Goal: Information Seeking & Learning: Learn about a topic

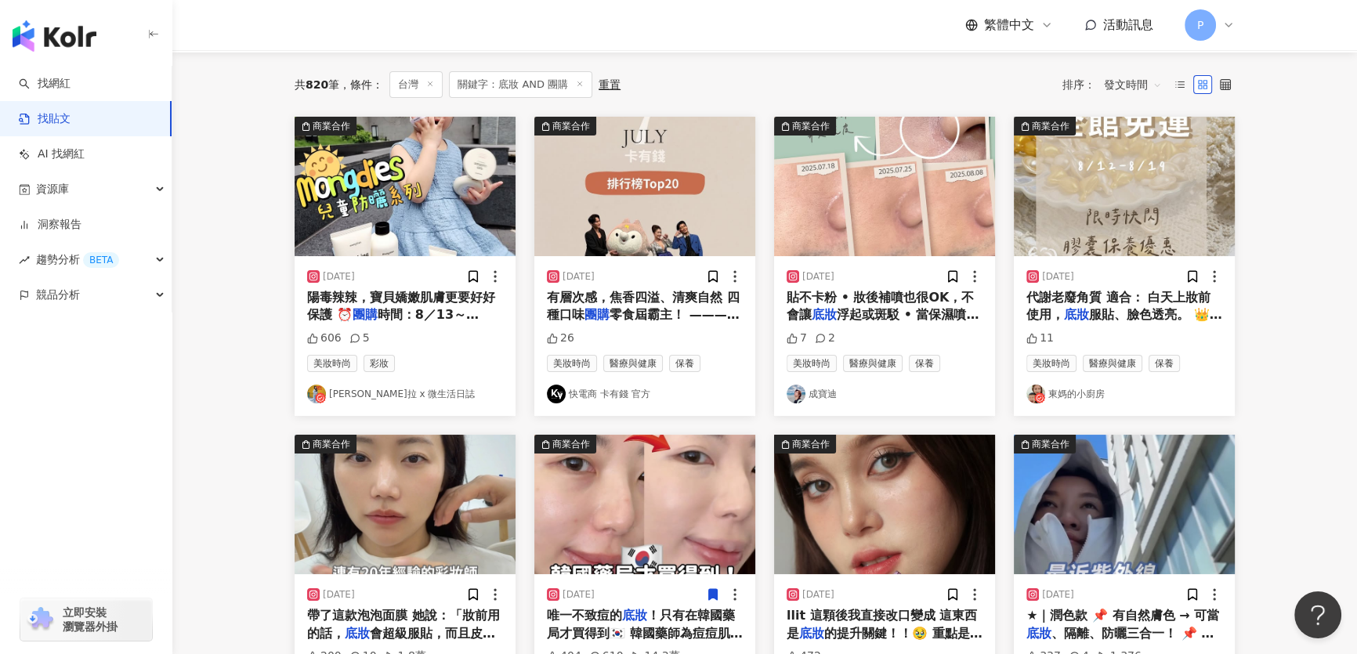
click at [277, 407] on div "共 820 筆 條件 ： 台灣 關鍵字：底妝 AND 團購 重置 排序： 發文時間 商業合作 2025/8/14 陽毒辣辣，寶貝嬌嫩肌膚更要好好保護 ⏰️ 團…" at bounding box center [764, 619] width 1003 height 1135
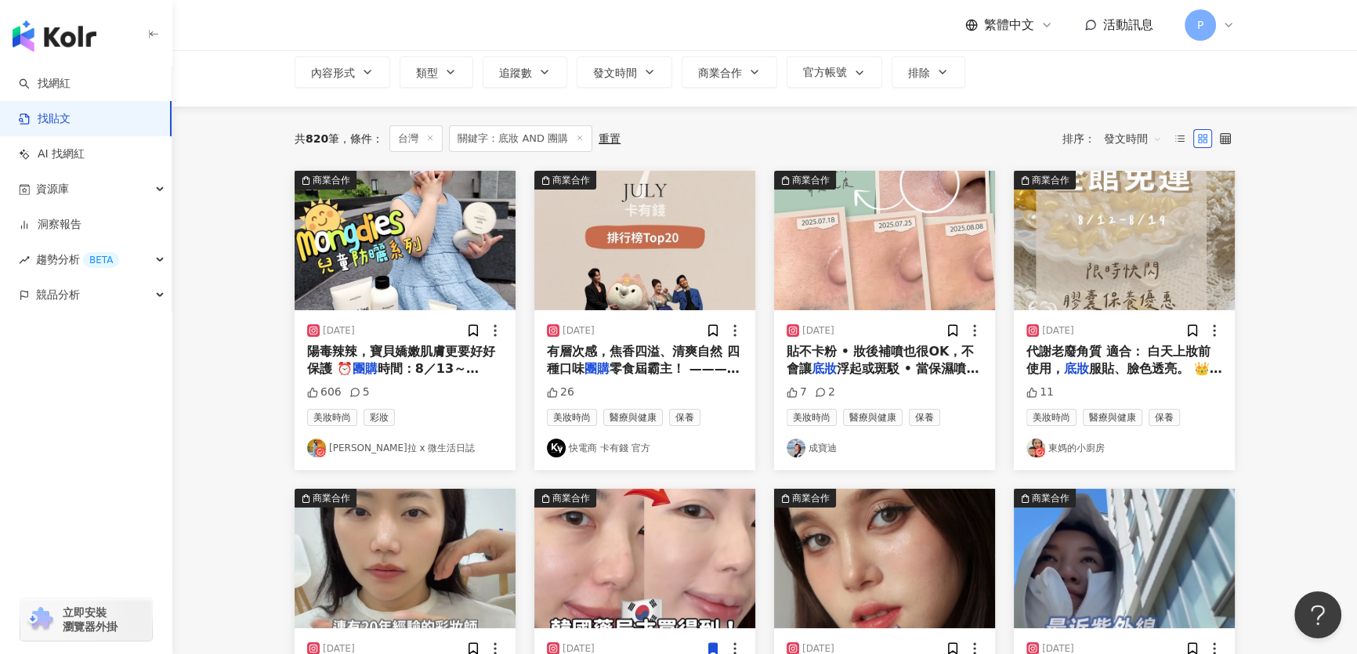
scroll to position [77, 0]
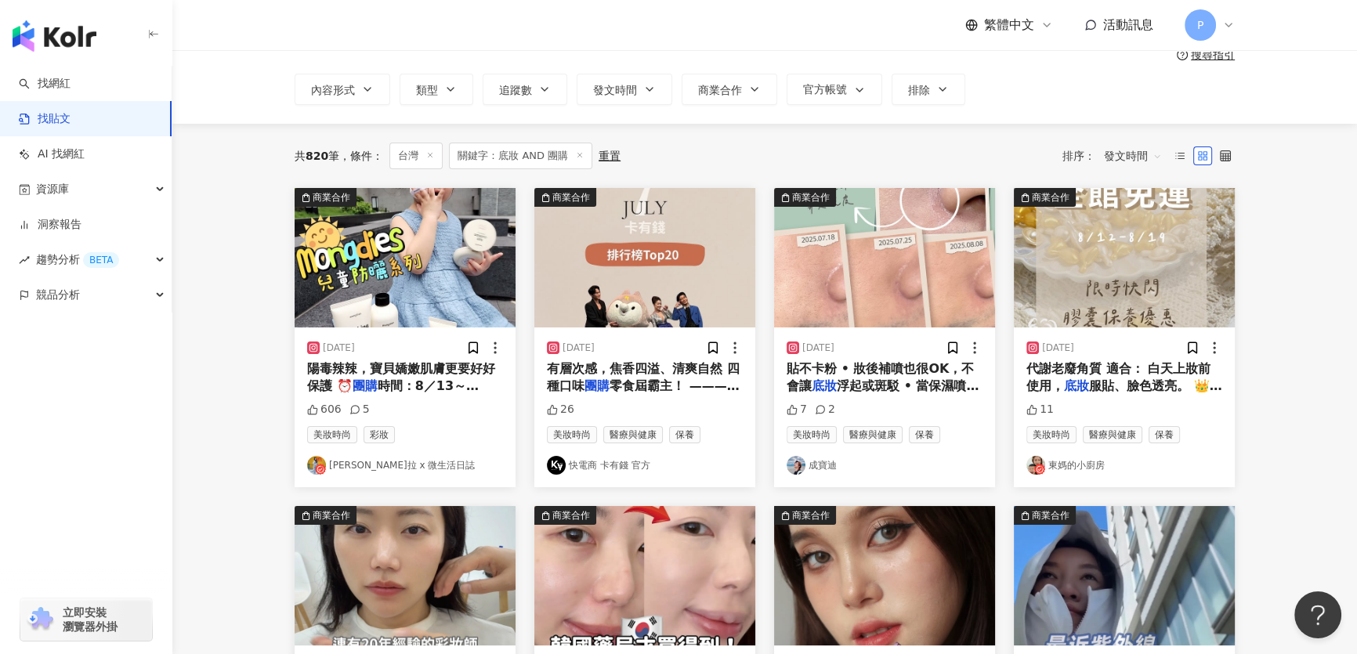
click at [369, 306] on img "button" at bounding box center [405, 257] width 221 height 139
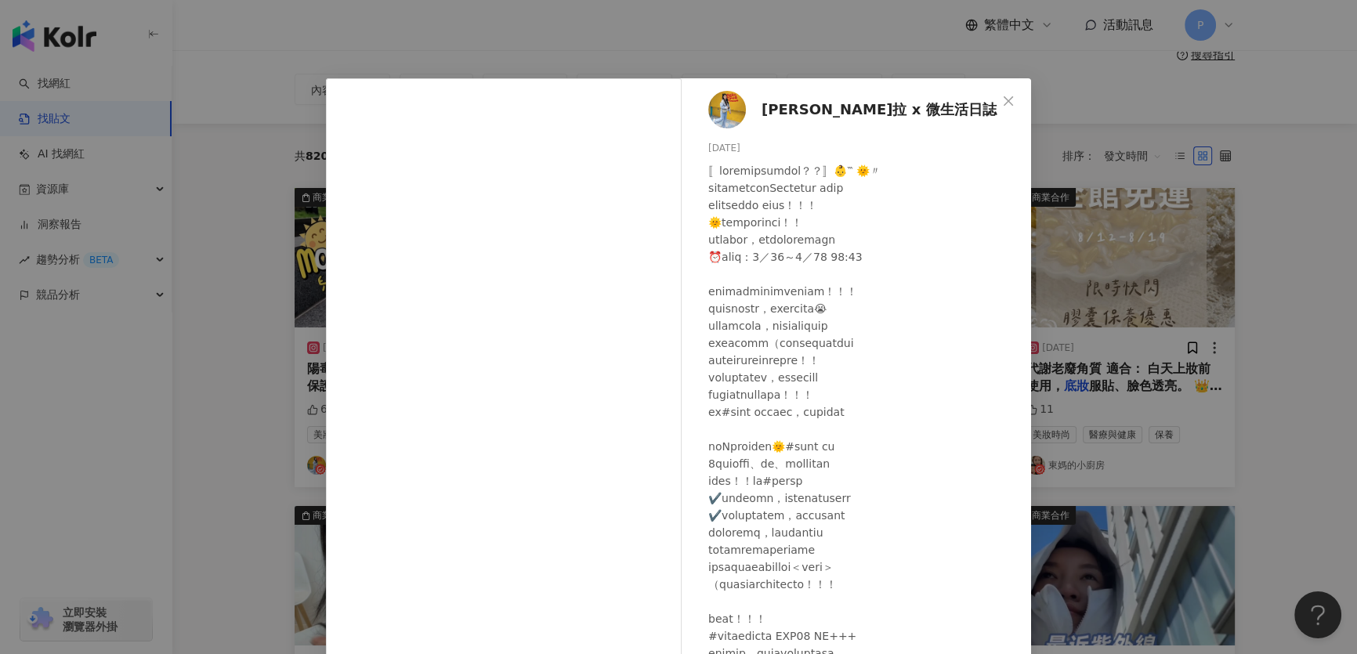
click at [276, 418] on div "Angela安琪拉 x 微生活日誌 2025/8/14 606 5 查看原始貼文" at bounding box center [678, 327] width 1357 height 654
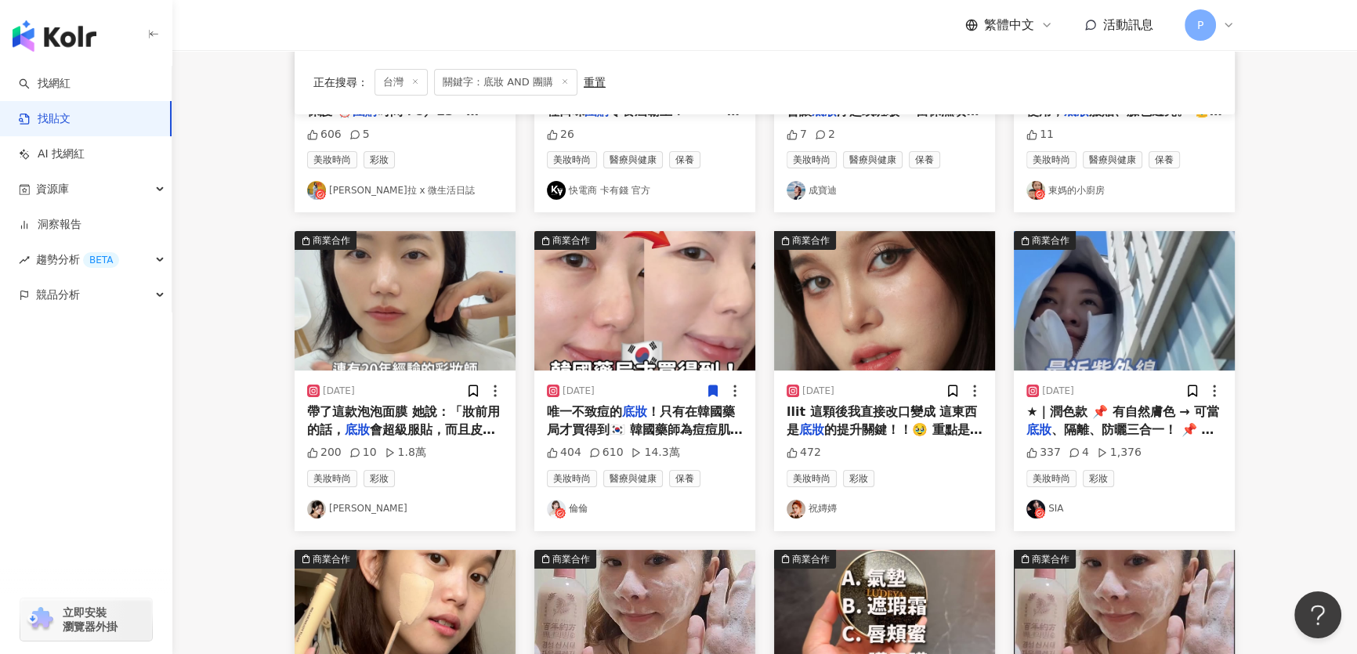
scroll to position [361, 0]
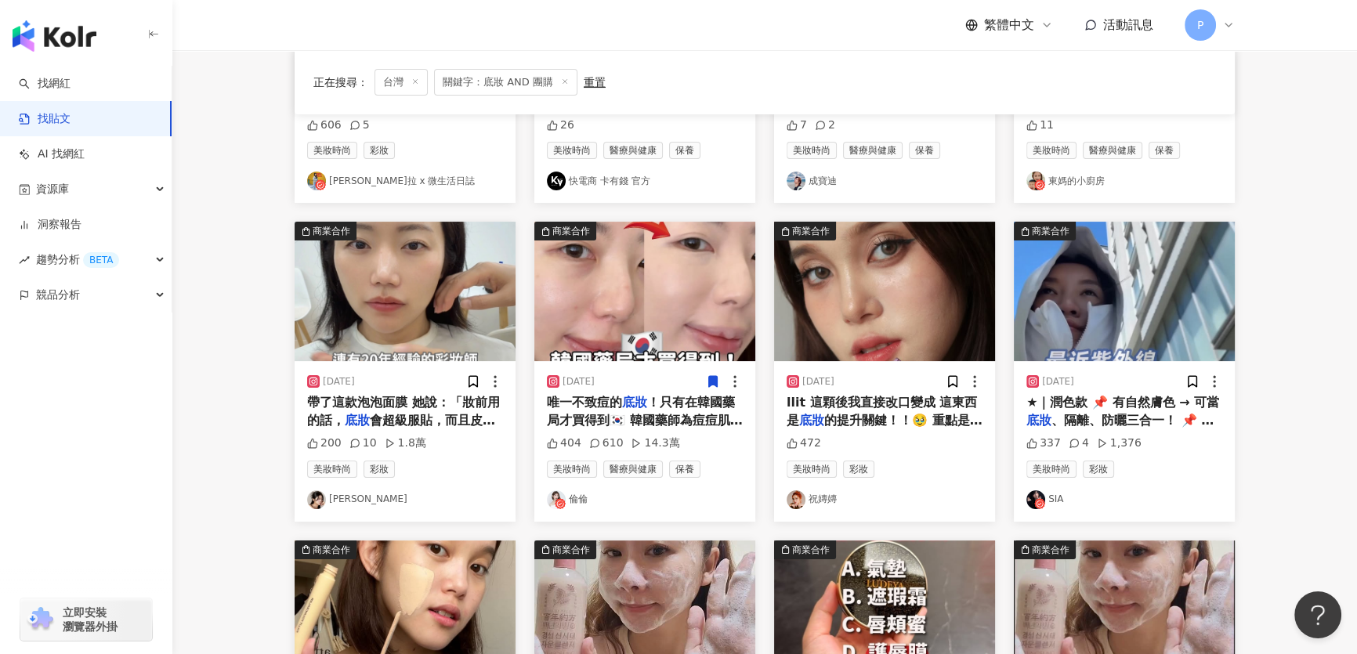
click at [486, 295] on img "button" at bounding box center [405, 291] width 221 height 139
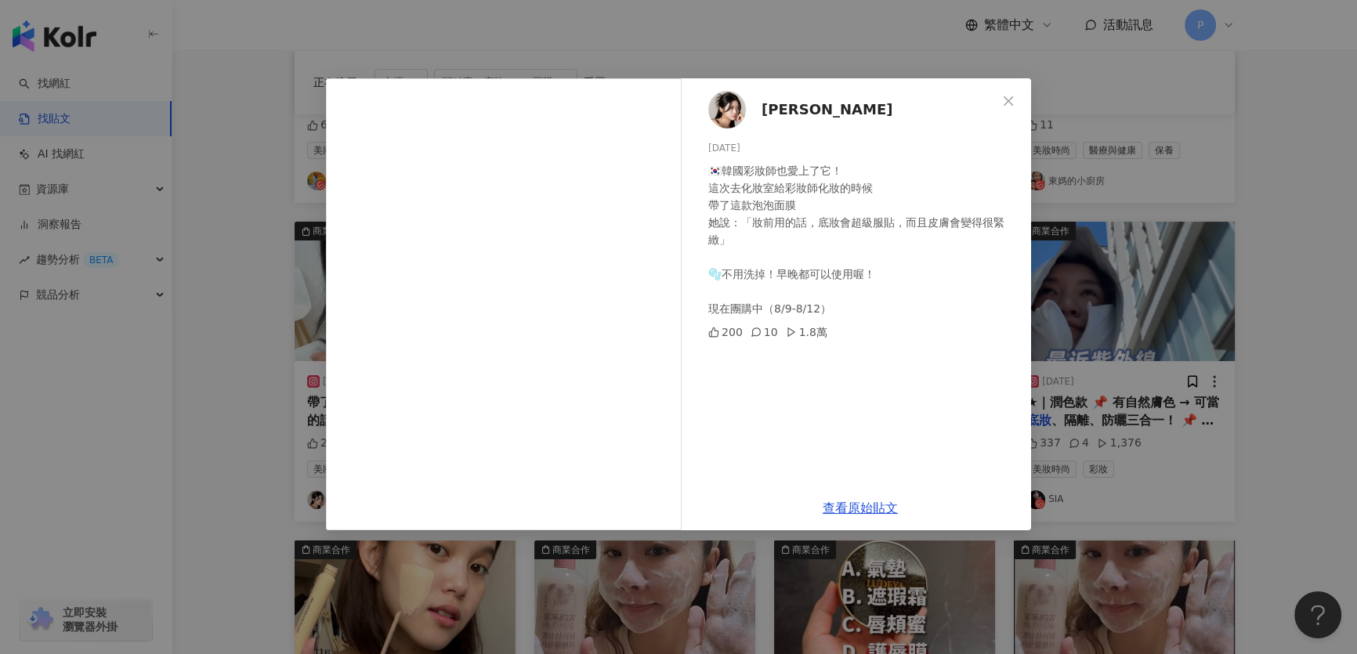
drag, startPoint x: 720, startPoint y: 89, endPoint x: 728, endPoint y: 97, distance: 11.1
click at [725, 93] on div "珍妮 쩐니 2025/8/10 🇰🇷韓國彩妝師也愛上了它！ 這次去化妝室給彩妝師化妝的時候 帶了這款泡泡面膜 她說：「妝前用的話，底妝會超級服貼，而且皮膚會變…" at bounding box center [860, 281] width 342 height 407
click at [728, 97] on img at bounding box center [727, 110] width 38 height 38
click at [1101, 176] on div "珍妮 쩐니 2025/8/10 🇰🇷韓國彩妝師也愛上了它！ 這次去化妝室給彩妝師化妝的時候 帶了這款泡泡面膜 她說：「妝前用的話，底妝會超級服貼，而且皮膚會變…" at bounding box center [678, 327] width 1357 height 654
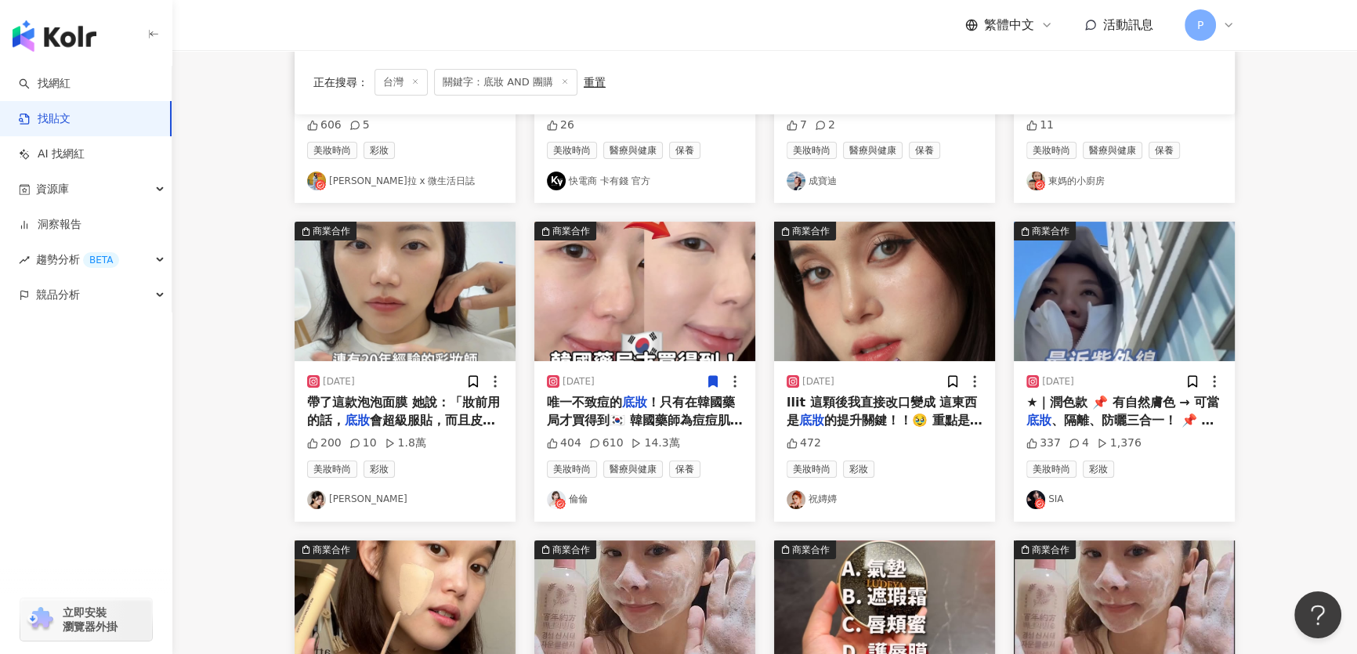
scroll to position [432, 0]
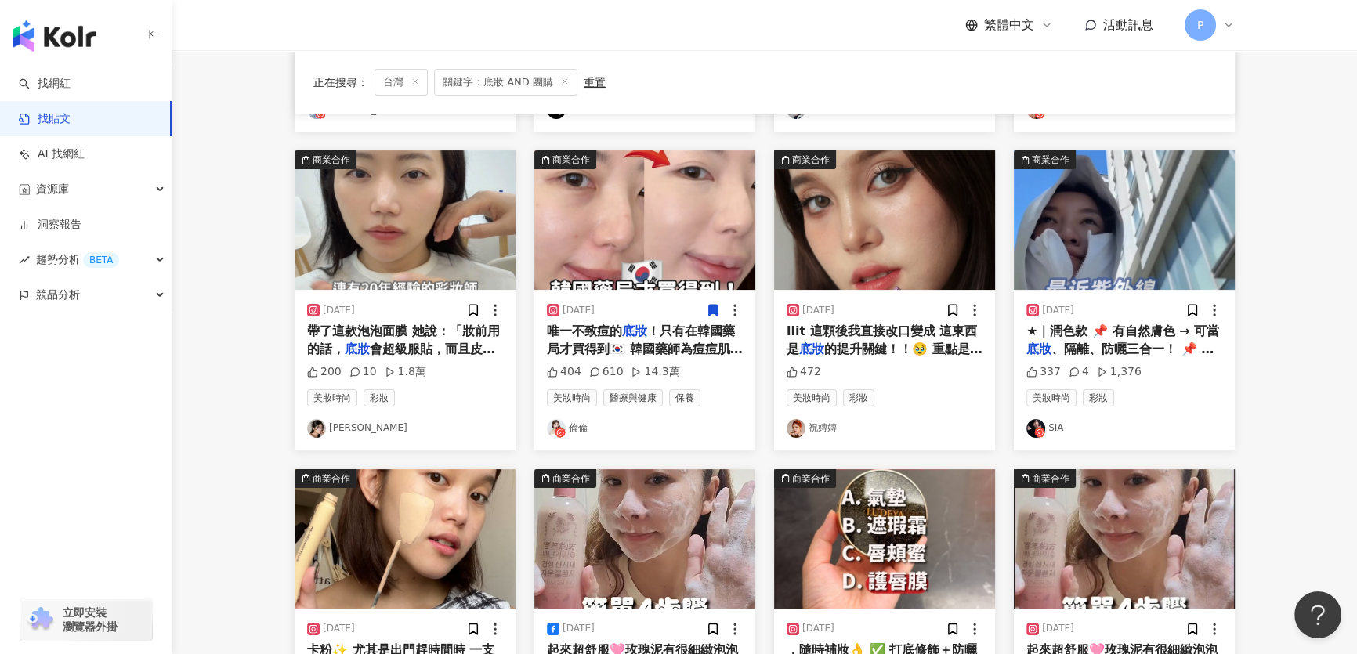
click at [654, 284] on img "button" at bounding box center [644, 219] width 221 height 139
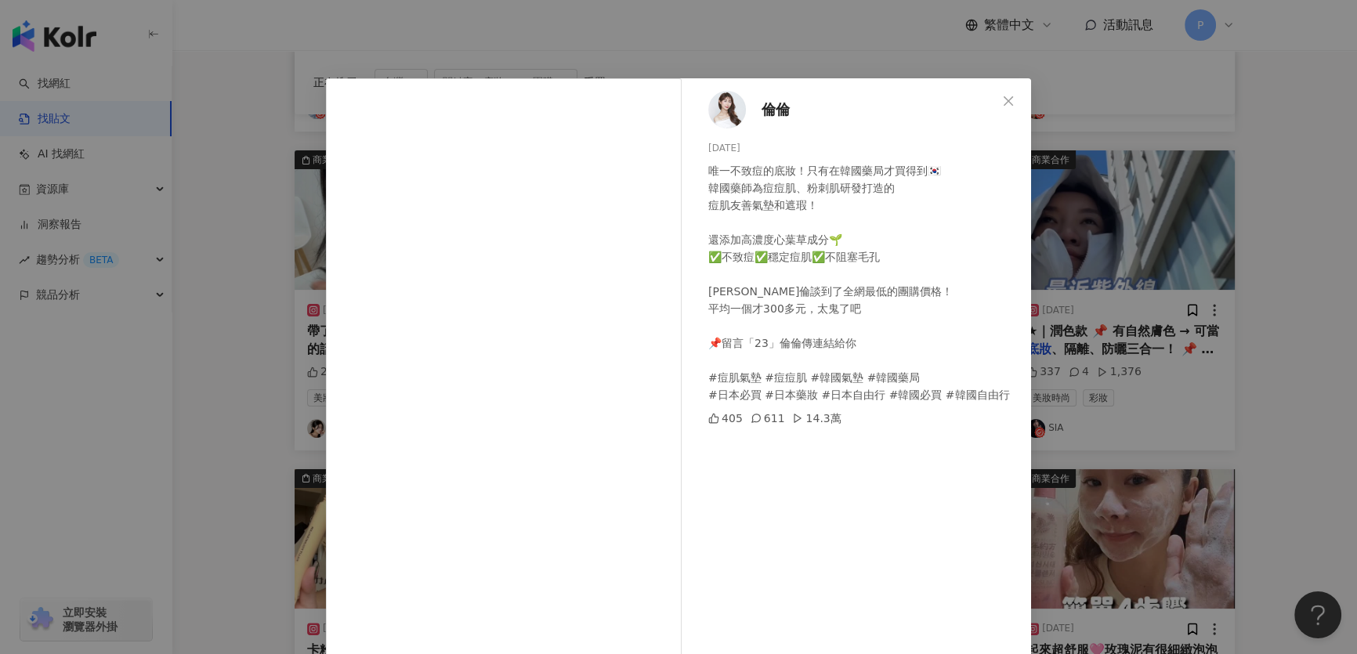
click at [721, 113] on img at bounding box center [727, 110] width 38 height 38
click at [1326, 436] on div "倫倫 2025/8/10 唯一不致痘的底妝！只有在韓國藥局才買得到🇰🇷 韓國藥師為痘痘肌、粉刺肌研發打造的 痘肌友善氣墊和遮瑕！ 還添加高濃度心葉草成分🌱 ✅…" at bounding box center [678, 327] width 1357 height 654
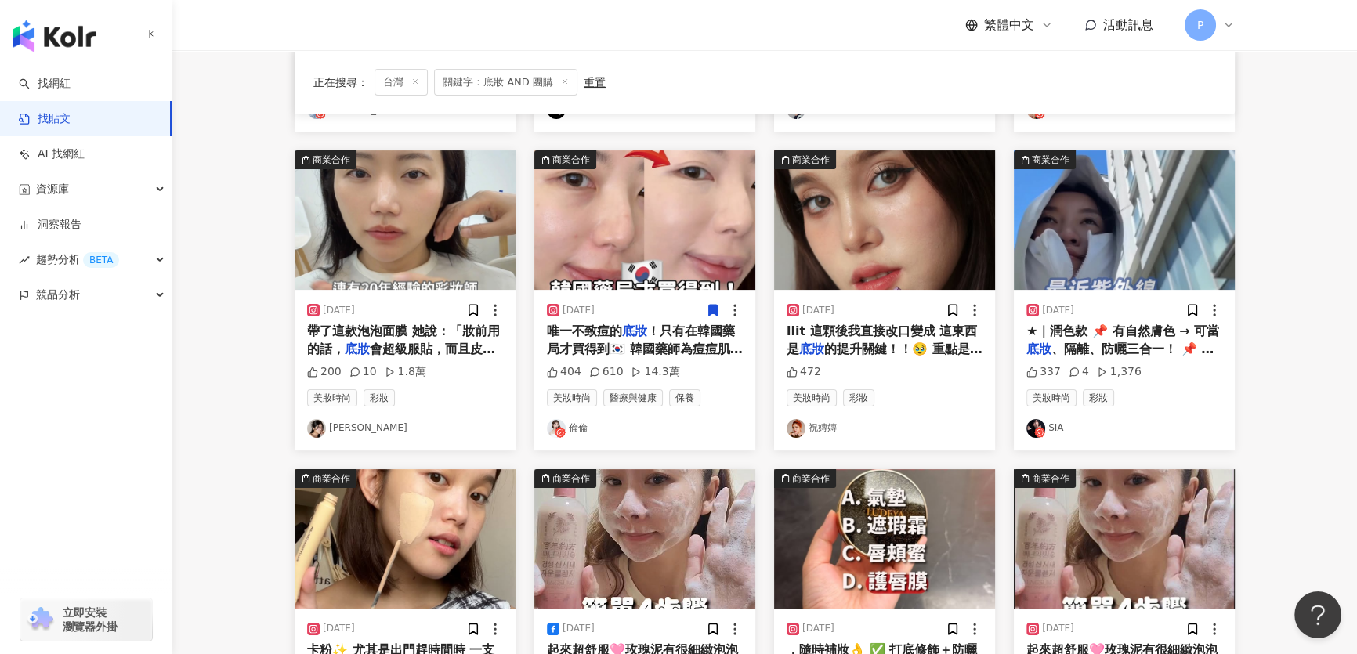
click at [1118, 256] on img "button" at bounding box center [1124, 219] width 221 height 139
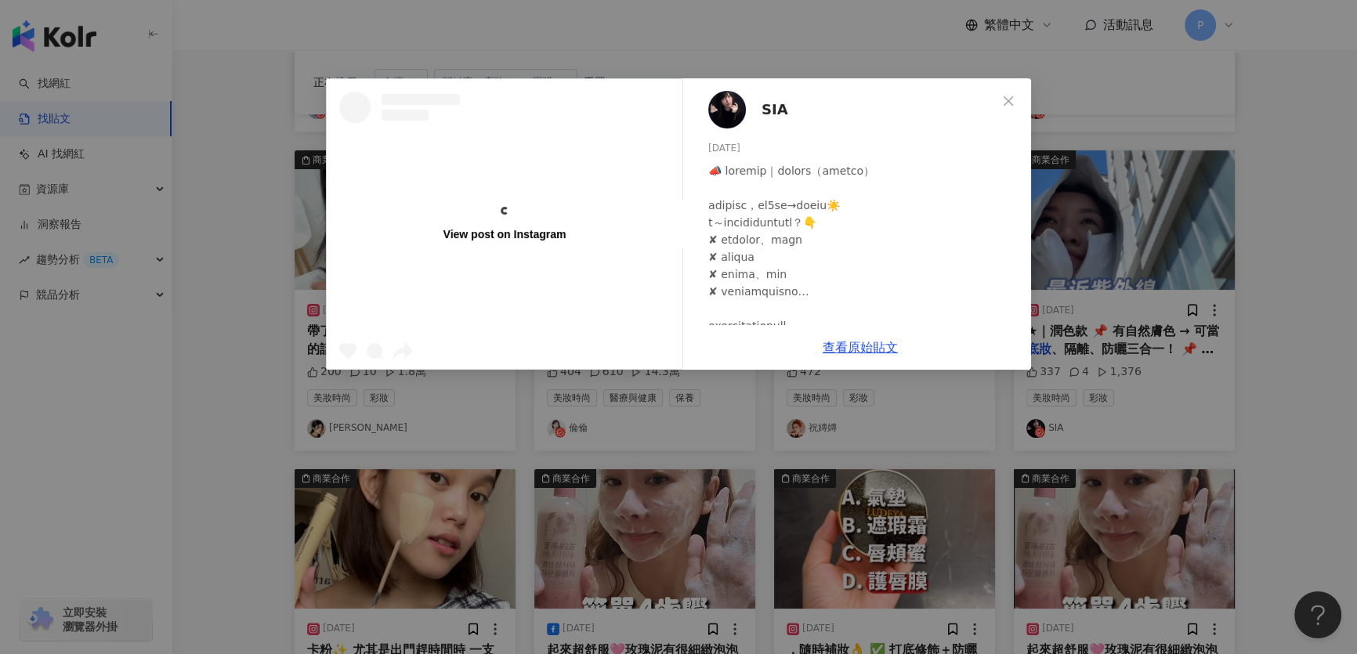
click at [1183, 251] on div "View post on Instagram SIA 2025/8/7 337 4 1,376 查看原始貼文" at bounding box center [678, 327] width 1357 height 654
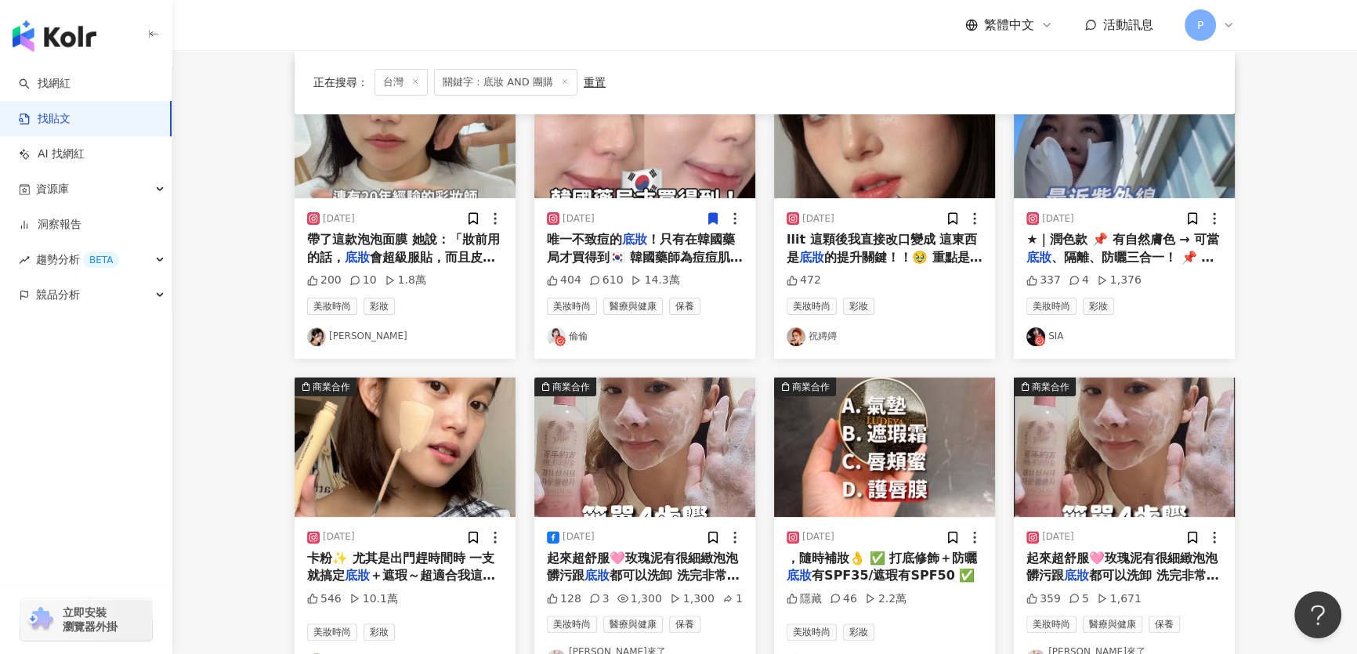
scroll to position [789, 0]
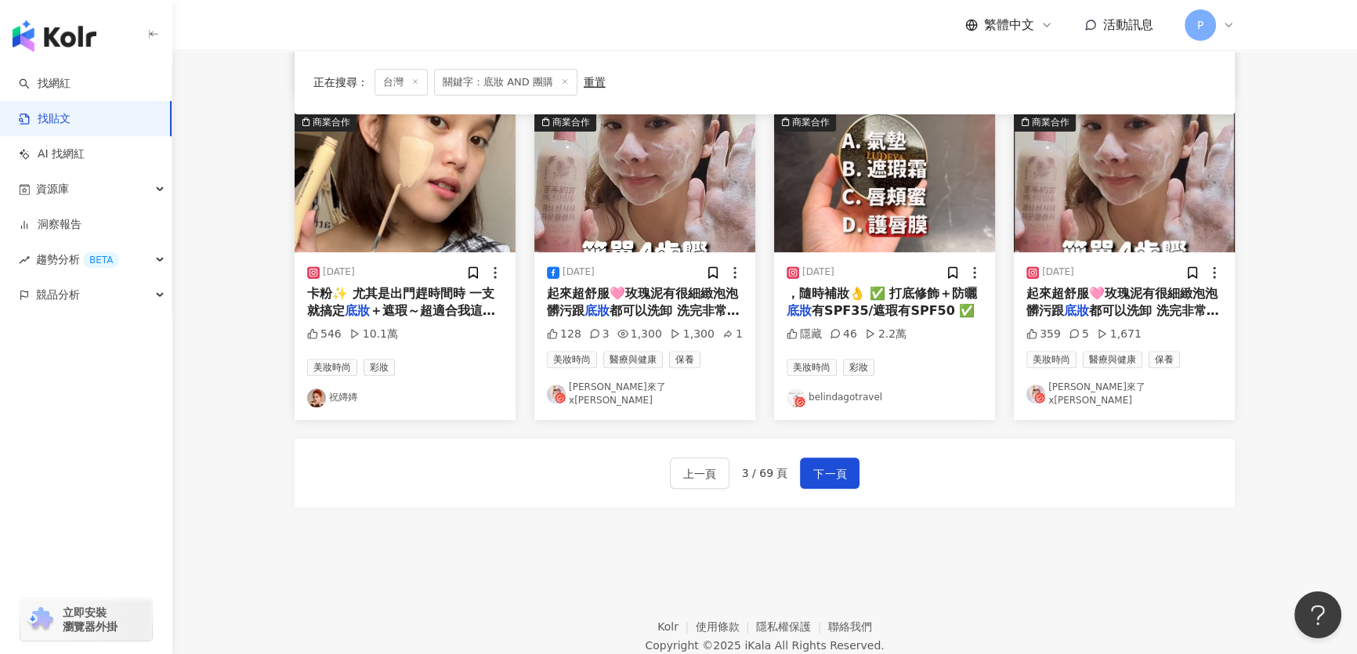
click at [443, 222] on img "button" at bounding box center [405, 182] width 221 height 139
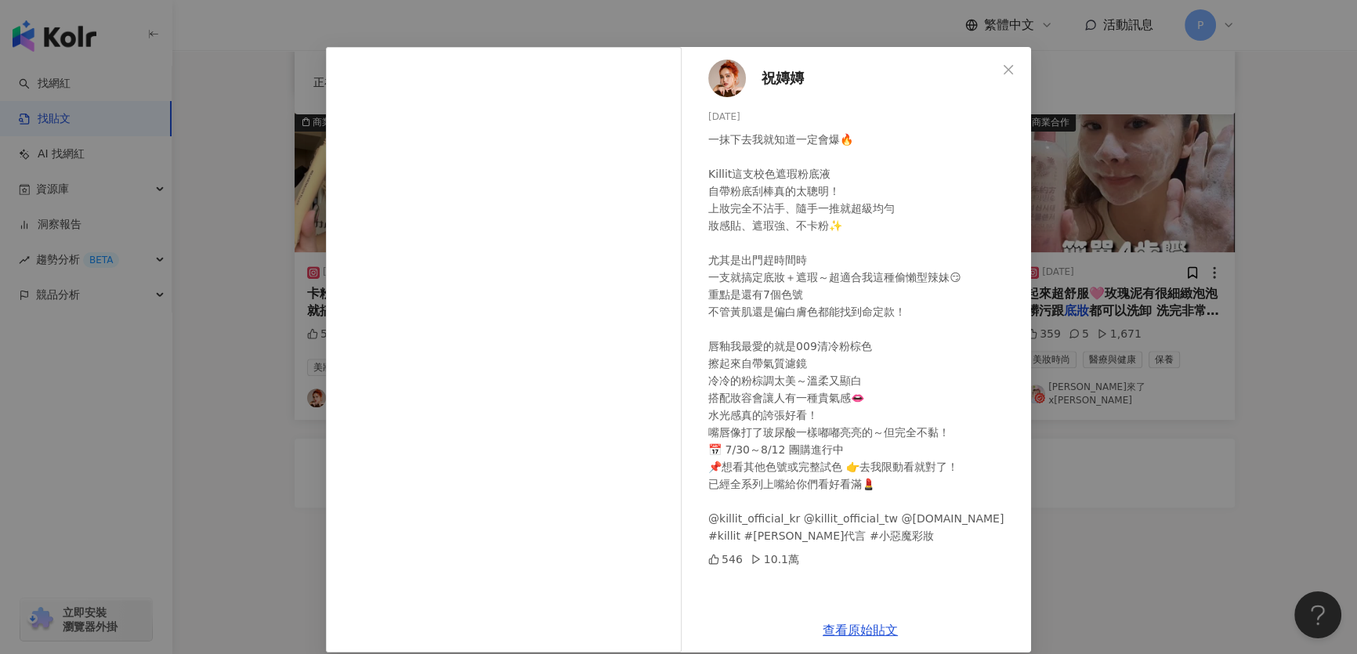
scroll to position [48, 0]
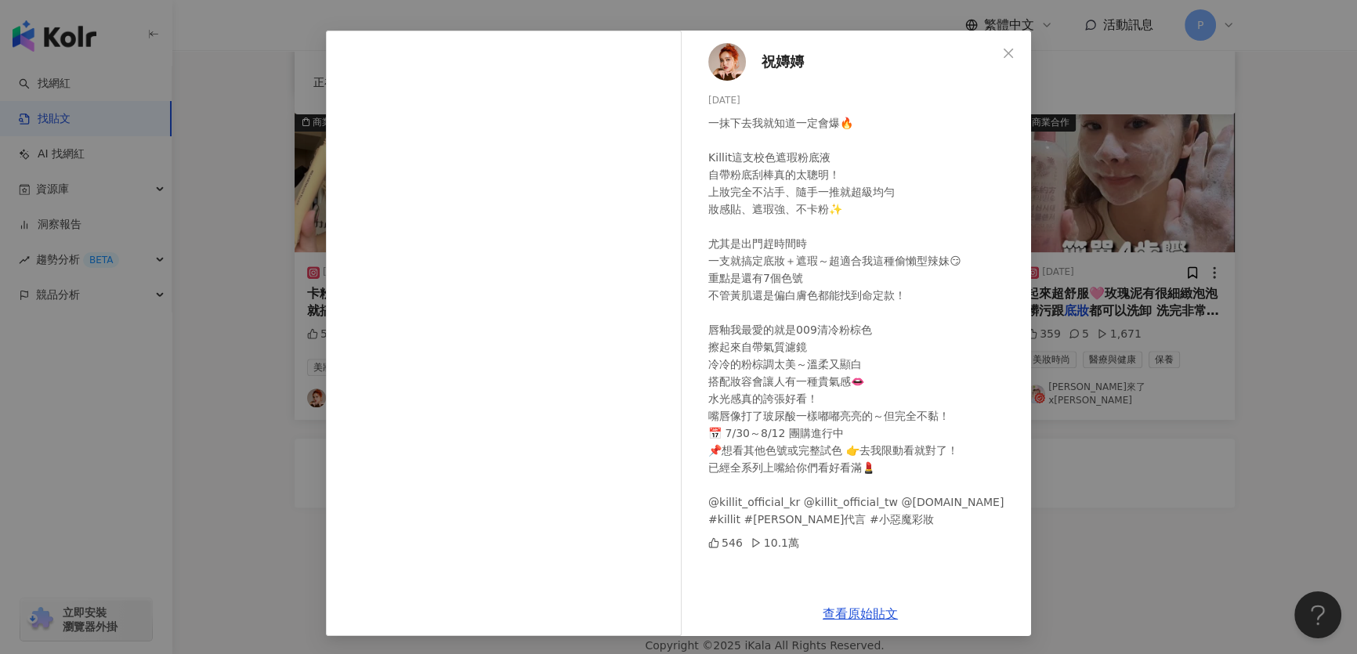
click at [723, 72] on img at bounding box center [727, 62] width 38 height 38
click at [1110, 267] on div "祝嫥嫥 2025/8/6 一抹下去我就知道一定會爆🔥 Killit這支校色遮瑕粉底液 自帶粉底刮棒真的太聰明！ 上妝完全不沾手、隨手一推就超級均勻 妝感貼、遮…" at bounding box center [678, 327] width 1357 height 654
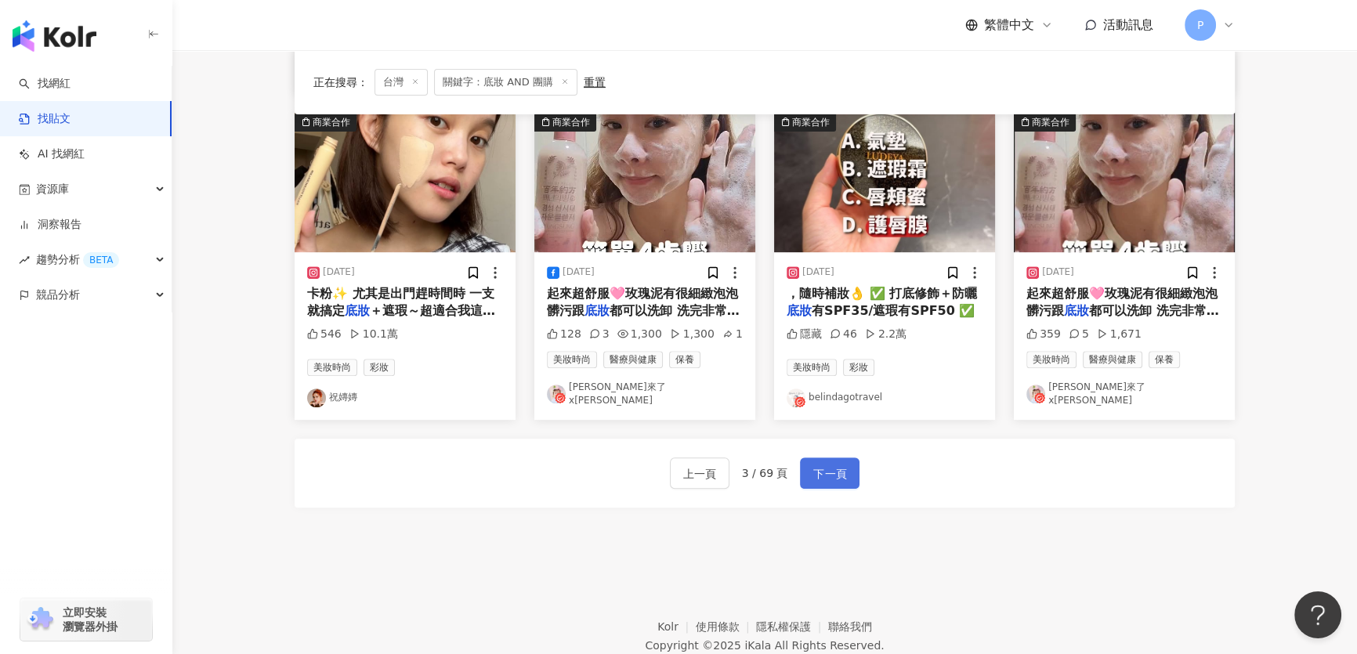
click at [817, 465] on span "下一頁" at bounding box center [829, 474] width 33 height 19
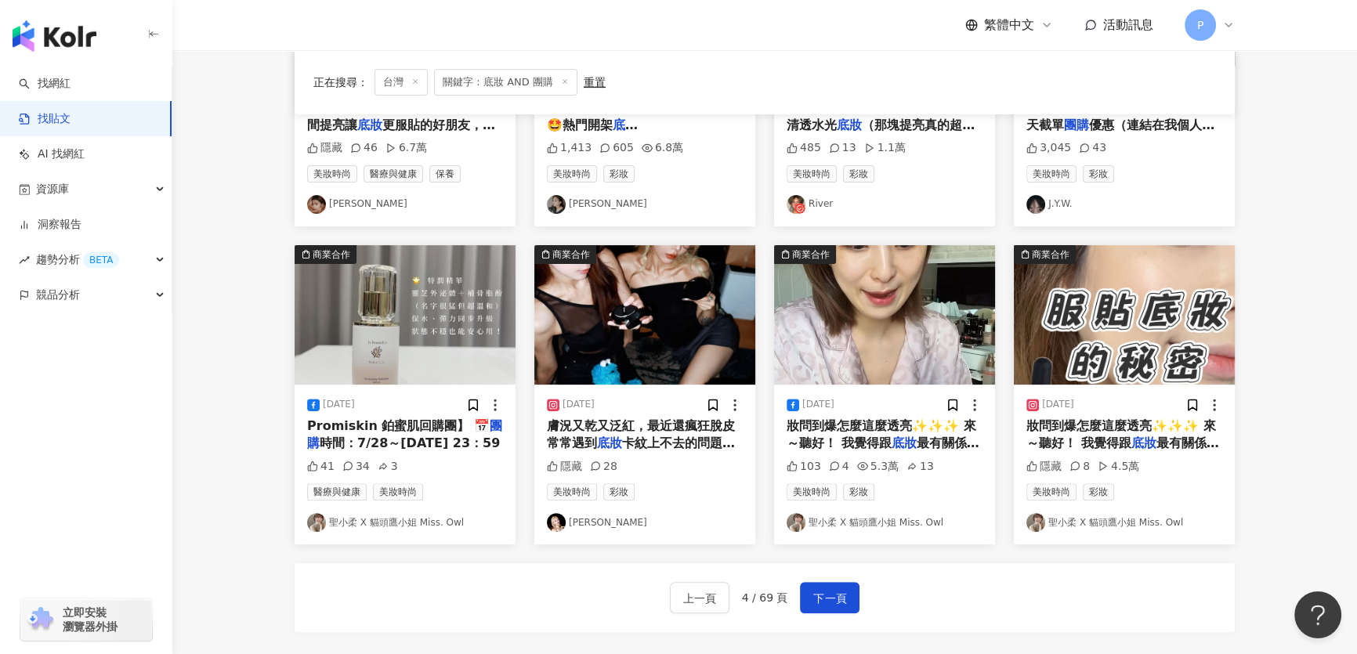
scroll to position [646, 0]
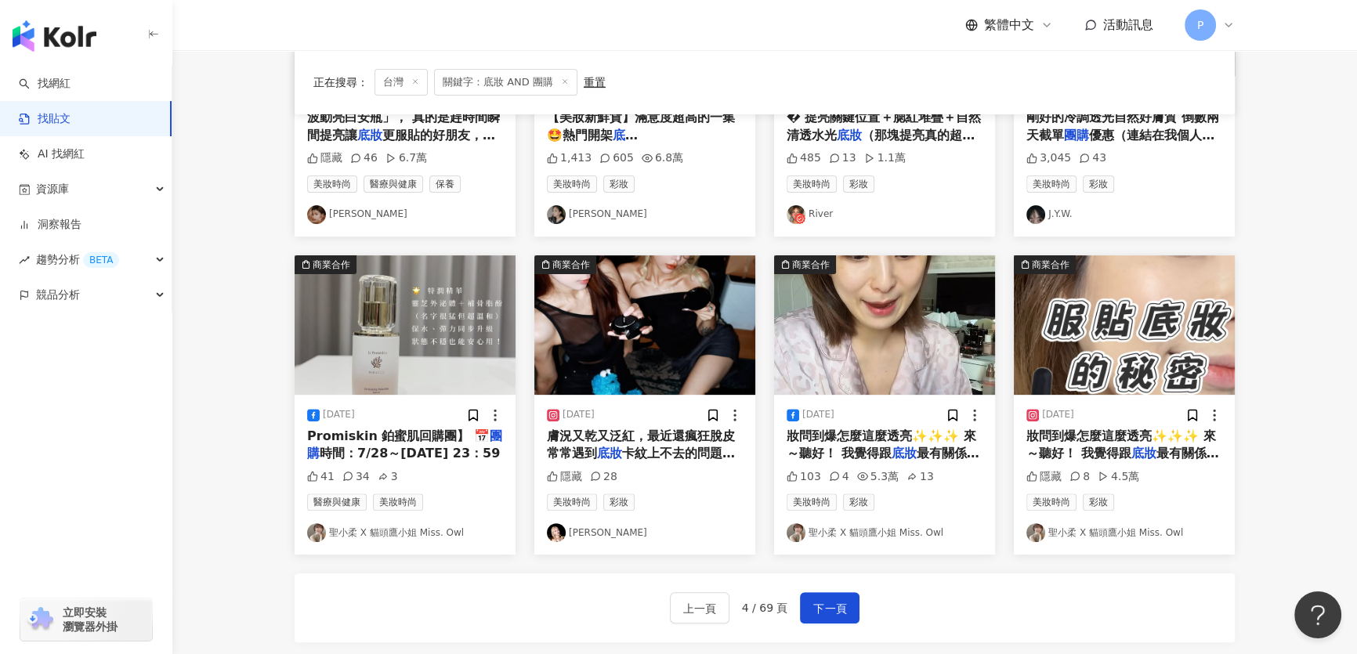
click at [1147, 453] on mark "底妝" at bounding box center [1143, 453] width 25 height 15
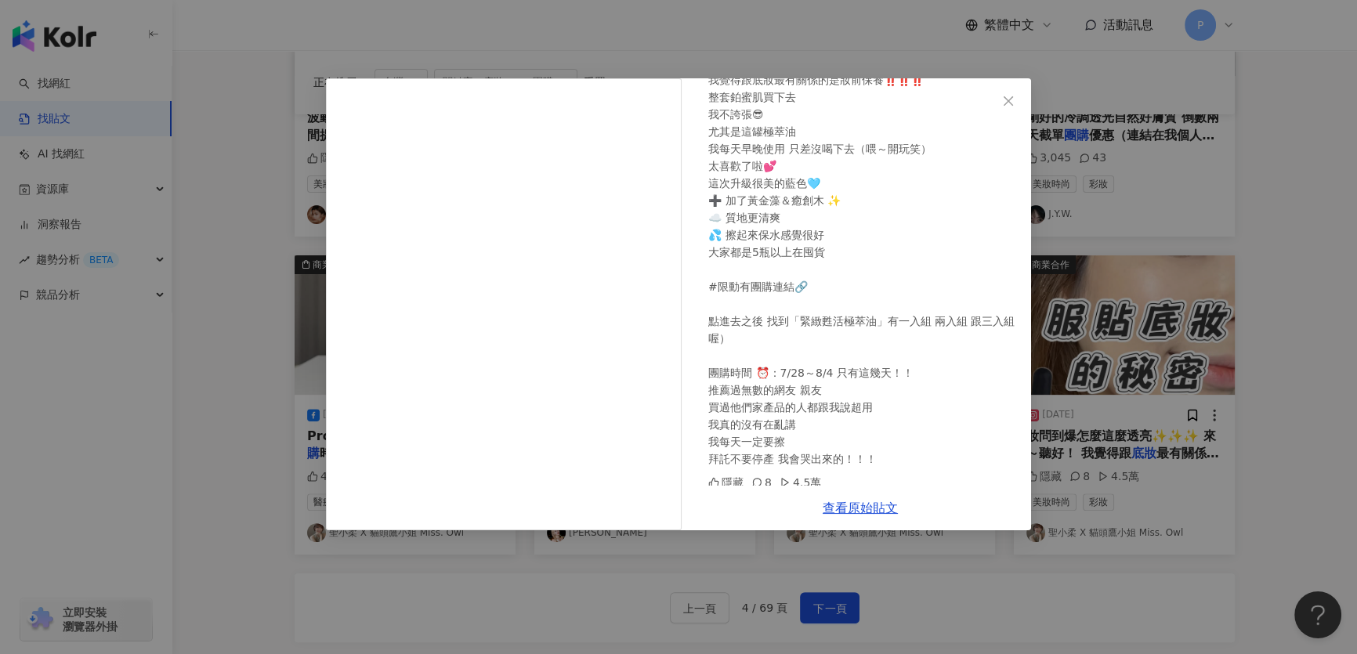
scroll to position [131, 0]
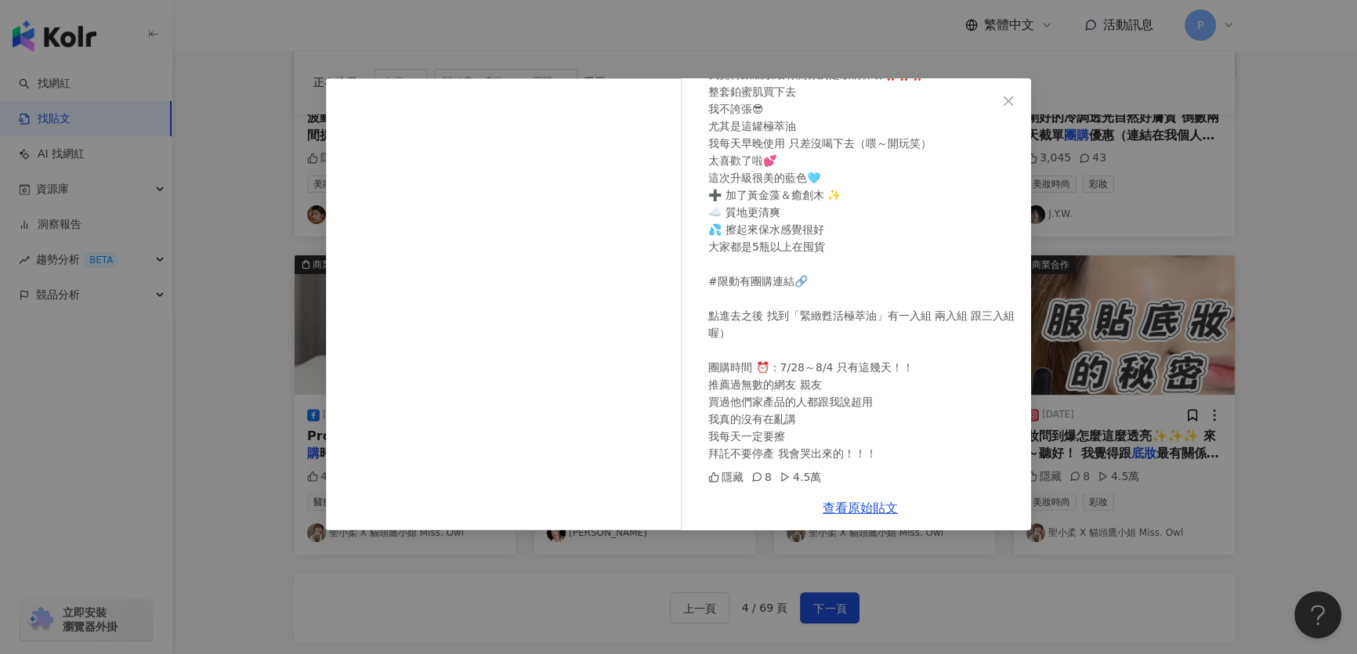
drag, startPoint x: 718, startPoint y: 562, endPoint x: 728, endPoint y: 559, distance: 10.7
click at [719, 562] on div "聖小柔 X 貓頭鷹小姐 Miss. Owl 2025/7/31 妝問到爆怎麼這麼透亮✨✨✨ 來～聽好！ 我覺得跟底妝最有關係的是妝前保養‼️‼️‼️ 整套鉑蜜…" at bounding box center [678, 327] width 1357 height 654
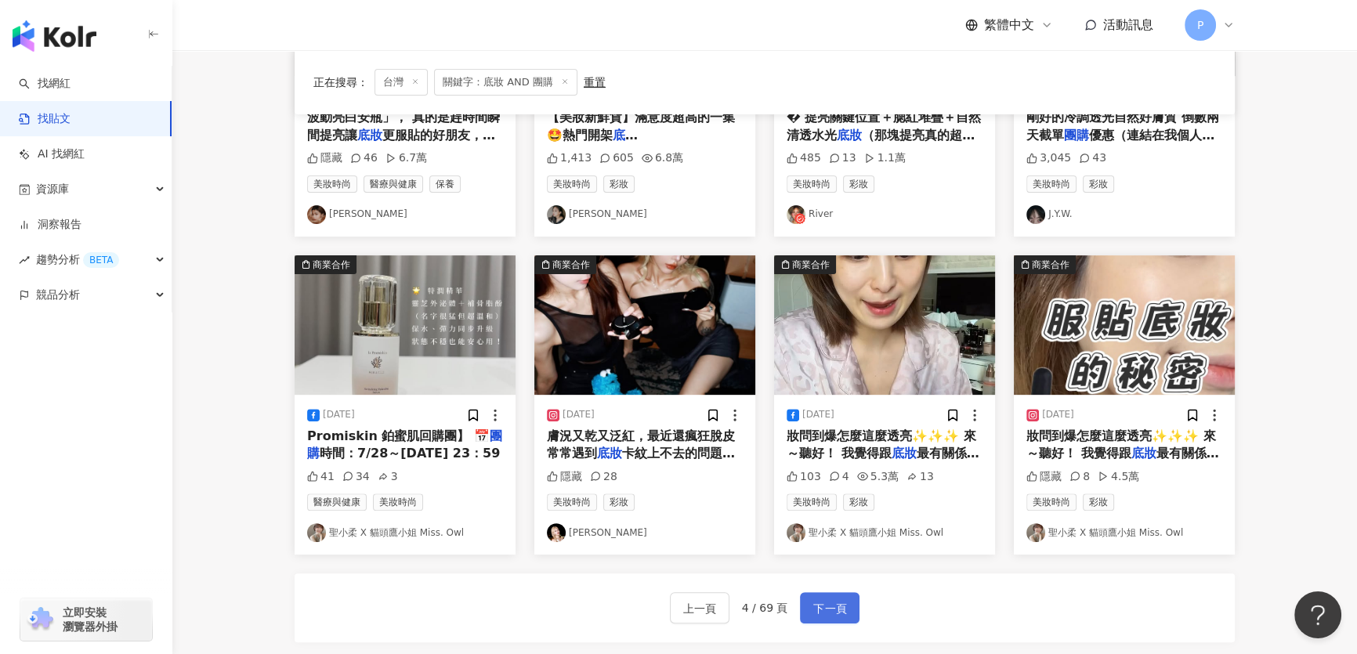
click at [830, 606] on span "下一頁" at bounding box center [829, 608] width 33 height 19
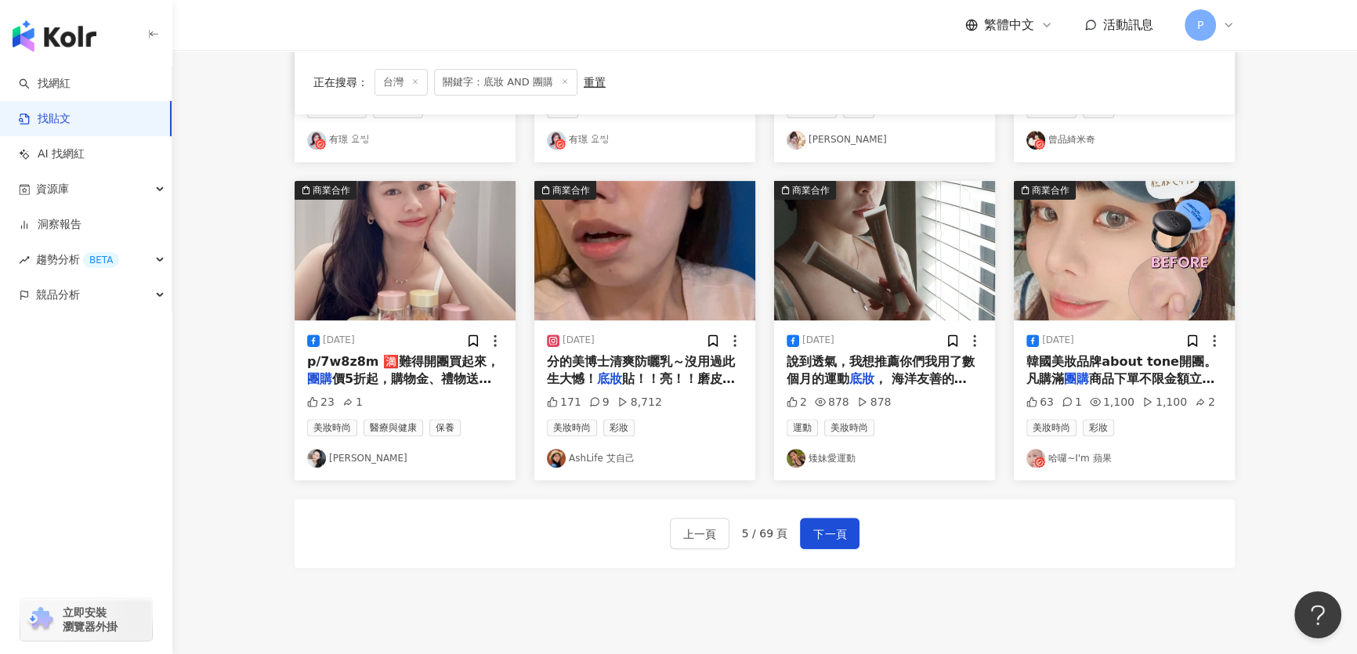
scroll to position [783, 0]
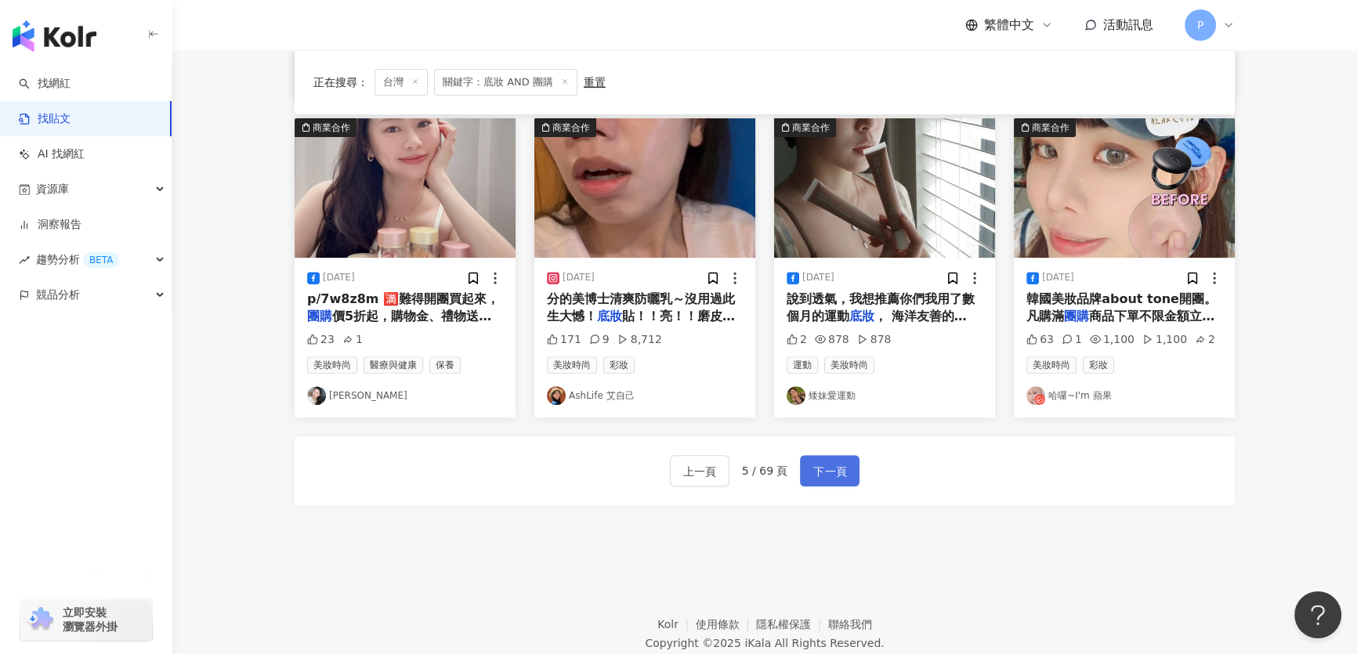
click at [820, 470] on span "下一頁" at bounding box center [829, 471] width 33 height 19
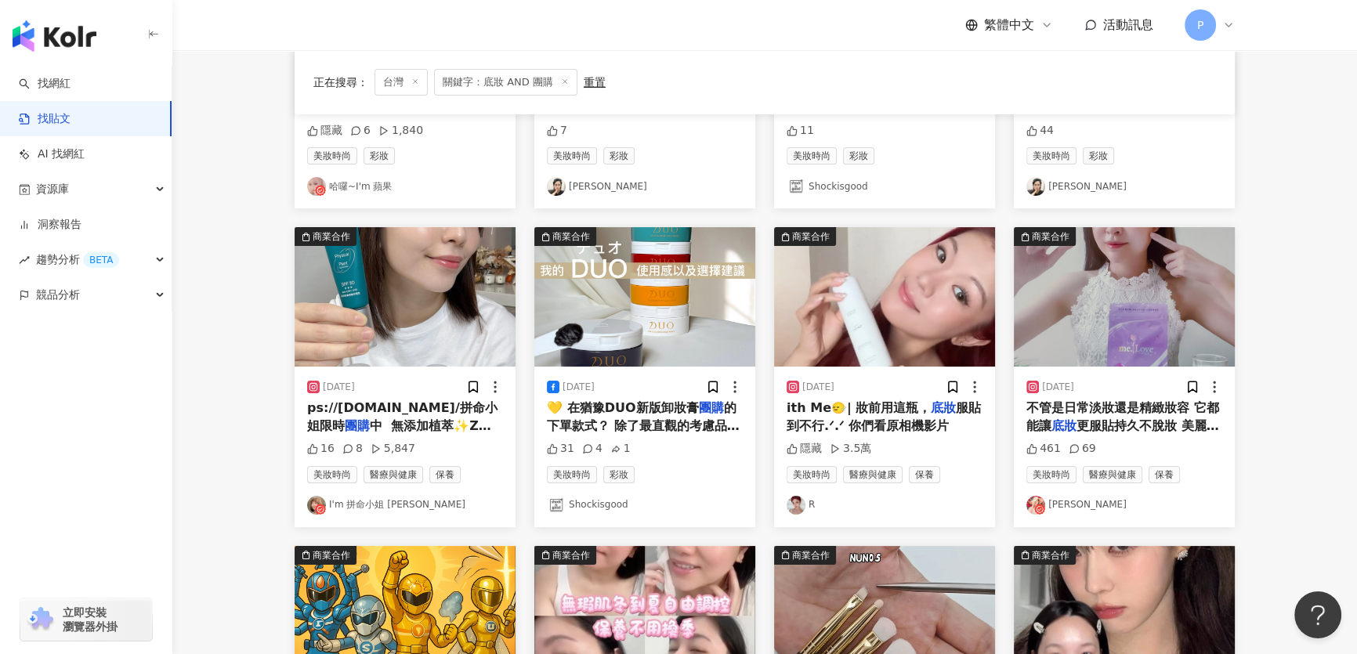
scroll to position [0, 0]
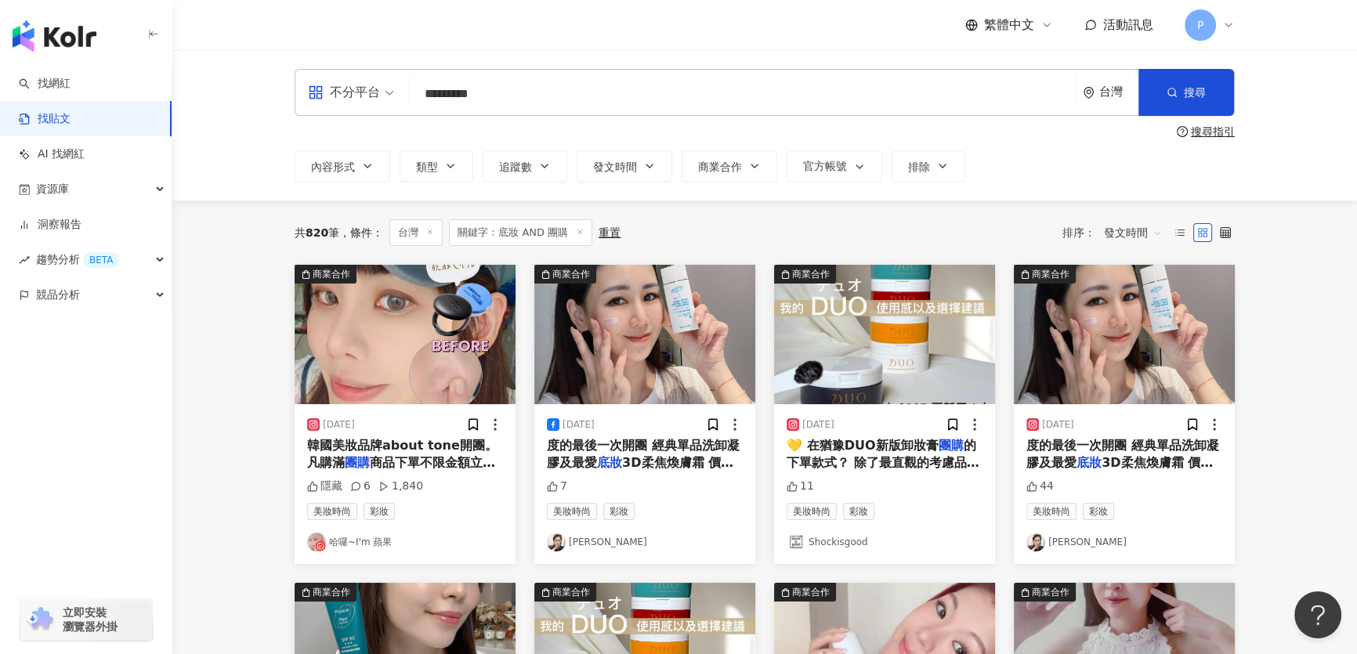
click at [1112, 240] on span "發文時間" at bounding box center [1133, 232] width 58 height 25
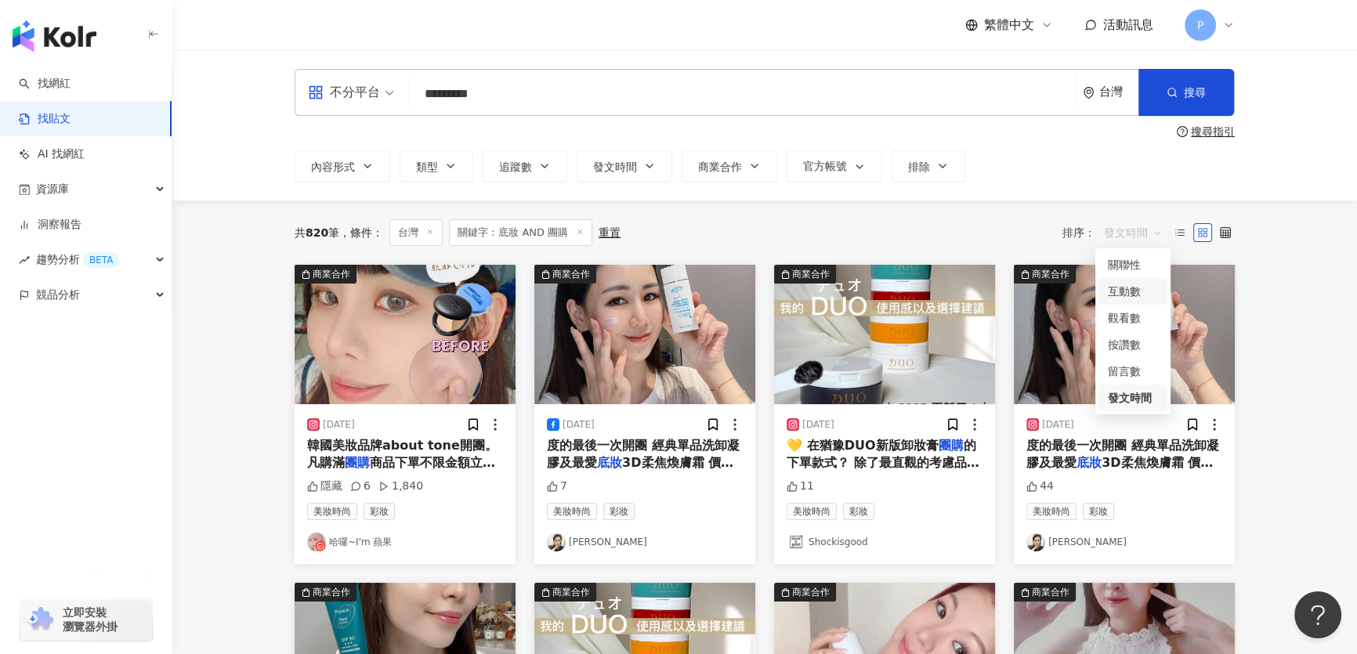
click at [1121, 288] on div "互動數" at bounding box center [1133, 291] width 50 height 17
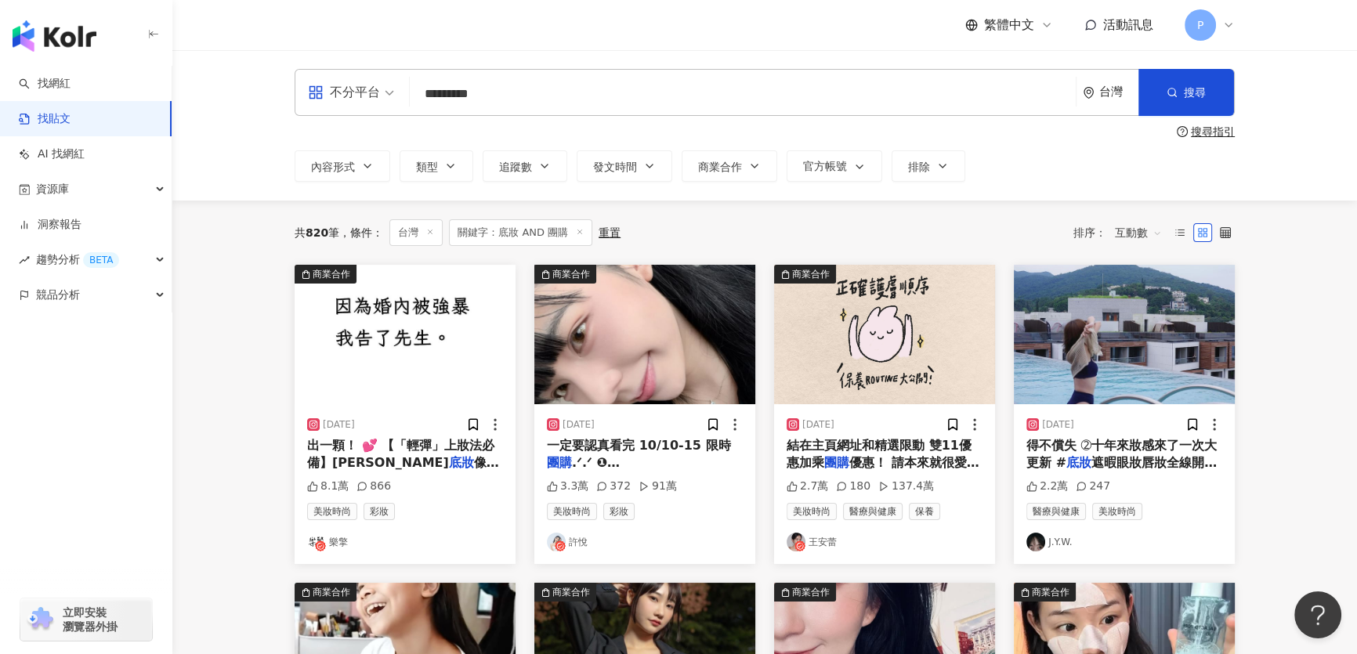
click at [436, 340] on img "button" at bounding box center [405, 334] width 221 height 139
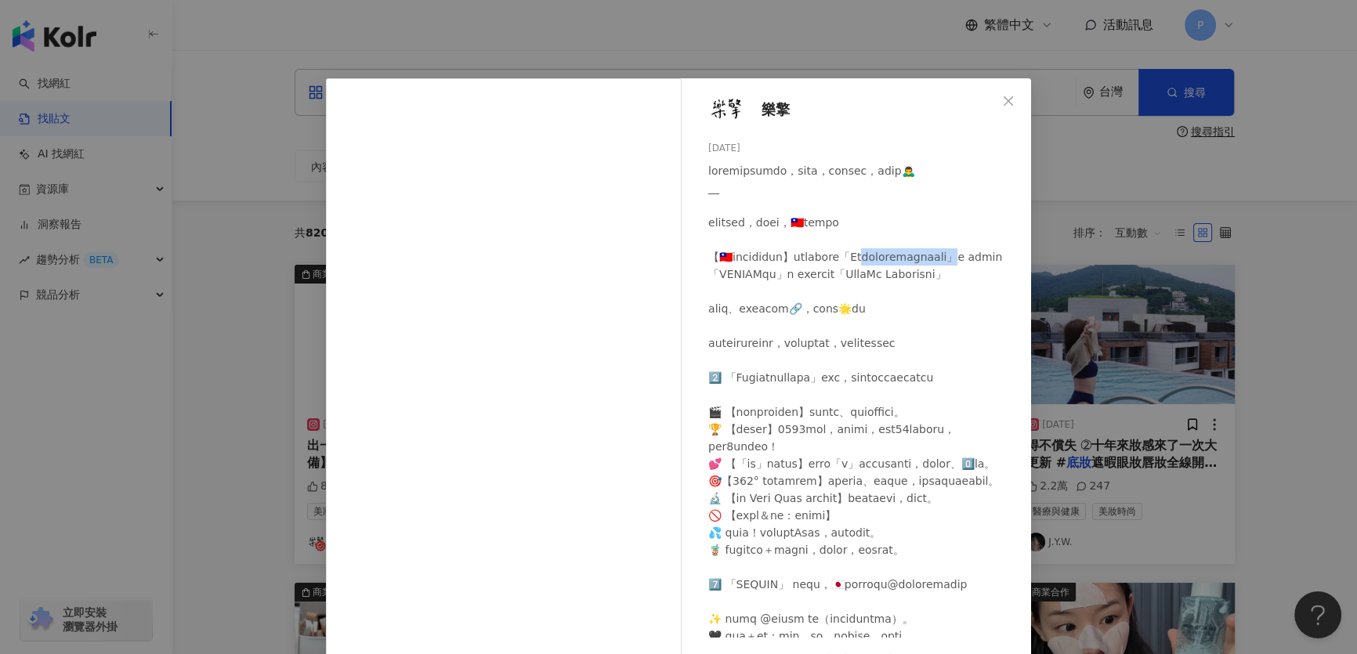
drag, startPoint x: 728, startPoint y: 292, endPoint x: 828, endPoint y: 295, distance: 100.3
copy div "lender美妝蛋」x 風靡日"
click at [719, 102] on img at bounding box center [727, 110] width 38 height 38
click at [1101, 148] on div "樂擎 2025/5/3 8.1萬 866 查看原始貼文" at bounding box center [678, 327] width 1357 height 654
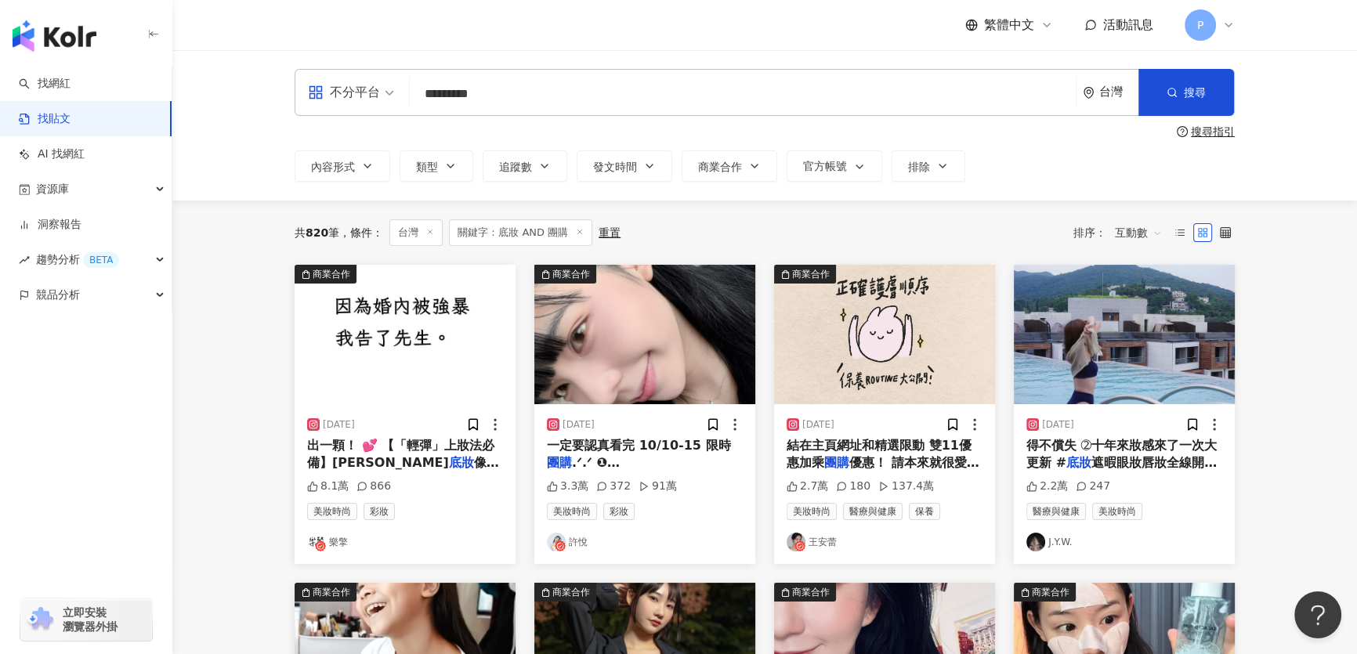
click at [691, 341] on img "button" at bounding box center [644, 334] width 221 height 139
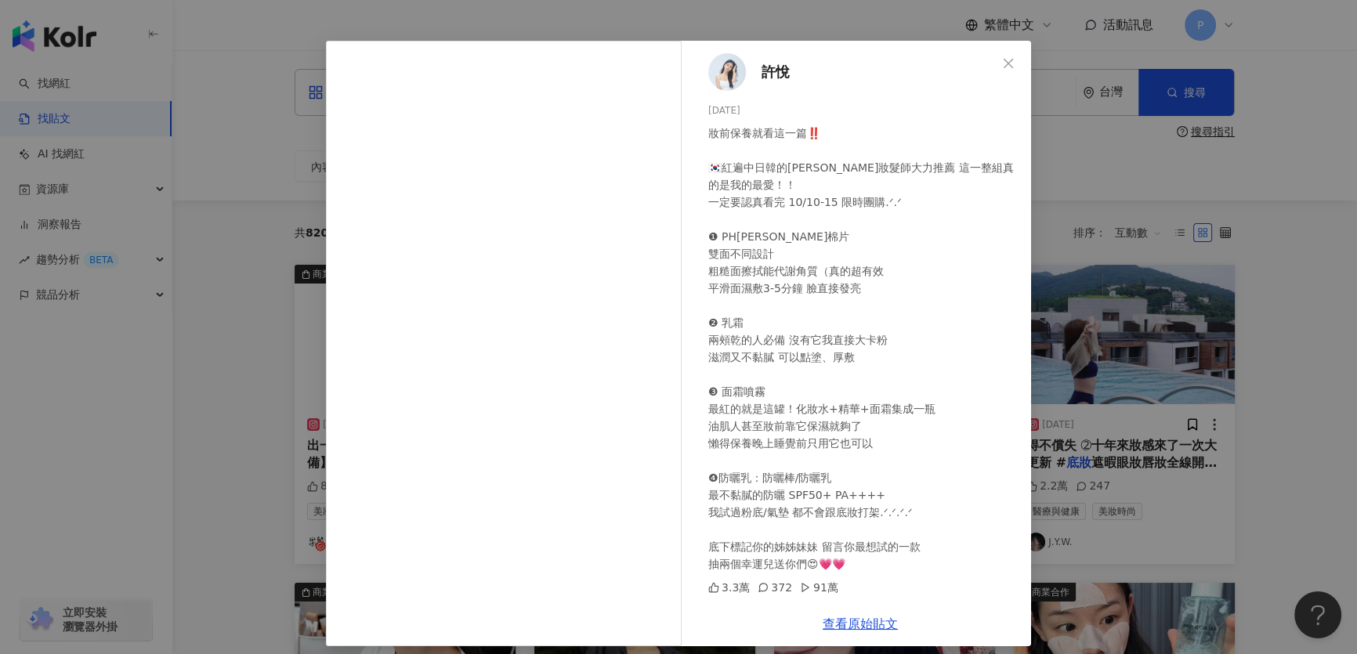
scroll to position [48, 0]
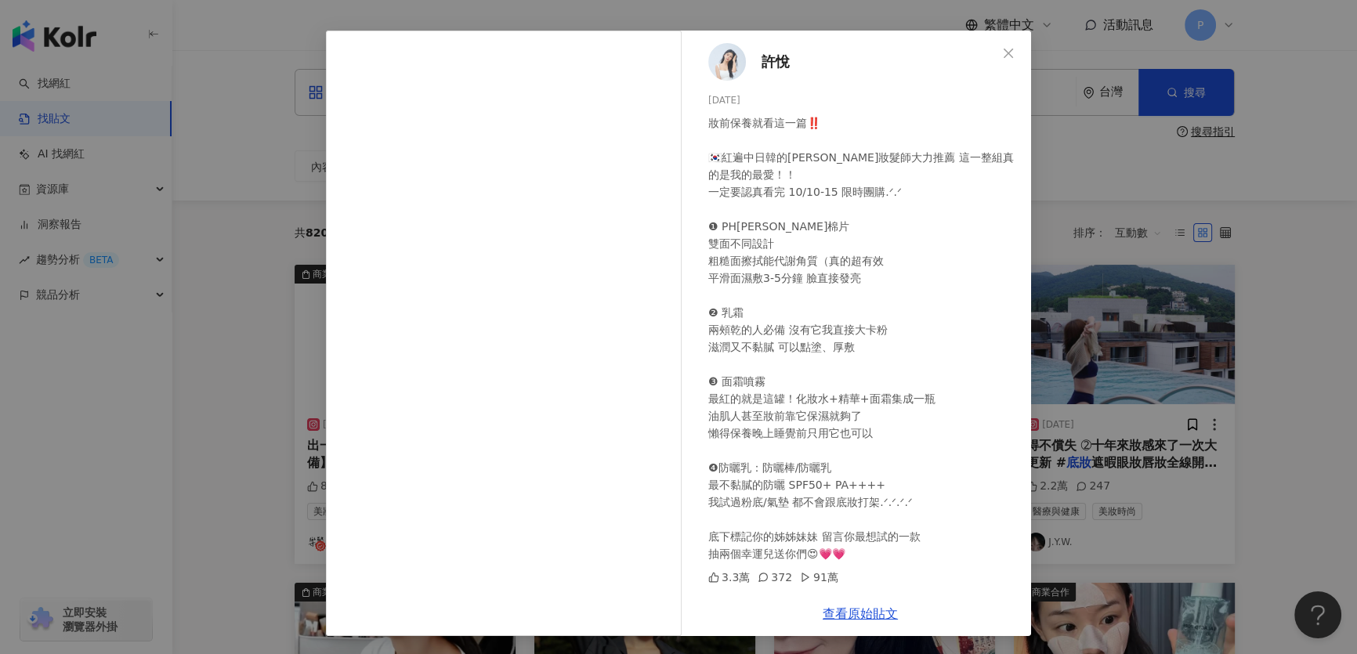
click at [1165, 308] on div "許悅 2024/10/9 妝前保養就看這一篇‼️ 🇰🇷紅遍中日韓的SAMU’ 金智媛妝髮師大力推薦 這一整組真的是我的最愛！！ 一定要認真看完 10/10-1…" at bounding box center [678, 327] width 1357 height 654
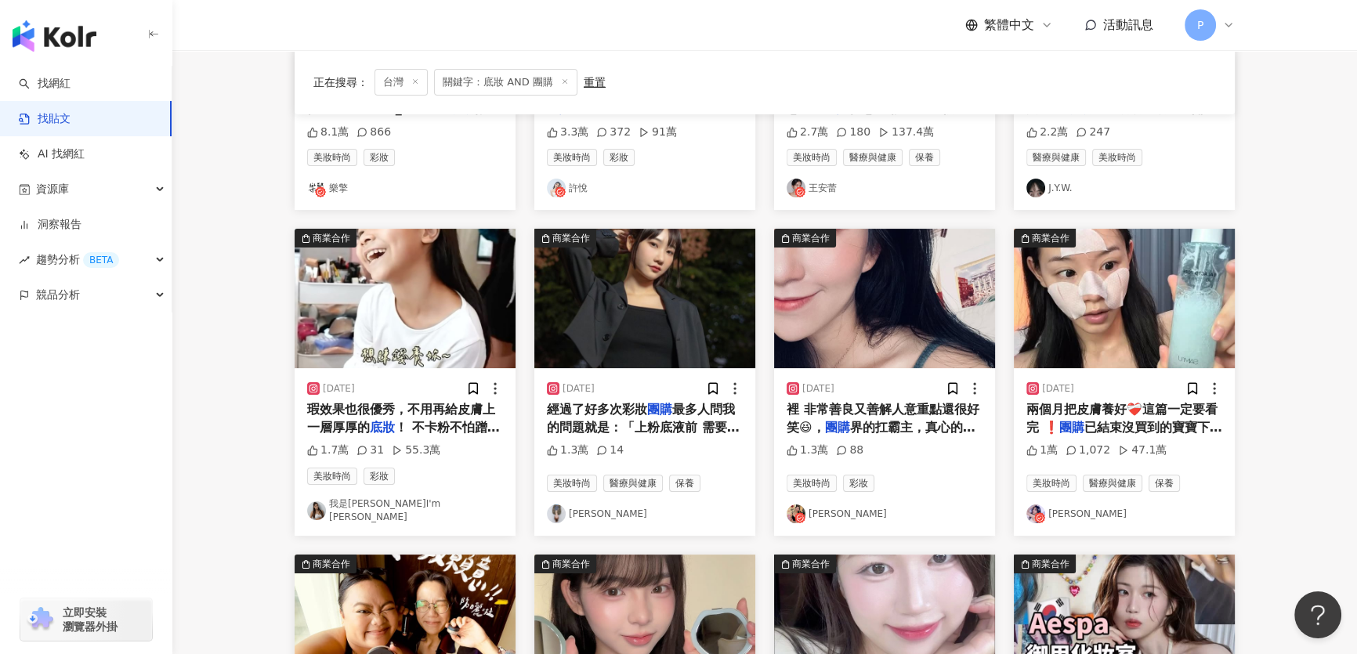
scroll to position [356, 0]
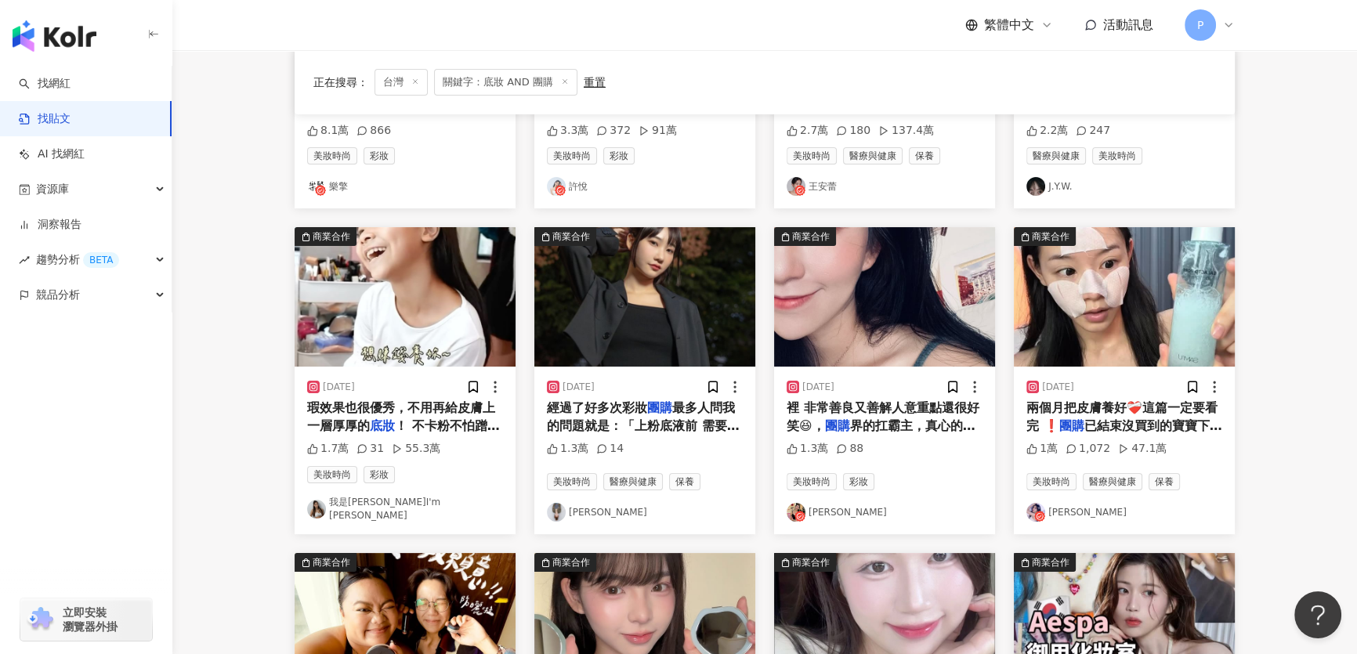
click at [670, 316] on img "button" at bounding box center [644, 296] width 221 height 139
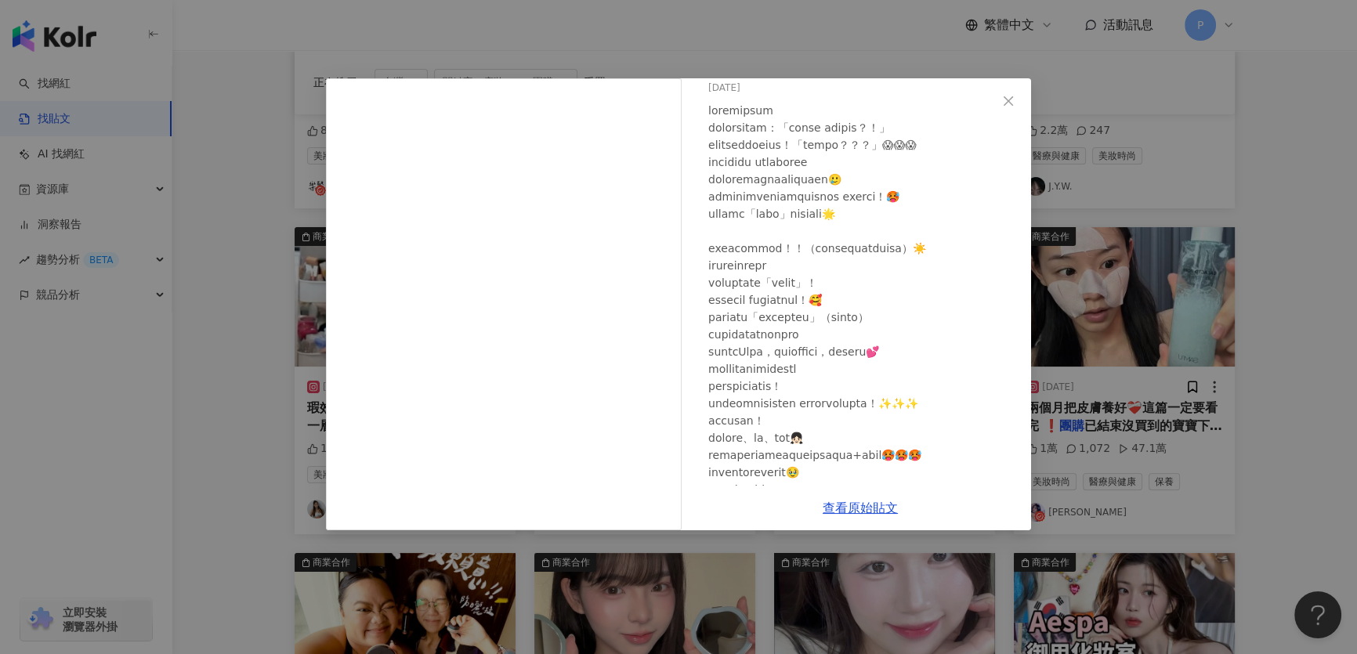
scroll to position [142, 0]
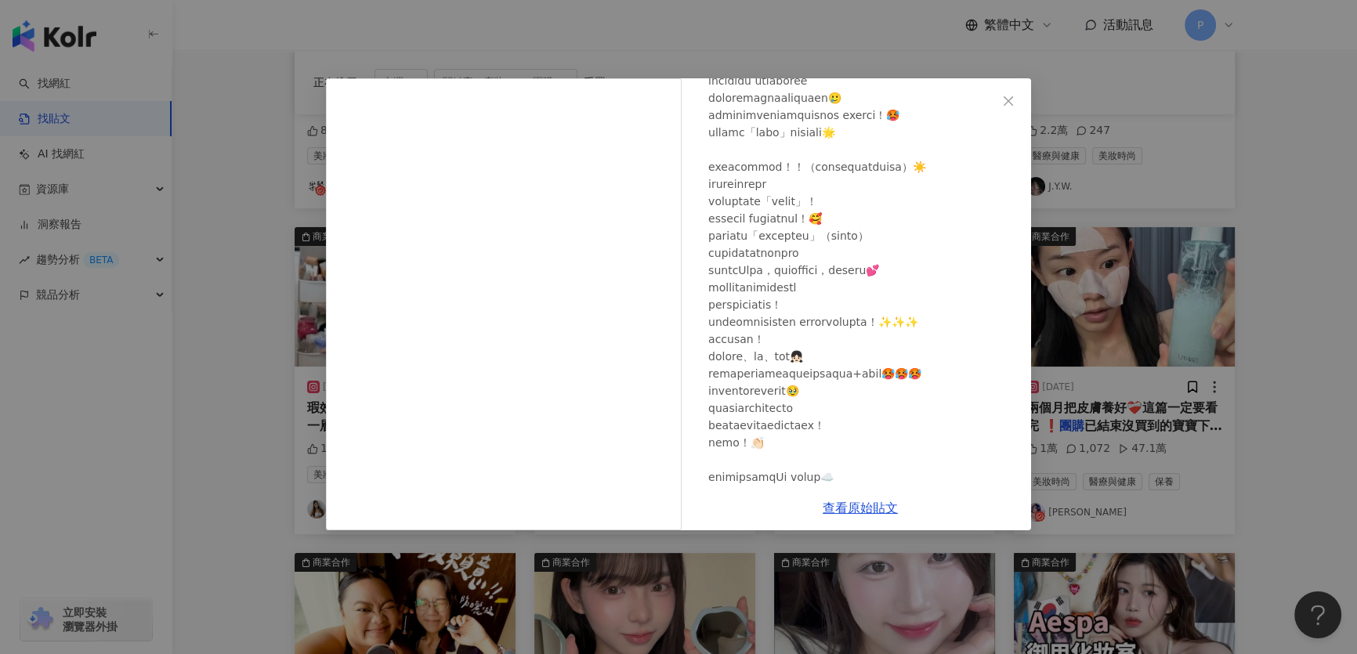
click at [1148, 278] on div "愛莉莎莎 Alisasa 2023/11/10 1.3萬 14 查看原始貼文" at bounding box center [678, 327] width 1357 height 654
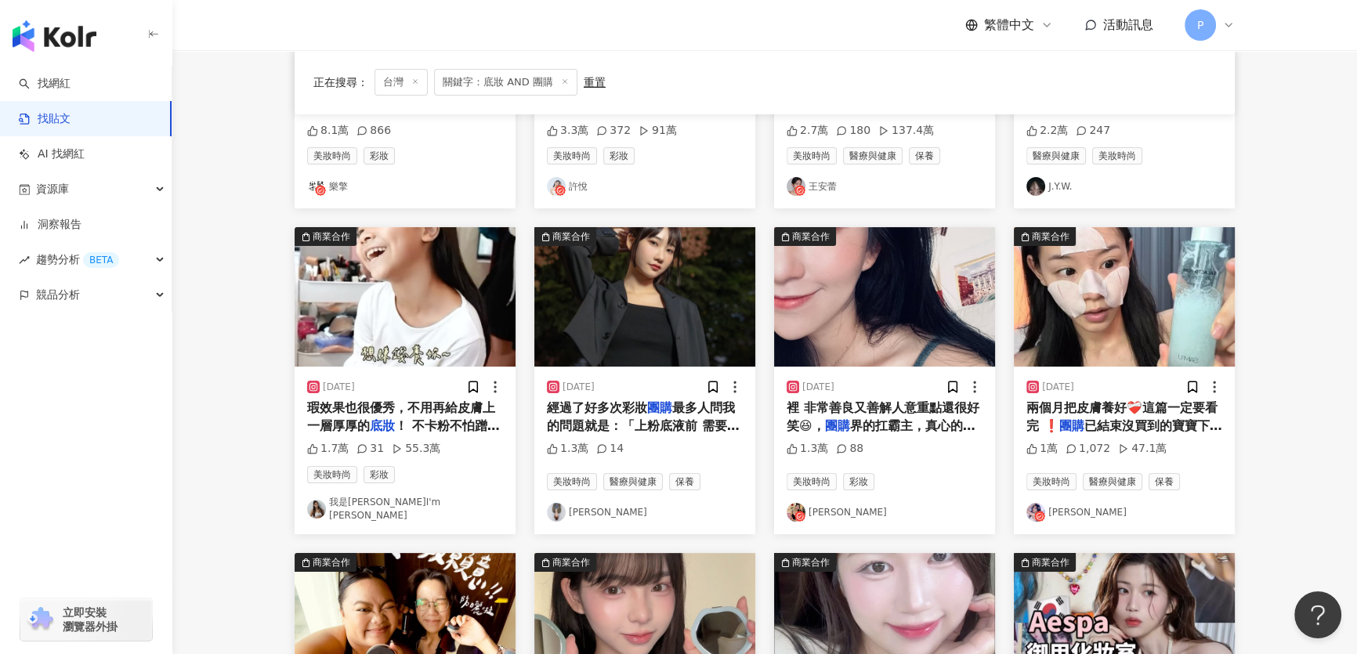
click at [950, 296] on img "button" at bounding box center [884, 296] width 221 height 139
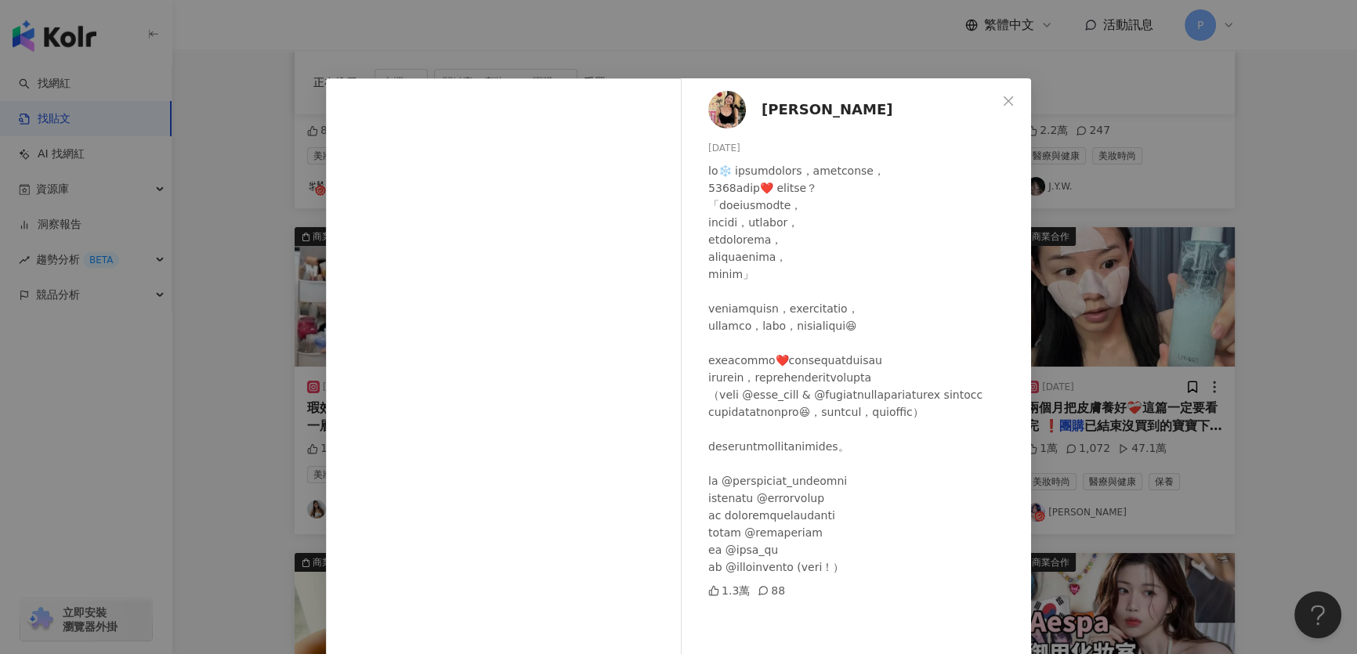
scroll to position [13, 0]
click at [1073, 390] on div "Veeda Chang 2025/1/4 1.3萬 88 查看原始貼文" at bounding box center [678, 327] width 1357 height 654
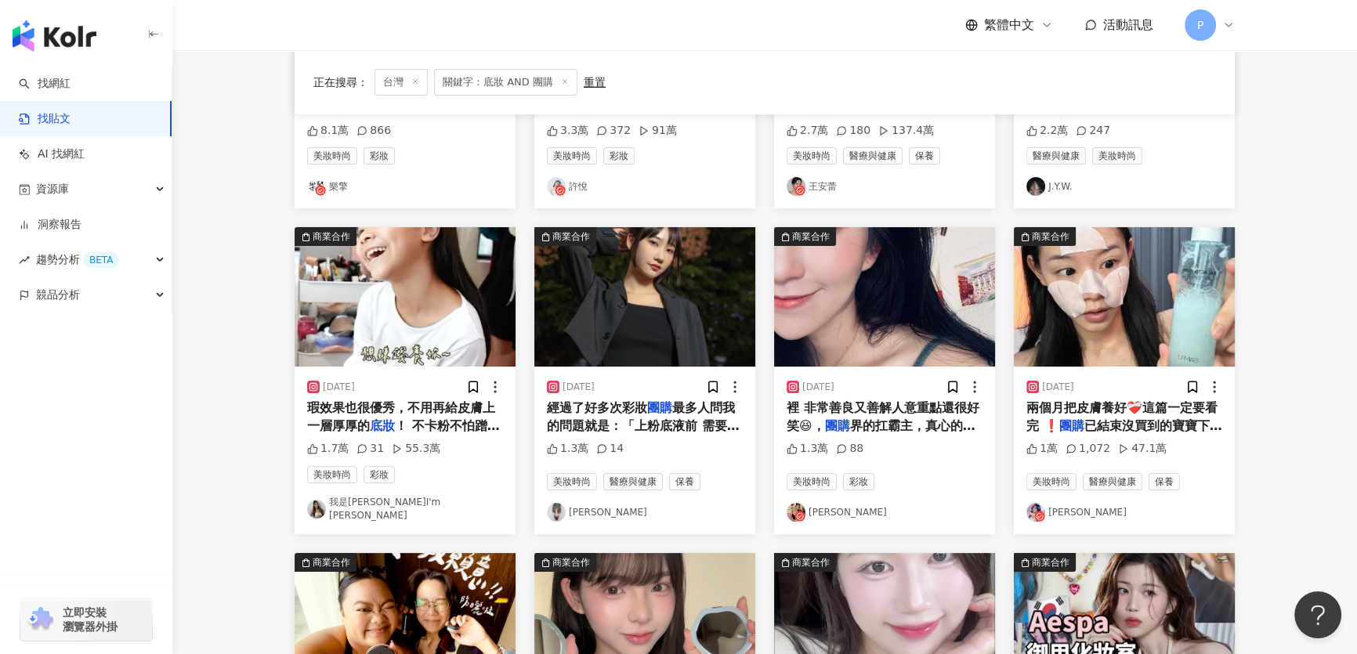
click at [872, 316] on img "button" at bounding box center [884, 296] width 221 height 139
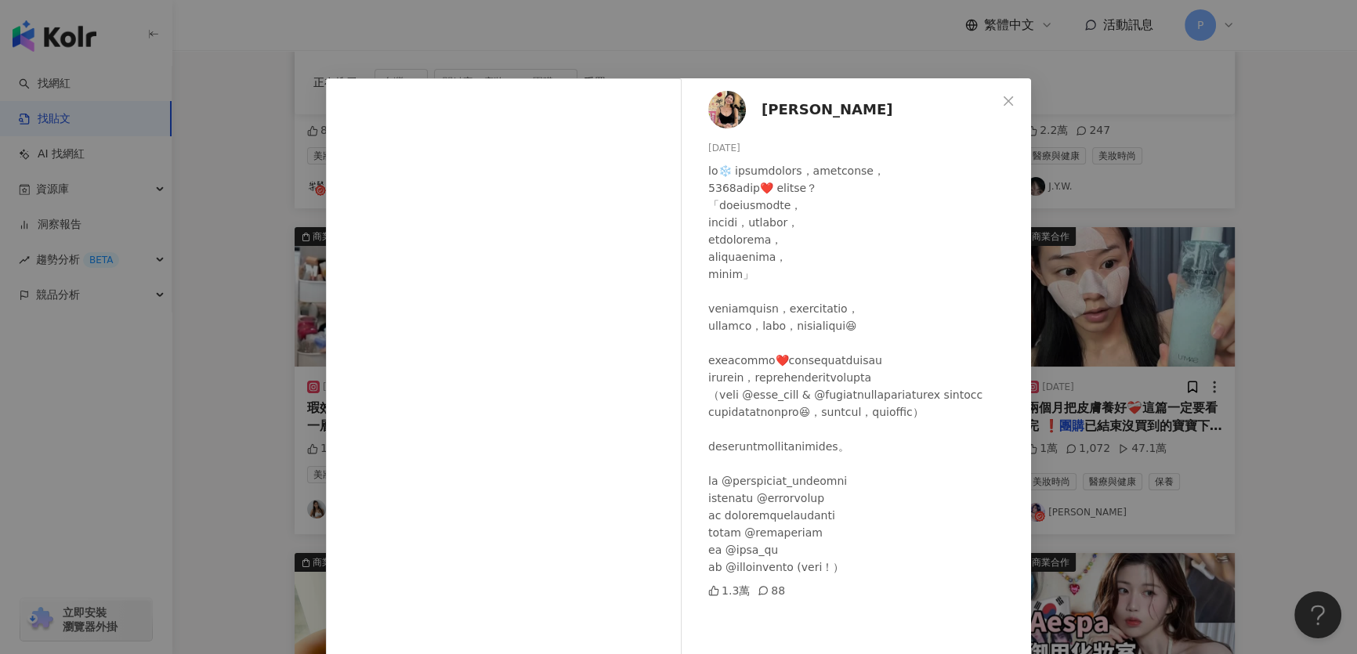
click at [1255, 296] on div "Veeda Chang 2025/1/4 1.3萬 88 查看原始貼文" at bounding box center [678, 327] width 1357 height 654
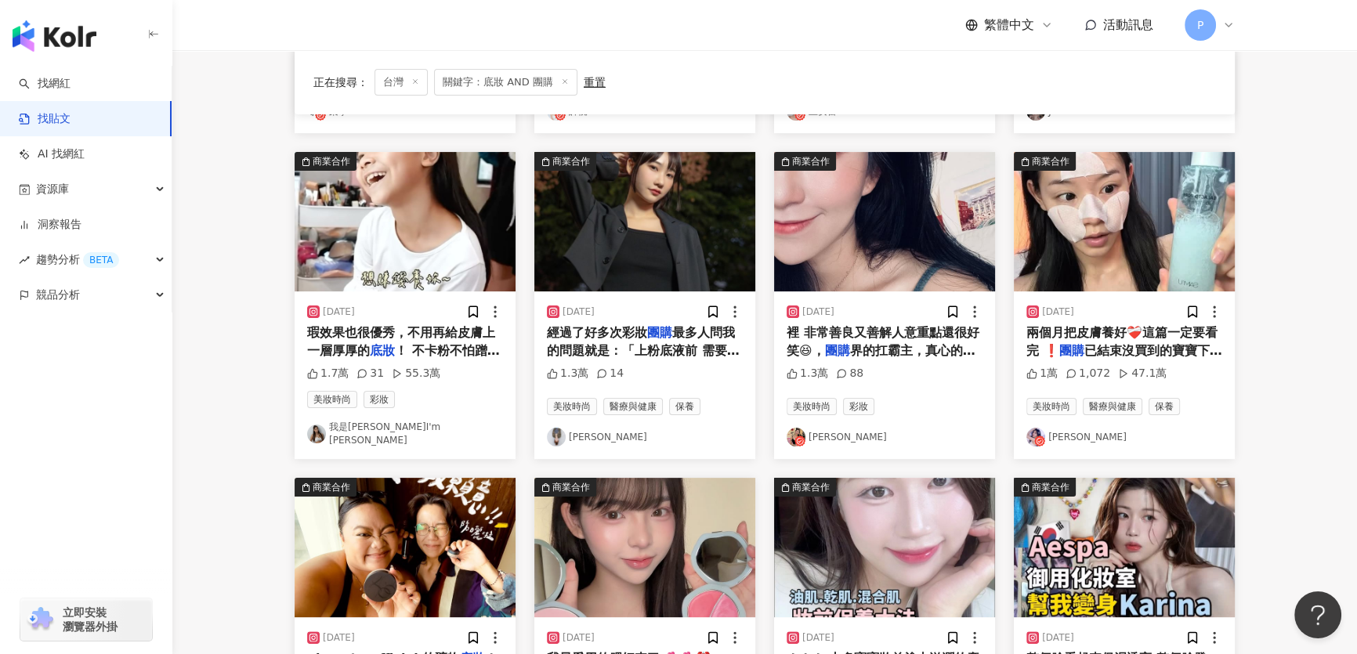
scroll to position [712, 0]
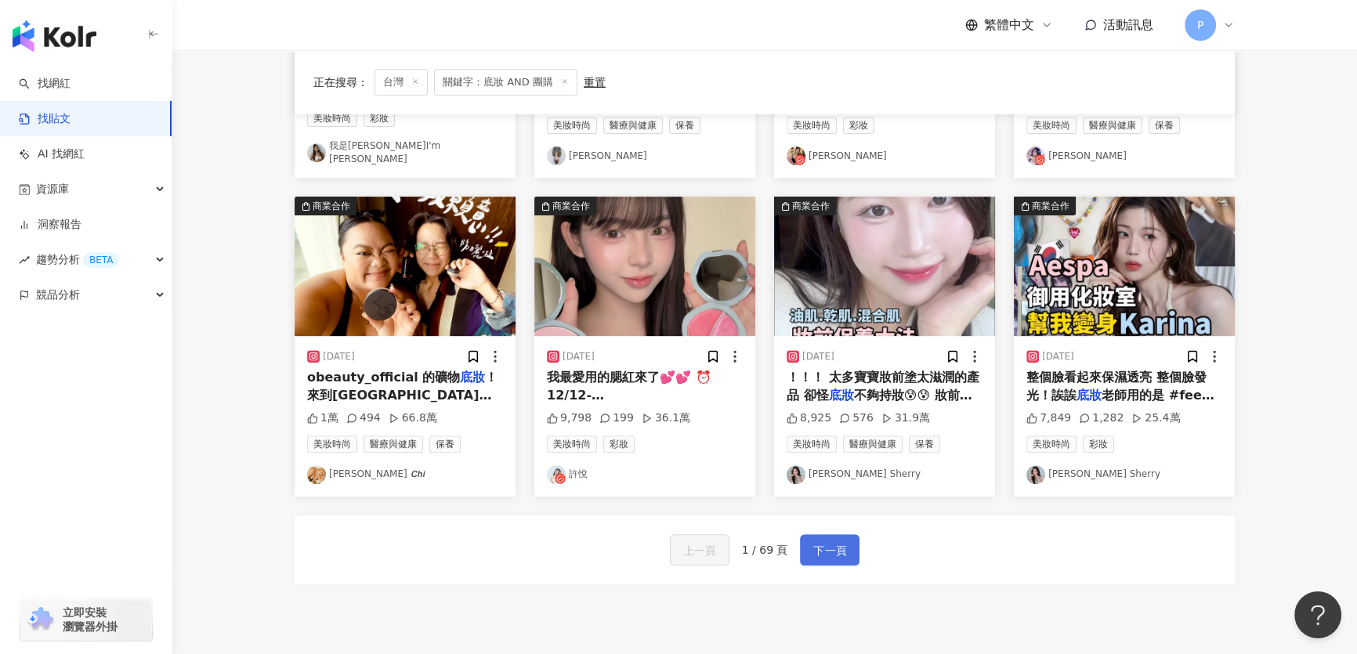
click at [817, 548] on span "下一頁" at bounding box center [829, 550] width 33 height 19
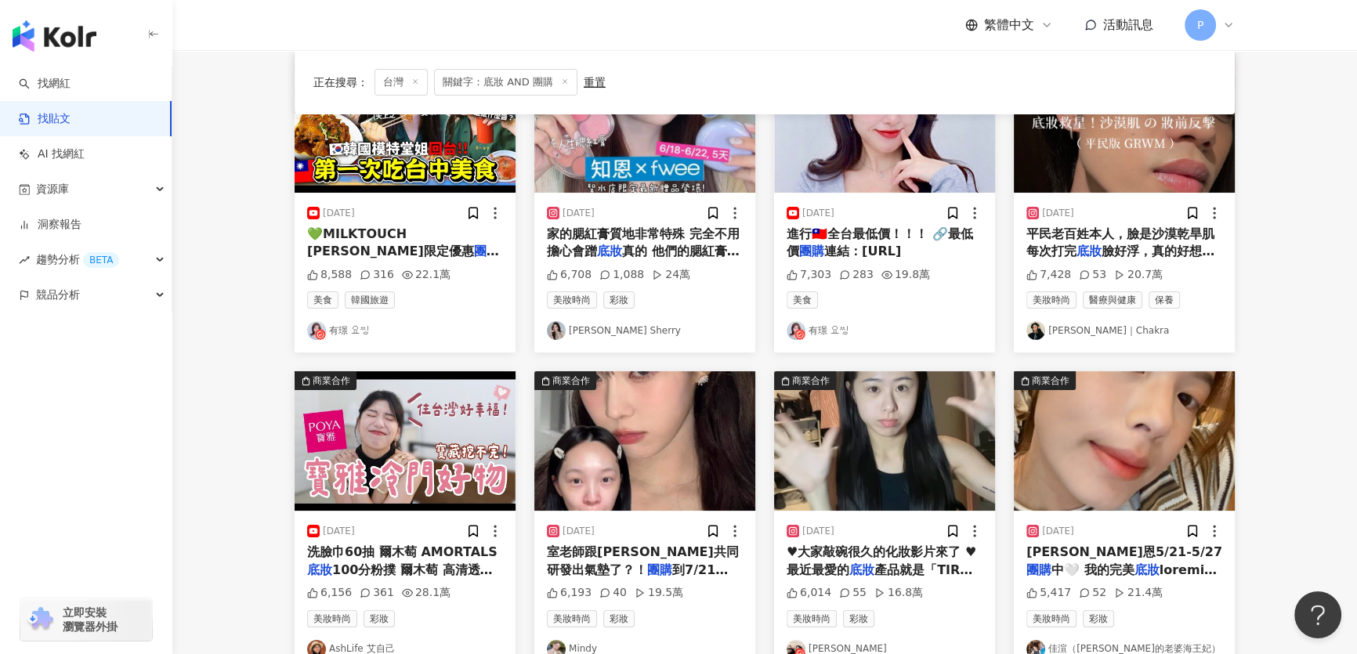
scroll to position [0, 0]
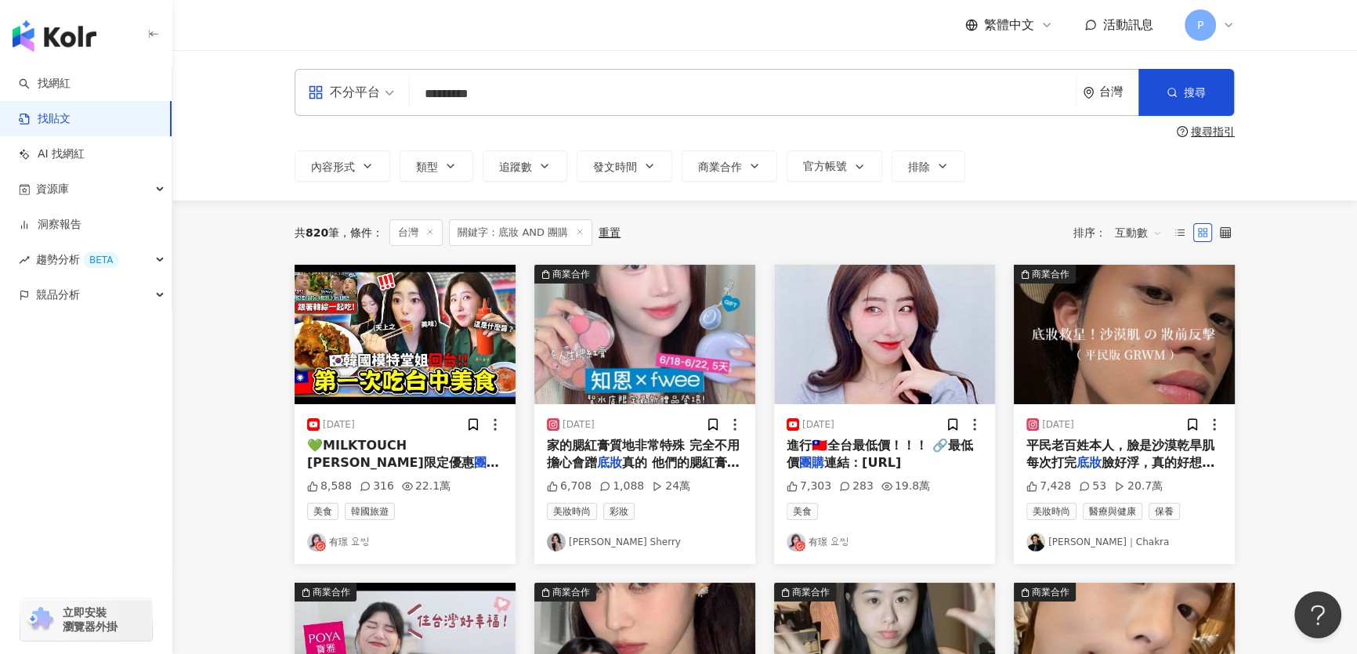
click at [1079, 334] on img "button" at bounding box center [1124, 334] width 221 height 139
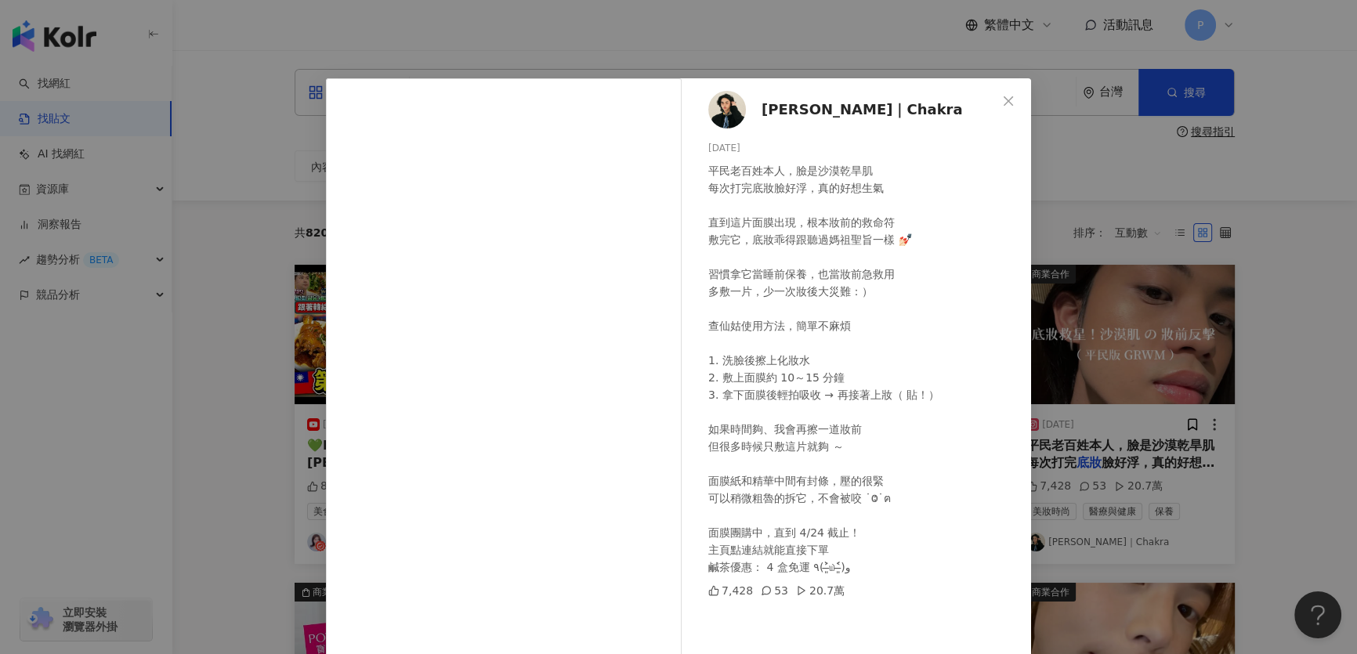
click at [1184, 282] on div "查克拉｜Chakra 2025/4/22 平民老百姓本人，臉是沙漠乾旱肌 每次打完底妝臉好浮，真的好想生氣 直到這片面膜出現，根本妝前的救命符 敷完它，底妝乖…" at bounding box center [678, 327] width 1357 height 654
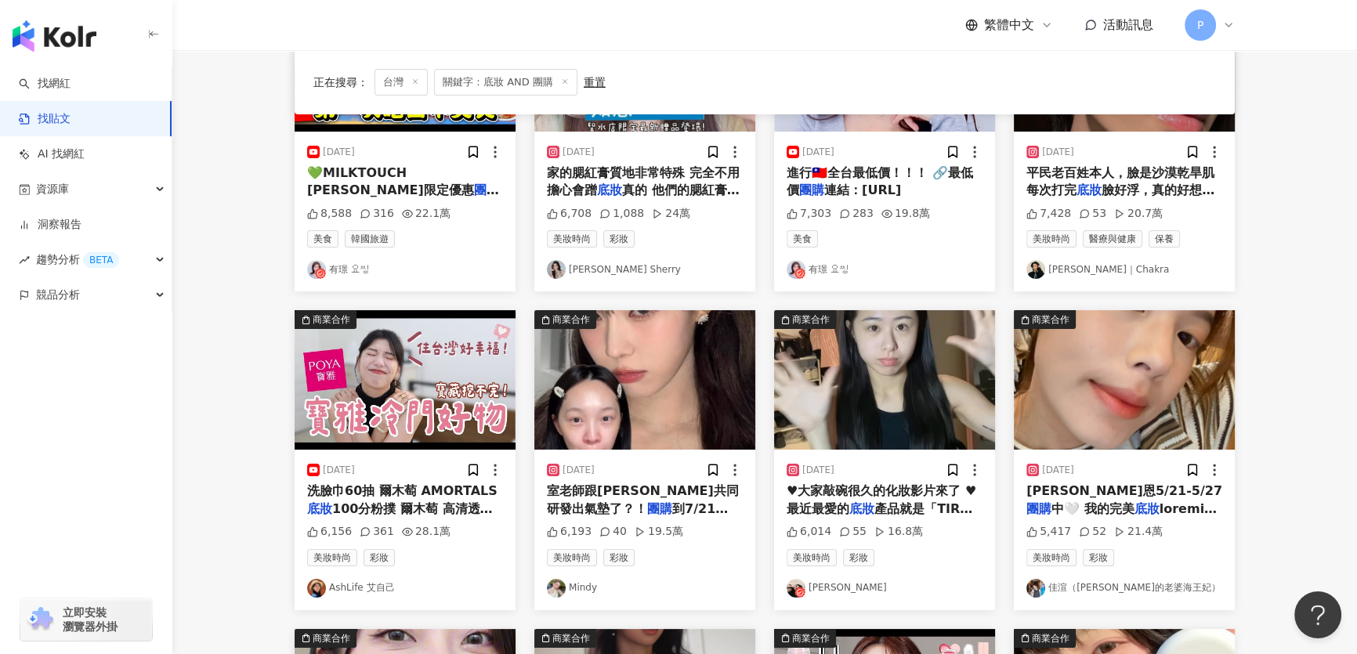
scroll to position [284, 0]
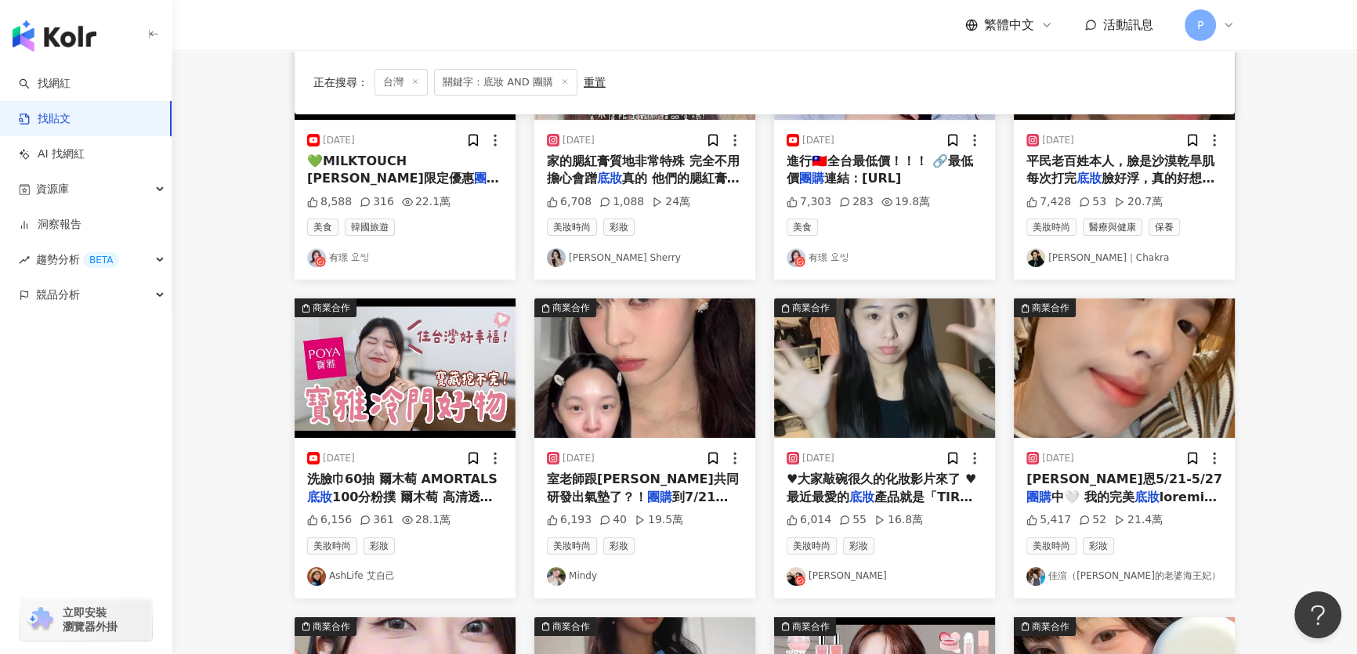
click at [881, 380] on img "button" at bounding box center [884, 367] width 221 height 139
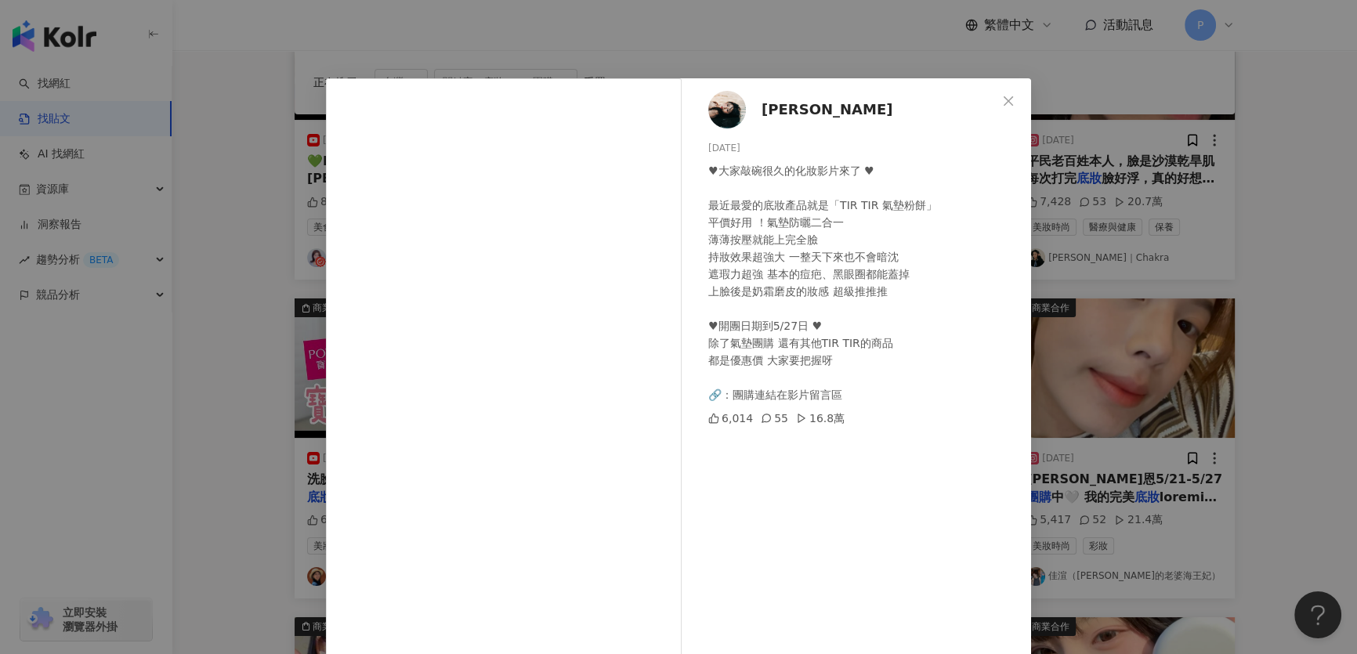
click at [1215, 251] on div "陳玉婷 2025/5/23 ♥︎大家敲碗很久的化妝影片來了 ♥︎ 最近最愛的底妝產品就是「TIR TIR 氣墊粉餅」 平價好用 ！氣墊防曬二合一 薄薄按壓就能…" at bounding box center [678, 327] width 1357 height 654
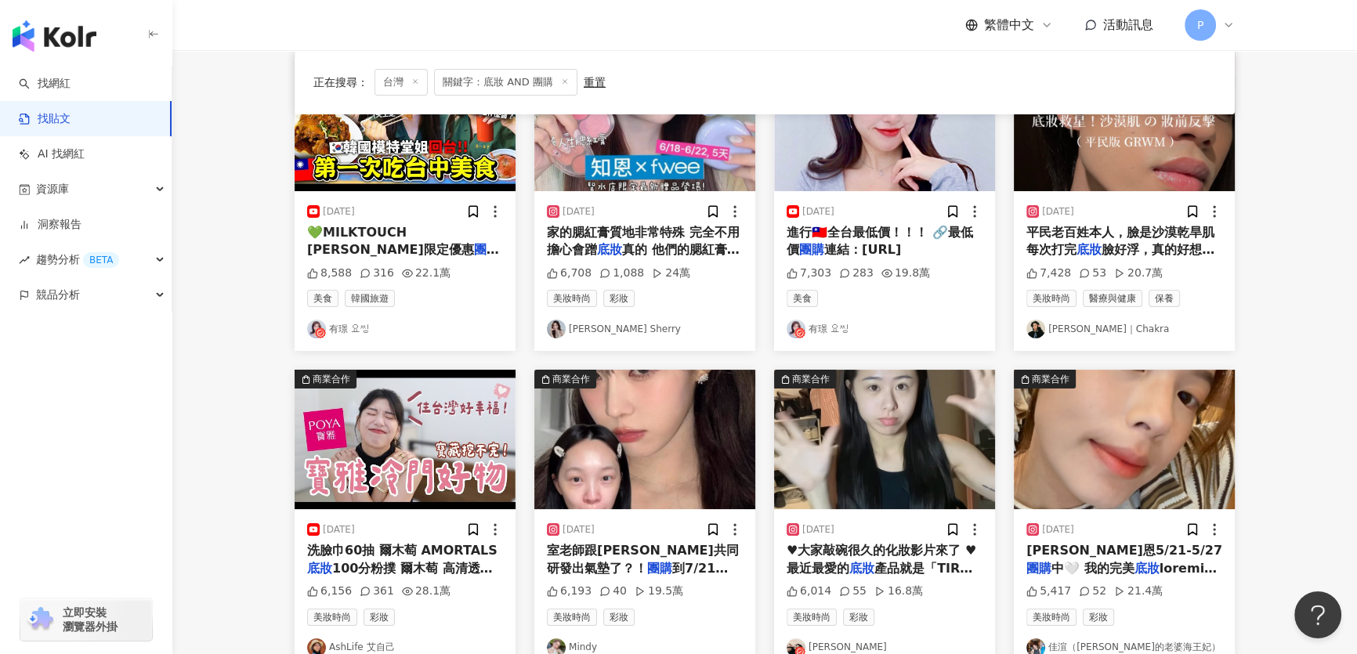
scroll to position [142, 0]
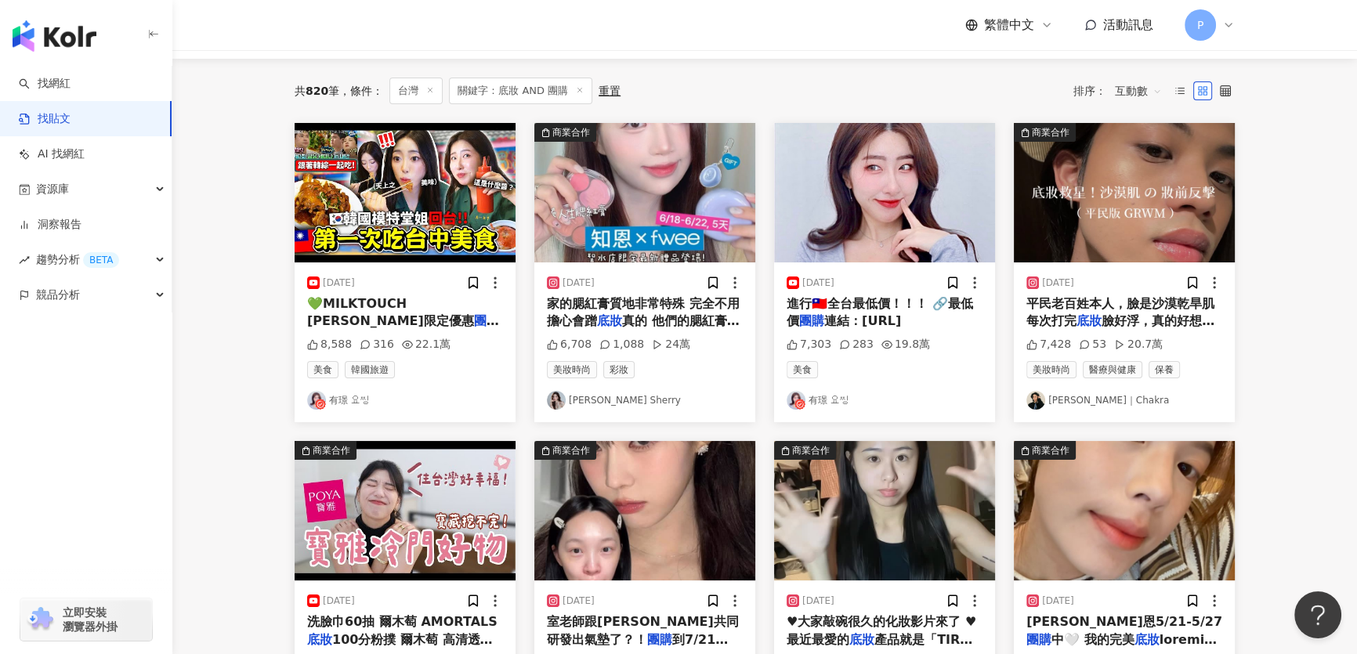
click at [1069, 233] on img "button" at bounding box center [1124, 192] width 221 height 139
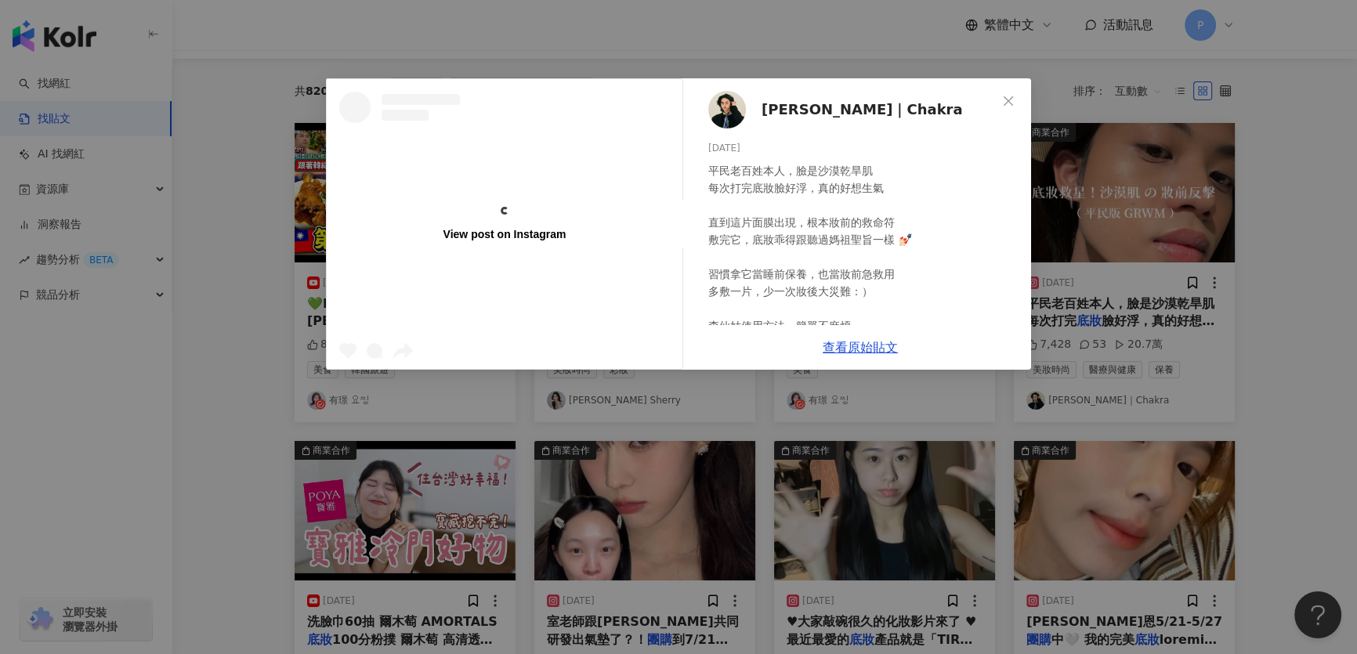
click at [722, 107] on img at bounding box center [727, 110] width 38 height 38
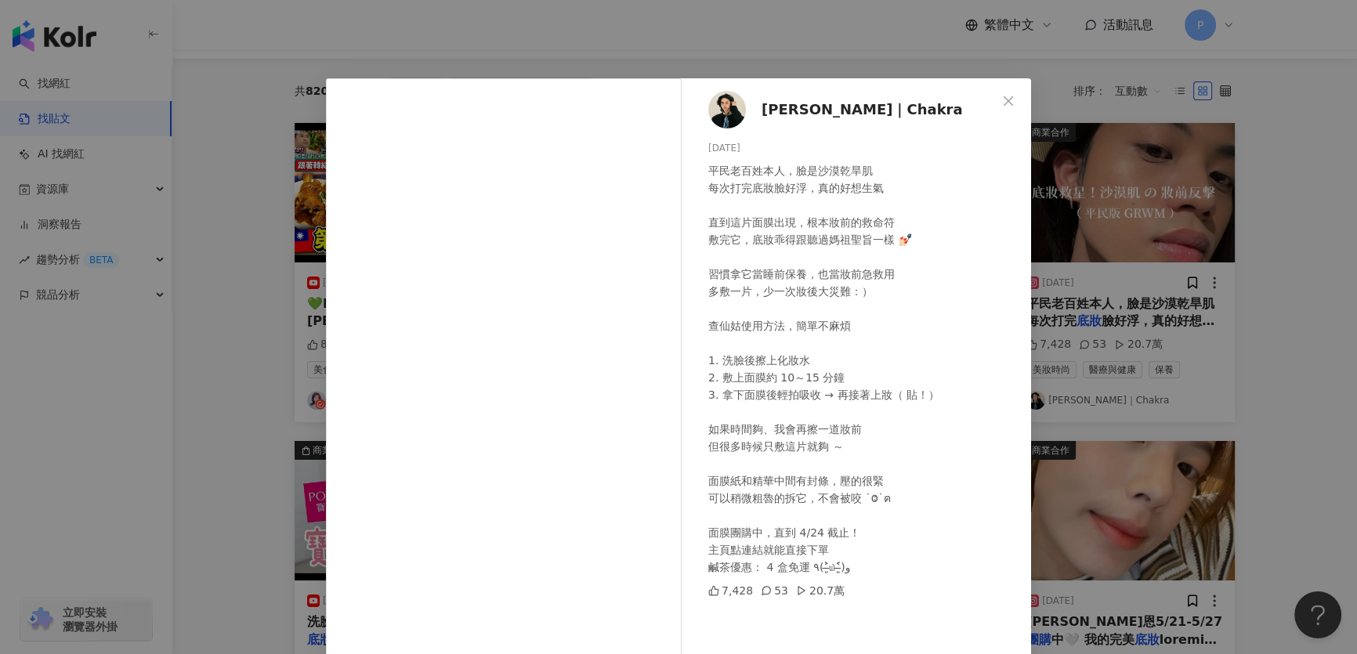
click at [1007, 213] on div "平民老百姓本人，臉是沙漠乾旱肌 每次打完底妝臉好浮，真的好想生氣 直到這片面膜出現，根本妝前的救命符 敷完它，底妝乖得跟聽過媽祖聖旨一樣 💅🏻 習慣拿它當睡前…" at bounding box center [863, 369] width 310 height 414
click at [1116, 226] on div "查克拉｜Chakra 2025/4/22 平民老百姓本人，臉是沙漠乾旱肌 每次打完底妝臉好浮，真的好想生氣 直到這片面膜出現，根本妝前的救命符 敷完它，底妝乖…" at bounding box center [678, 327] width 1357 height 654
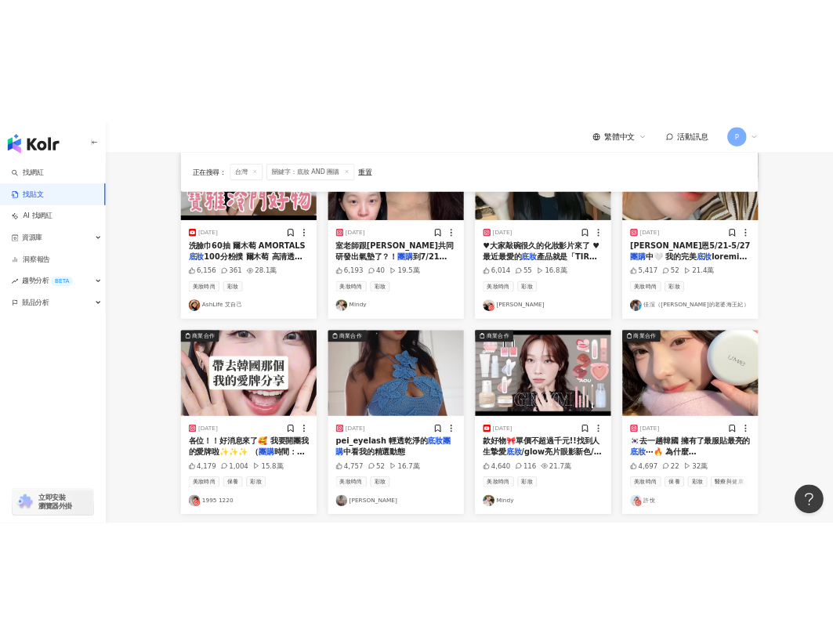
scroll to position [570, 0]
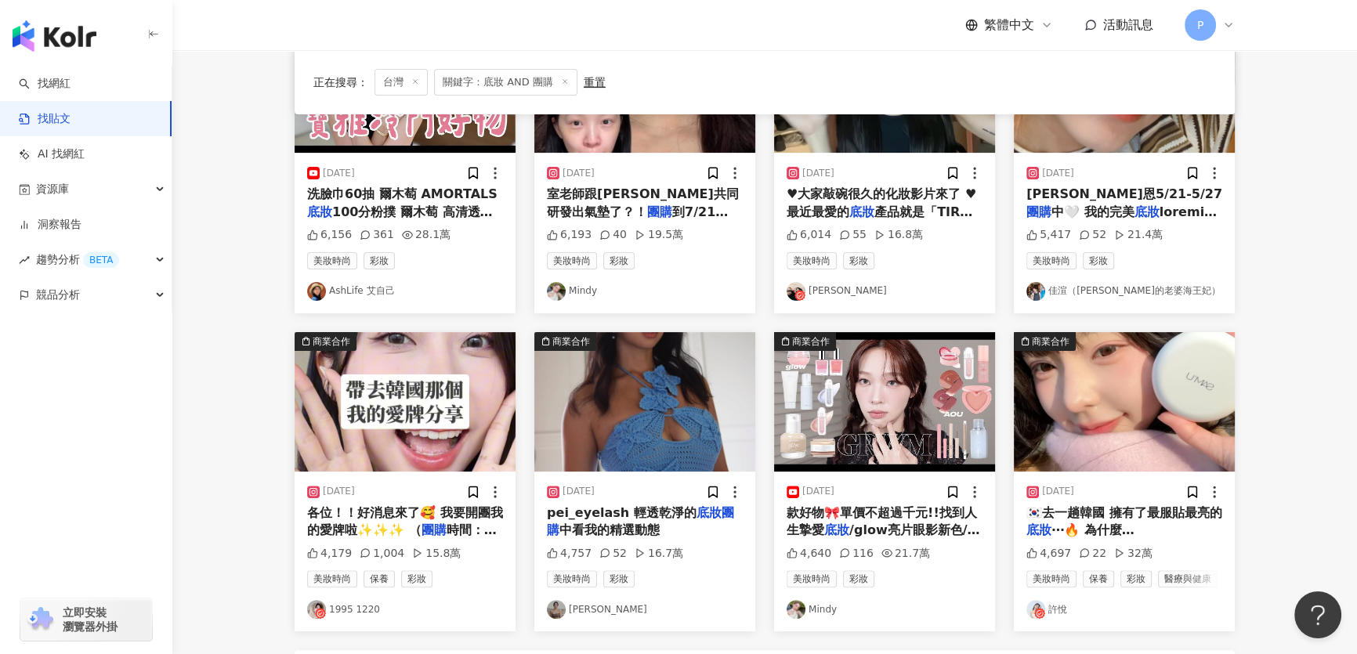
click at [930, 163] on div "2025/5/23 ♥︎大家敲碗很久的化妝影片來了 ♥︎ 最近最愛的 底妝 產品就是「TIR TIR 氣墊粉餅」 平價好用 ！氣墊防曬二合一 薄薄按壓就能上完…" at bounding box center [884, 233] width 221 height 160
click at [906, 134] on img "button" at bounding box center [884, 82] width 221 height 139
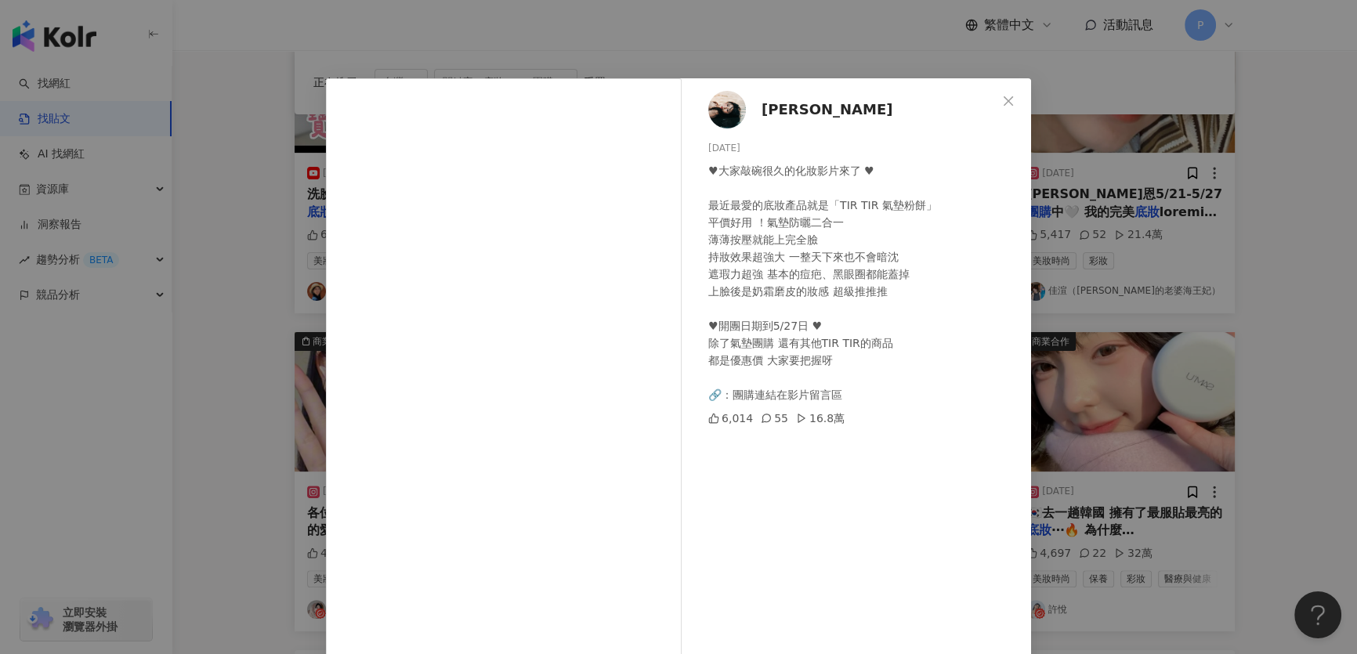
click at [721, 110] on img at bounding box center [727, 110] width 38 height 38
click at [1127, 236] on div "陳玉婷 2025/5/23 ♥︎大家敲碗很久的化妝影片來了 ♥︎ 最近最愛的底妝產品就是「TIR TIR 氣墊粉餅」 平價好用 ！氣墊防曬二合一 薄薄按壓就能…" at bounding box center [678, 327] width 1357 height 654
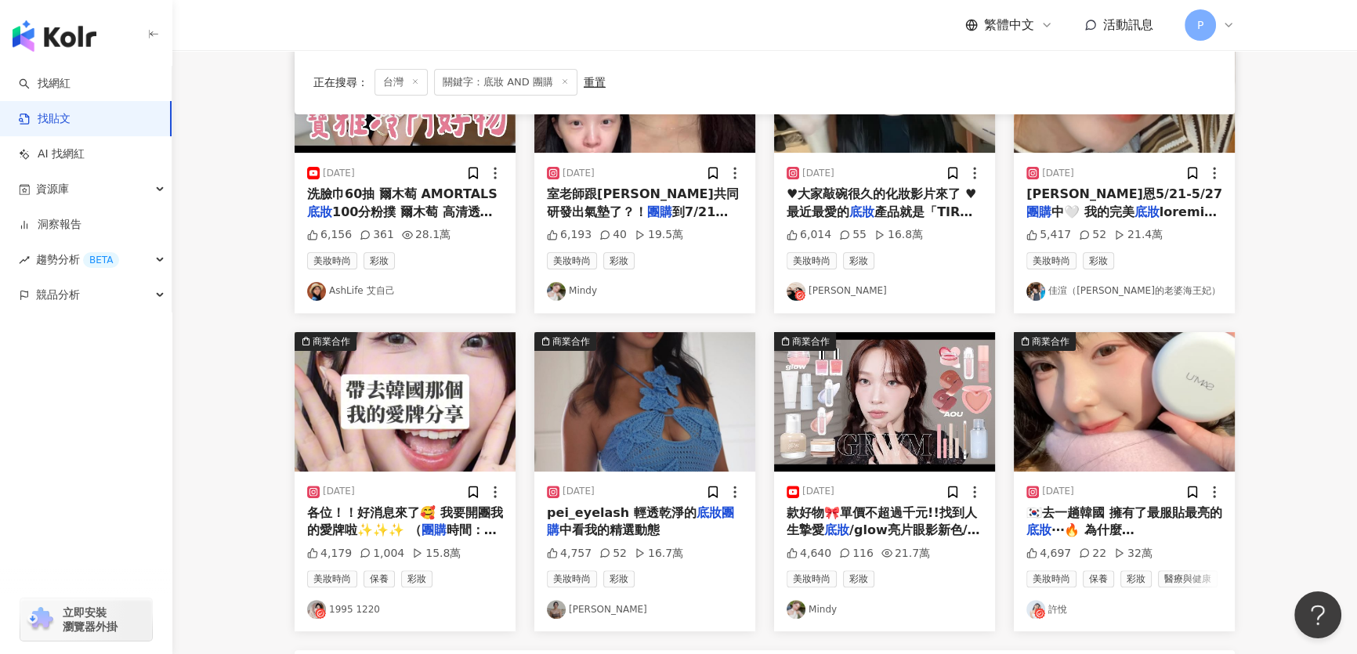
click at [1100, 141] on img "button" at bounding box center [1124, 82] width 221 height 139
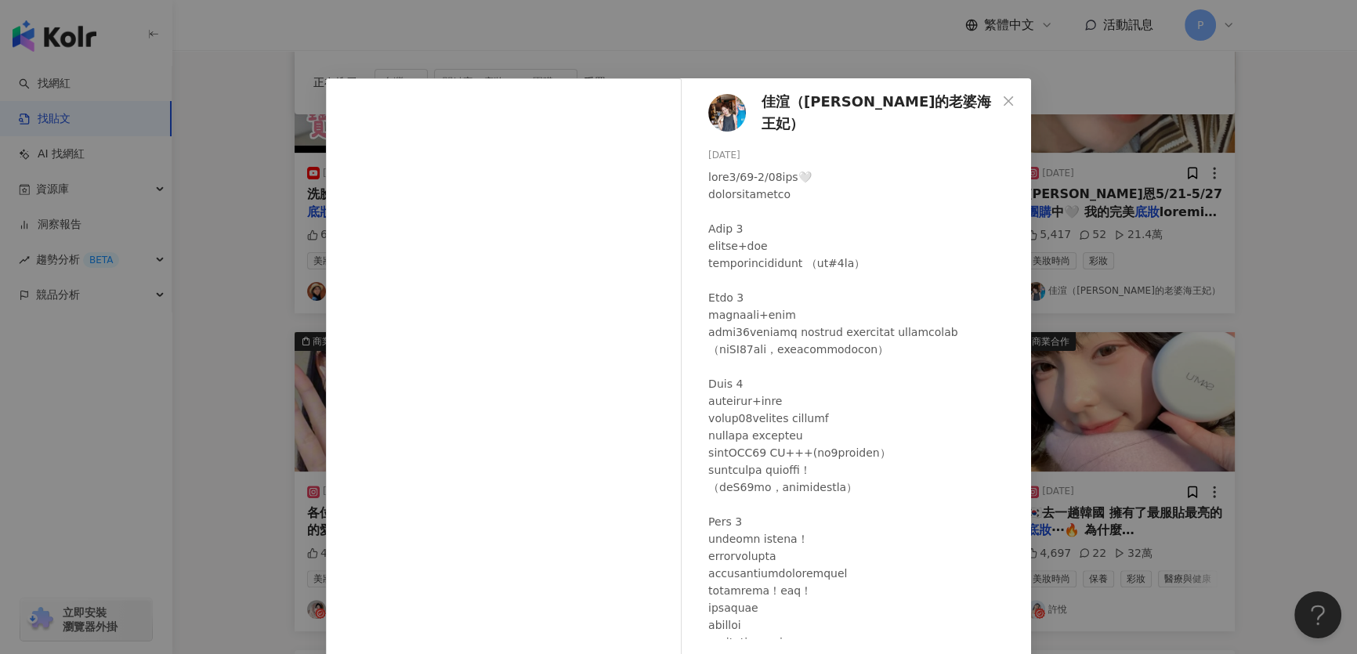
click at [718, 110] on img at bounding box center [727, 113] width 38 height 38
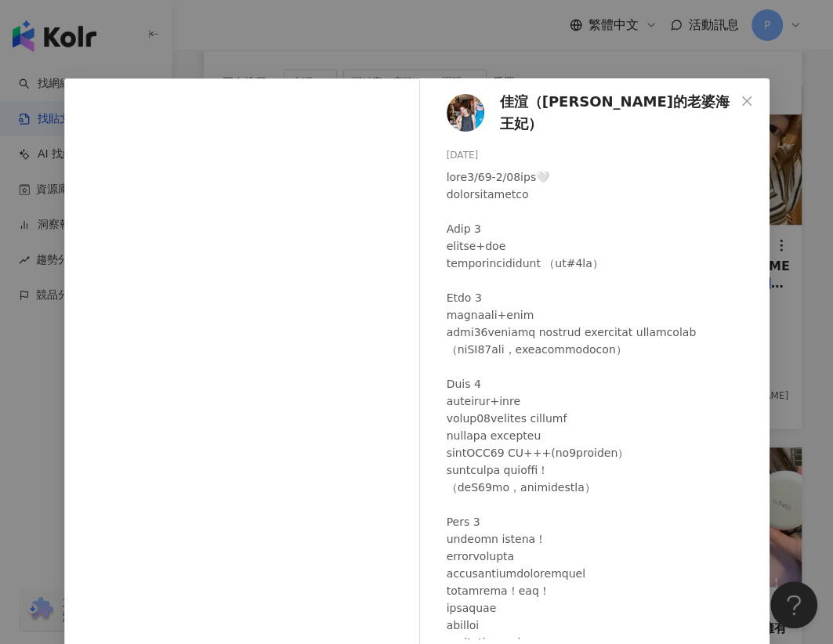
click at [382, 39] on div "佳渲（海王子的老婆海王妃） 2024/5/24 5,417 52 21.4萬 查看原始貼文" at bounding box center [416, 322] width 833 height 644
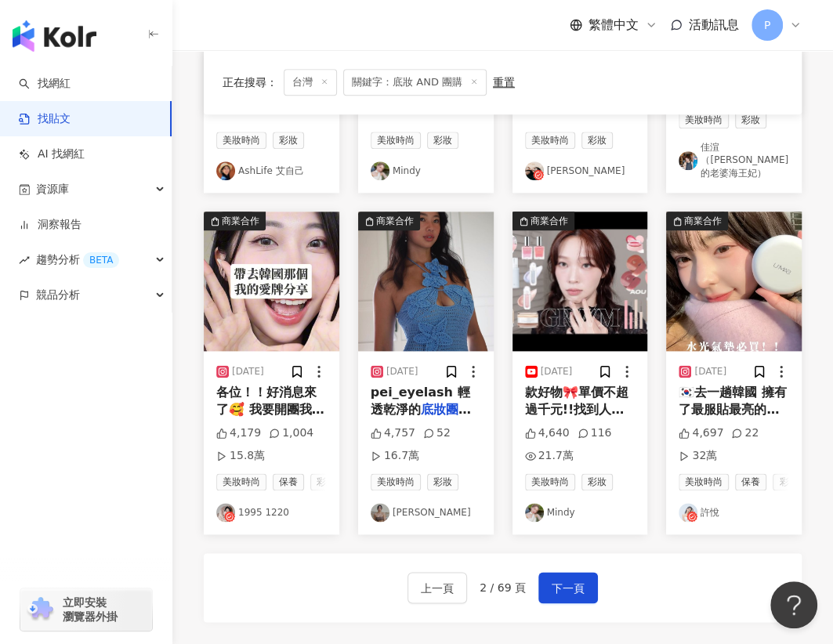
scroll to position [854, 0]
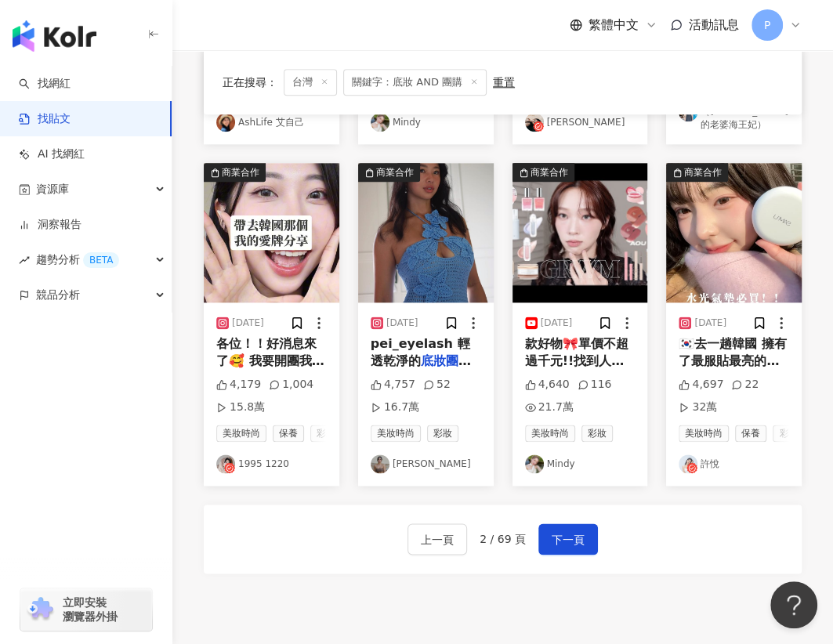
click at [283, 213] on img "button" at bounding box center [272, 232] width 136 height 139
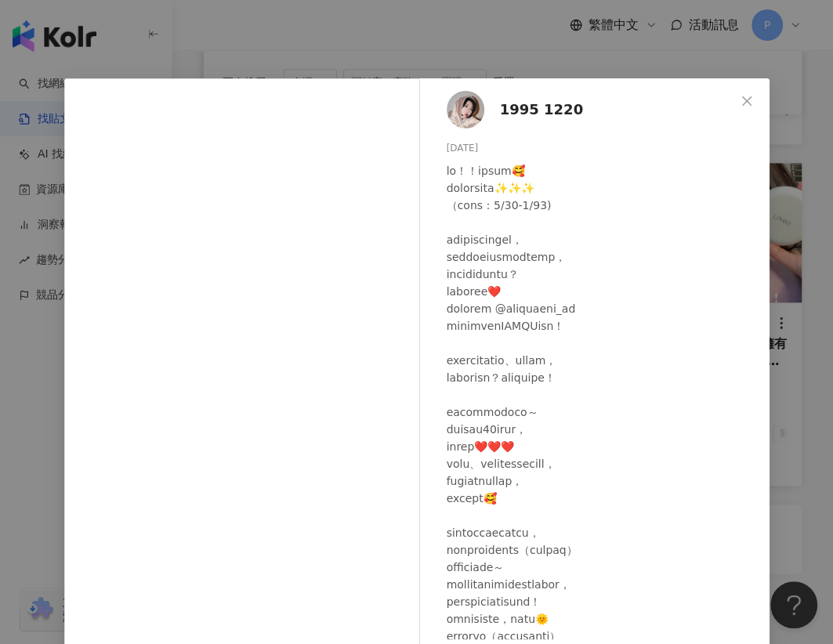
click at [468, 107] on img at bounding box center [466, 110] width 38 height 38
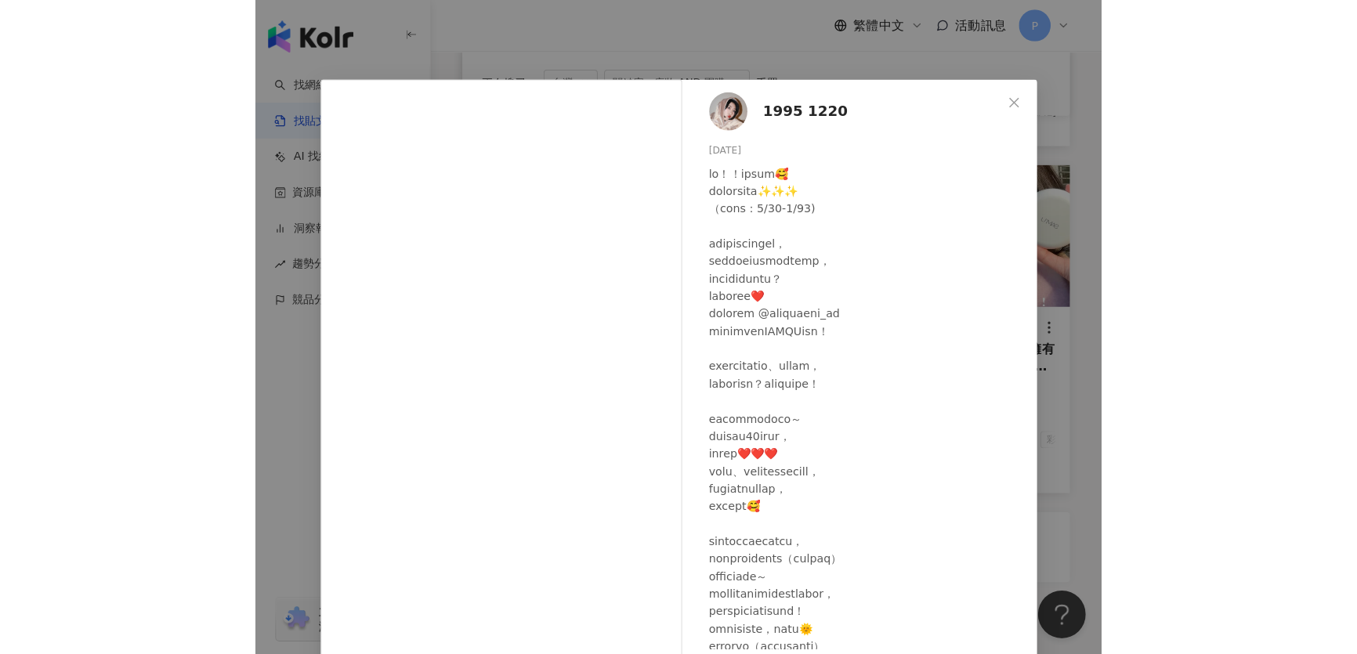
scroll to position [846, 0]
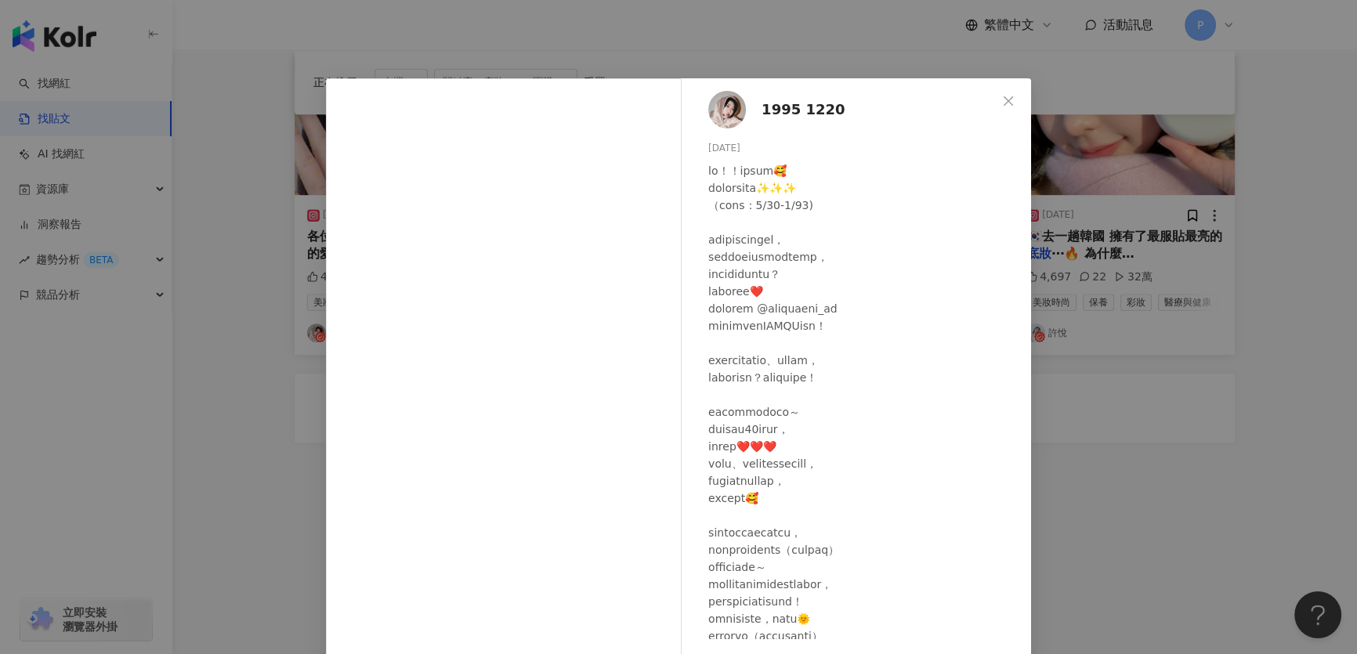
click at [1111, 323] on div "1995 1220 2024/5/21 4,179 1,004 15.8萬 查看原始貼文" at bounding box center [678, 327] width 1357 height 654
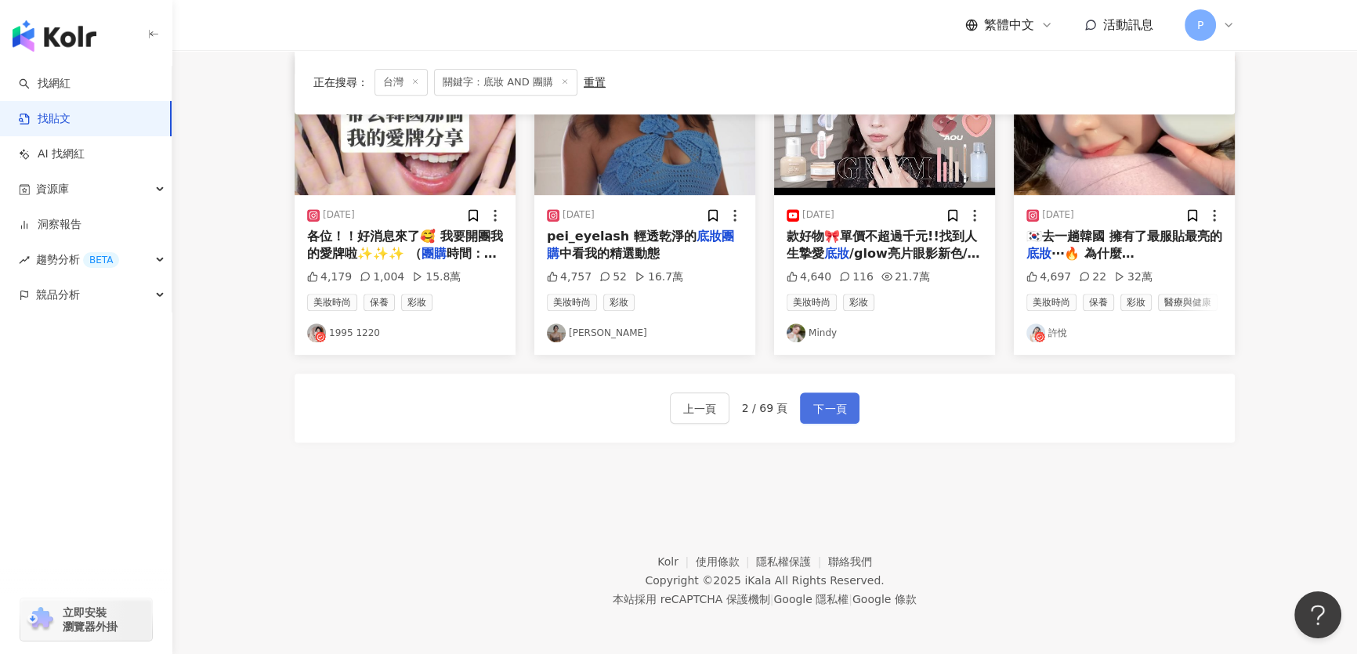
click at [830, 393] on button "下一頁" at bounding box center [830, 407] width 60 height 31
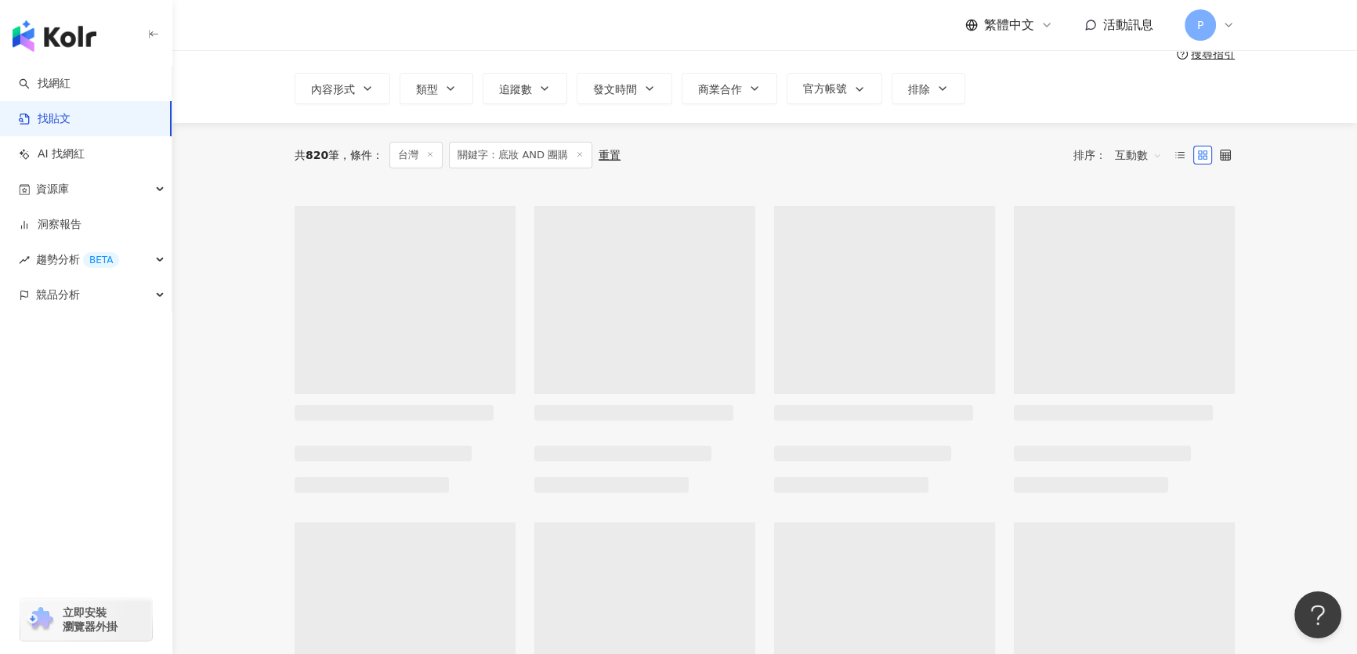
scroll to position [77, 0]
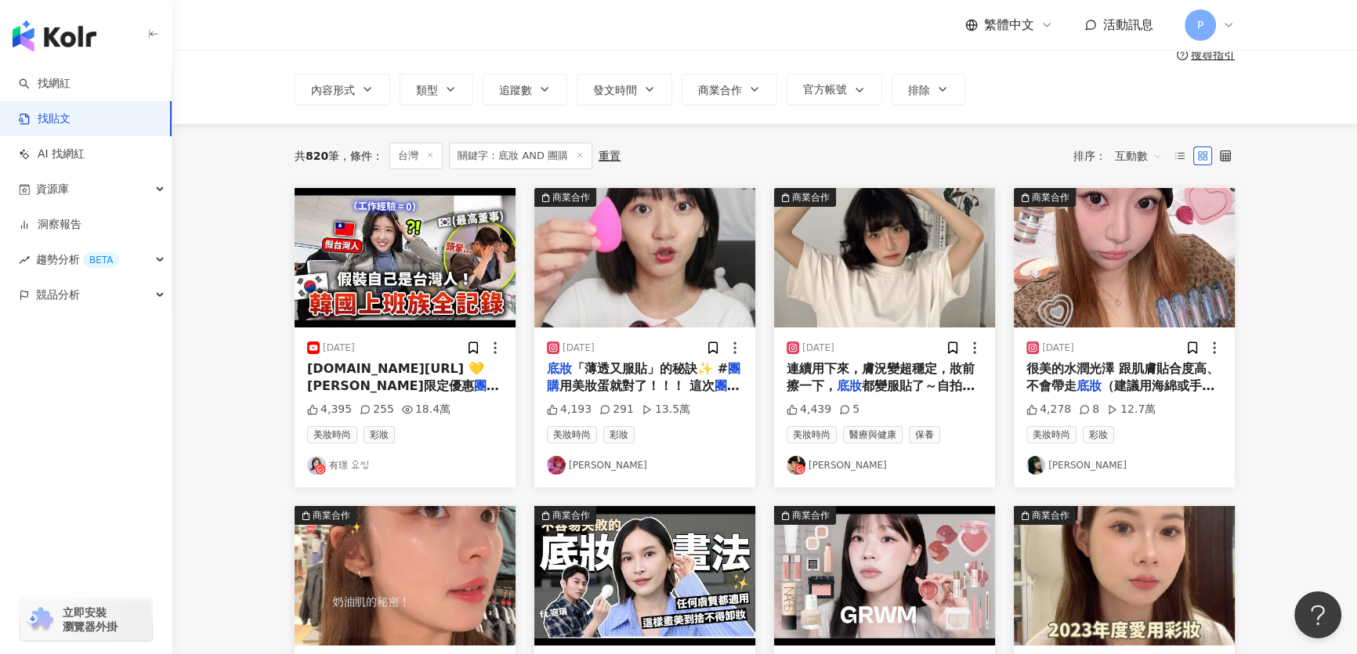
click at [658, 259] on img "button" at bounding box center [644, 257] width 221 height 139
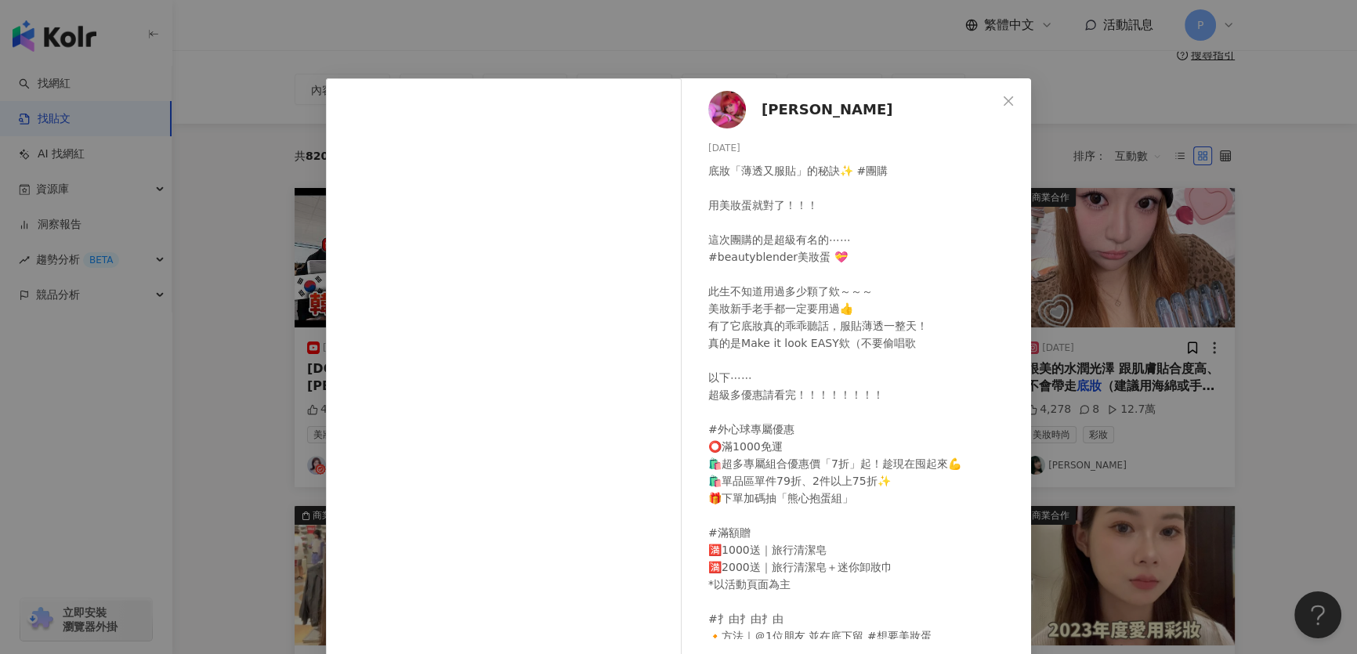
click at [1128, 243] on div "阿心Liao 2024/2/21 底妝「薄透又服貼」的秘訣✨ #團購 用美妝蛋就對了！！！ 這次團購的是超級有名的⋯⋯ #beautyblender美妝蛋 💝…" at bounding box center [678, 327] width 1357 height 654
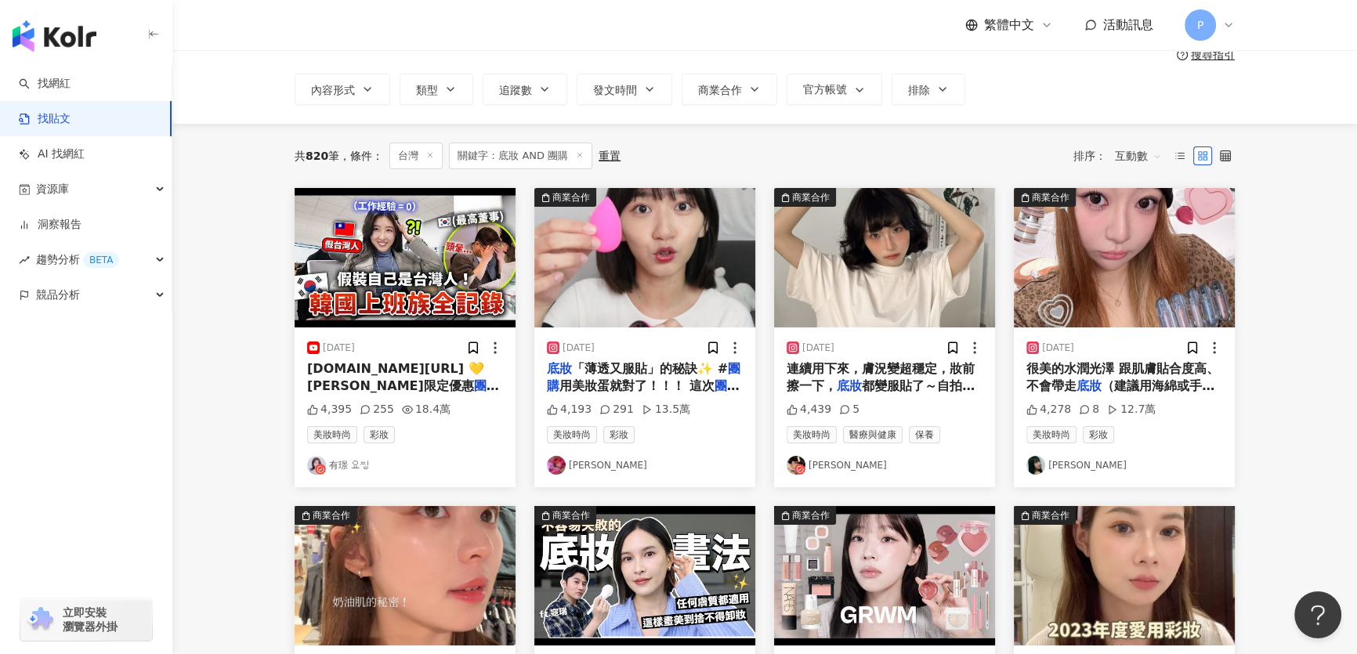
click at [908, 283] on img "button" at bounding box center [884, 257] width 221 height 139
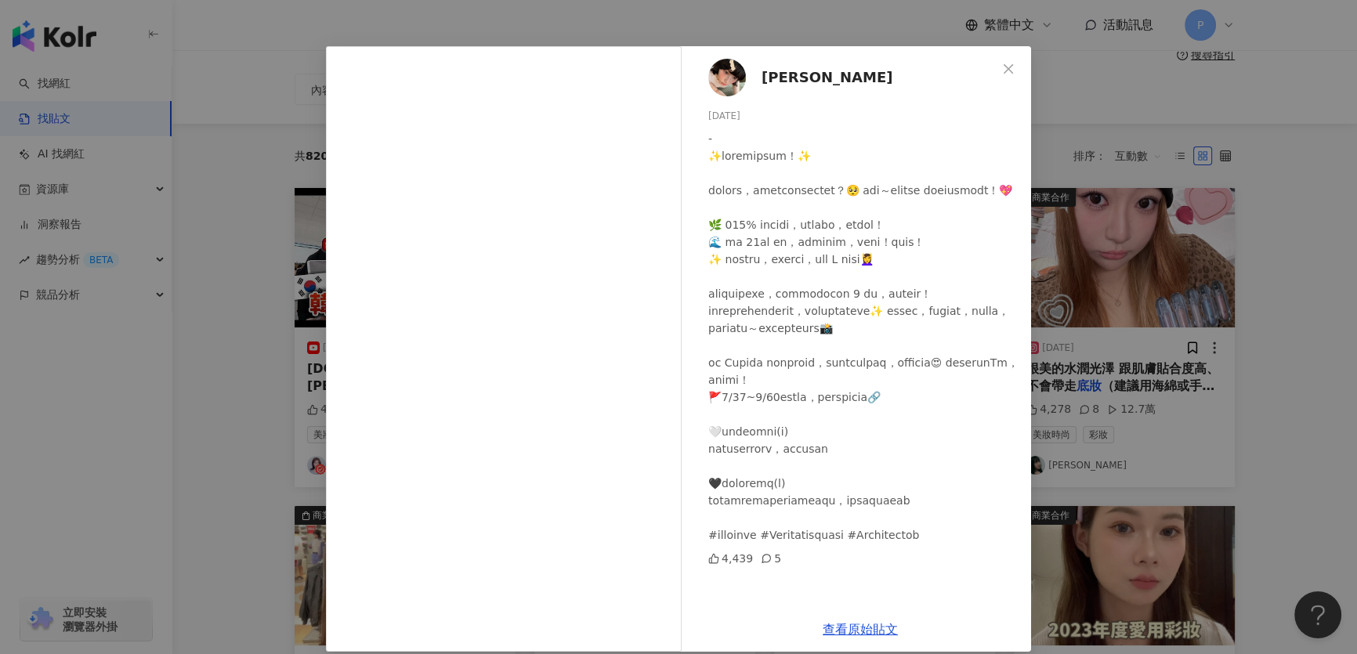
scroll to position [48, 0]
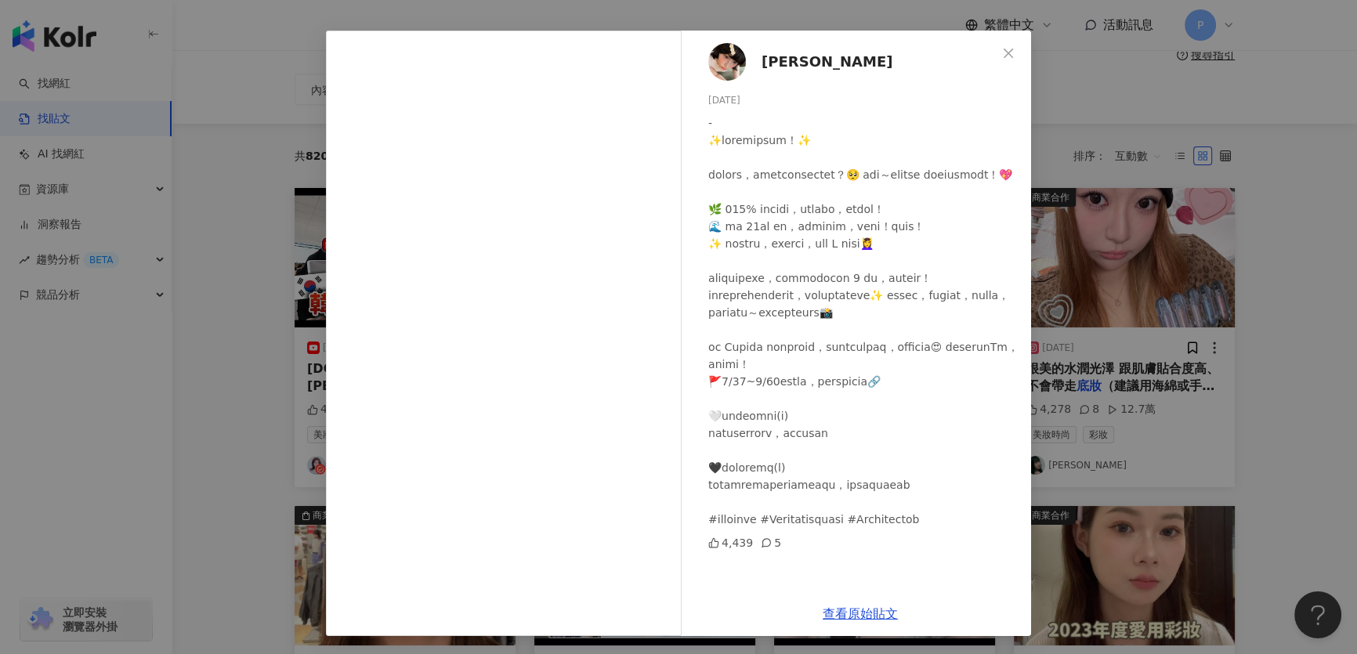
click at [1079, 227] on div "康康 2025/3/14 4,439 5 查看原始貼文" at bounding box center [678, 327] width 1357 height 654
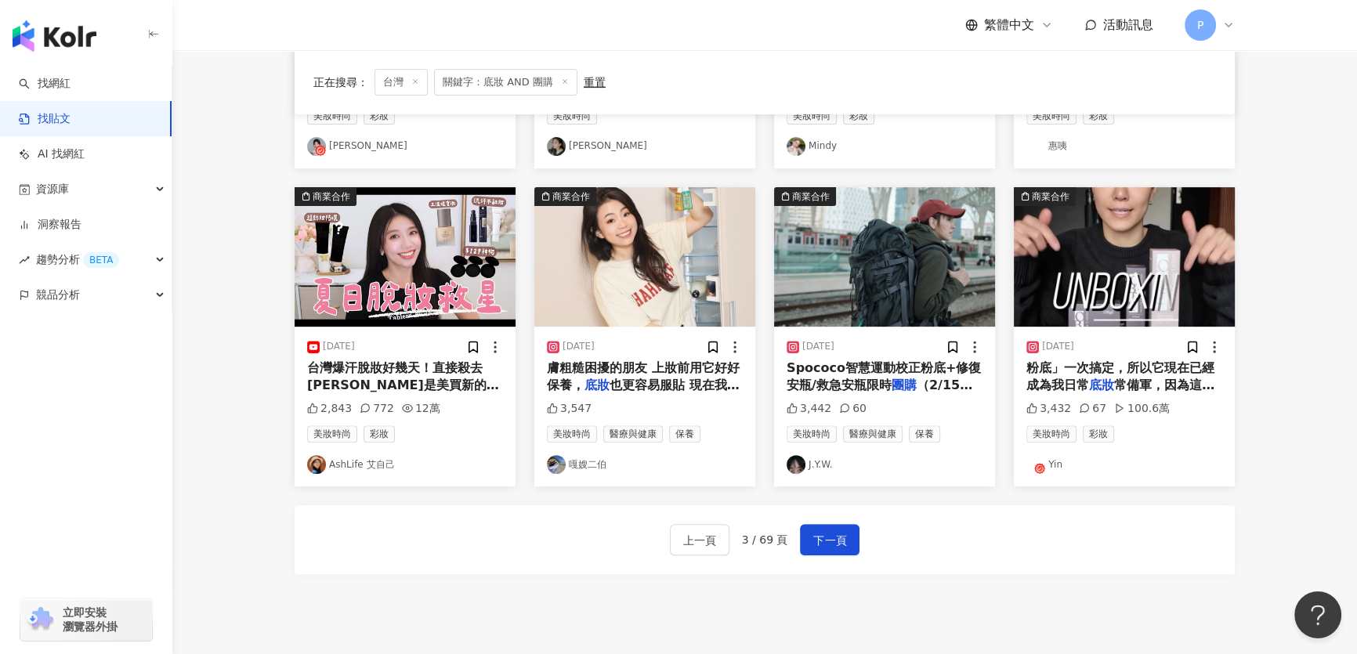
scroll to position [718, 0]
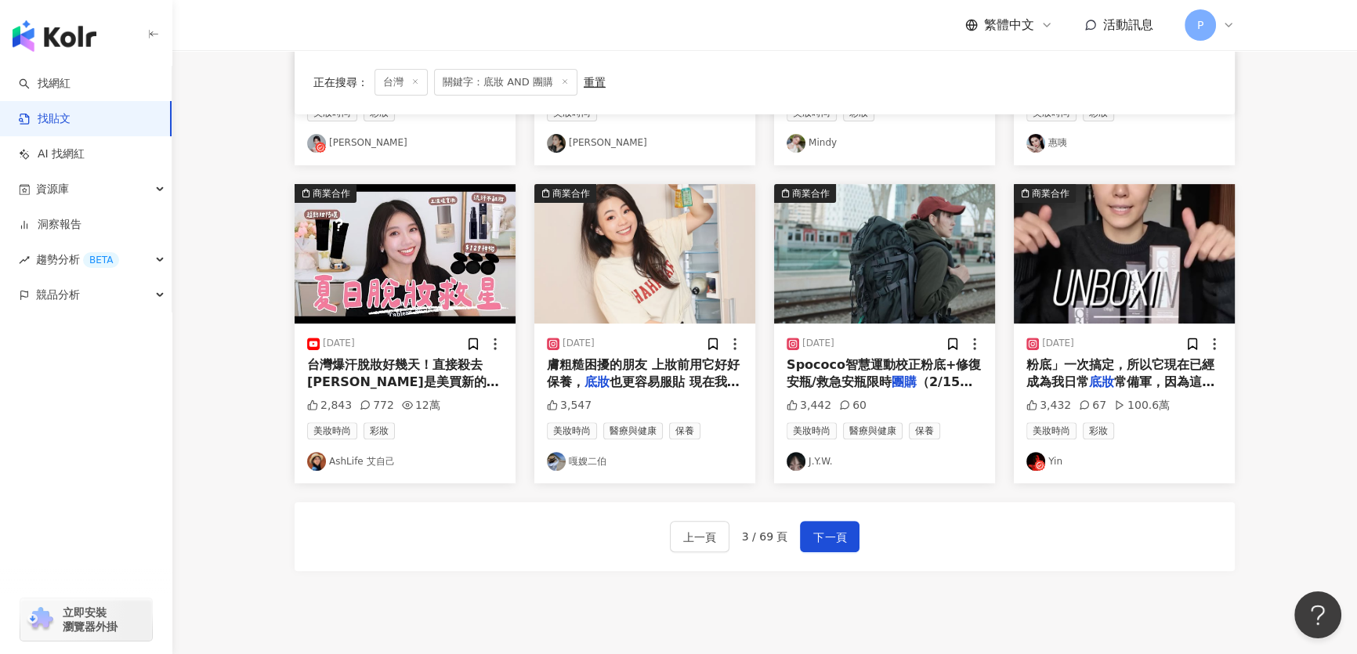
click at [669, 217] on img "button" at bounding box center [644, 253] width 221 height 139
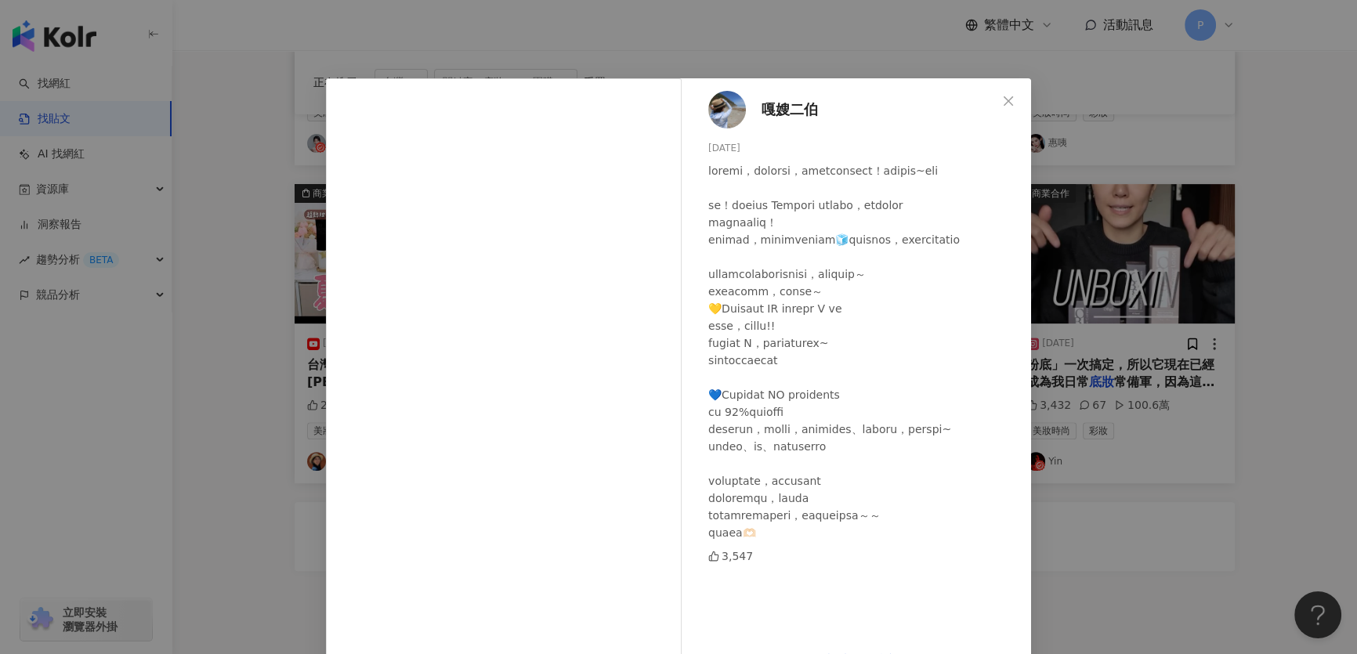
click at [735, 109] on img at bounding box center [727, 110] width 38 height 38
click at [1114, 349] on div "嘎嫂二伯 2025/4/21 3,547 查看原始貼文" at bounding box center [678, 327] width 1357 height 654
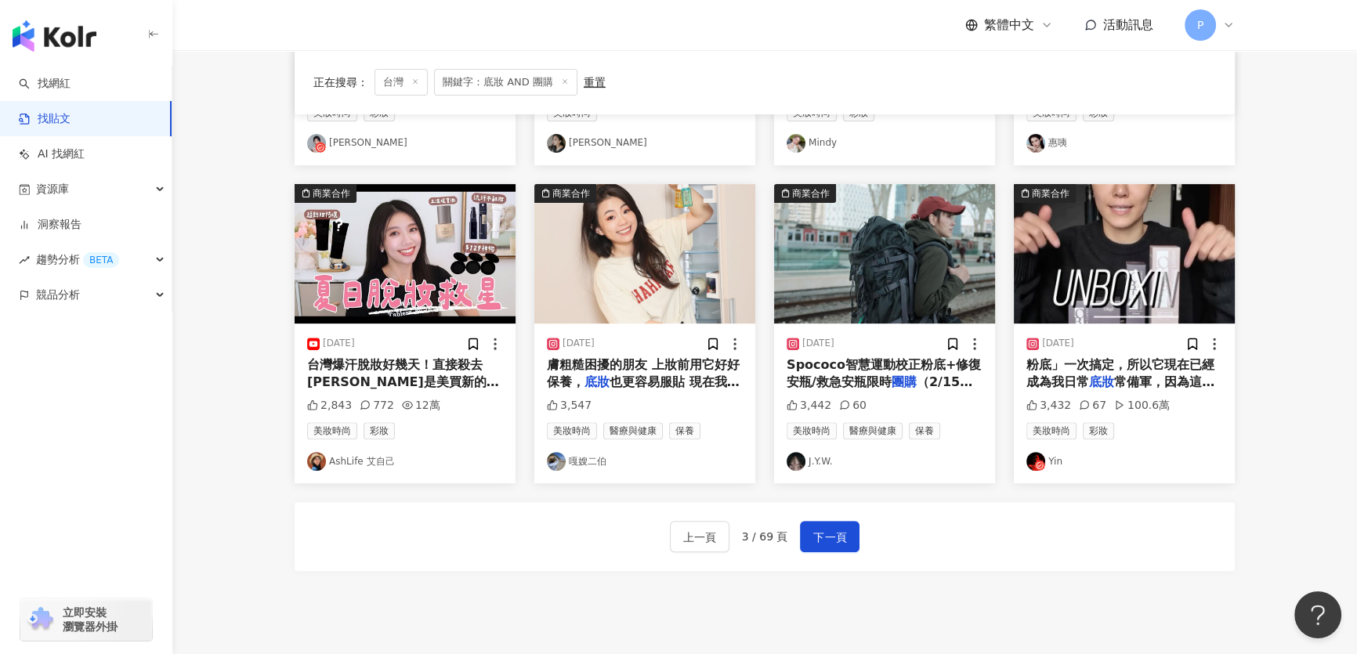
click at [1083, 300] on img "button" at bounding box center [1124, 253] width 221 height 139
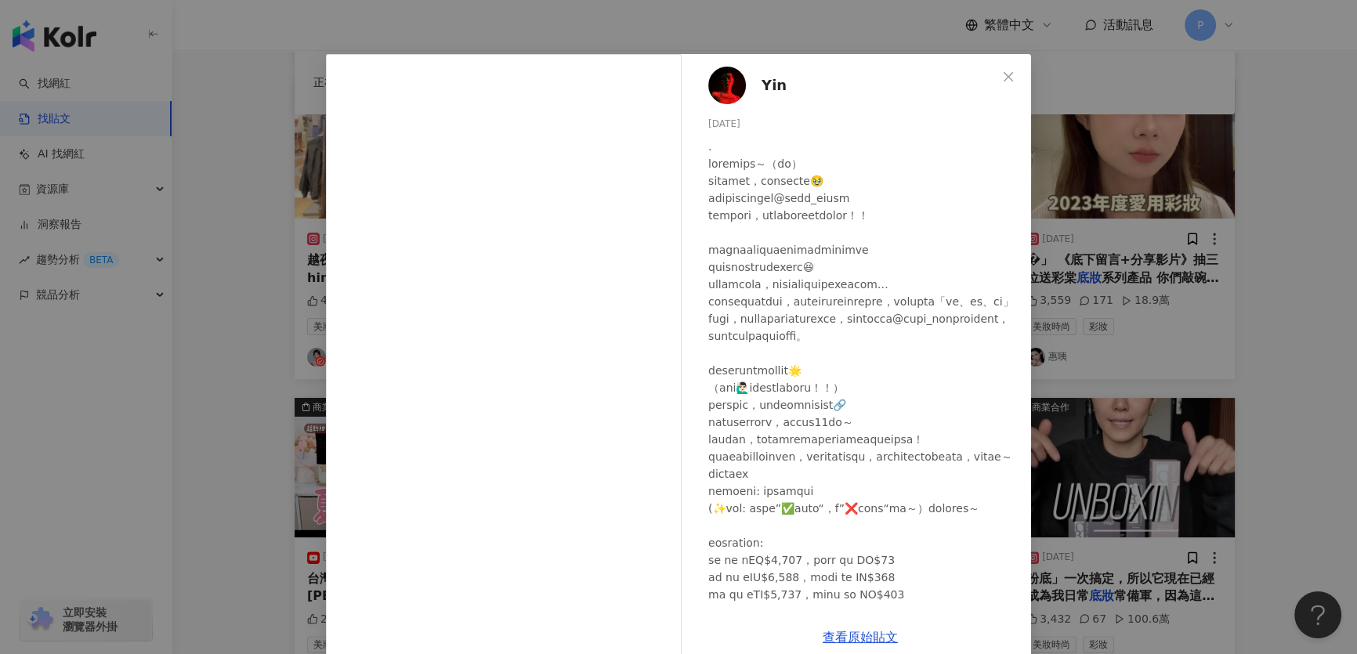
scroll to position [48, 0]
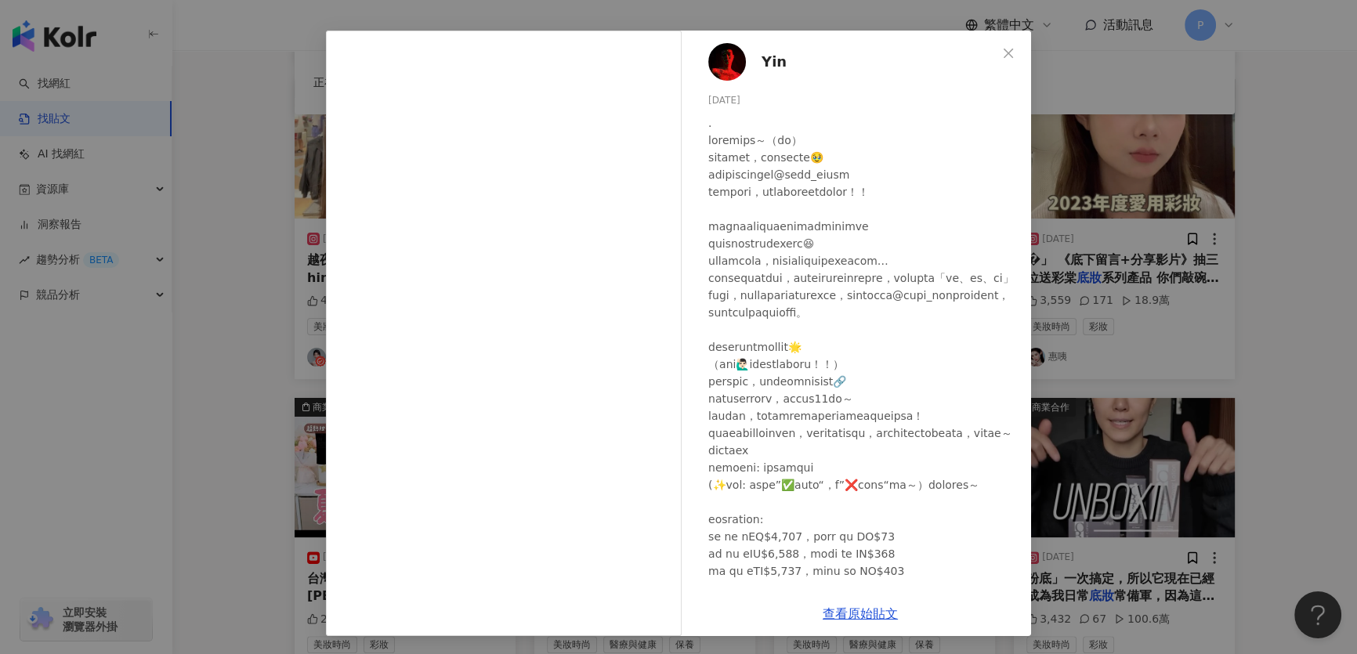
click at [1192, 370] on div "Yin 2025/3/7 3,432 67 100.6萬 查看原始貼文" at bounding box center [678, 327] width 1357 height 654
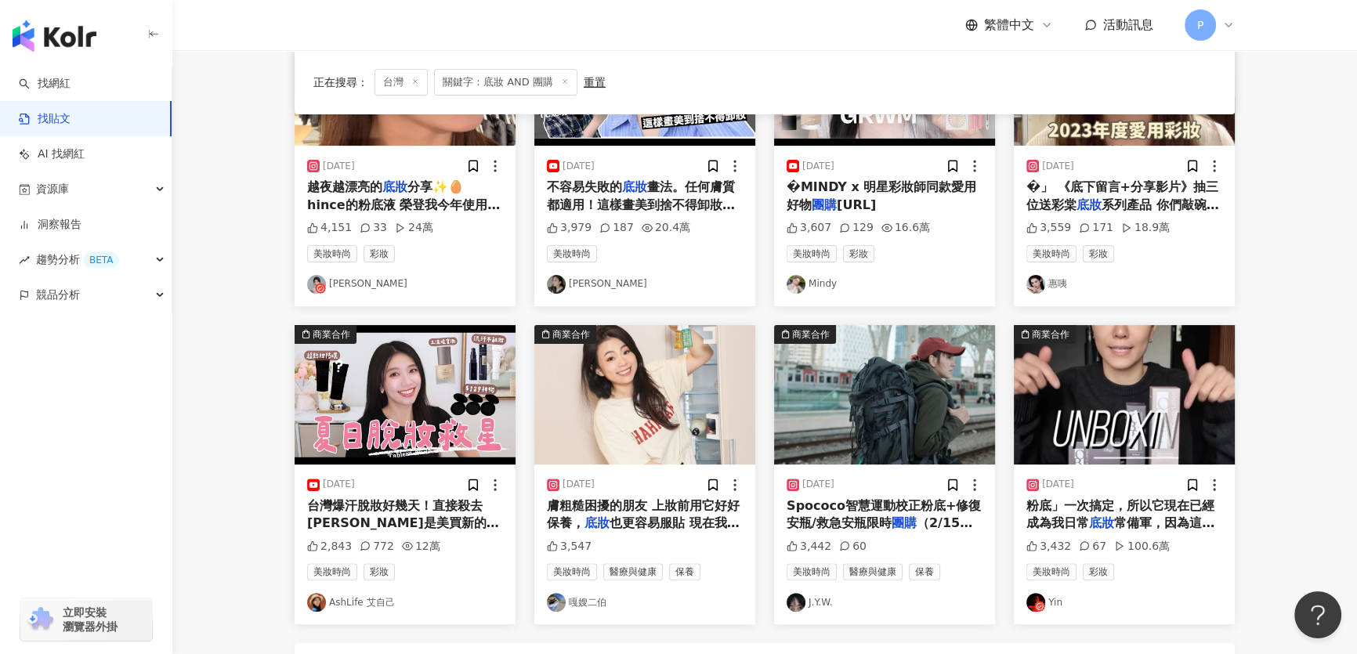
scroll to position [789, 0]
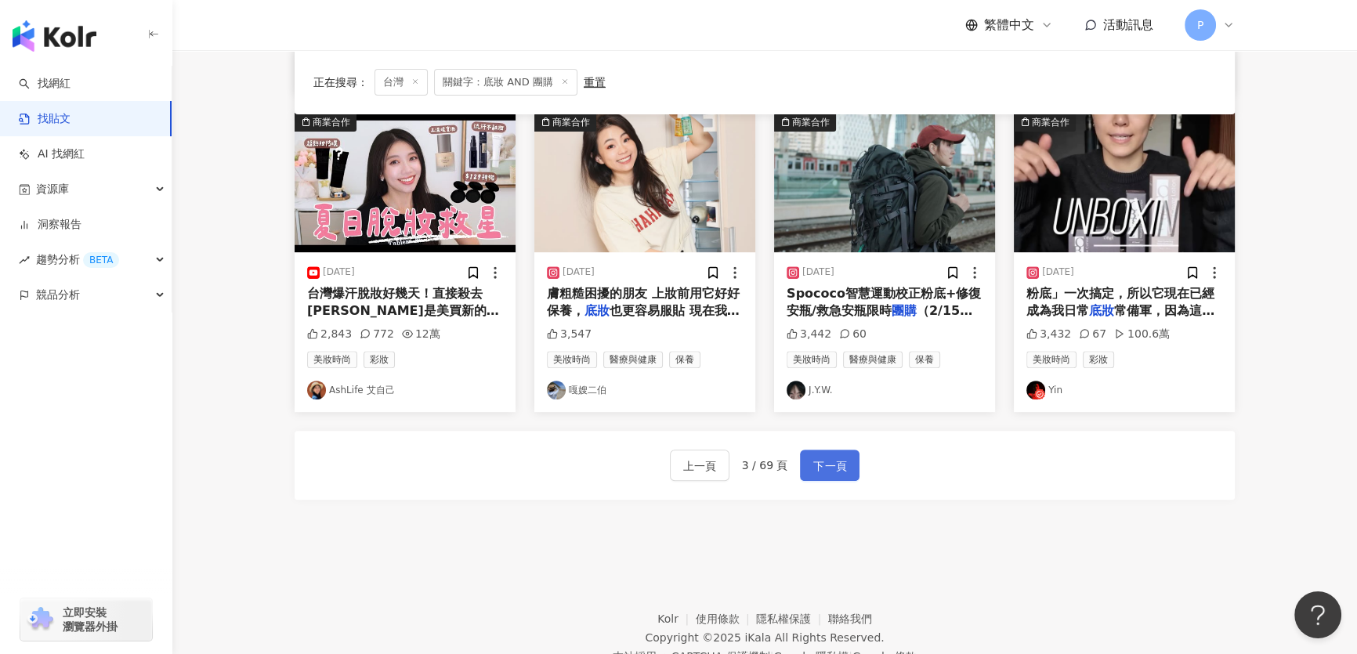
click at [836, 475] on button "下一頁" at bounding box center [830, 465] width 60 height 31
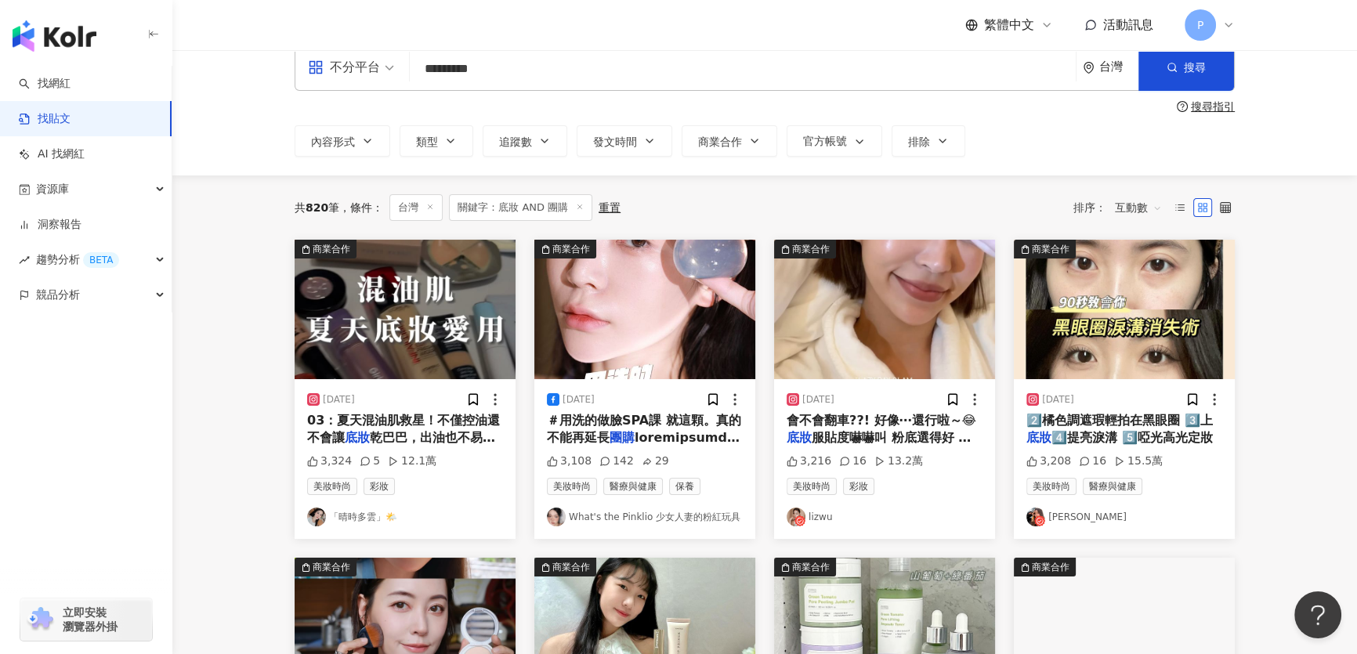
scroll to position [71, 0]
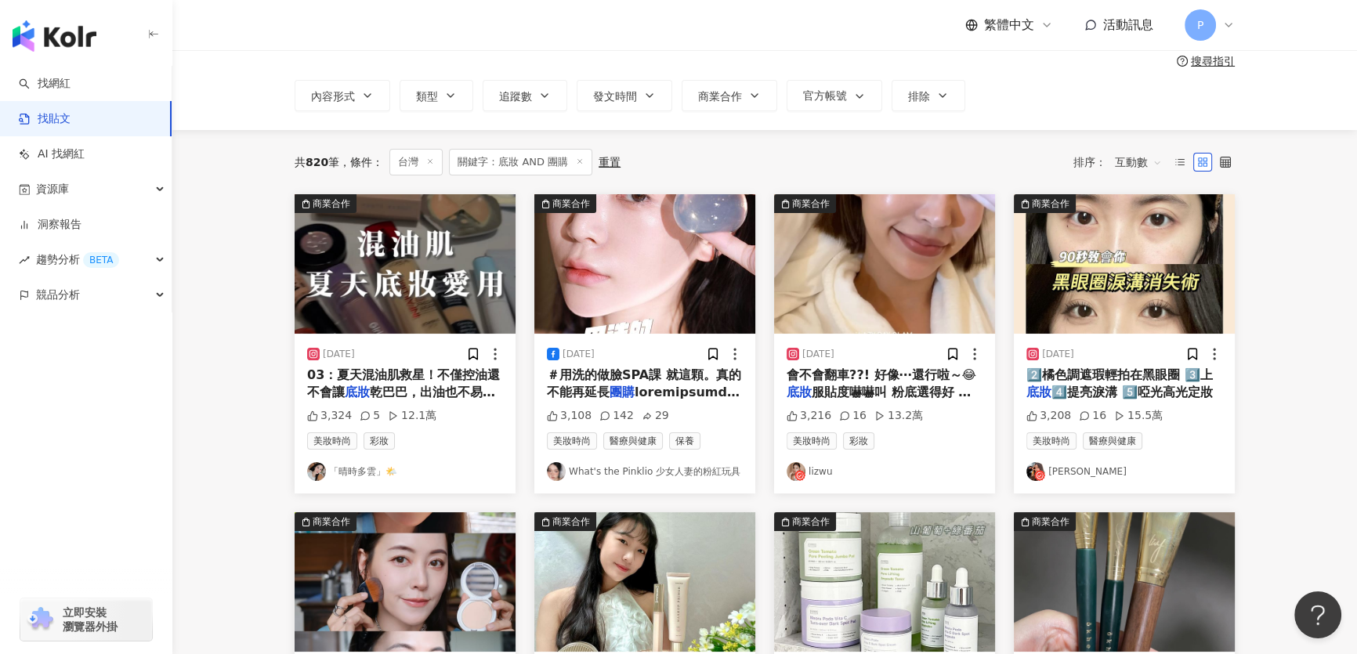
click at [807, 275] on img "button" at bounding box center [884, 263] width 221 height 139
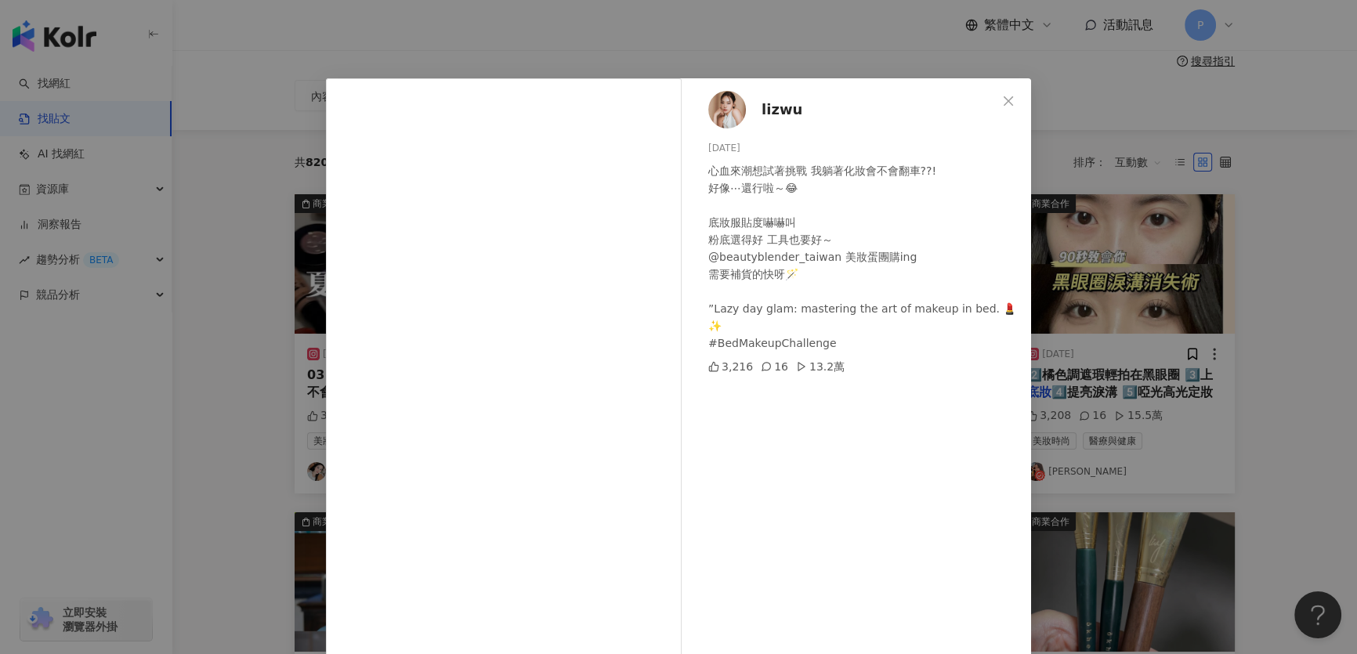
click at [725, 124] on img at bounding box center [727, 110] width 38 height 38
click at [1144, 287] on div "lizwu 2024/3/6 心血來潮想試著挑戰 我躺著化妝會不會翻車??! 好像⋯還行啦～😂 底妝服貼度嚇嚇叫 粉底選得好 工具也要好～ @beautybl…" at bounding box center [678, 327] width 1357 height 654
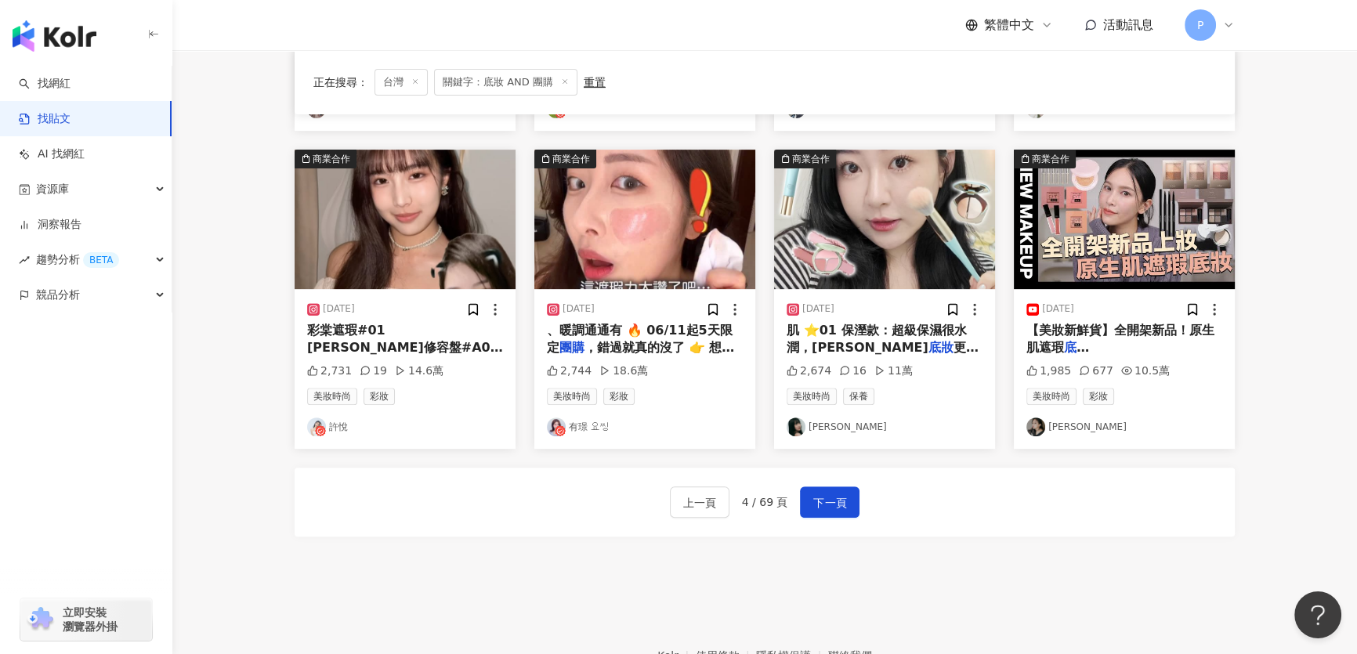
scroll to position [846, 0]
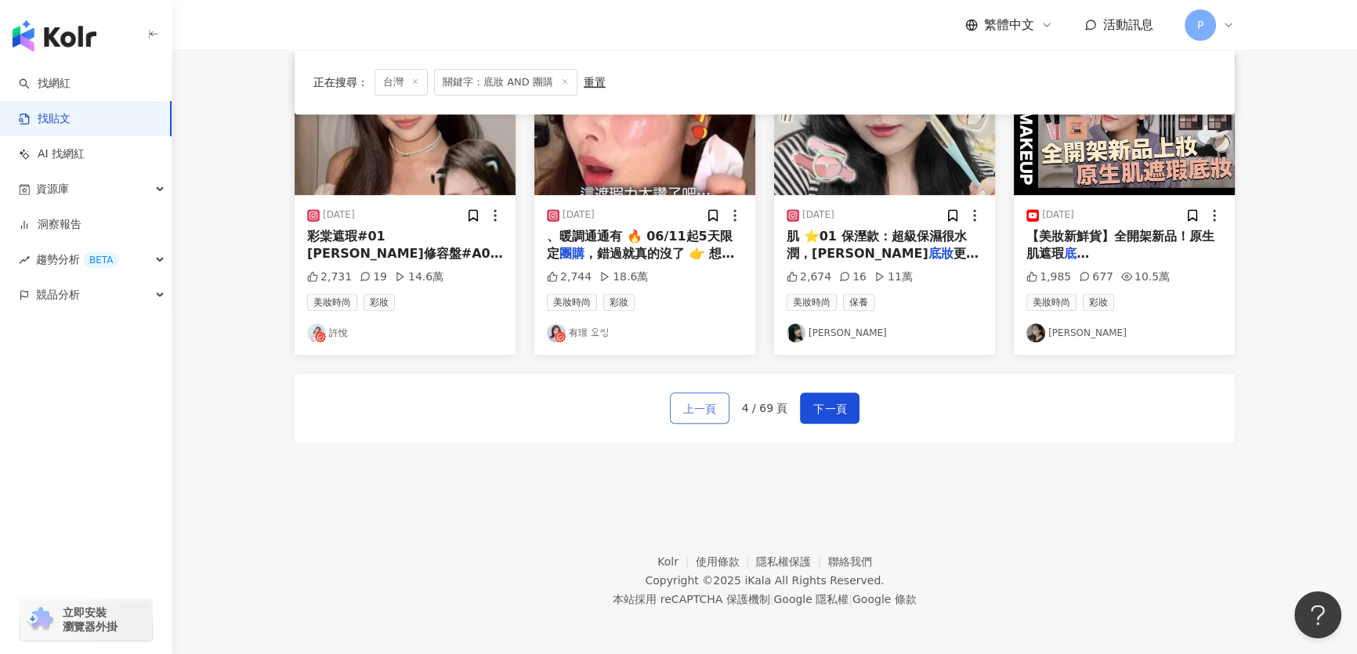
click at [678, 415] on button "上一頁" at bounding box center [700, 407] width 60 height 31
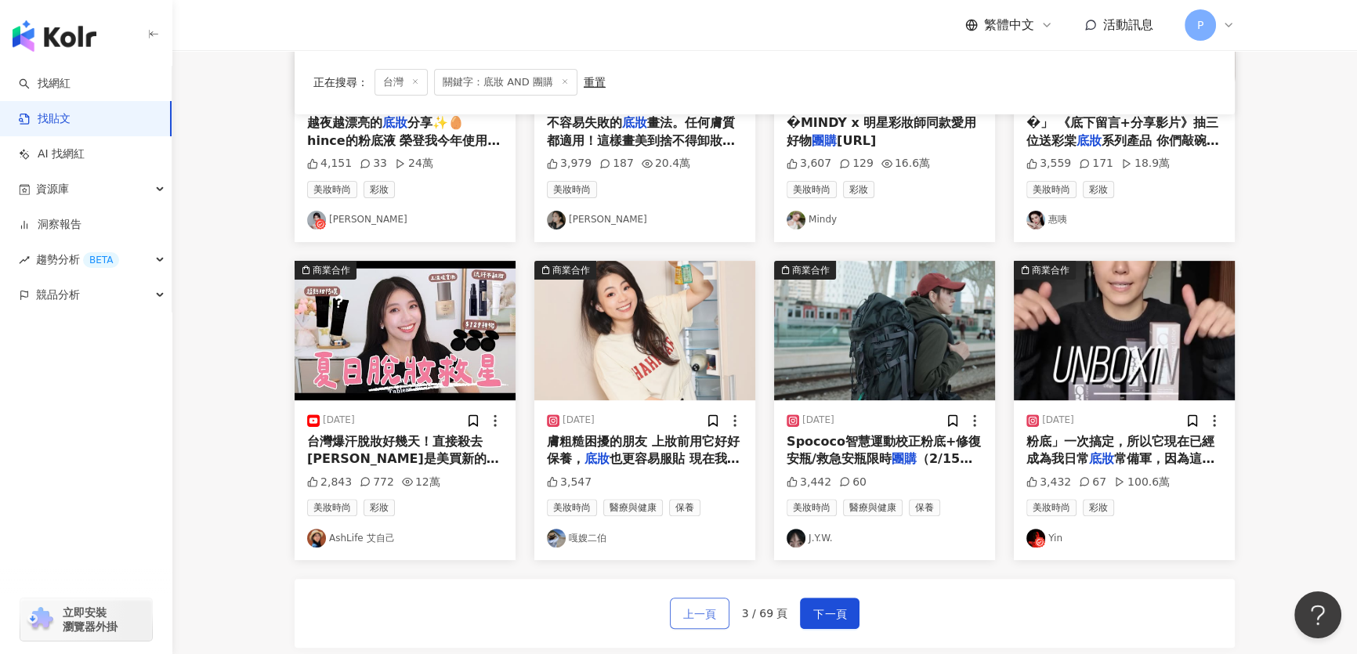
scroll to position [633, 0]
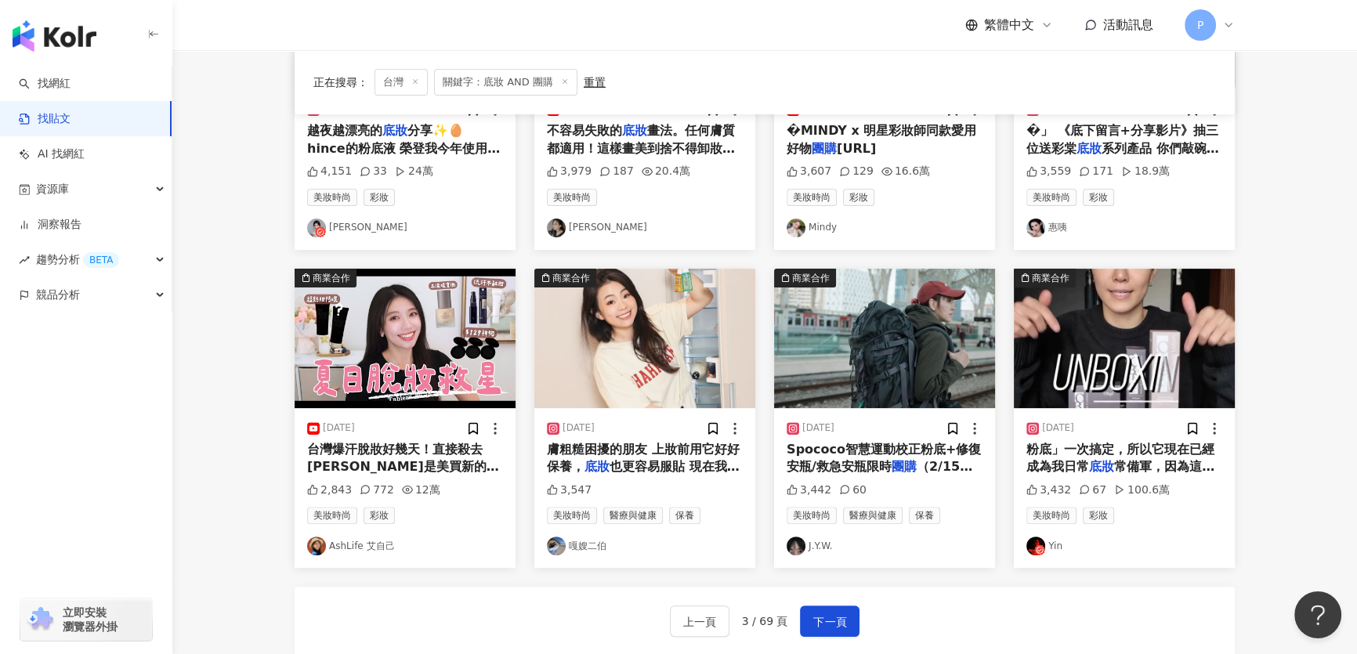
click at [674, 367] on img "button" at bounding box center [644, 338] width 221 height 139
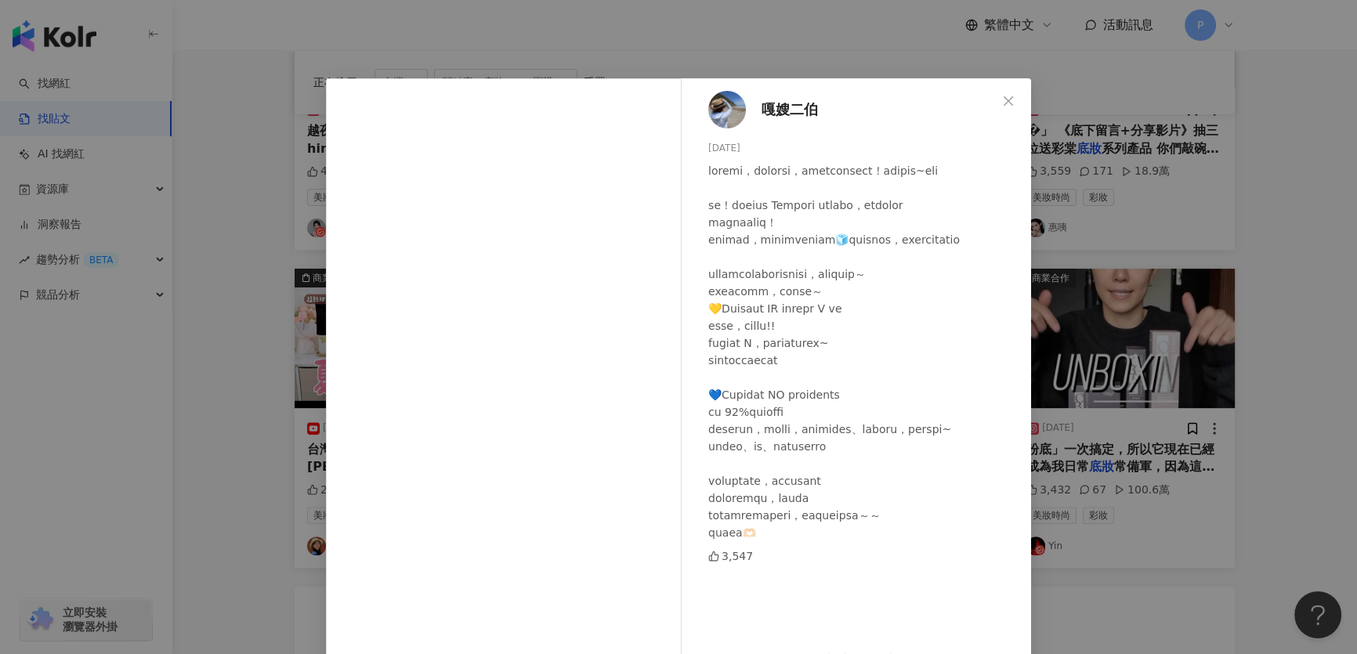
click at [1119, 326] on div "嘎嫂二伯 2025/4/21 3,547 查看原始貼文" at bounding box center [678, 327] width 1357 height 654
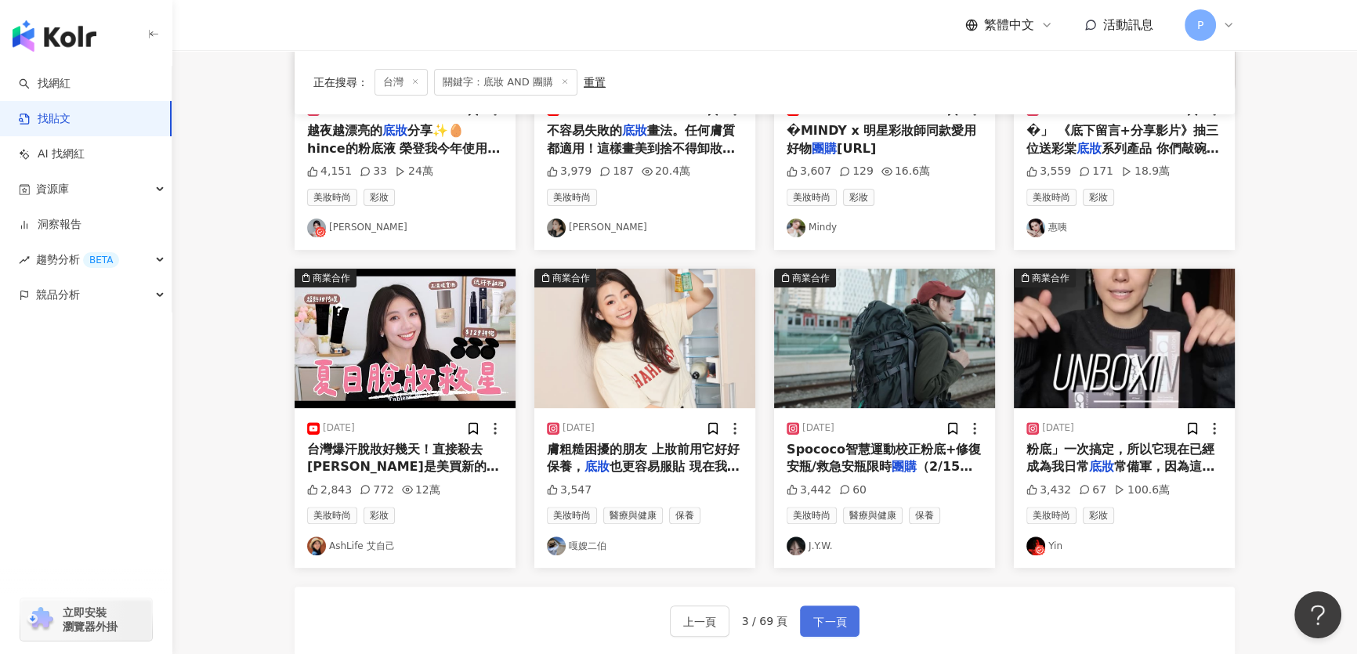
click at [840, 627] on span "下一頁" at bounding box center [829, 622] width 33 height 19
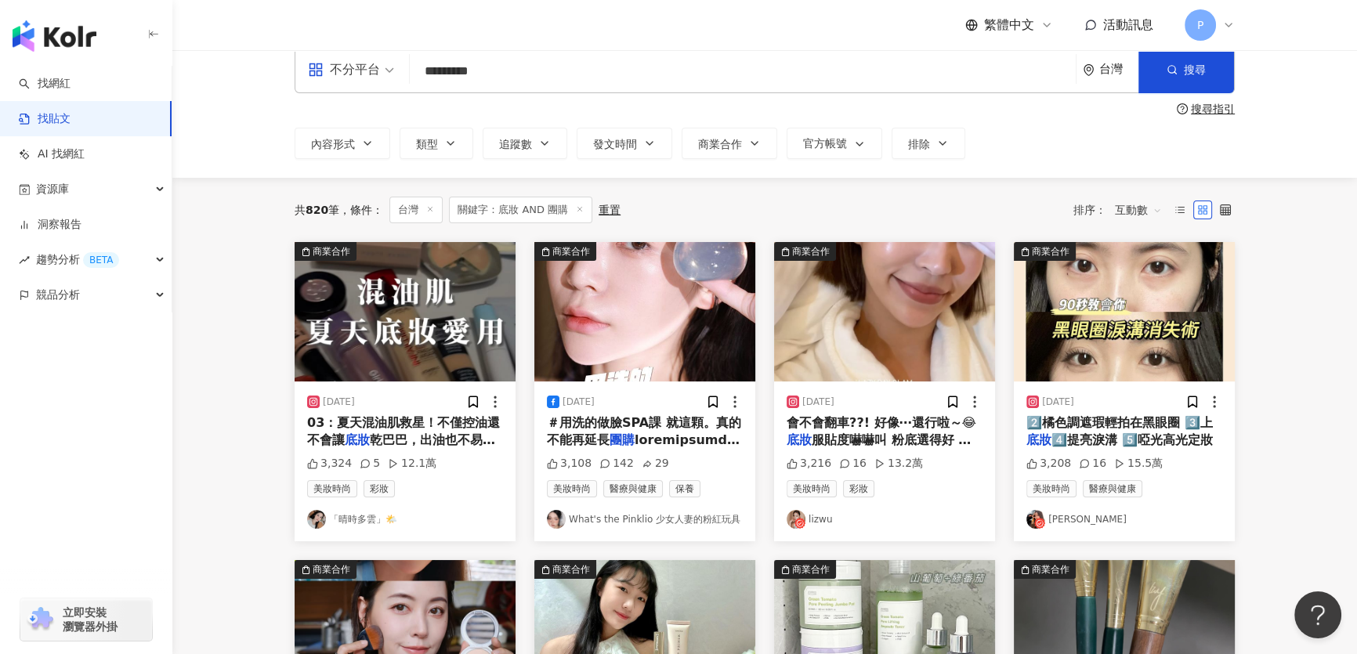
scroll to position [0, 0]
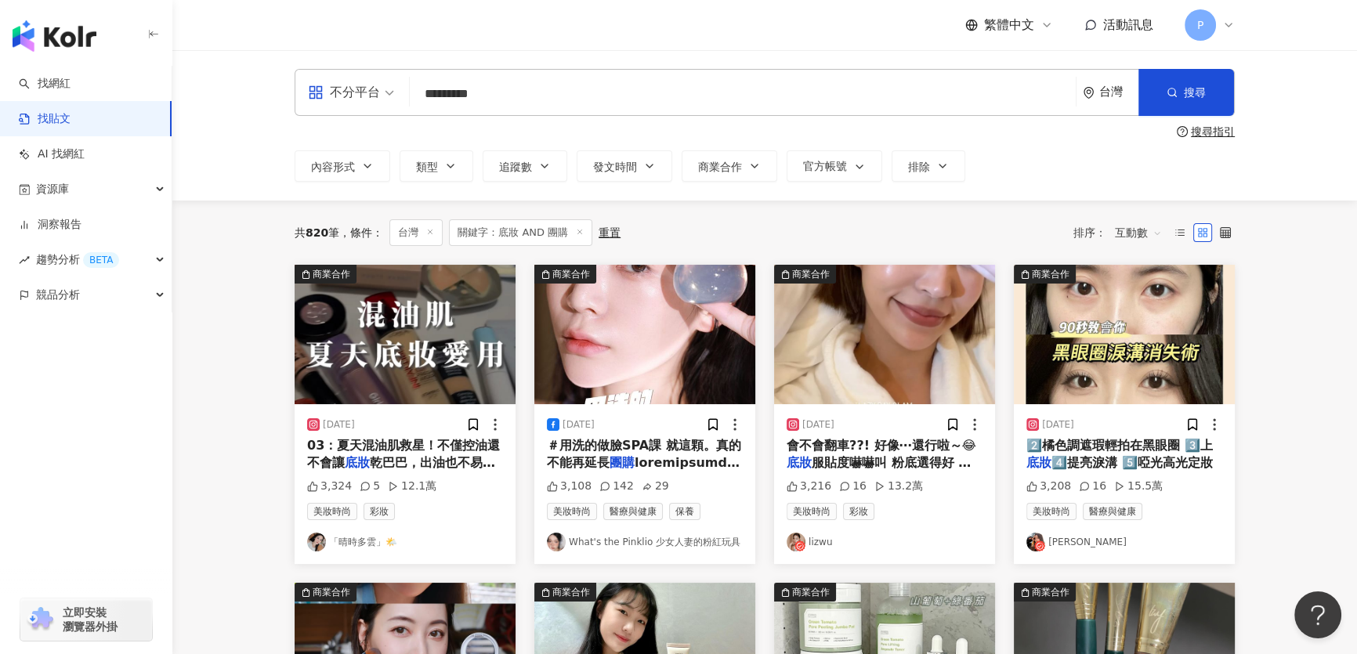
click at [1087, 354] on img "button" at bounding box center [1124, 334] width 221 height 139
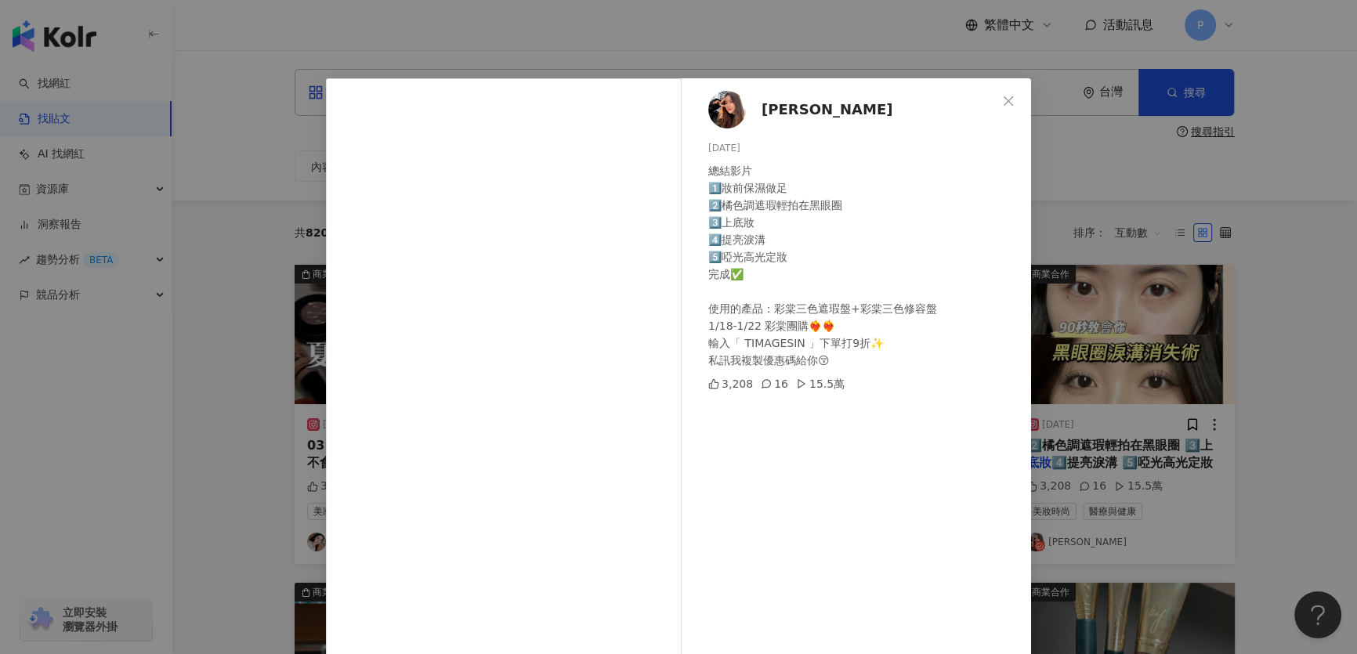
click at [1339, 312] on div "李欣 2024/1/17 總結影片 1️⃣妝前保濕做足 2️⃣橘色調遮瑕輕拍在黑眼圈 3️⃣上底妝 4️⃣提亮淚溝 5️⃣啞光高光定妝 完成✅ 使用的產品：彩…" at bounding box center [678, 327] width 1357 height 654
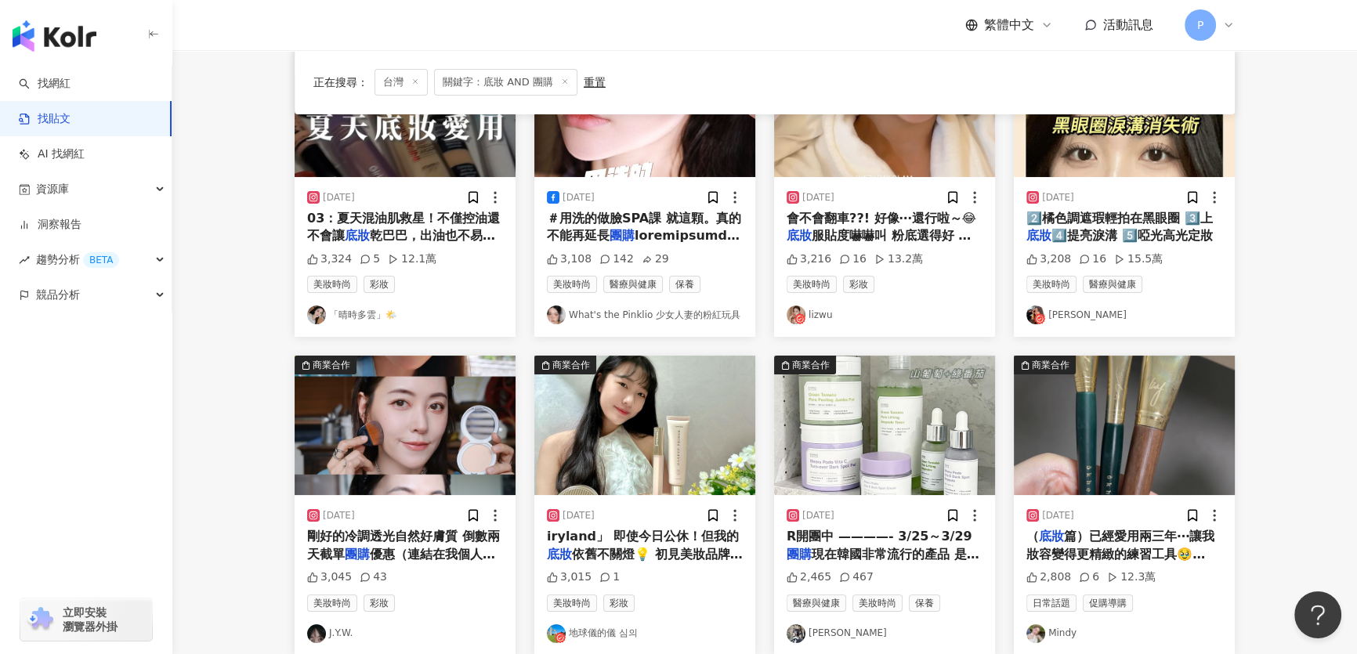
scroll to position [284, 0]
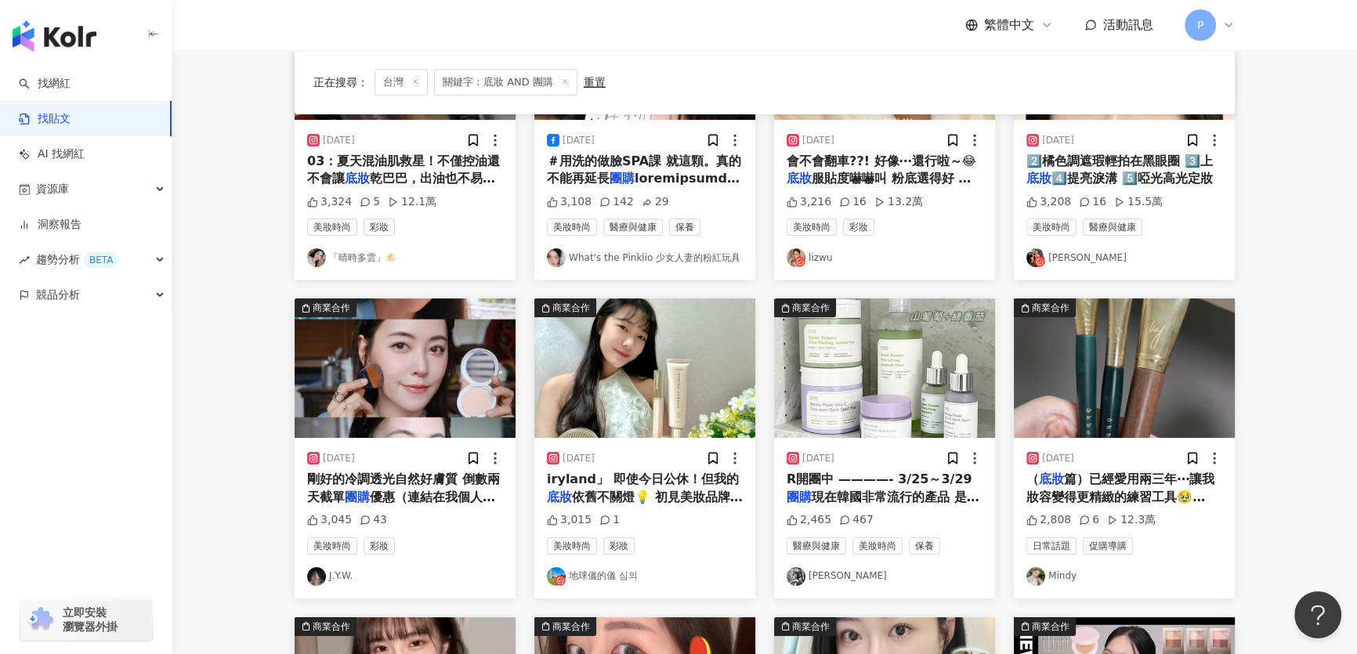
click at [690, 374] on img "button" at bounding box center [644, 367] width 221 height 139
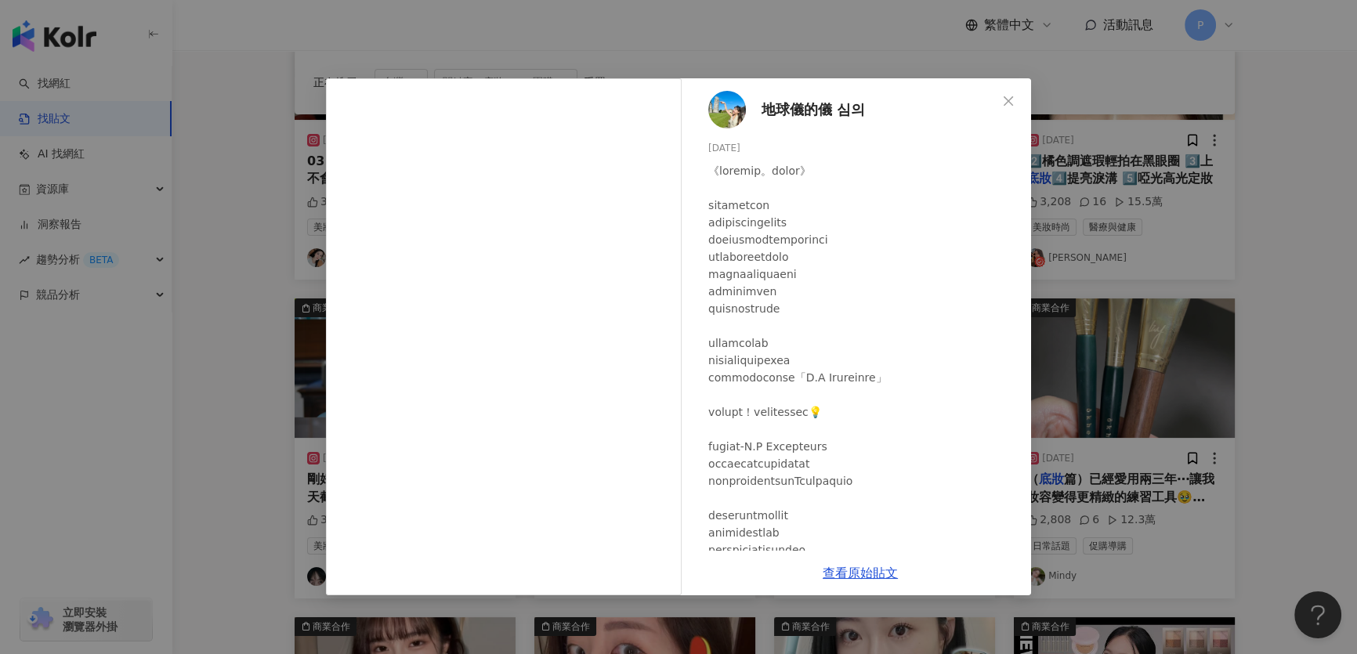
click at [1113, 365] on div "地球儀的儀 심의 2024/3/15 3,015 1 查看原始貼文" at bounding box center [678, 327] width 1357 height 654
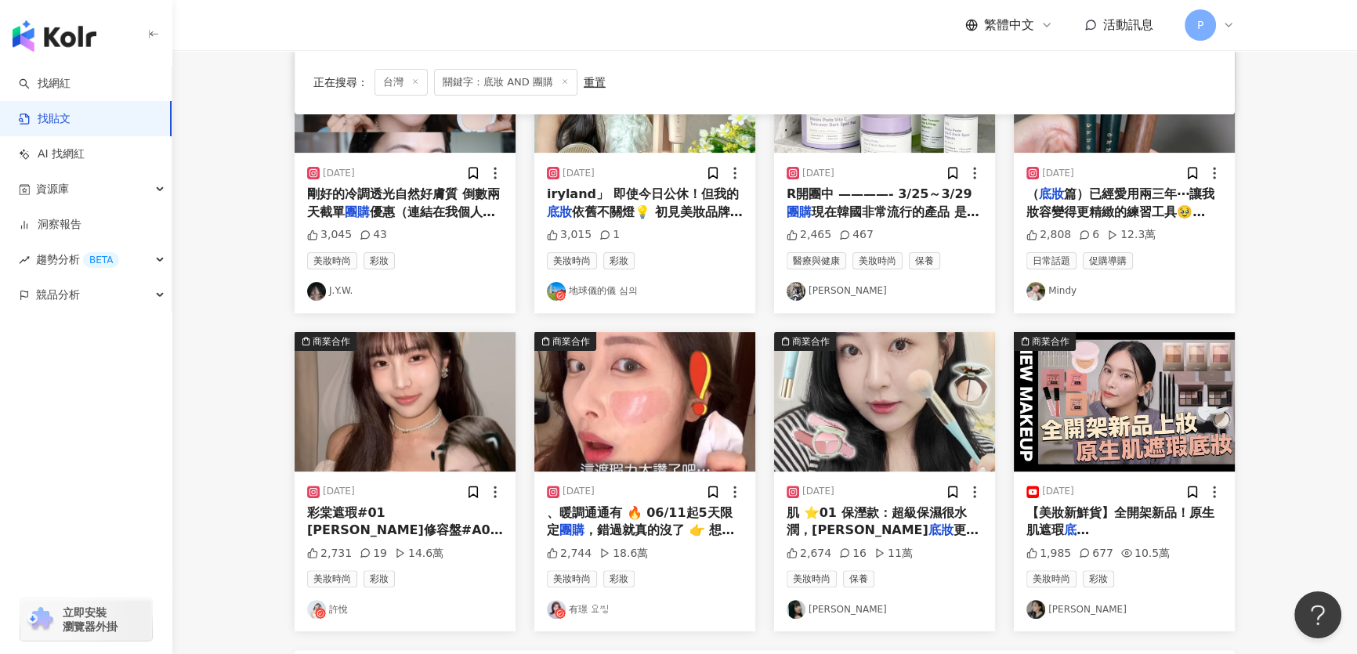
scroll to position [846, 0]
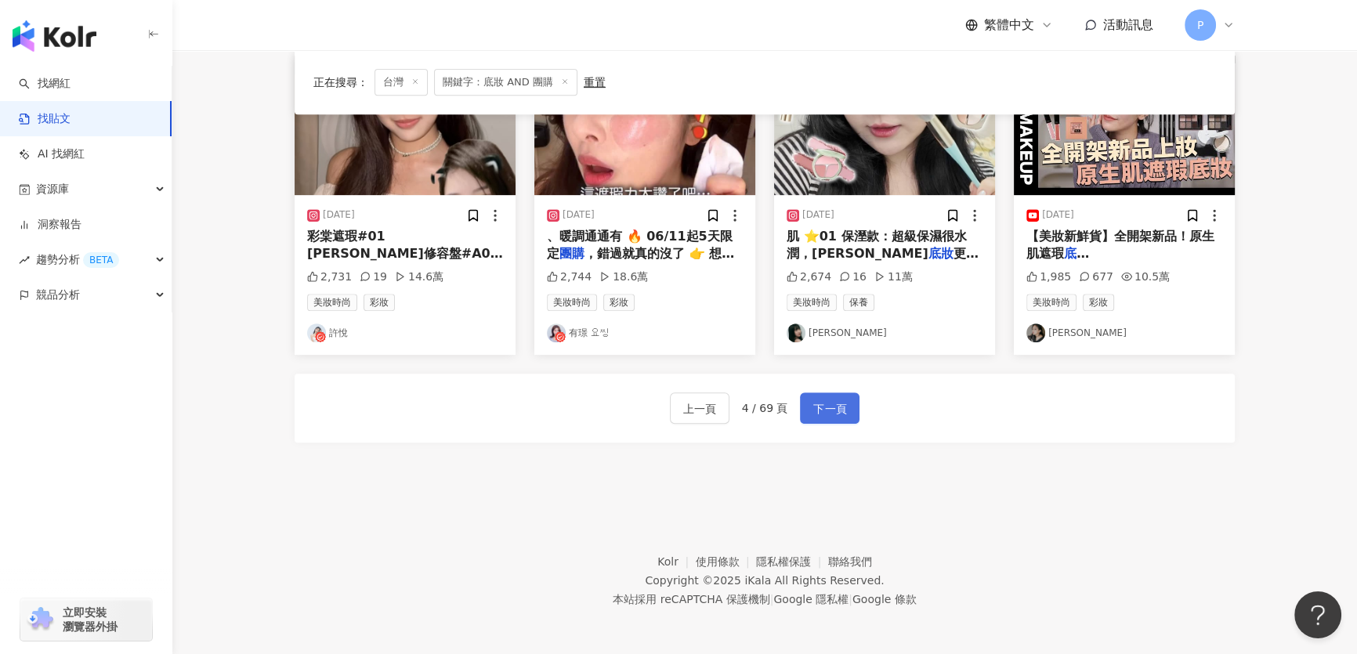
click at [853, 407] on button "下一頁" at bounding box center [830, 407] width 60 height 31
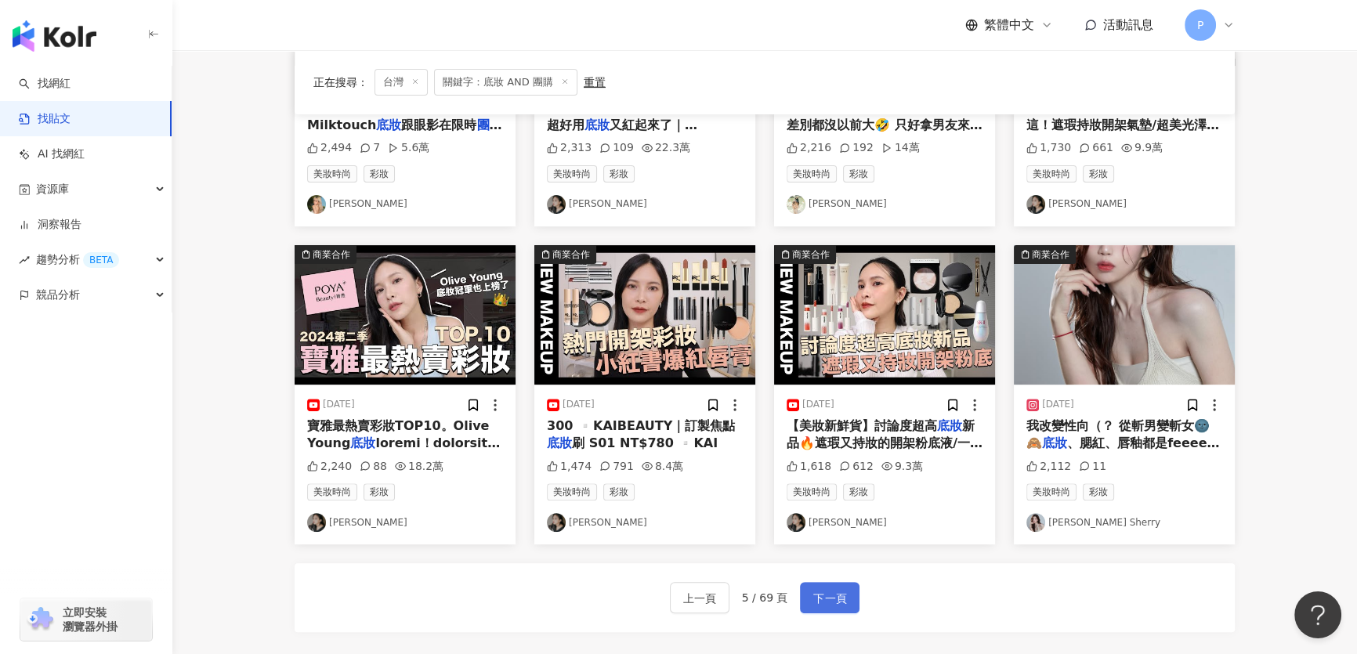
scroll to position [783, 0]
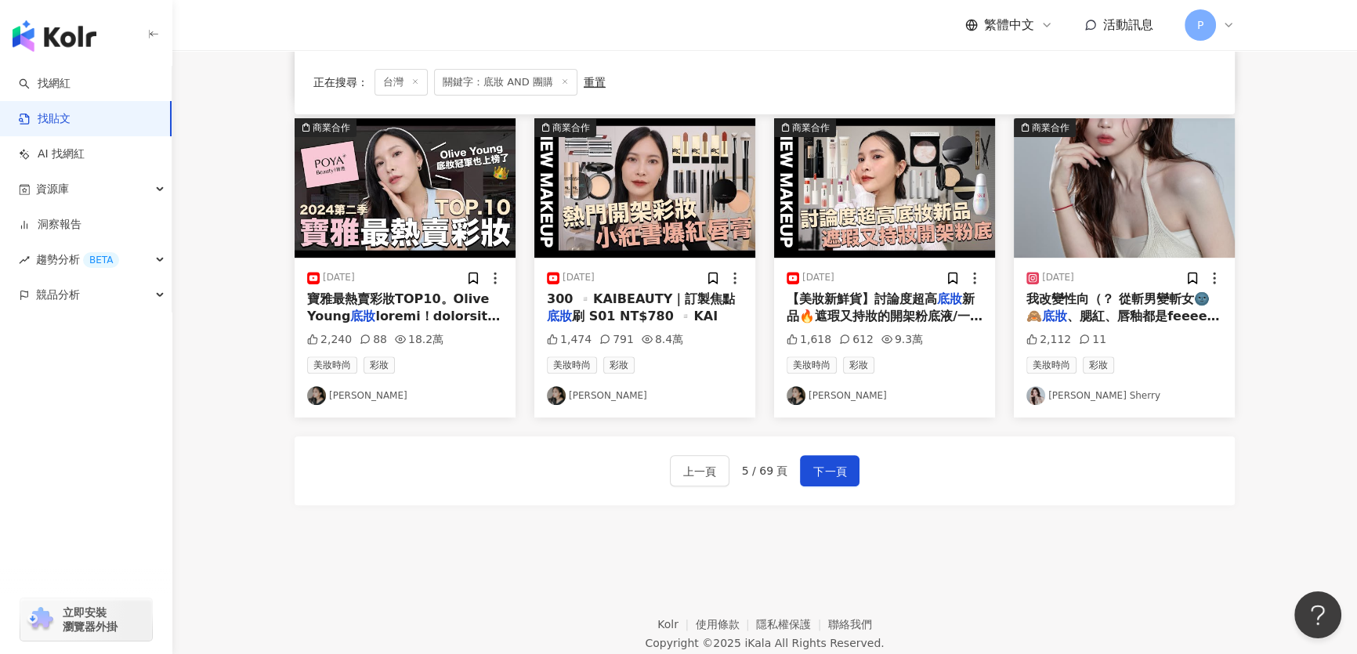
click at [840, 494] on div "上一頁 5 / 69 頁 下一頁" at bounding box center [765, 470] width 940 height 69
click at [838, 472] on span "下一頁" at bounding box center [829, 471] width 33 height 19
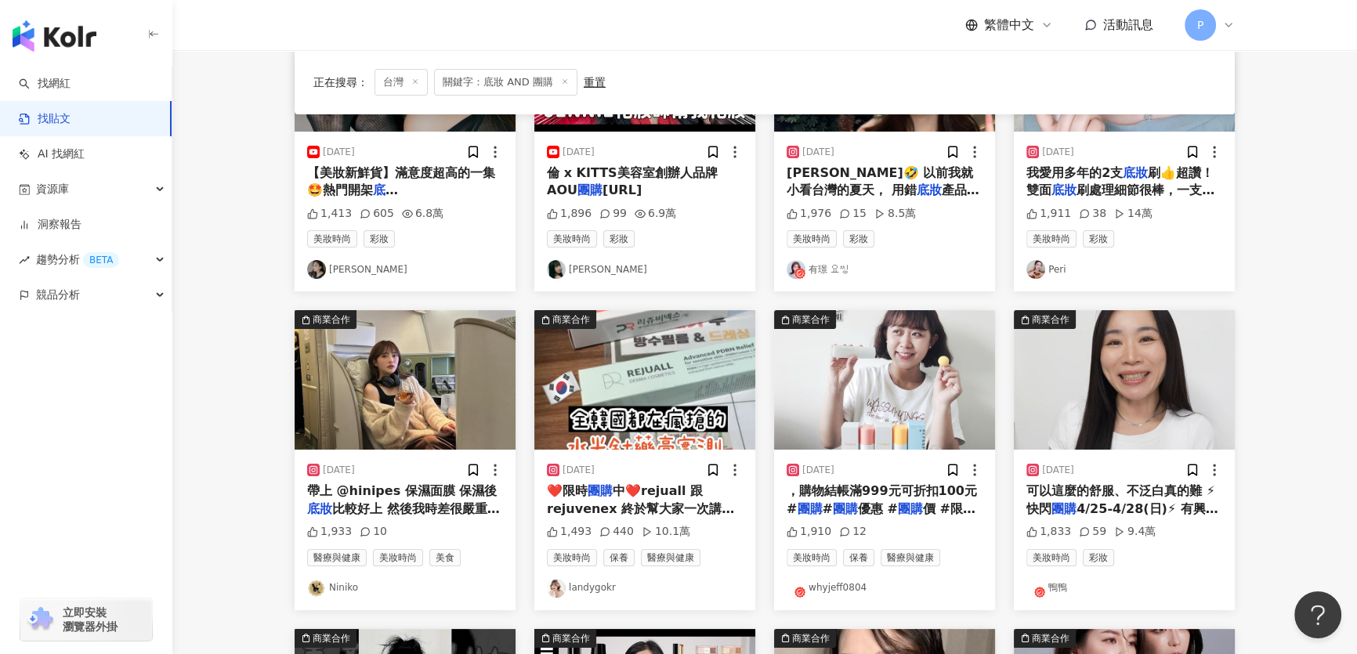
scroll to position [284, 0]
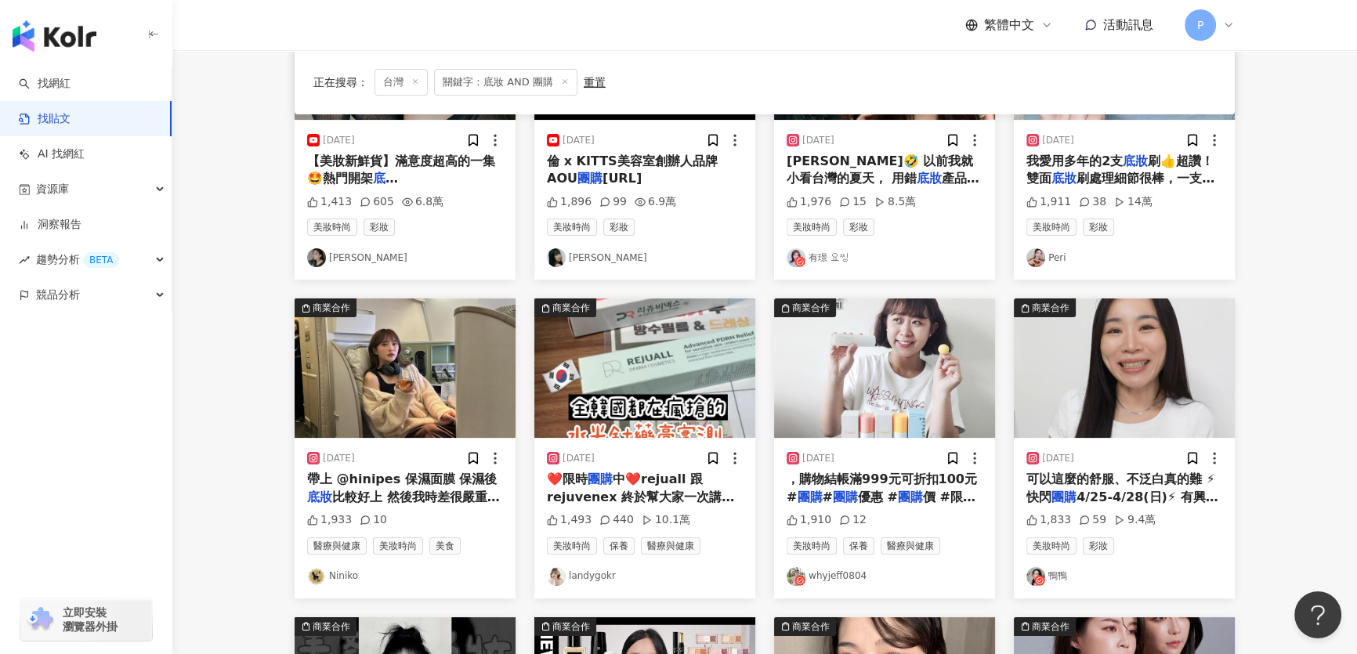
click at [391, 389] on img "button" at bounding box center [405, 367] width 221 height 139
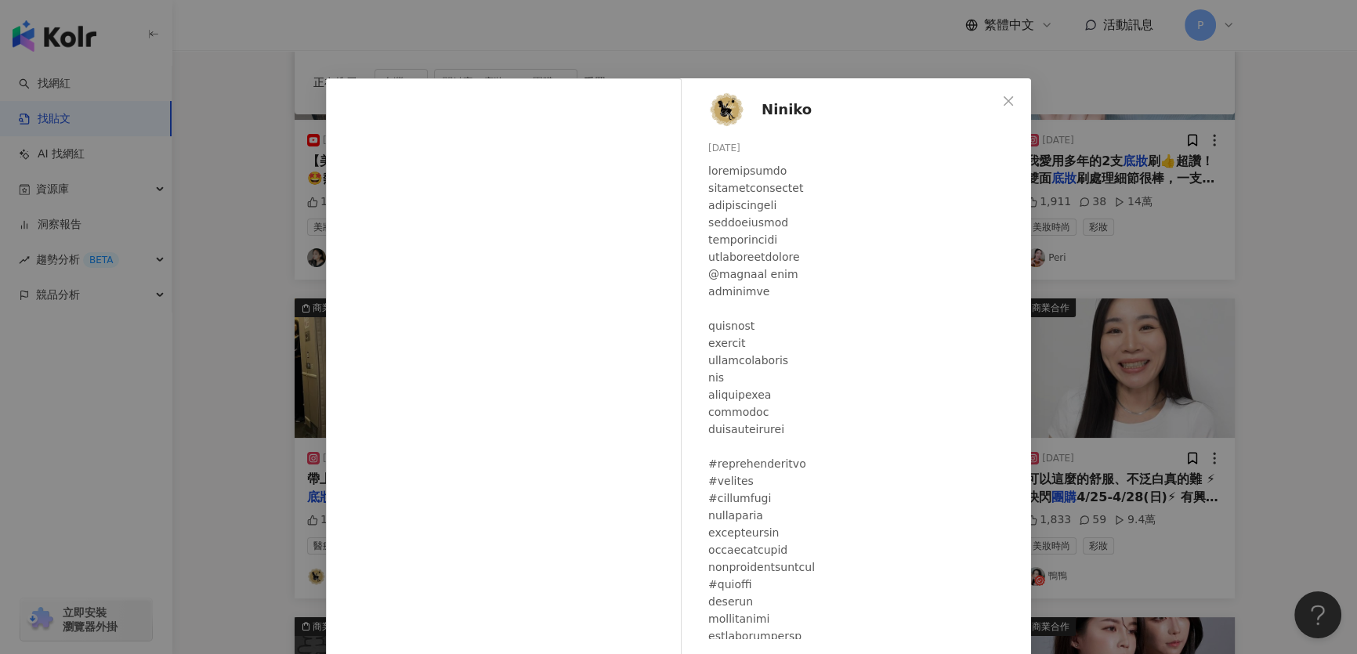
click at [731, 102] on img at bounding box center [727, 110] width 38 height 38
click at [1055, 130] on div "Niniko 2023/10/24 1,933 10 查看原始貼文" at bounding box center [678, 327] width 1357 height 654
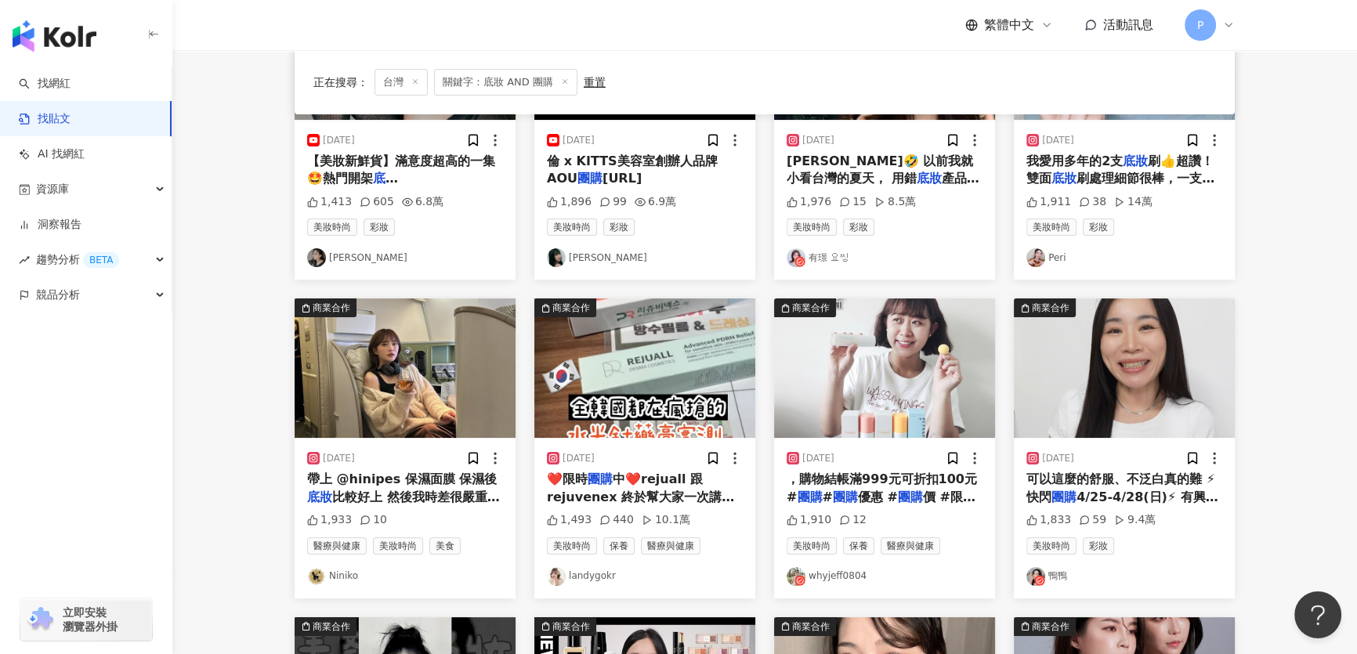
click at [688, 368] on img "button" at bounding box center [644, 367] width 221 height 139
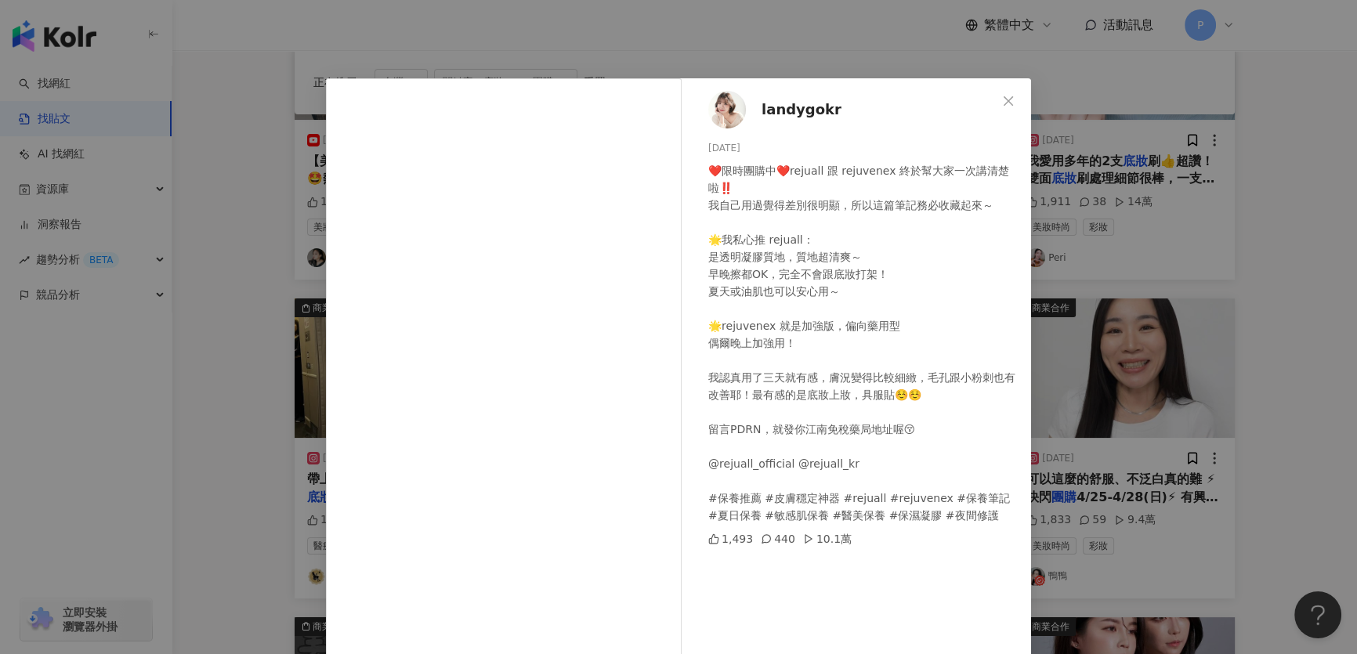
click at [726, 115] on img at bounding box center [727, 110] width 38 height 38
click at [1126, 170] on div "landygokr 2025/5/26 ❤️限時團購中❤️rejuall 跟 rejuvenex 終於幫大家一次講清楚啦‼️ 我自己用過覺得差別很明顯，所以這…" at bounding box center [678, 327] width 1357 height 654
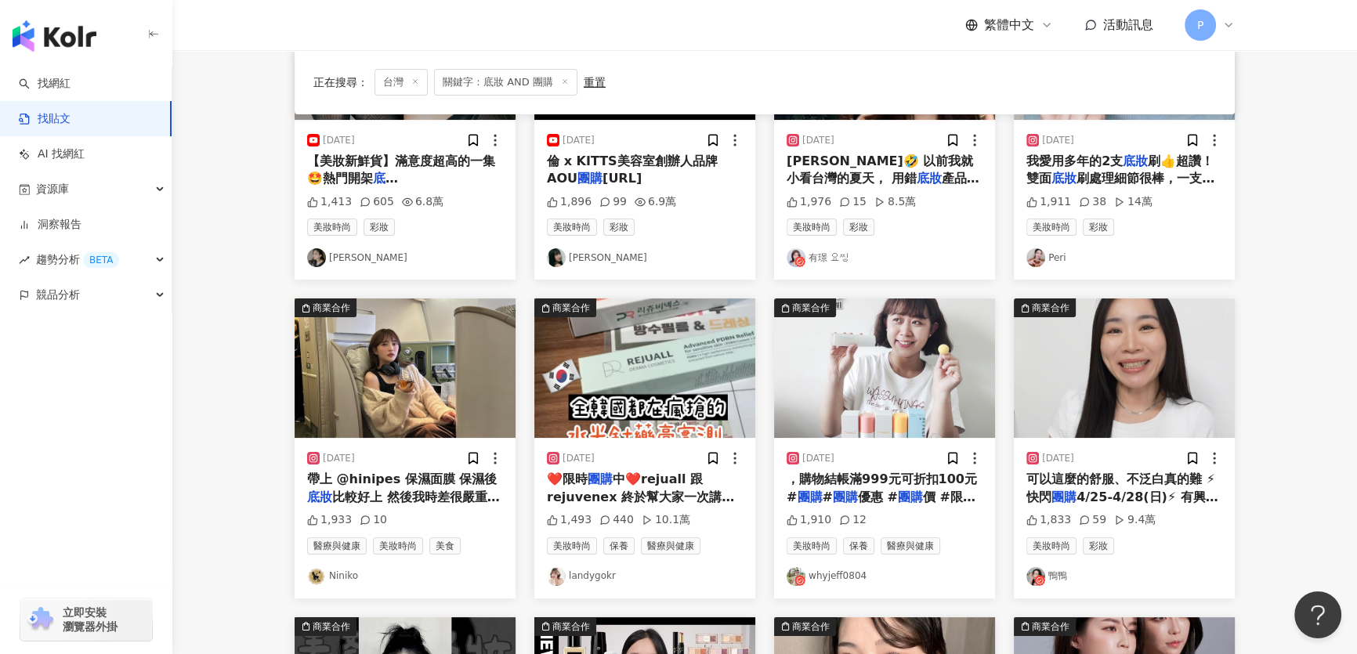
click at [881, 400] on img "button" at bounding box center [884, 367] width 221 height 139
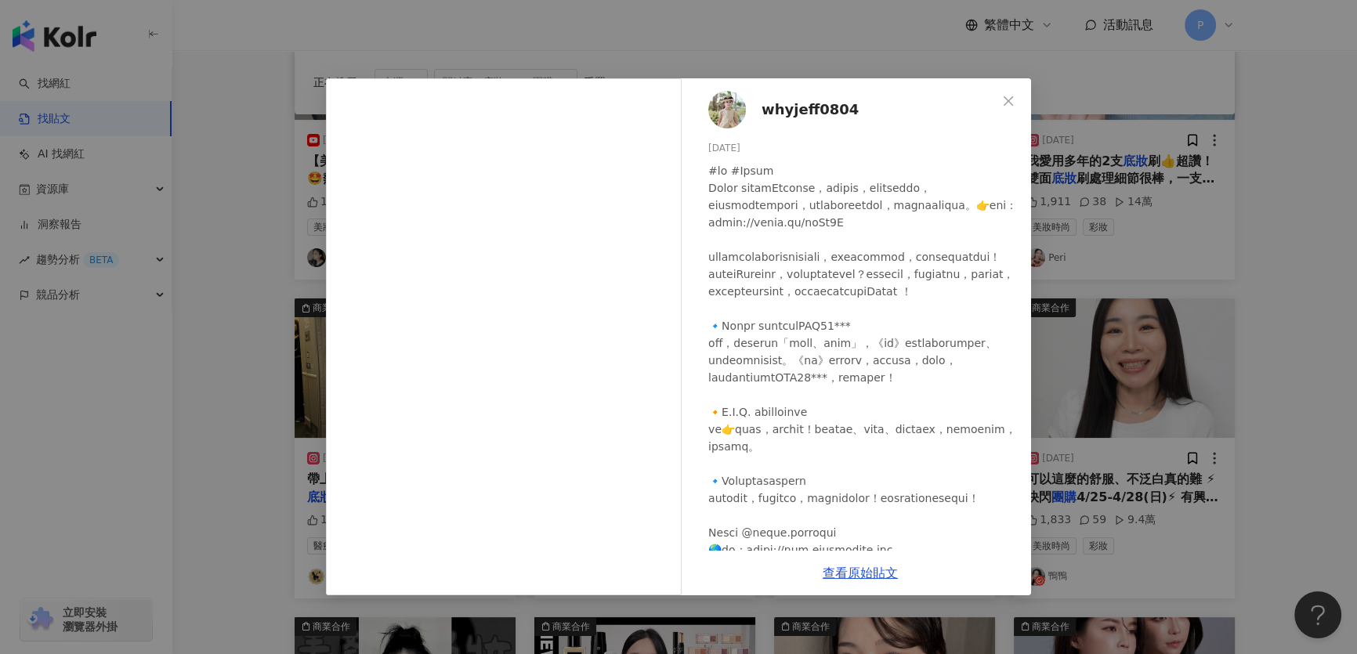
click at [1185, 338] on div "whyjeff0804 2024/8/16 1,910 12 查看原始貼文" at bounding box center [678, 327] width 1357 height 654
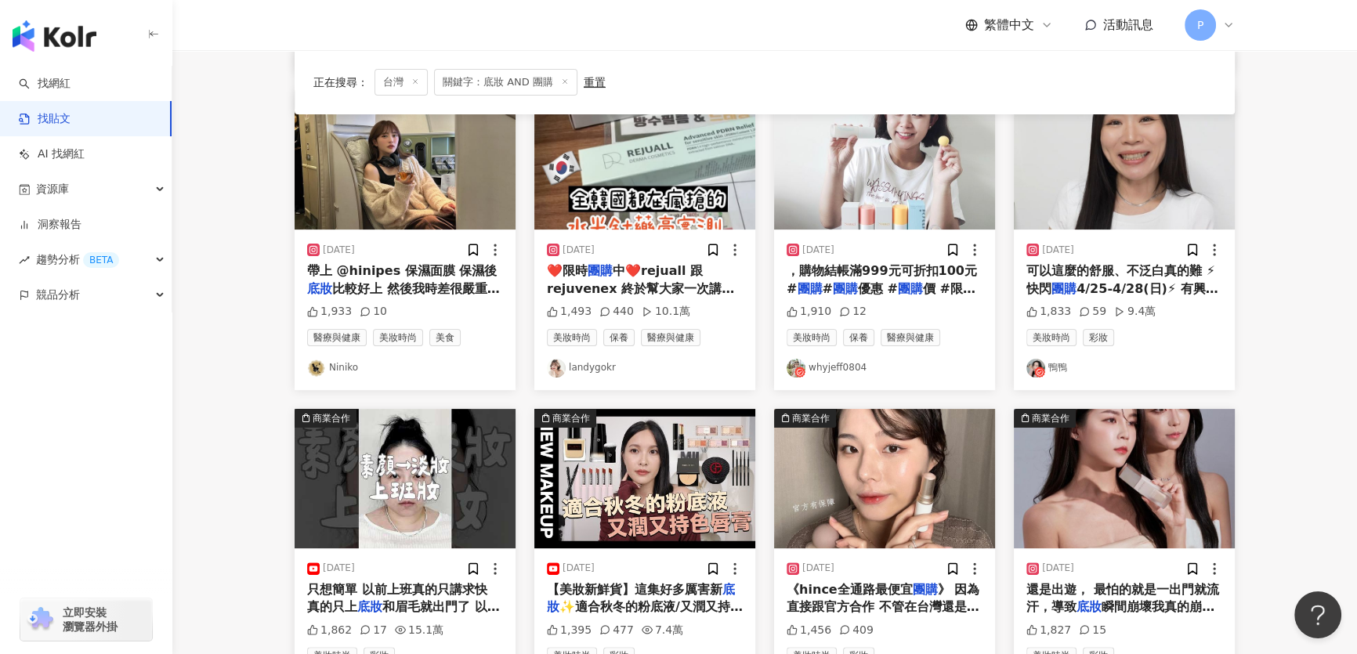
scroll to position [712, 0]
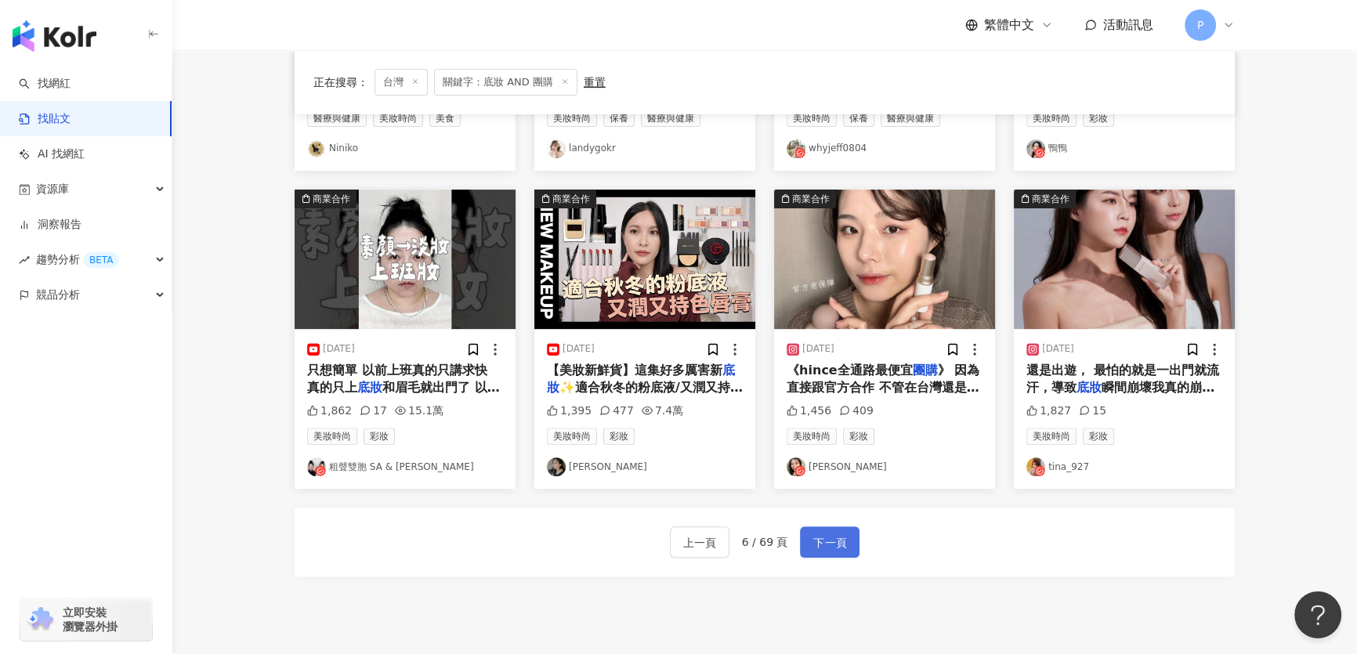
click at [840, 552] on button "下一頁" at bounding box center [830, 541] width 60 height 31
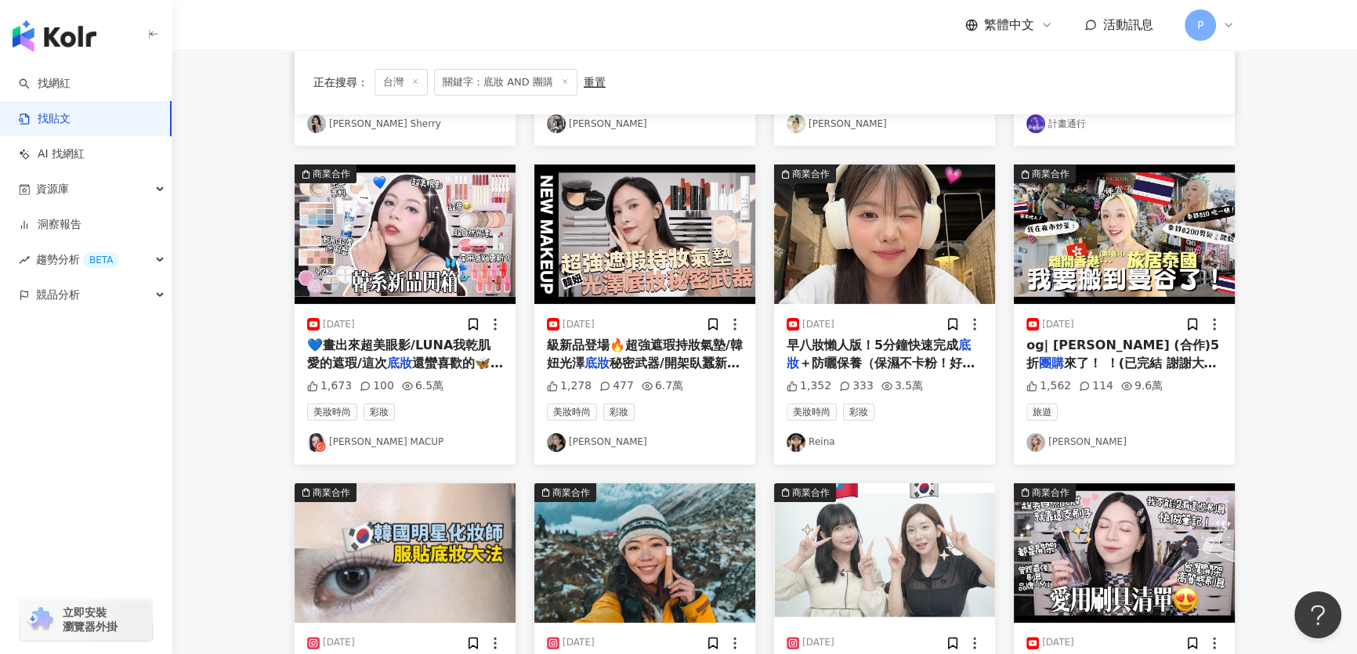
scroll to position [427, 0]
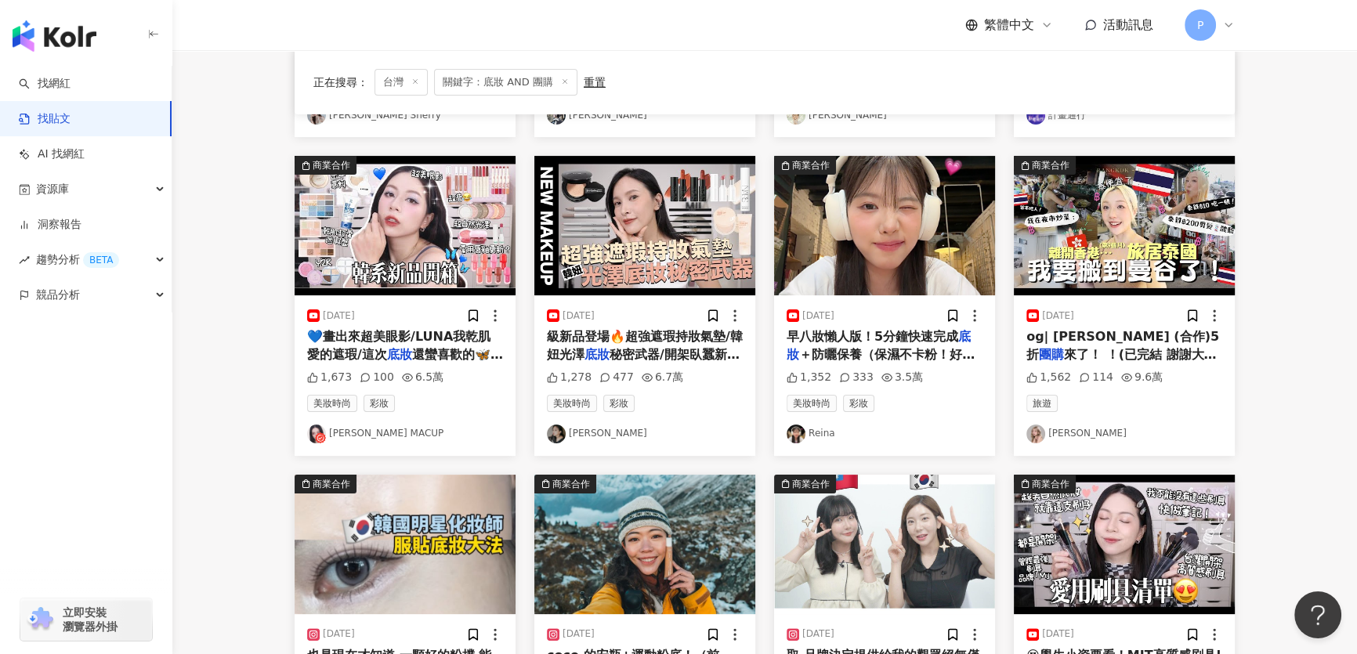
click at [1121, 226] on img "button" at bounding box center [1124, 225] width 221 height 139
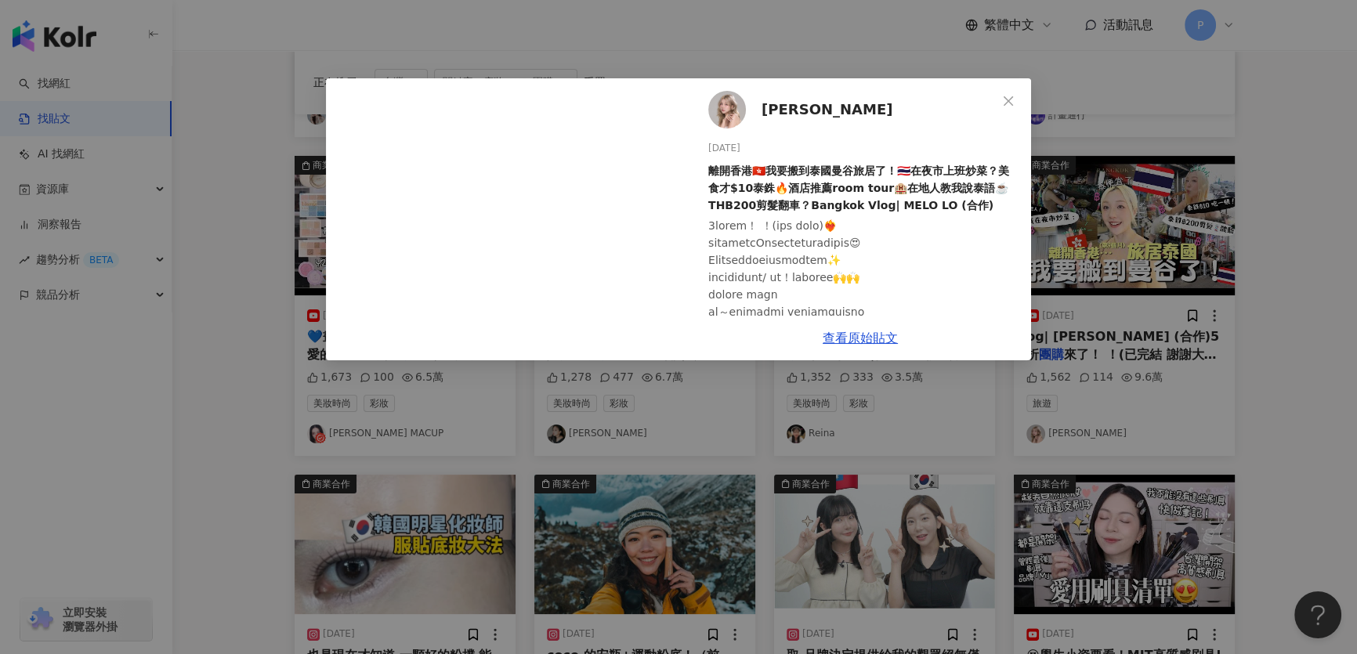
click at [1108, 318] on div "Melo Lo 2024/12/22 離開香港🇭🇰我要搬到泰國曼谷旅居了！🇹🇭在夜市上班炒菜？美食才$10泰銖🔥酒店推薦room tour🏨在地人教我說泰語☕…" at bounding box center [678, 327] width 1357 height 654
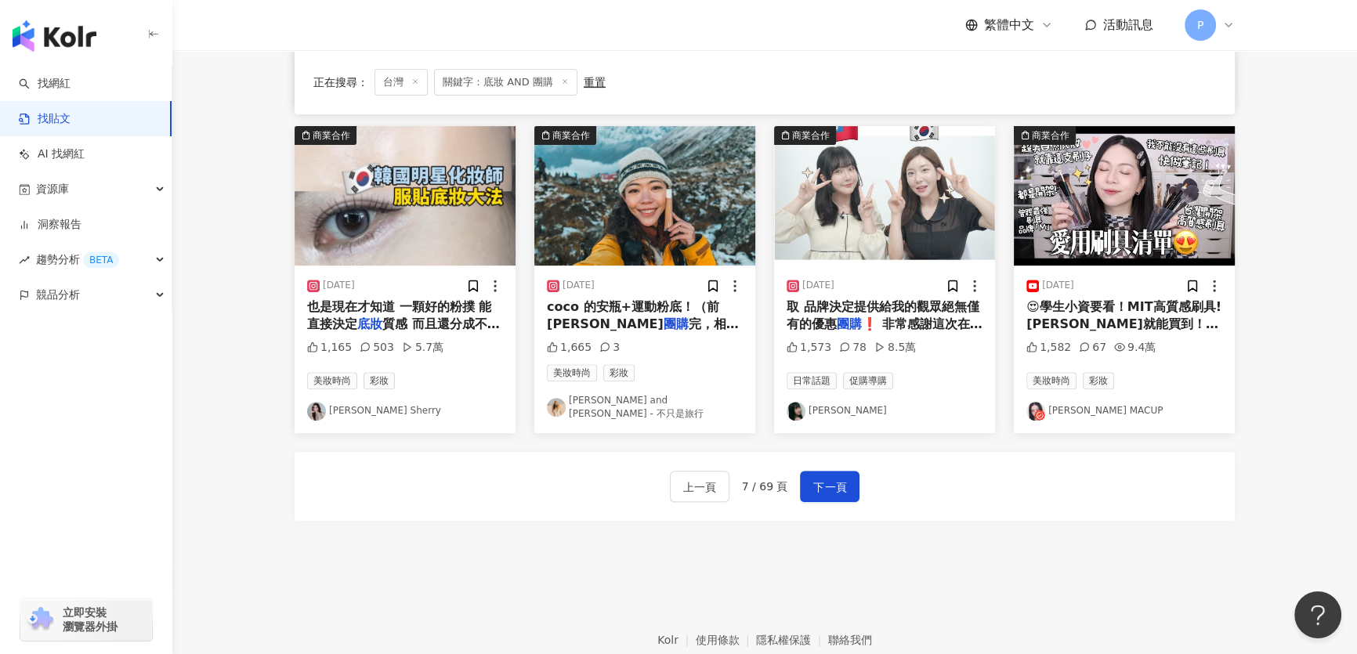
scroll to position [776, 0]
click at [682, 154] on img "button" at bounding box center [644, 195] width 221 height 139
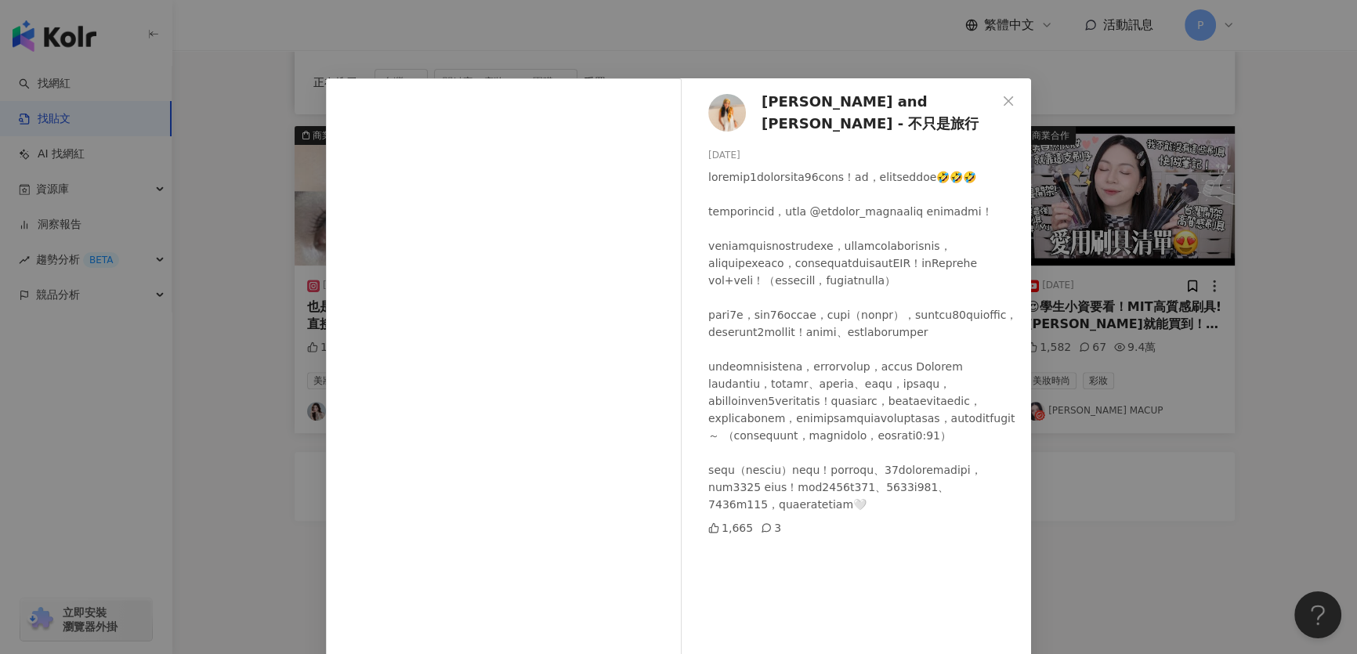
scroll to position [46, 0]
click at [1262, 309] on div "Celine and Cynthia - 不只是旅行 2024/11/2 1,665 3 查看原始貼文" at bounding box center [678, 327] width 1357 height 654
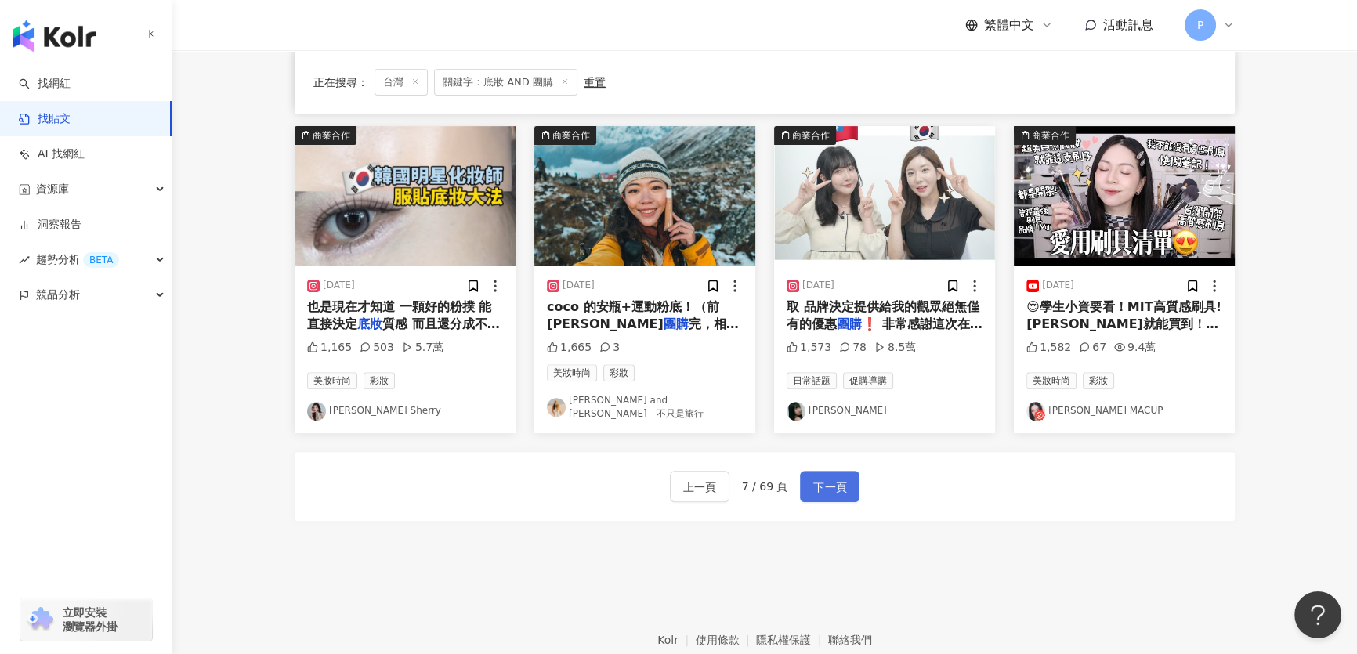
click at [826, 489] on button "下一頁" at bounding box center [830, 486] width 60 height 31
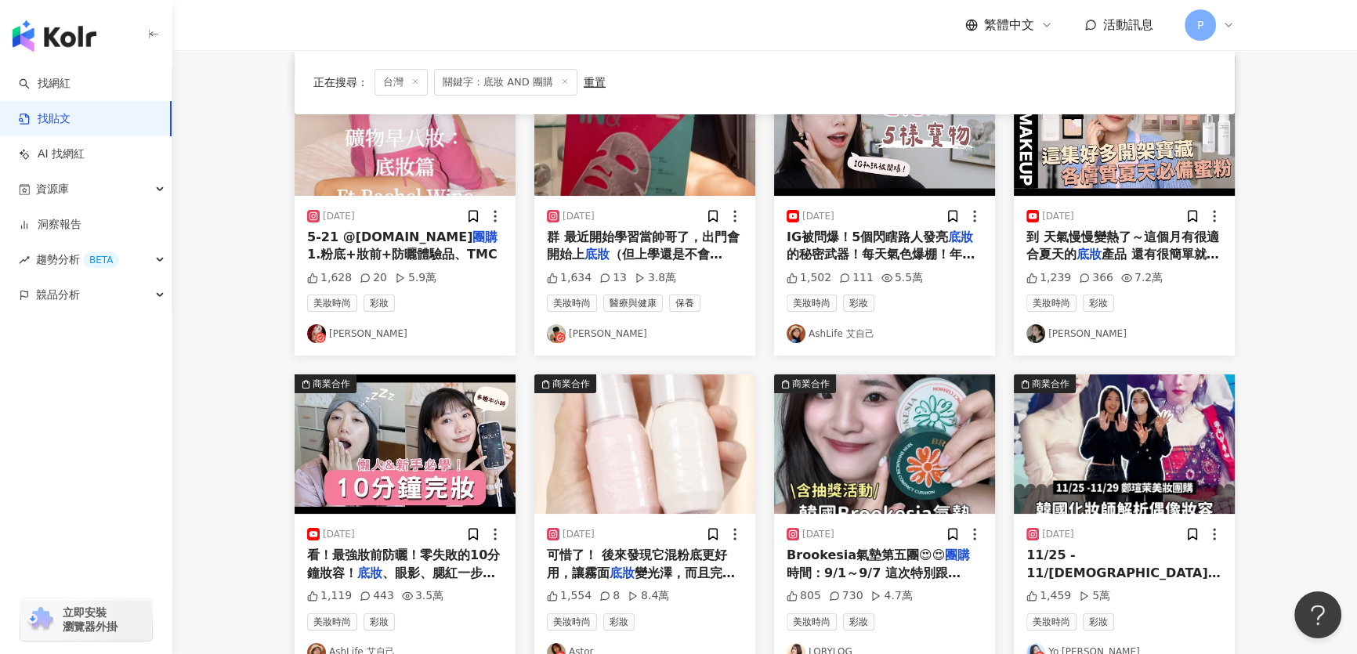
scroll to position [63, 0]
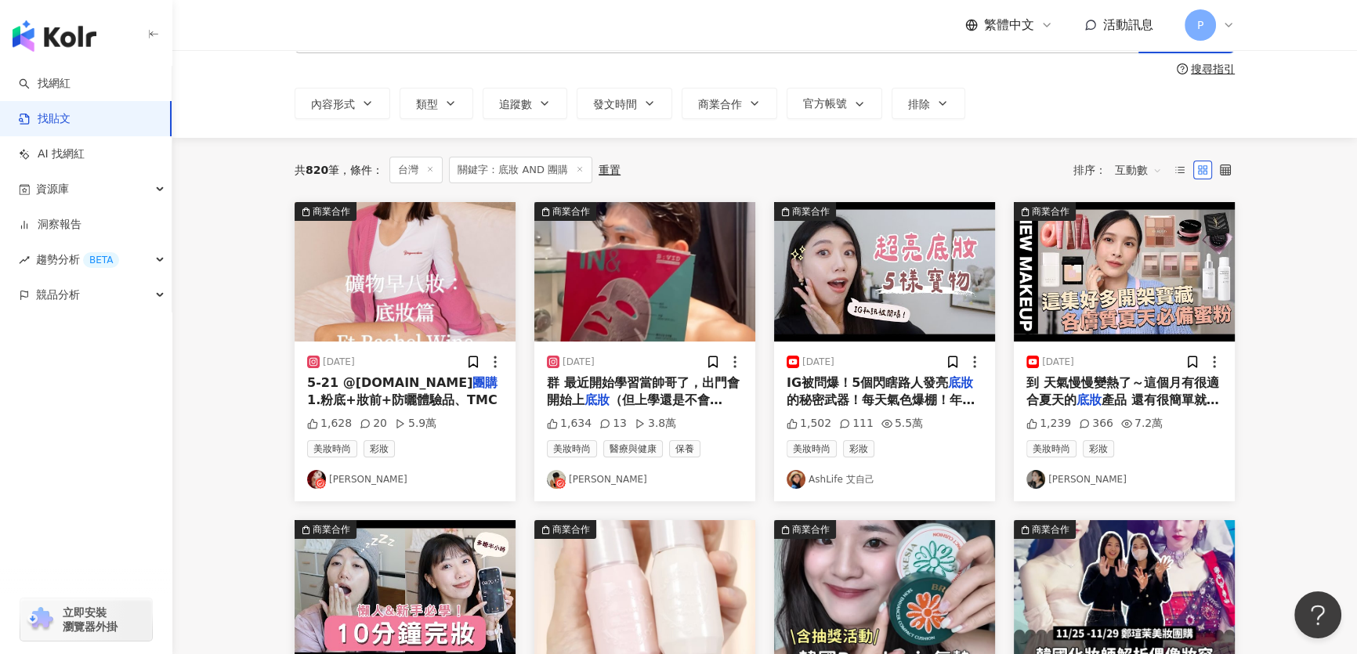
click at [410, 316] on img "button" at bounding box center [405, 271] width 221 height 139
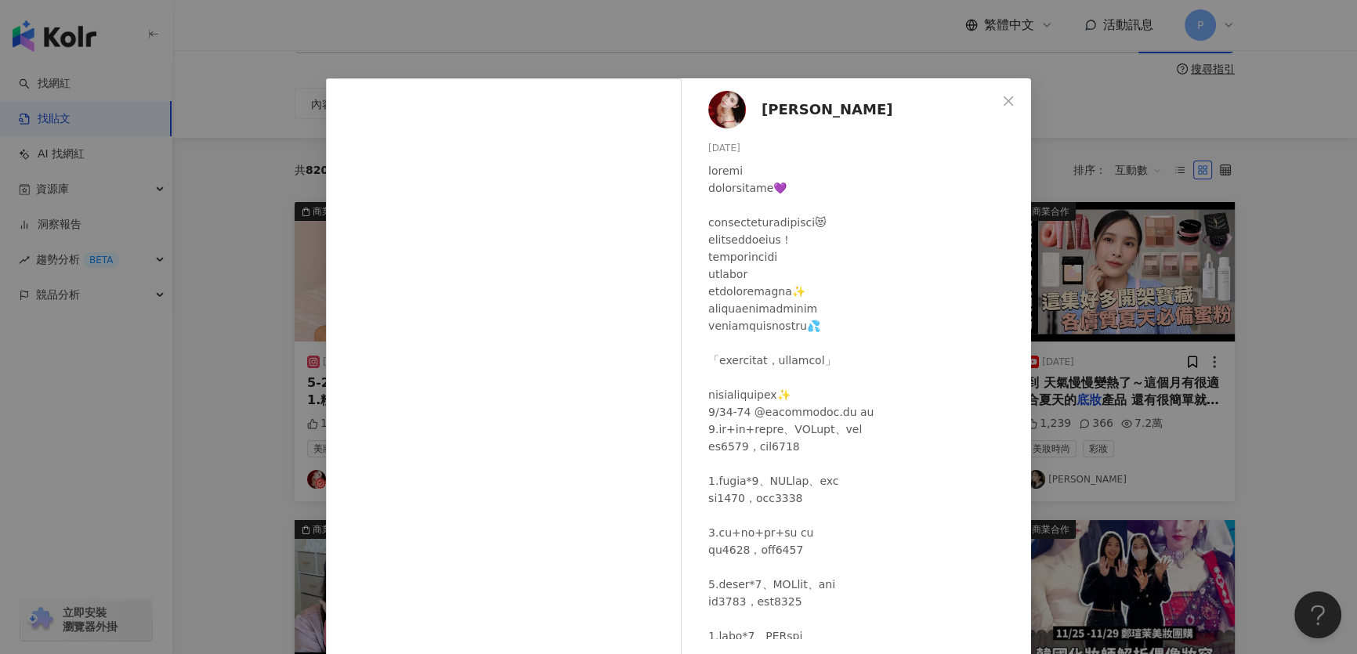
click at [1106, 394] on div "Natasha Ho 2024/4/15 1,628 20 5.9萬 查看原始貼文" at bounding box center [678, 327] width 1357 height 654
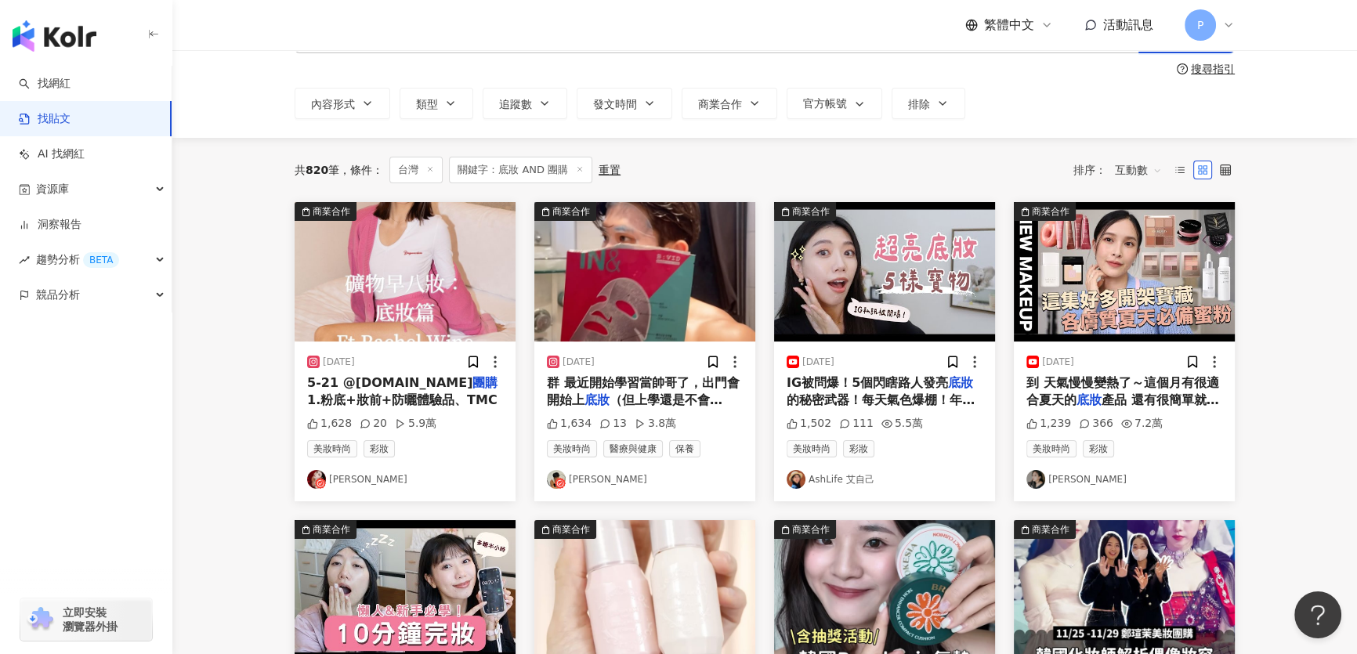
click at [681, 310] on img "button" at bounding box center [644, 271] width 221 height 139
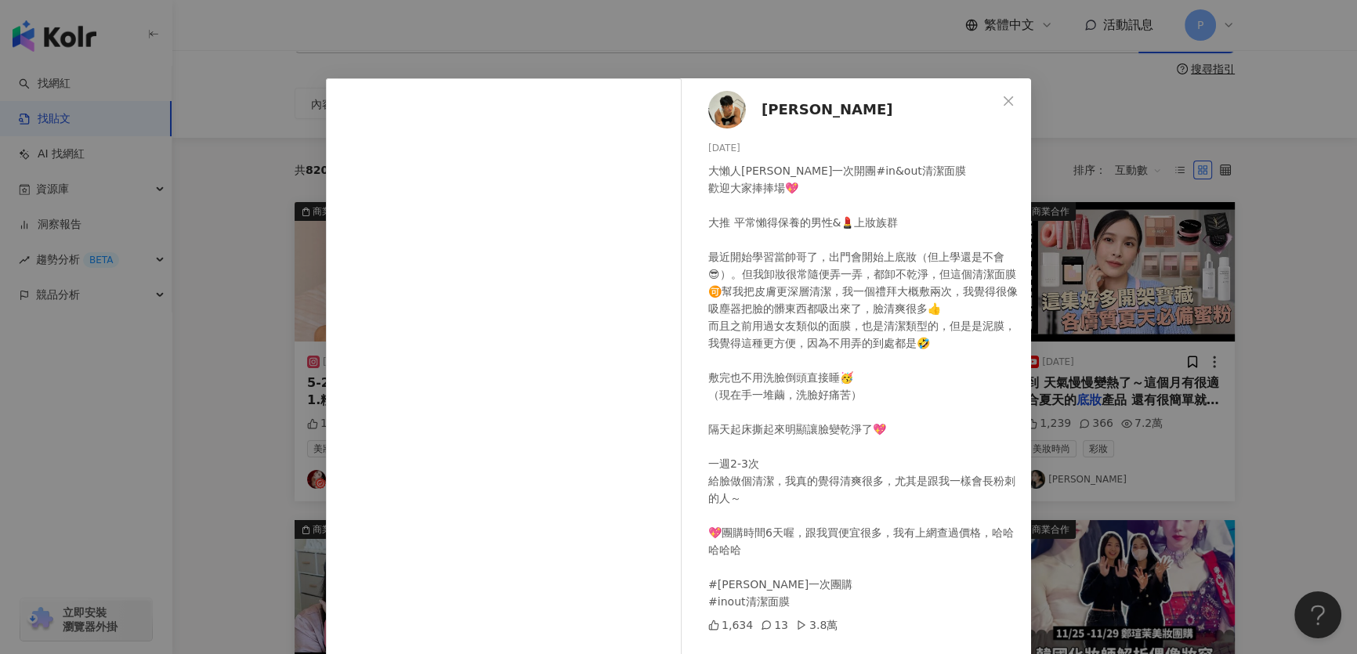
scroll to position [48, 0]
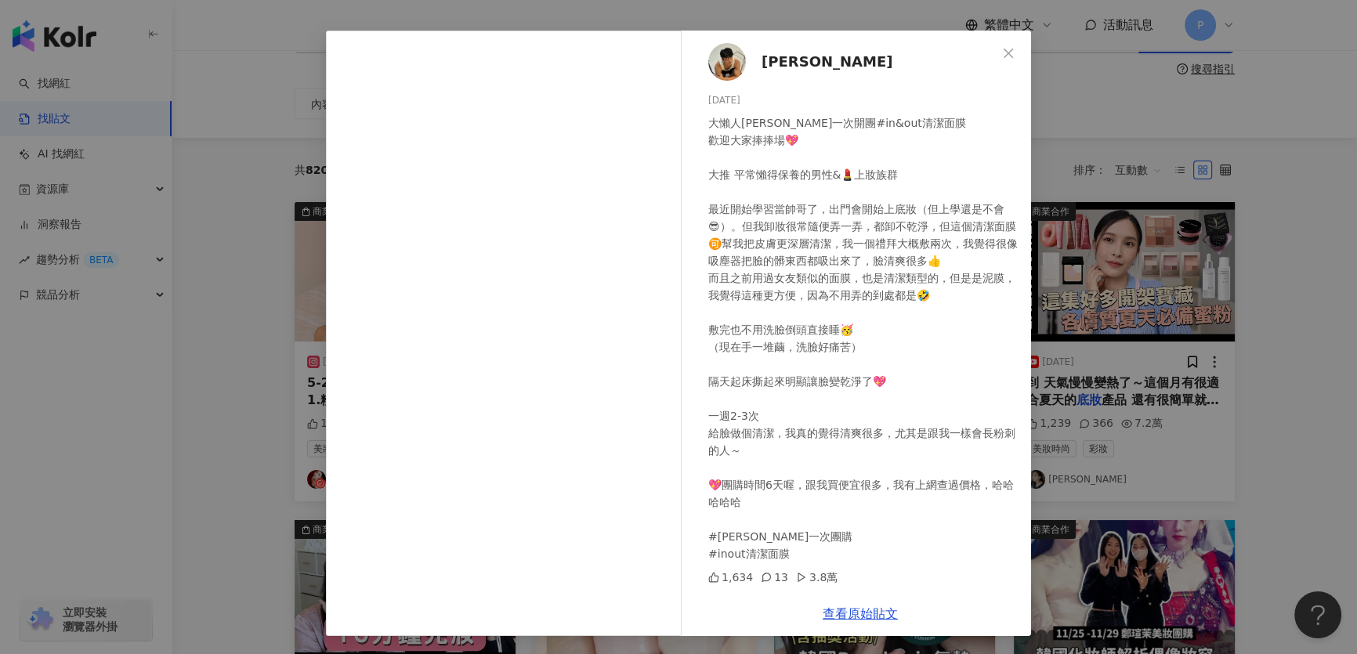
click at [1235, 363] on div "李鴻 2025/3/21 大懶人李鴻第一次開團#in&out清潔面膜 歡迎大家捧捧場💖 大推 平常懶得保養的男性&💄上妝族群 最近開始學習當帥哥了，出門會開始…" at bounding box center [678, 327] width 1357 height 654
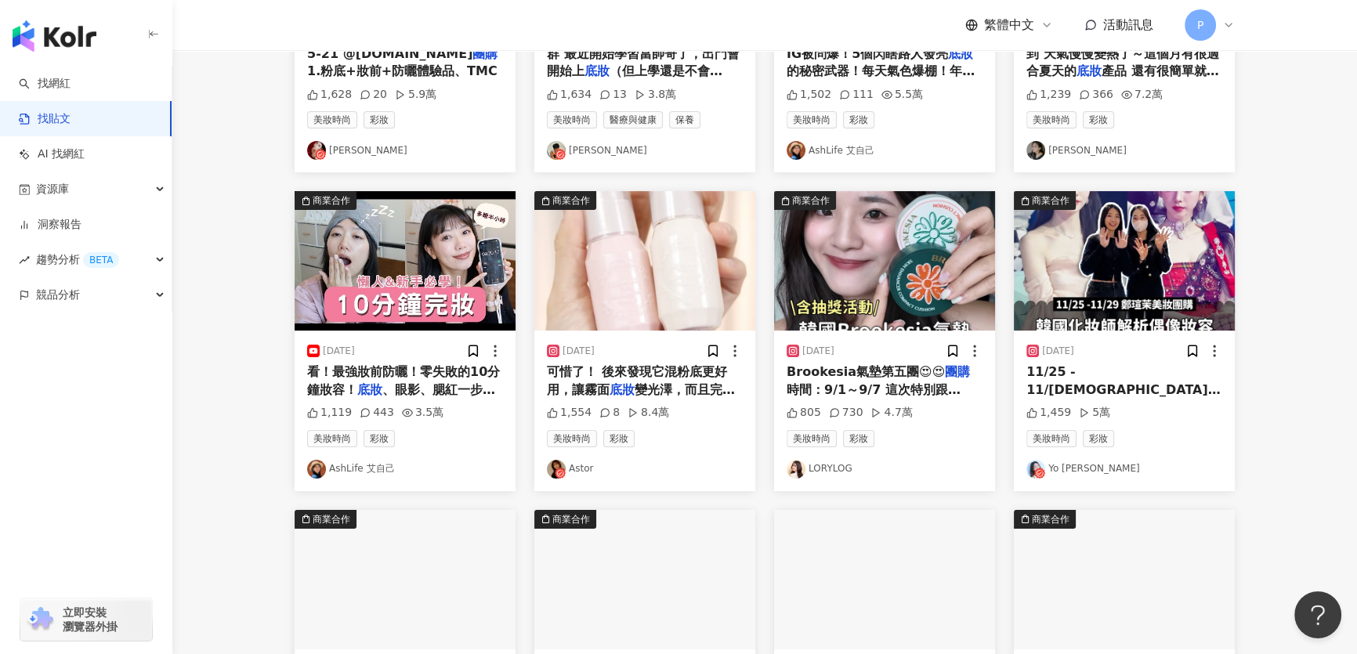
scroll to position [419, 0]
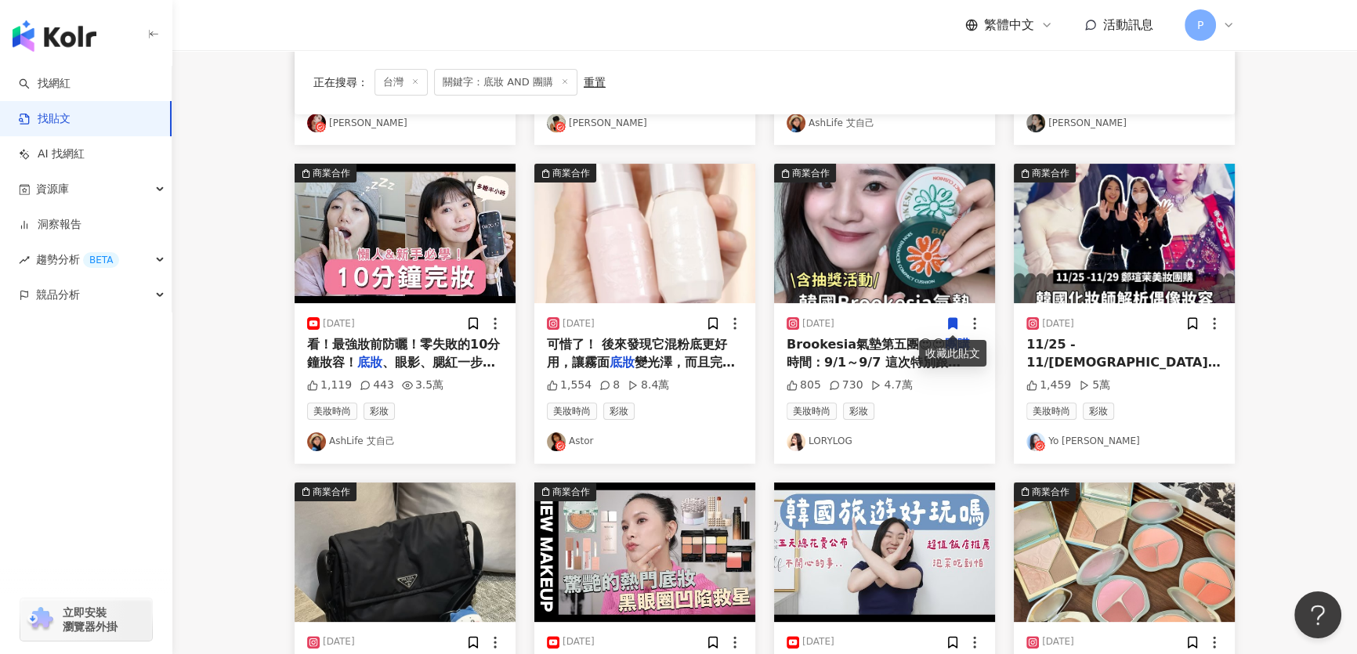
click at [855, 266] on img "button" at bounding box center [884, 233] width 221 height 139
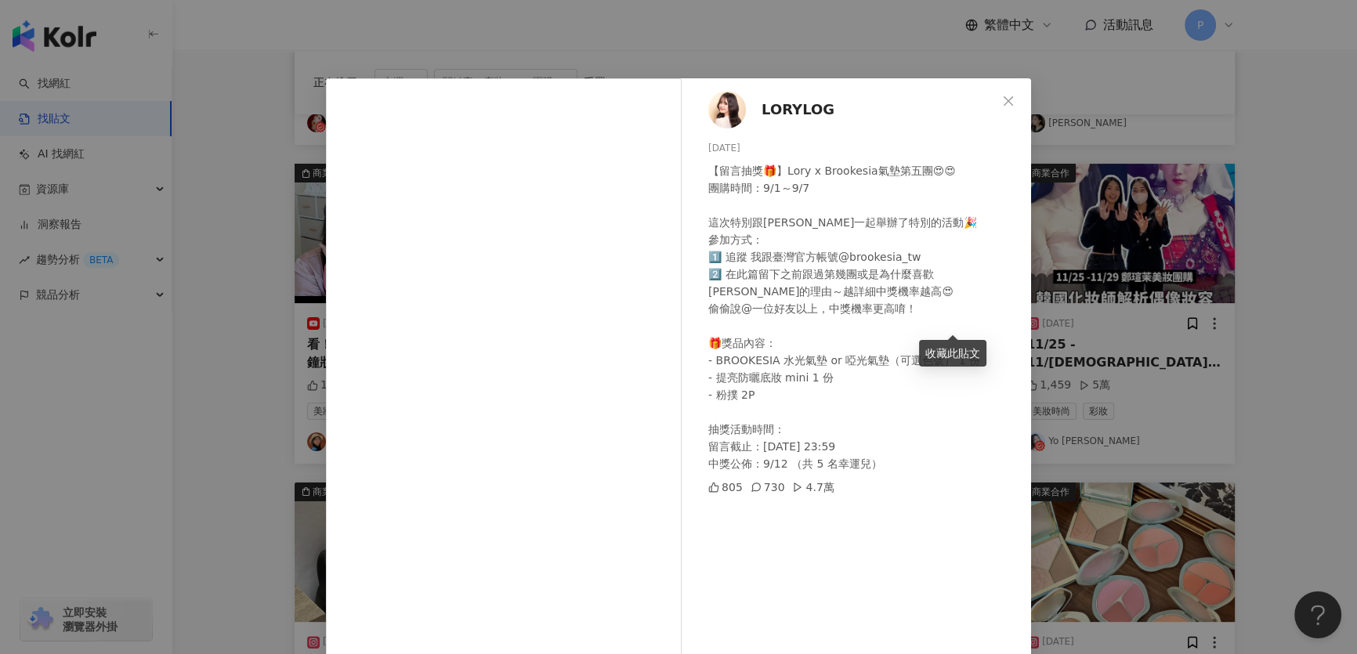
click at [1047, 302] on div "LORYLOG 2025/9/1 【留言抽獎🎁】Lory x Brookesia氣墊第五團😍😍 團購時間：9/1～9/7 這次特別跟韓方一起舉辦了特別的活動🎉…" at bounding box center [678, 327] width 1357 height 654
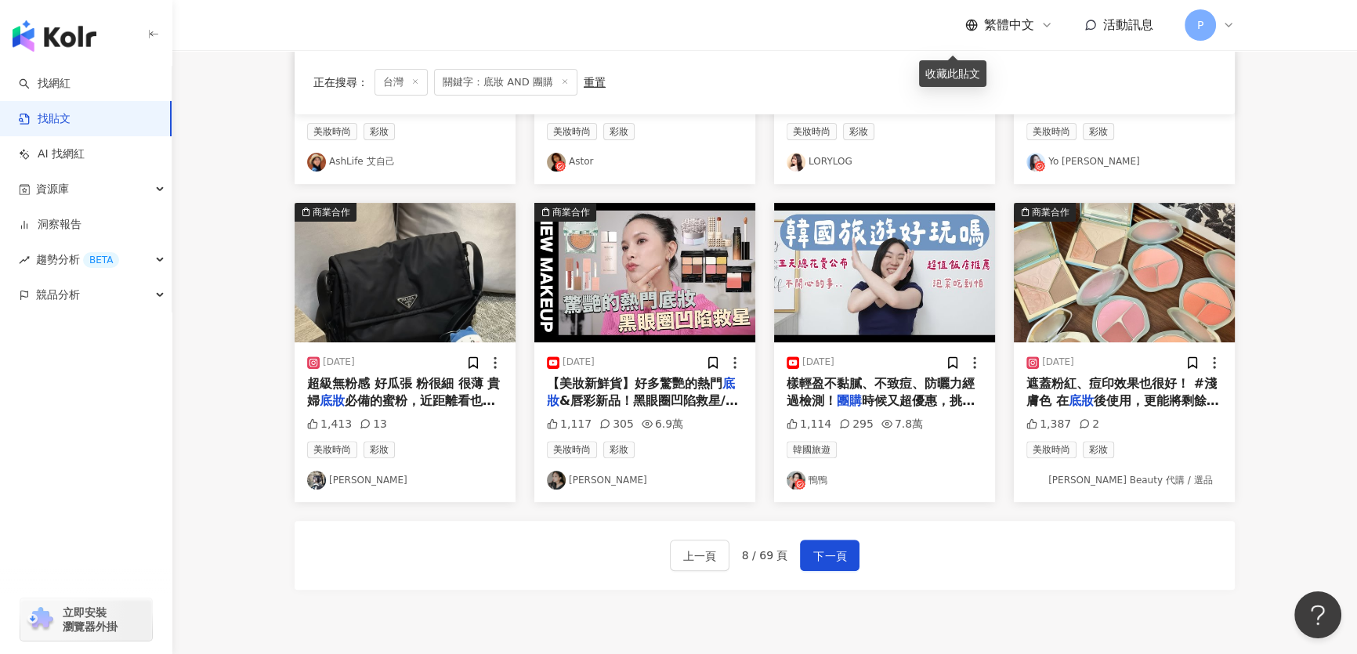
scroll to position [704, 0]
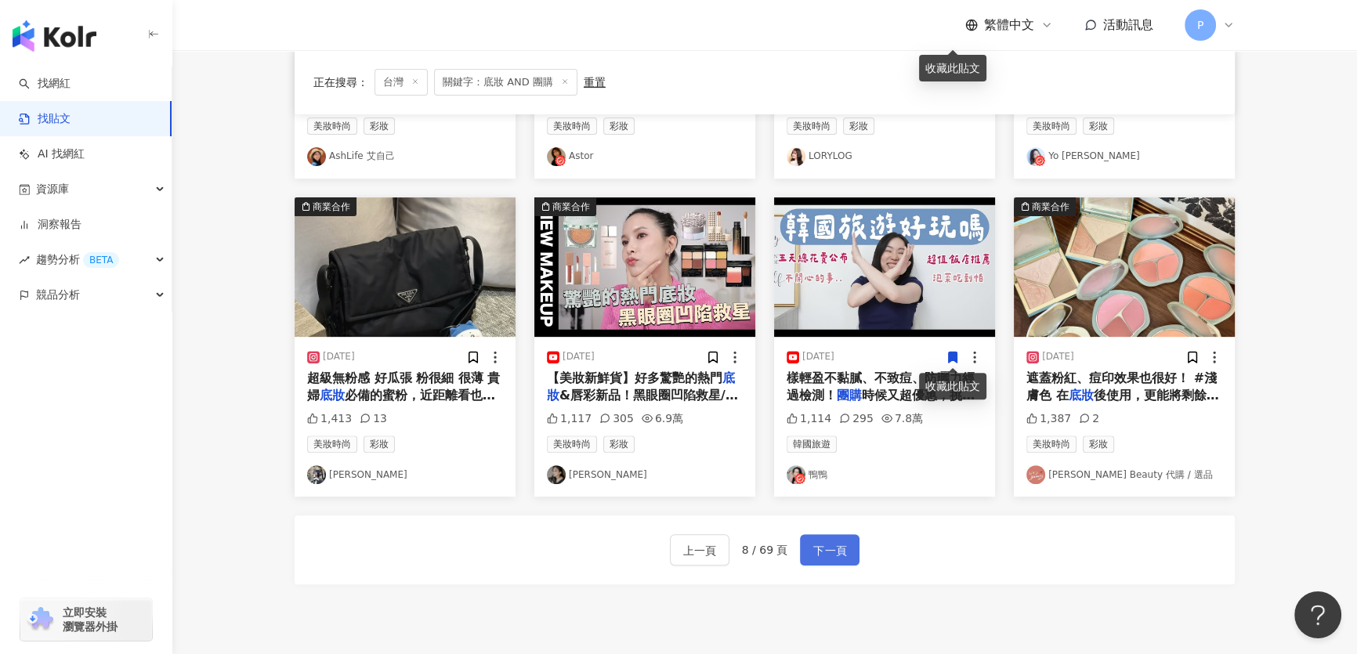
click at [837, 540] on button "下一頁" at bounding box center [830, 549] width 60 height 31
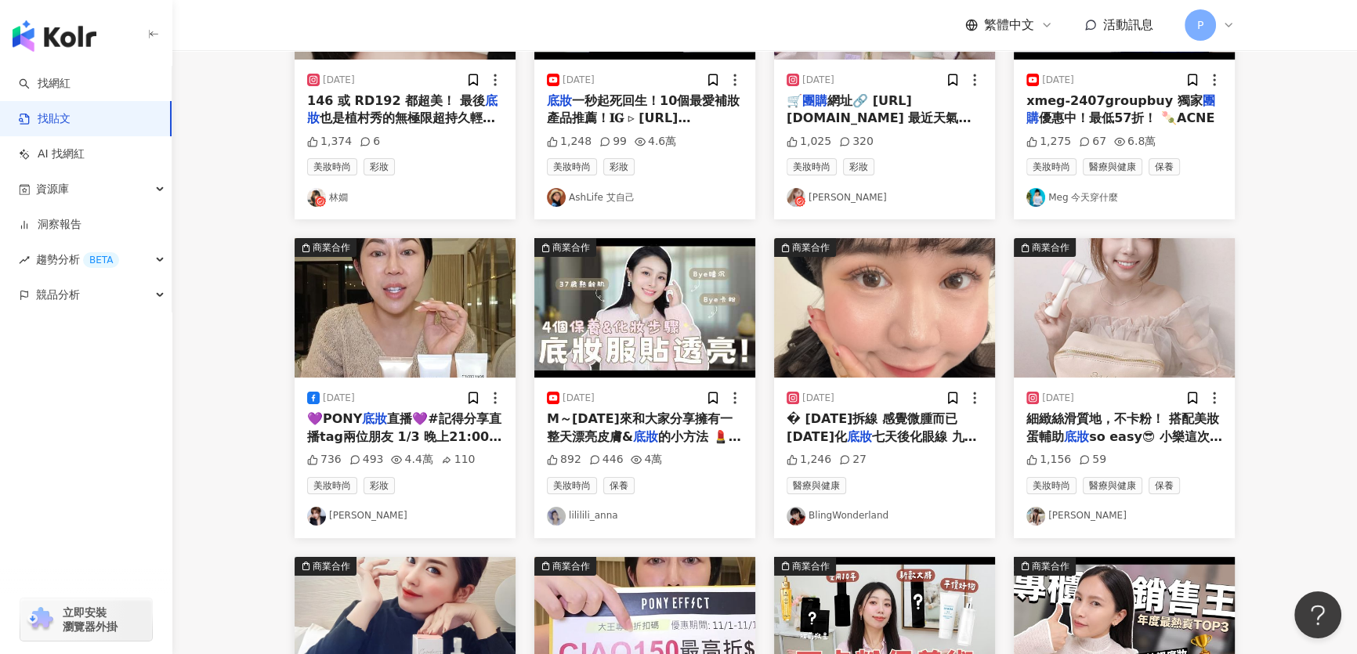
scroll to position [361, 0]
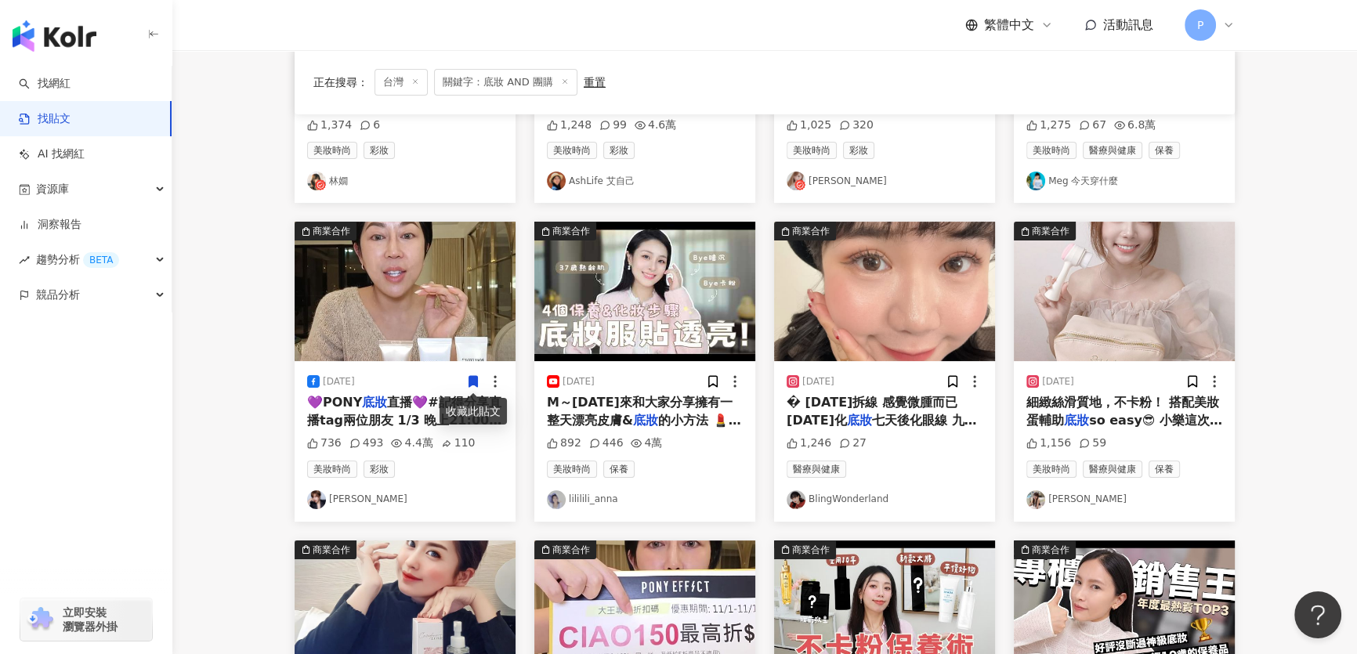
click at [415, 360] on img "button" at bounding box center [405, 291] width 221 height 139
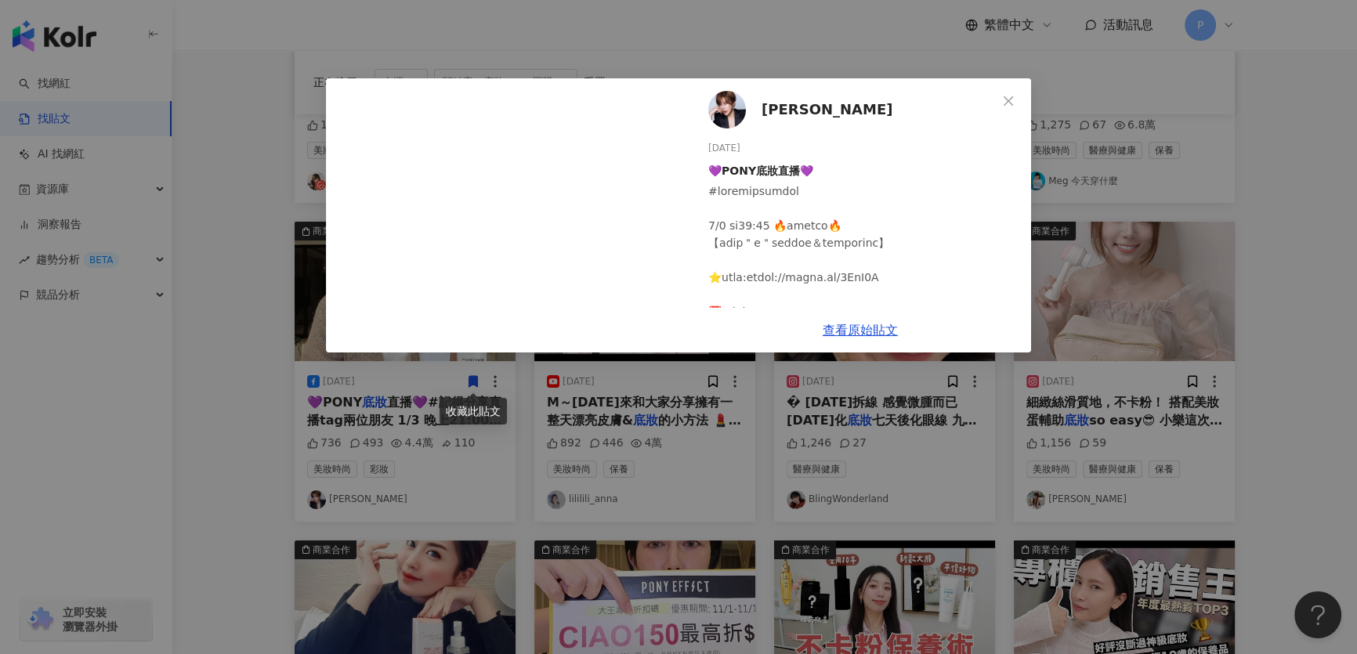
click at [699, 384] on div "王盈喬 2024/1/3 💜PONY底妝直播💜 736 493 4.4萬 110 查看原始貼文" at bounding box center [678, 327] width 1357 height 654
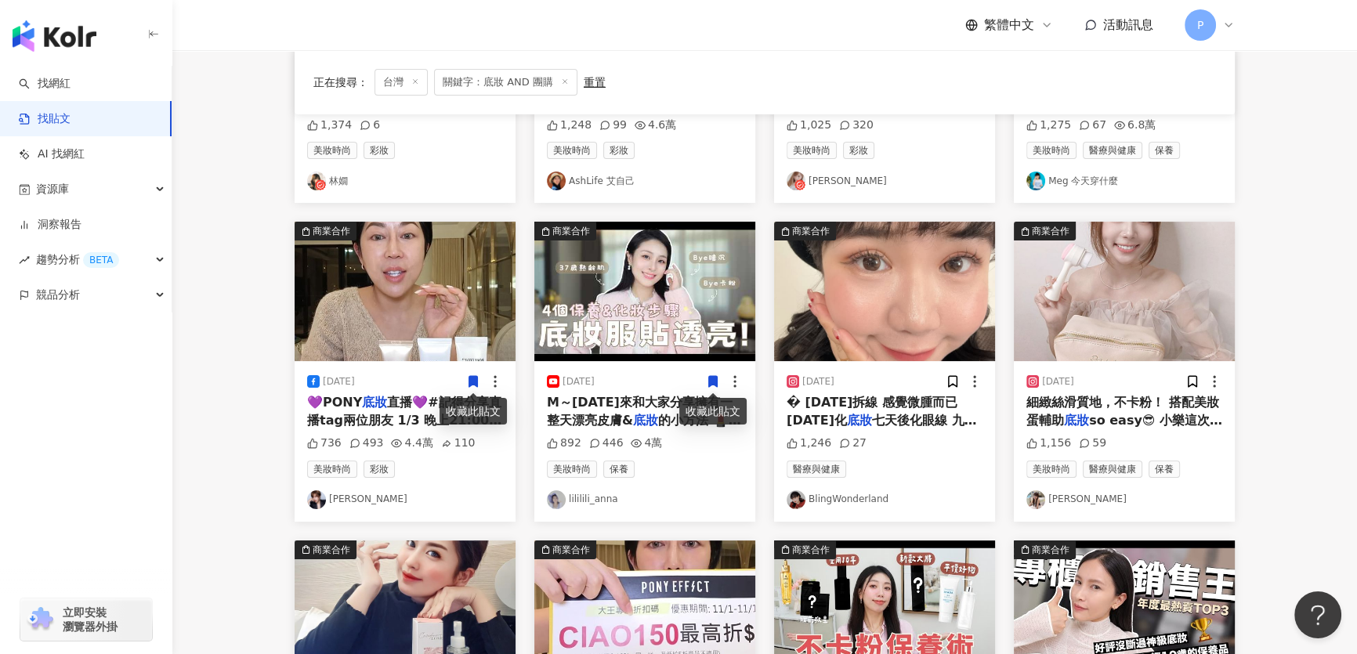
click at [841, 305] on img "button" at bounding box center [884, 291] width 221 height 139
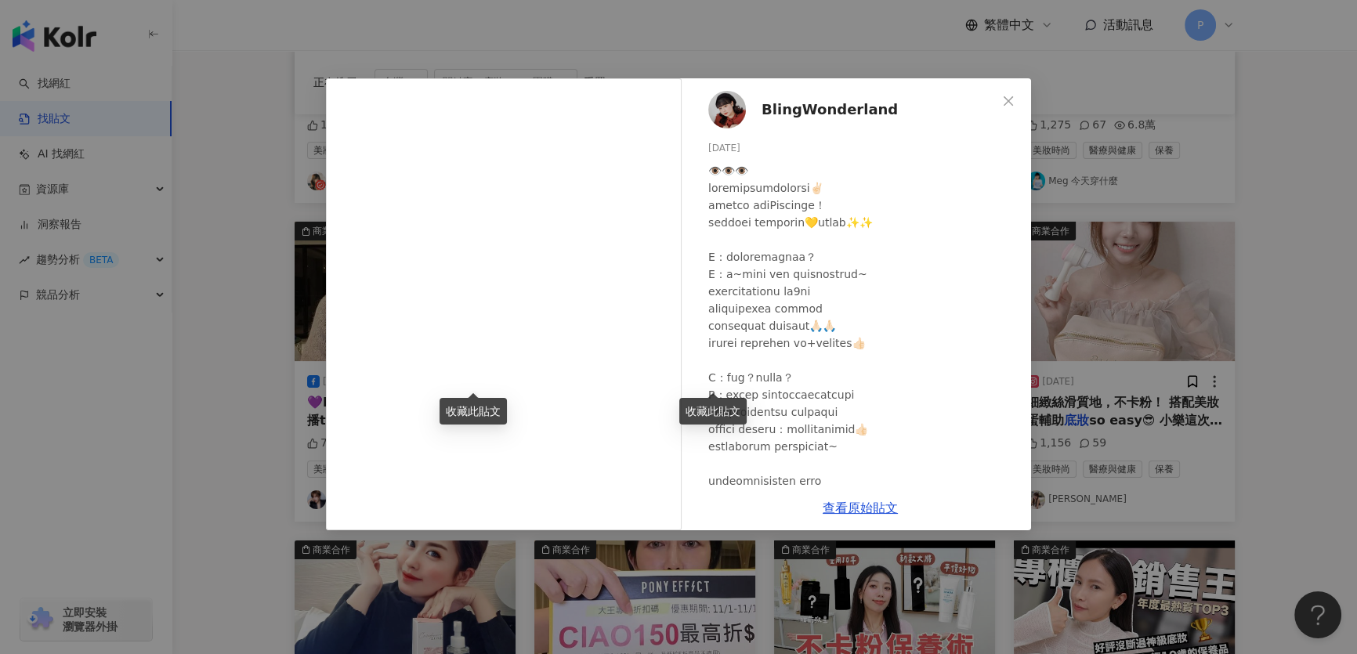
click at [732, 110] on img at bounding box center [727, 110] width 38 height 38
click at [1151, 215] on div "BlingWonderland 2025/4/7 1,246 27 查看原始貼文" at bounding box center [678, 327] width 1357 height 654
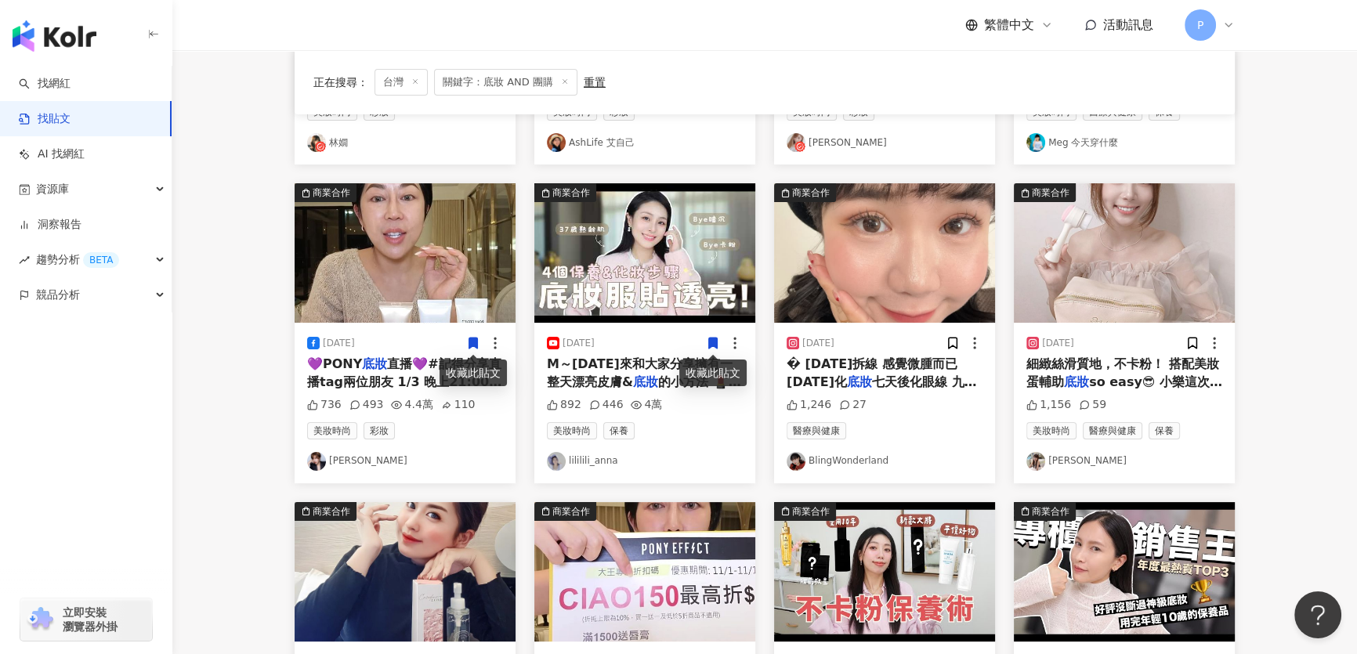
scroll to position [432, 0]
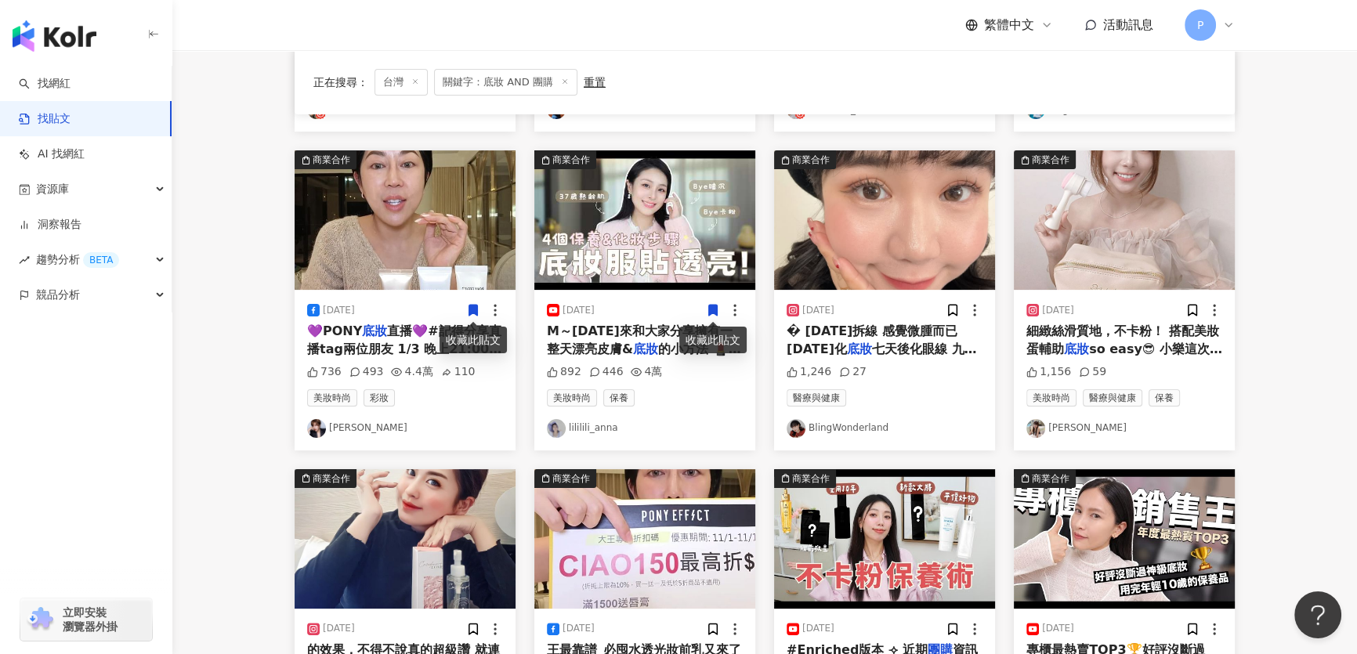
click at [1142, 219] on img "button" at bounding box center [1124, 219] width 221 height 139
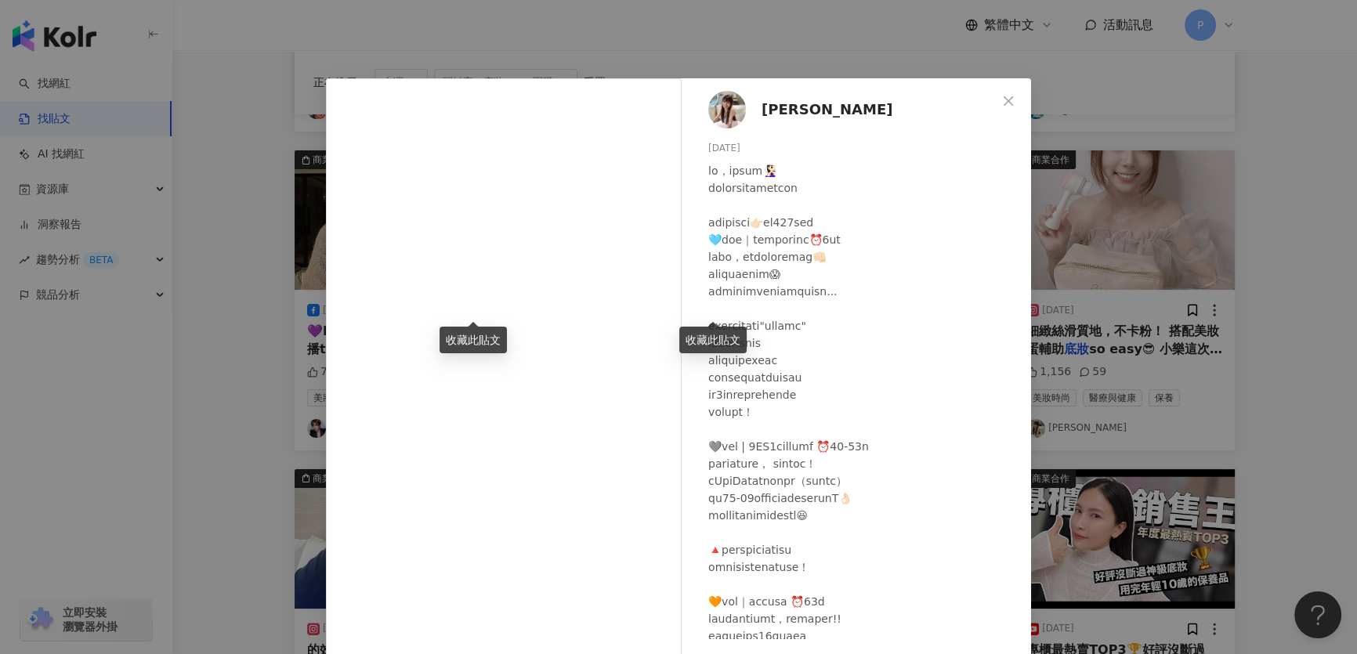
click at [1135, 226] on div "林小樂 2024/4/12 1,156 59 查看原始貼文" at bounding box center [678, 327] width 1357 height 654
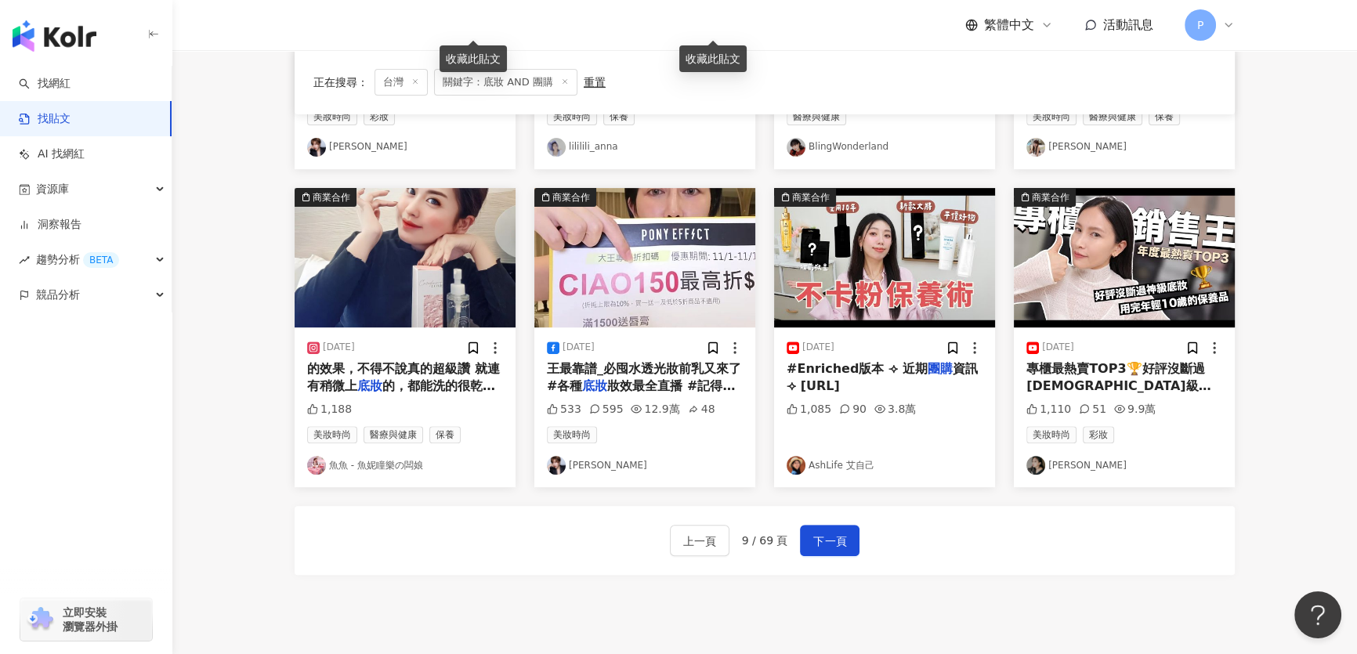
scroll to position [704, 0]
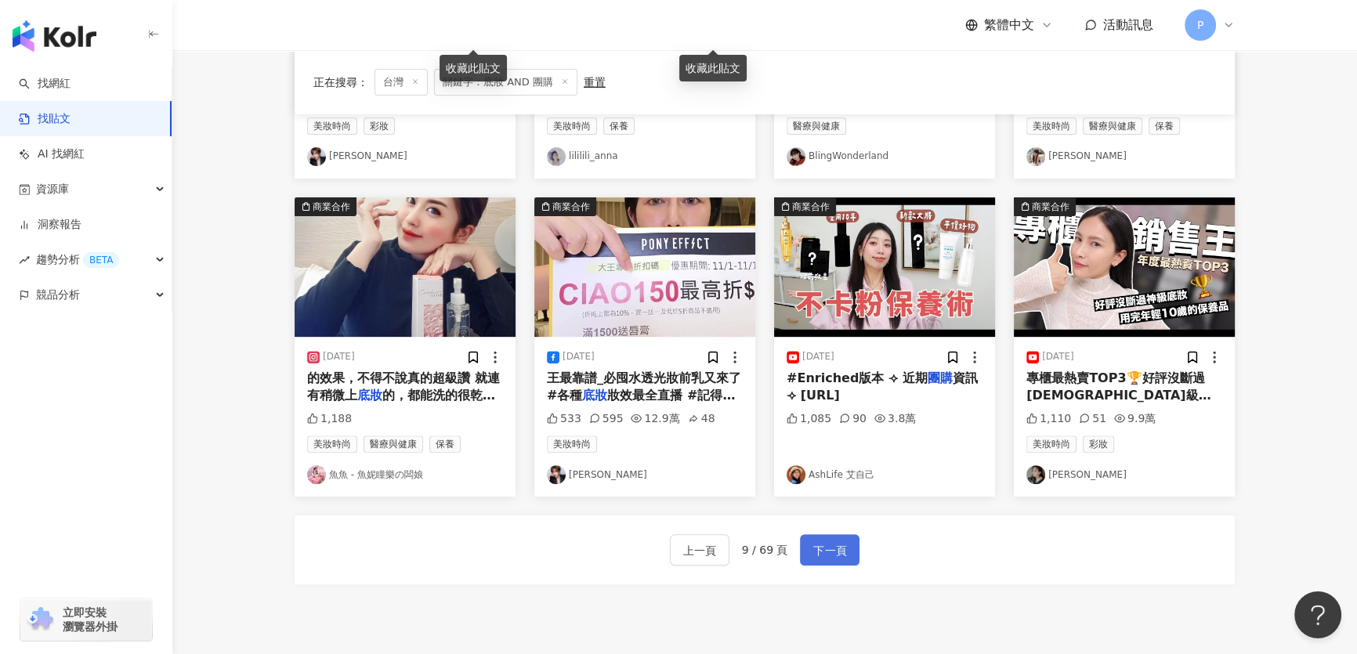
click at [827, 549] on span "下一頁" at bounding box center [829, 550] width 33 height 19
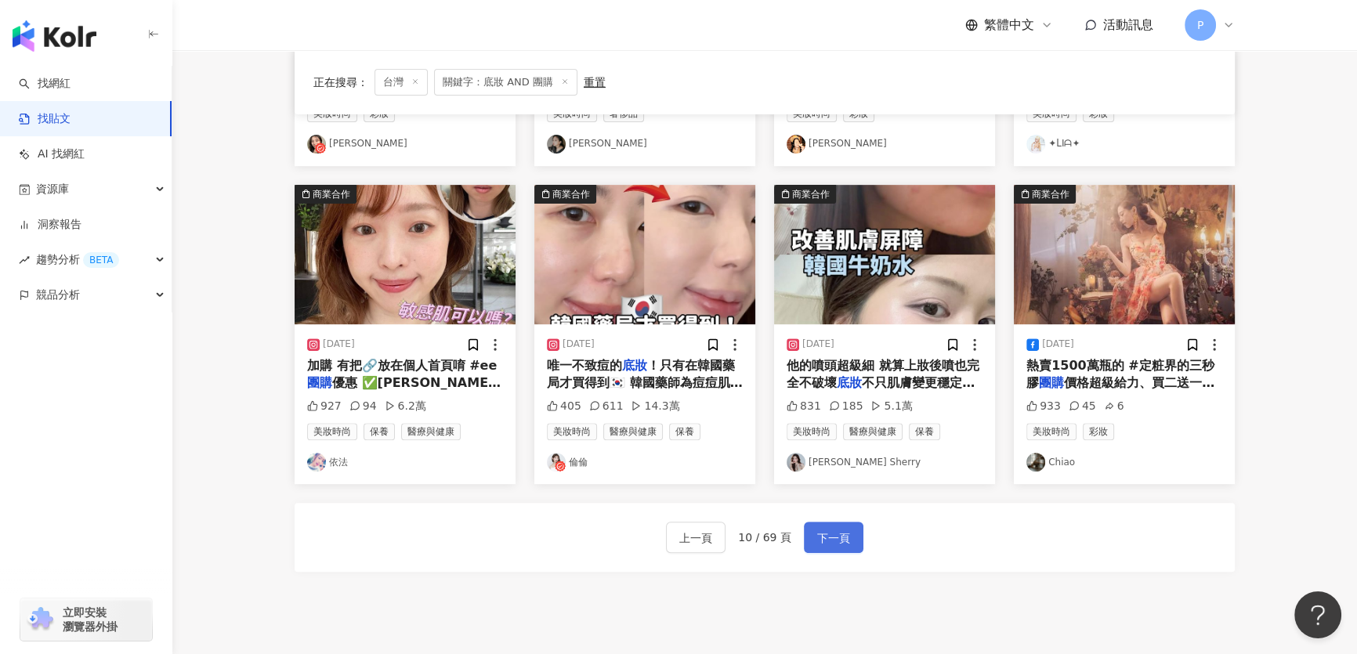
scroll to position [13, 0]
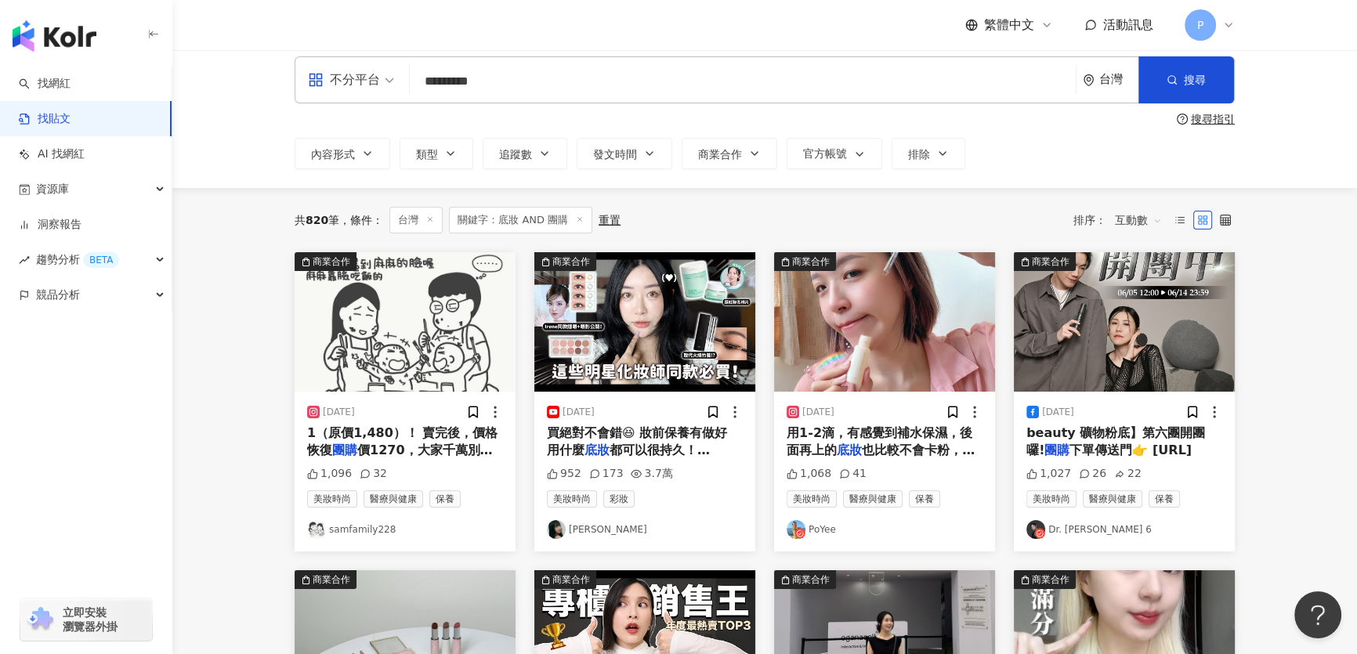
click at [405, 313] on img "button" at bounding box center [405, 321] width 221 height 139
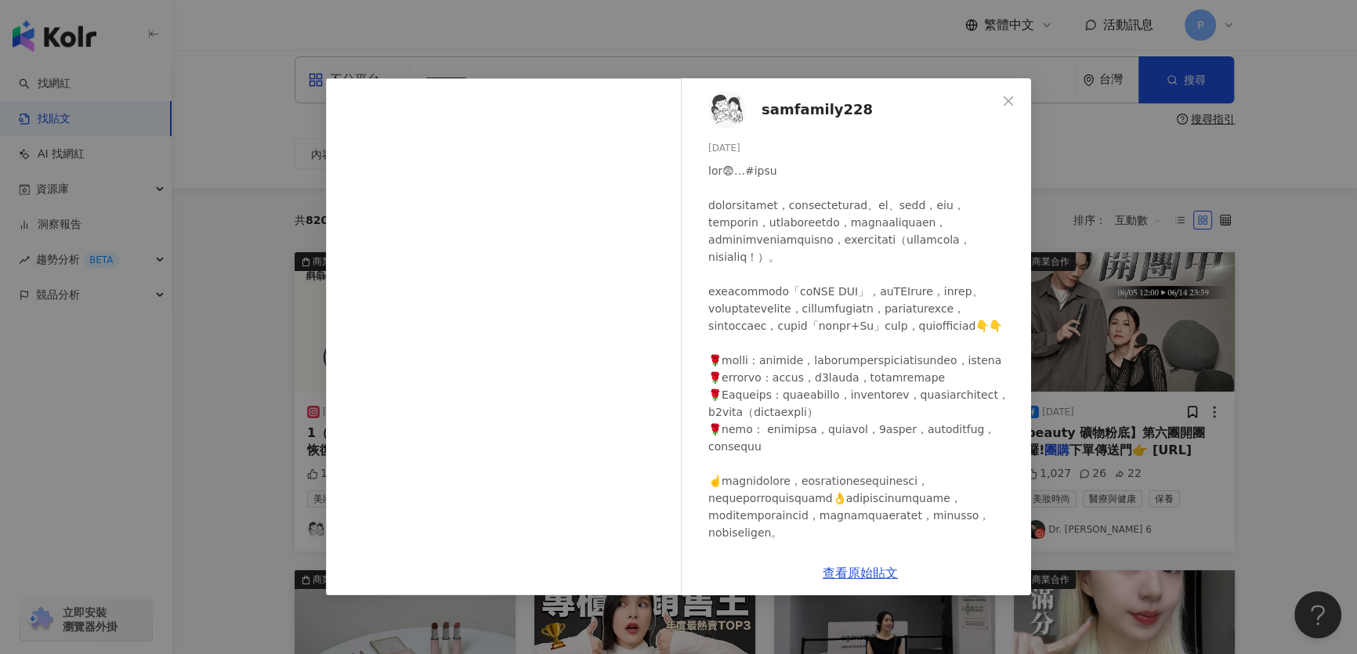
click at [1191, 356] on div "samfamily228 2023/11/16 1,096 32 查看原始貼文" at bounding box center [678, 327] width 1357 height 654
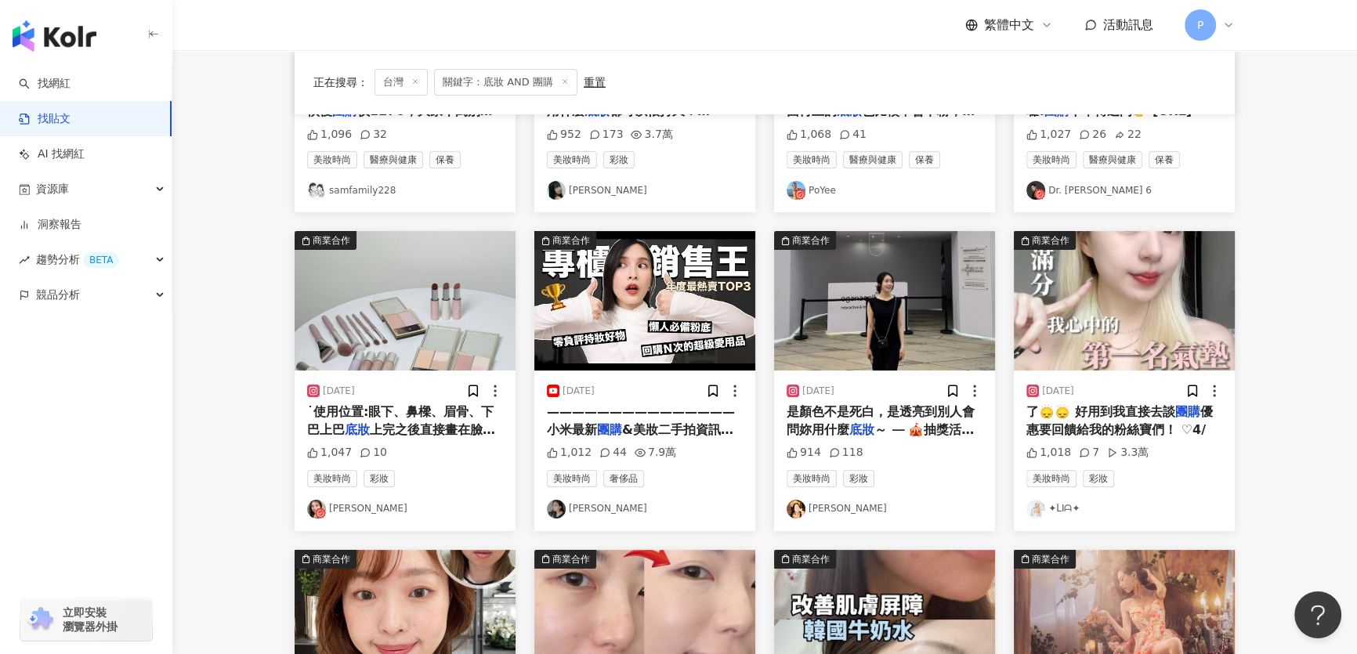
scroll to position [368, 0]
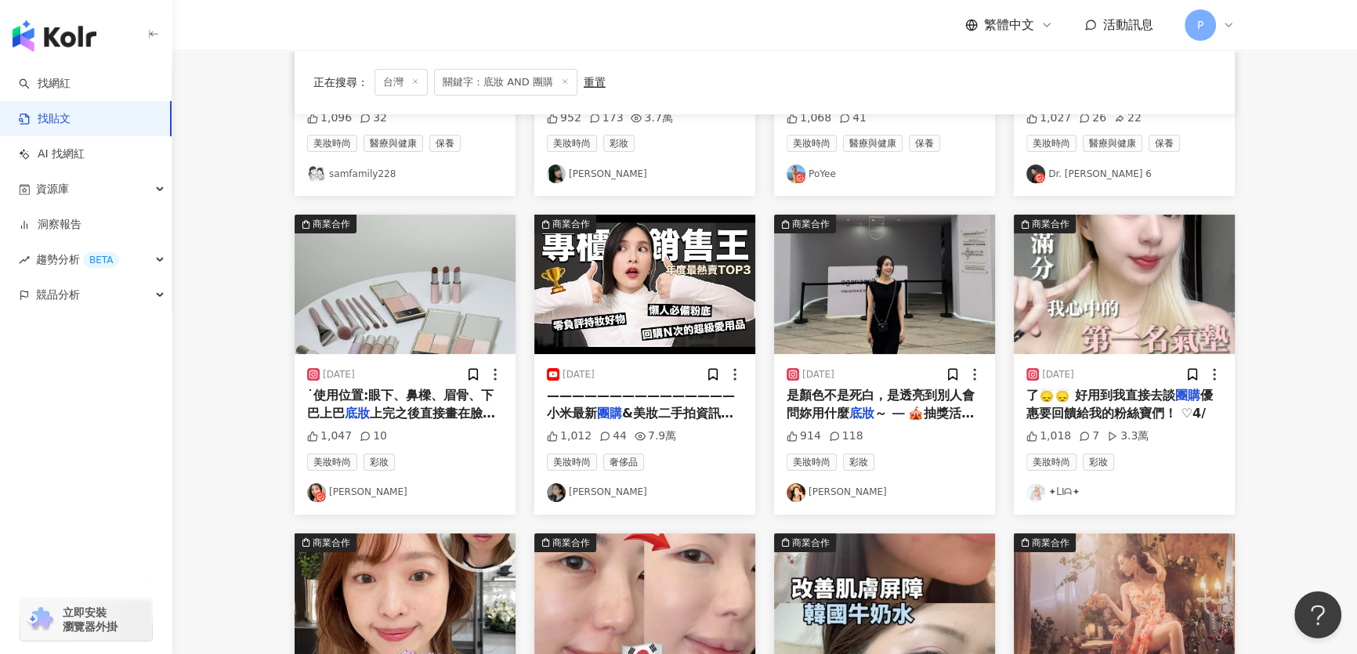
click at [1075, 302] on img "button" at bounding box center [1124, 284] width 221 height 139
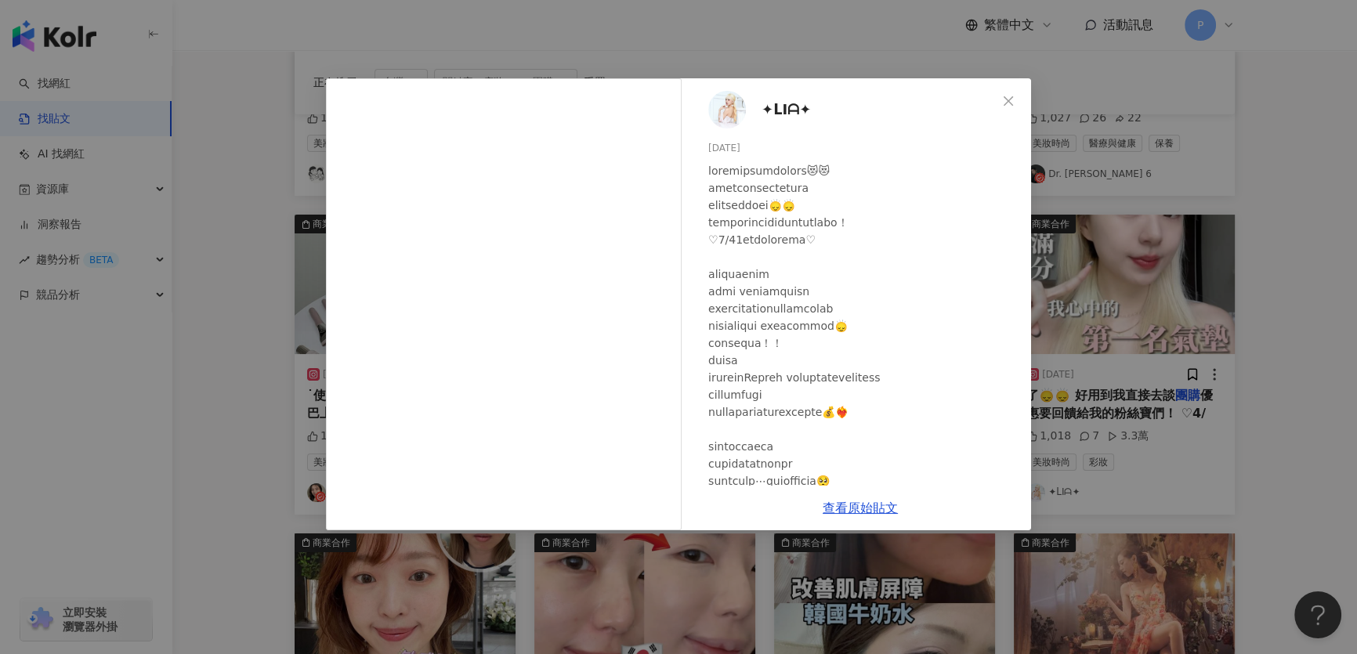
click at [721, 118] on img at bounding box center [727, 110] width 38 height 38
click at [1247, 316] on div "✦ᒪIᗩ✦ 2025/4/17 1,018 7 3.3萬 查看原始貼文" at bounding box center [678, 327] width 1357 height 654
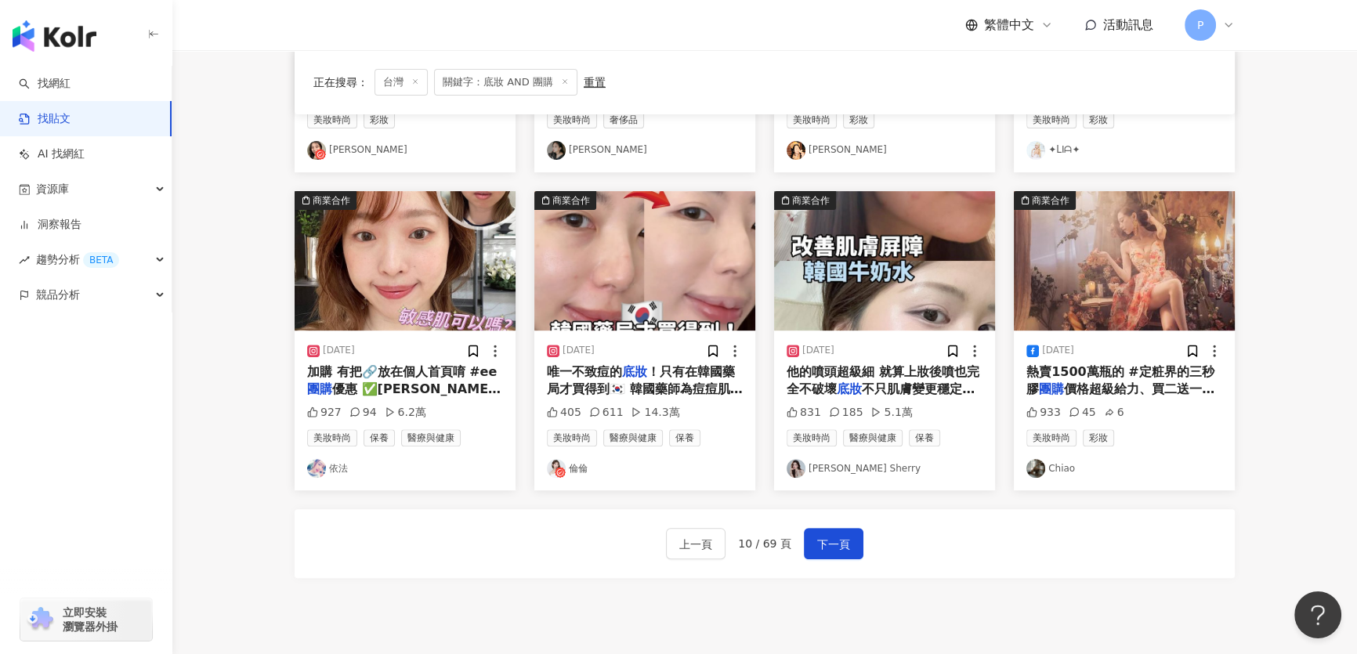
scroll to position [704, 0]
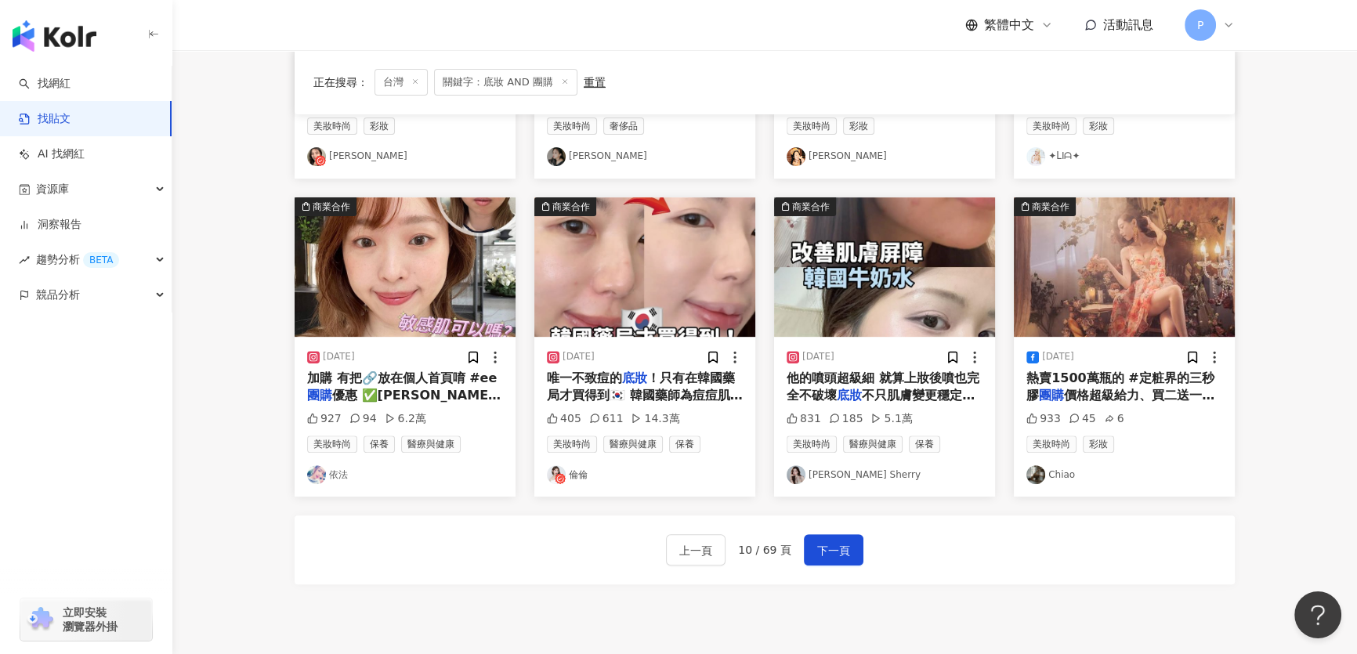
click at [411, 301] on img "button" at bounding box center [405, 266] width 221 height 139
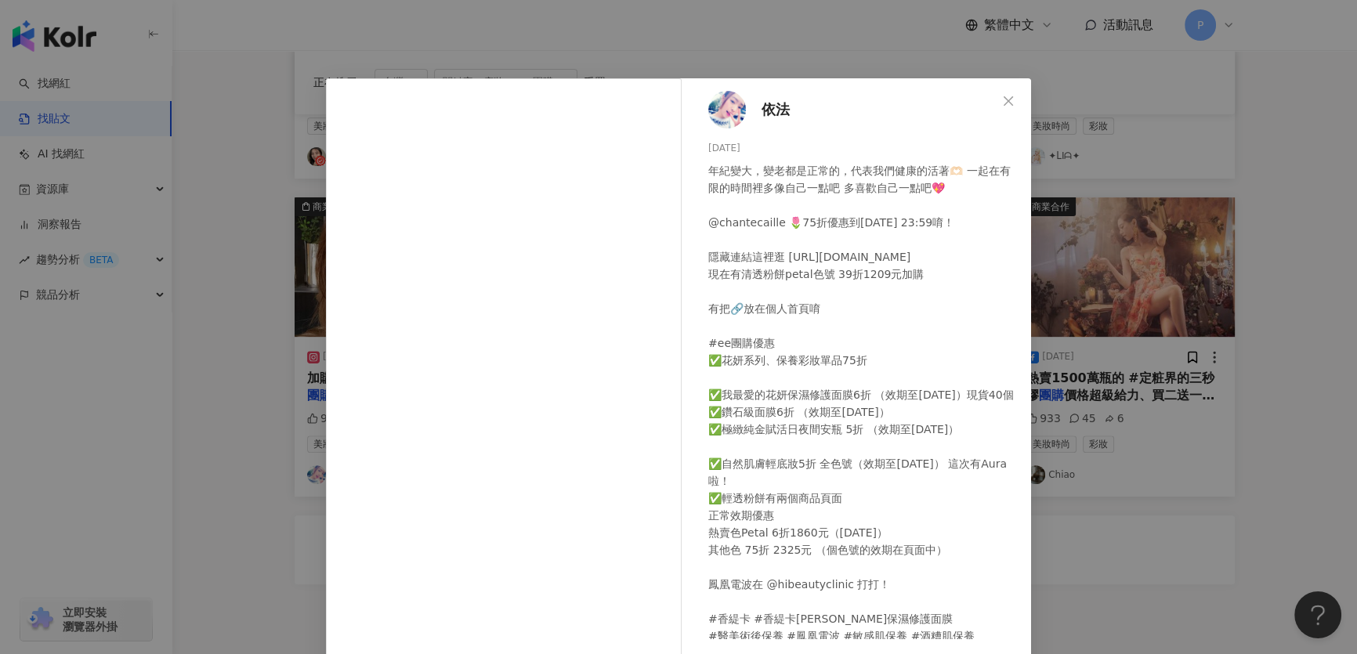
click at [1063, 314] on div "依法 2024/7/25 年紀變大，變老都是正常的，代表我們健康的活著🫶🏻 一起在有限的時間裡多像自己一點吧 多喜歡自己一點吧💖 @chantecaille …" at bounding box center [678, 327] width 1357 height 654
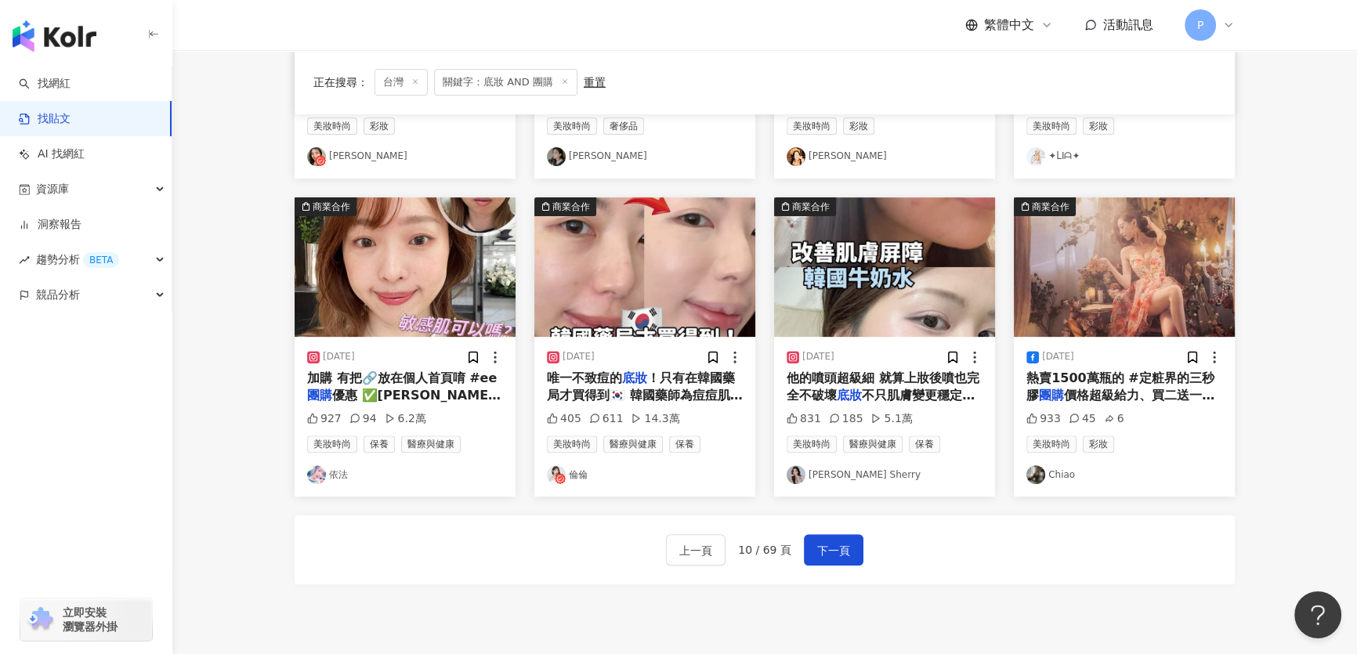
click at [1058, 330] on img "button" at bounding box center [1124, 266] width 221 height 139
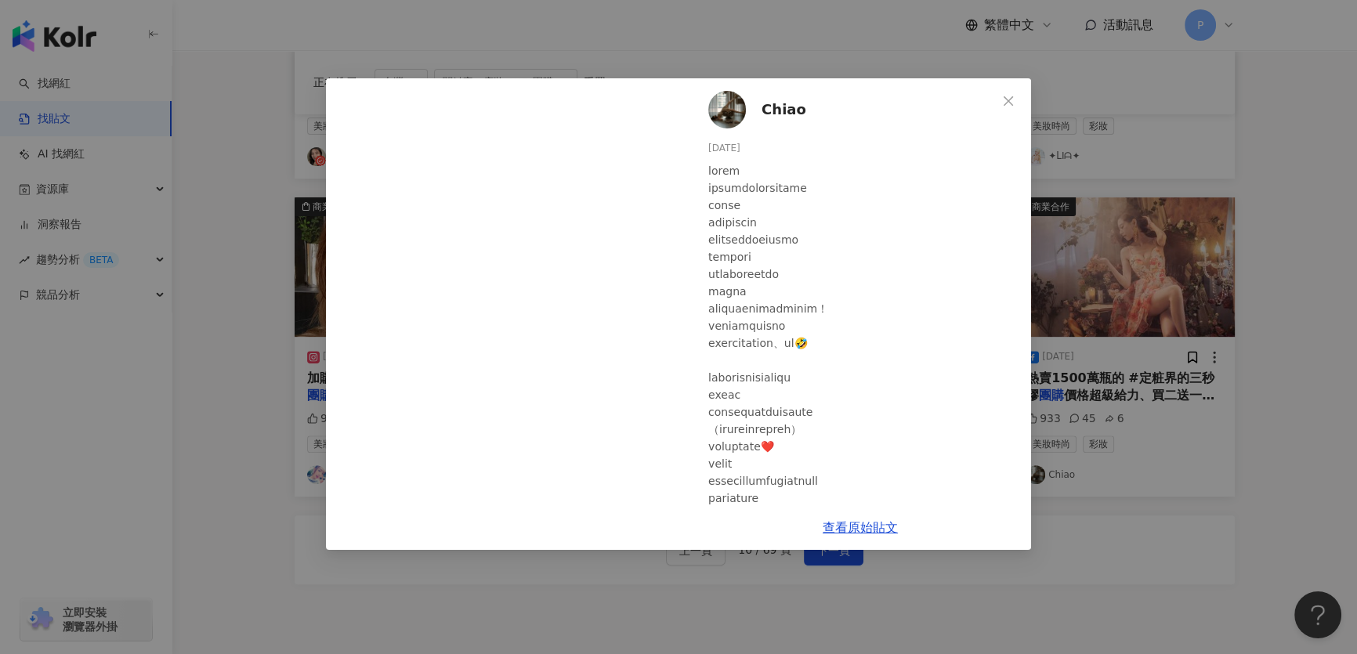
click at [1060, 362] on div "Chiao 2024/3/12 933 45 6 查看原始貼文" at bounding box center [678, 327] width 1357 height 654
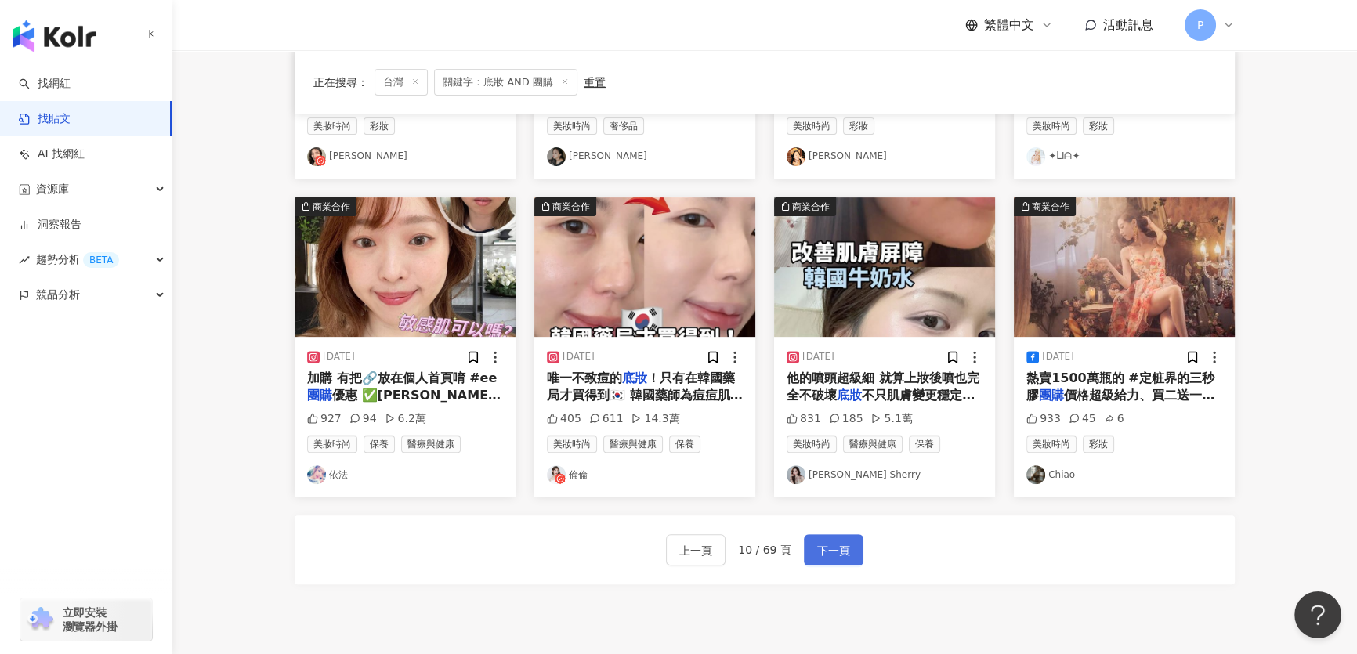
click at [821, 547] on span "下一頁" at bounding box center [833, 550] width 33 height 19
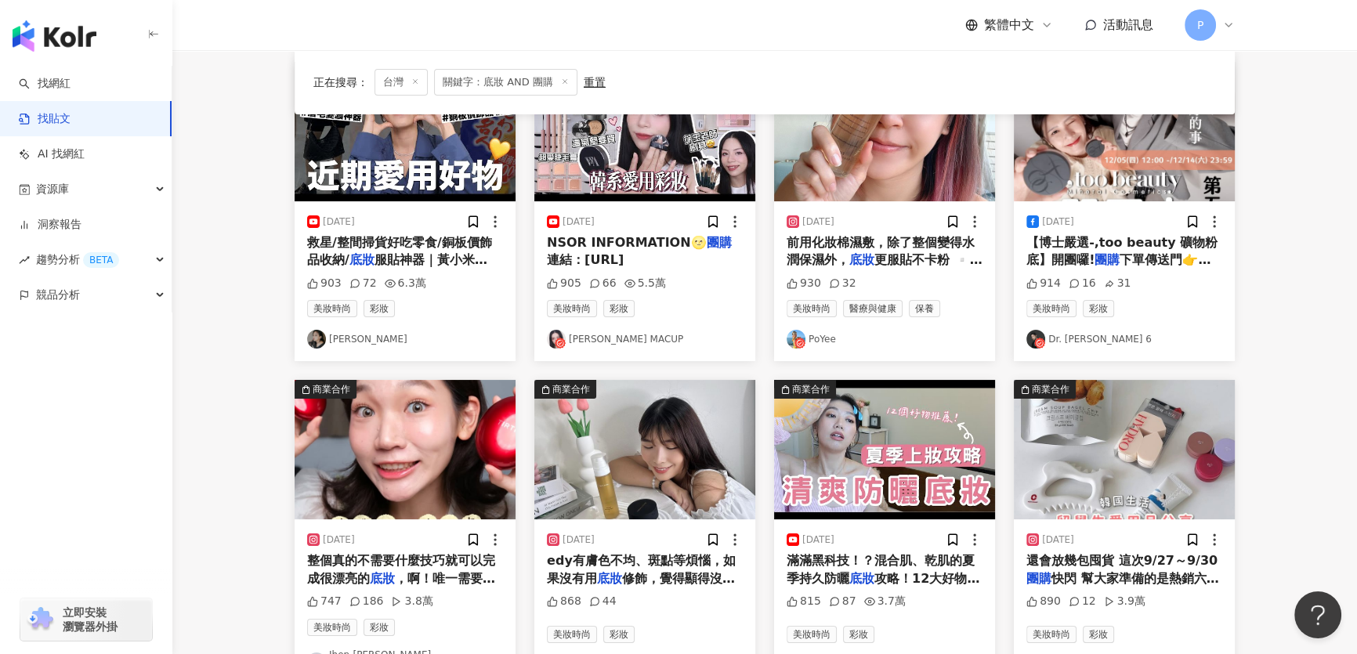
scroll to position [290, 0]
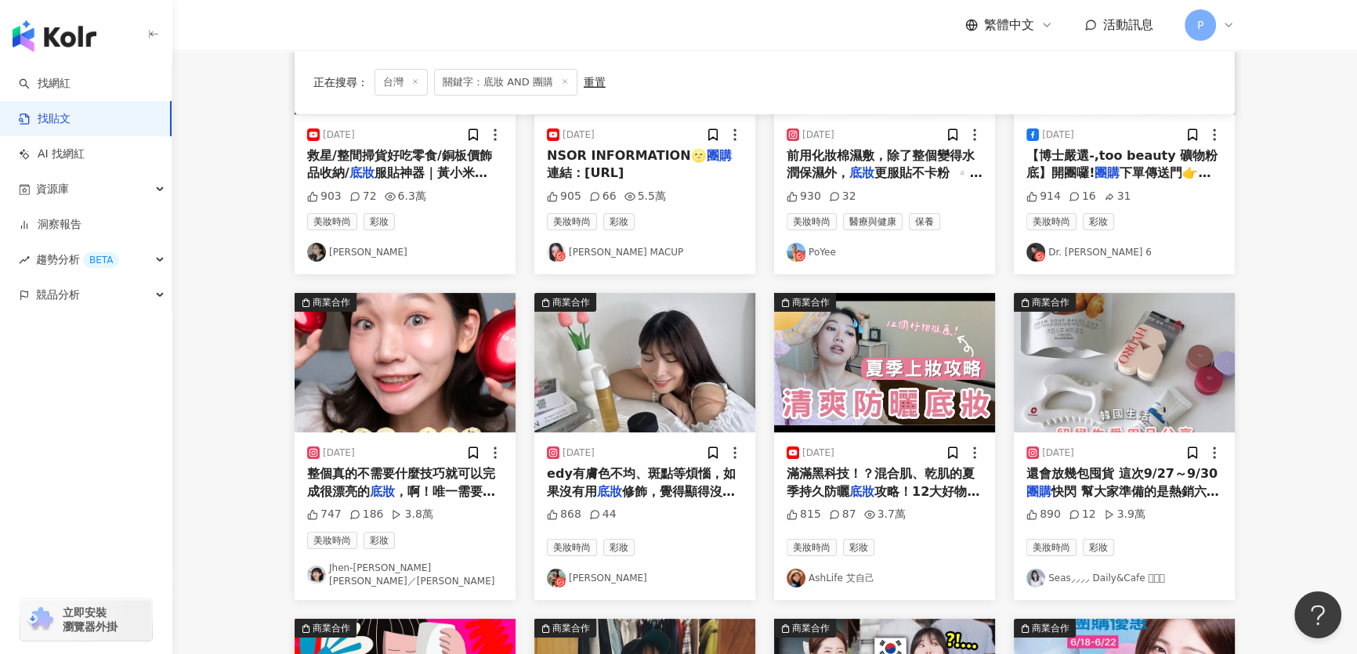
click at [447, 407] on img "button" at bounding box center [405, 362] width 221 height 139
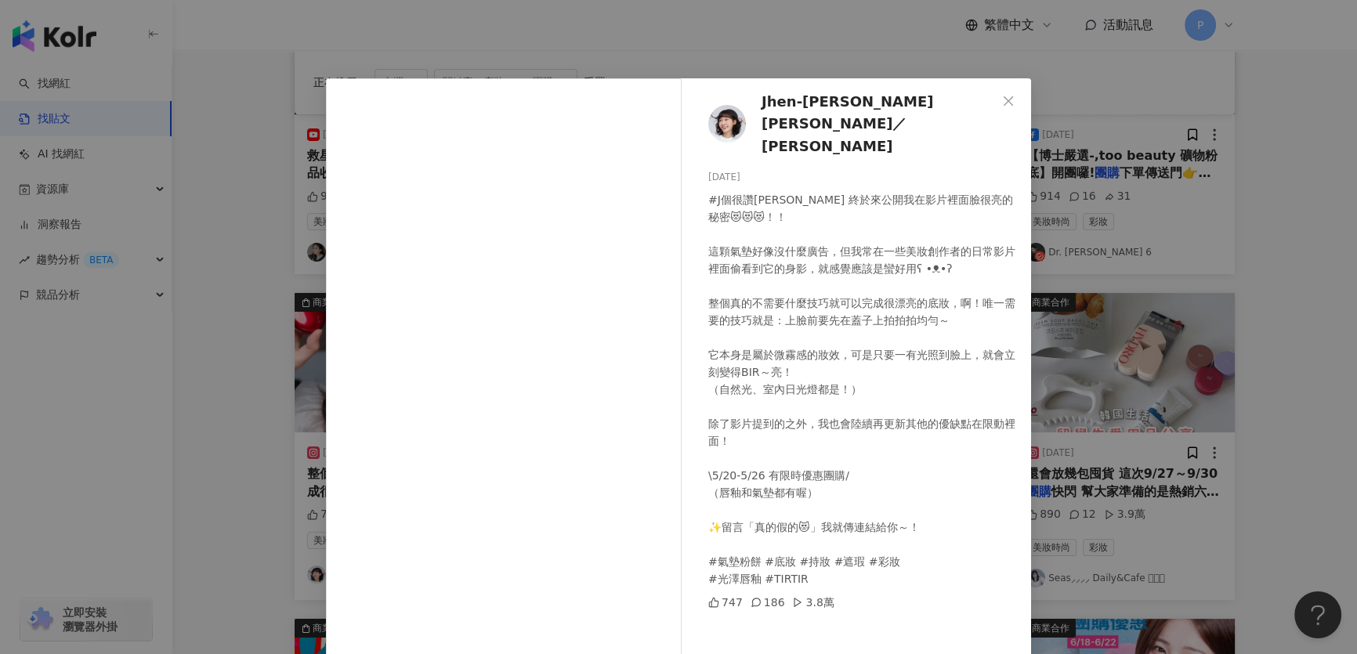
click at [719, 110] on img at bounding box center [727, 124] width 38 height 38
drag, startPoint x: 993, startPoint y: 148, endPoint x: 1011, endPoint y: 150, distance: 17.4
click at [997, 170] on div "2025/5/20" at bounding box center [863, 177] width 310 height 15
click at [1088, 161] on div "Jhen-Yu Lin／小佛椰 2025/5/20 #J個很讚椰 終於來公開我在影片裡面臉很亮的秘密😻😻😻！！ 這顆氣墊好像沒什麼廣告，但我常在一些美妝創作者…" at bounding box center [678, 327] width 1357 height 654
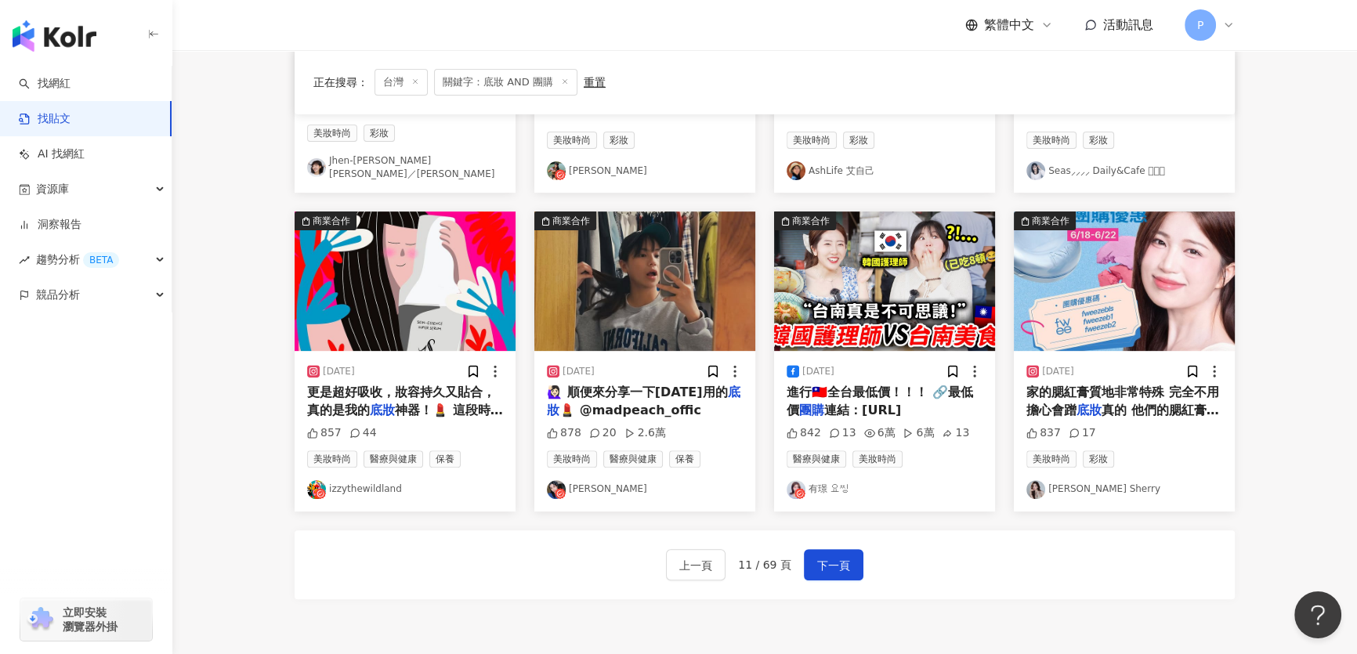
scroll to position [718, 0]
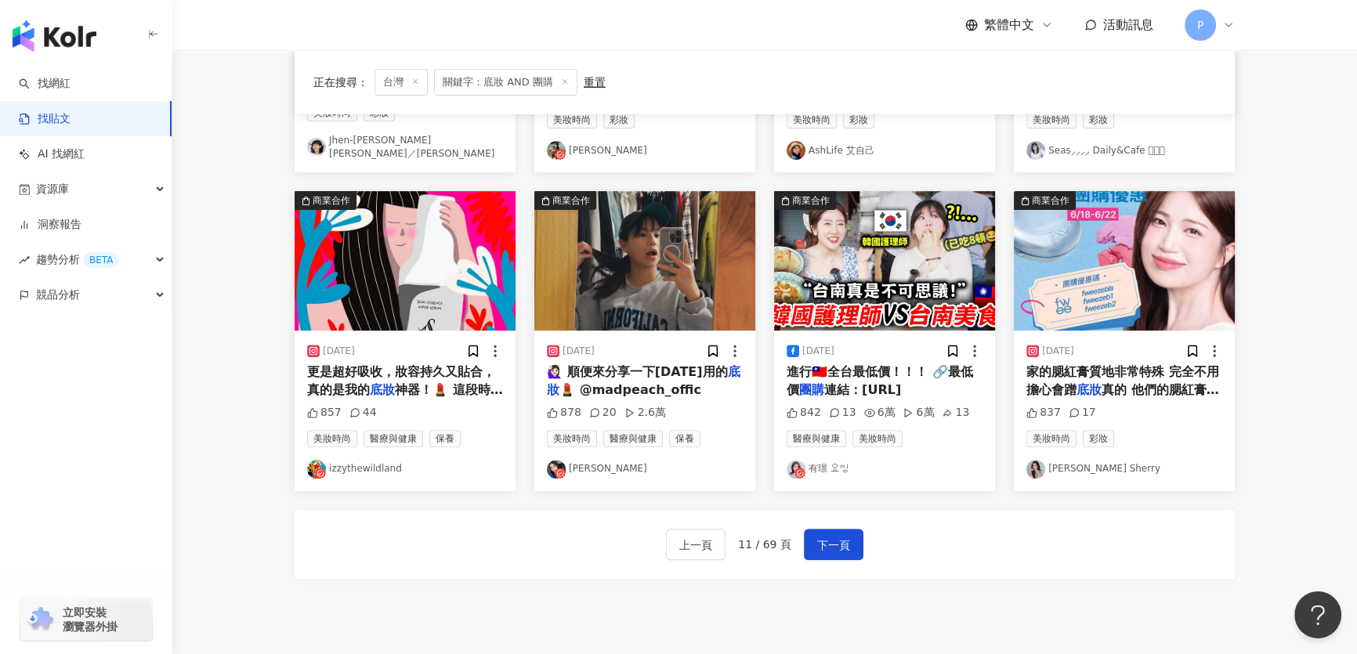
click at [448, 288] on img "button" at bounding box center [405, 260] width 221 height 139
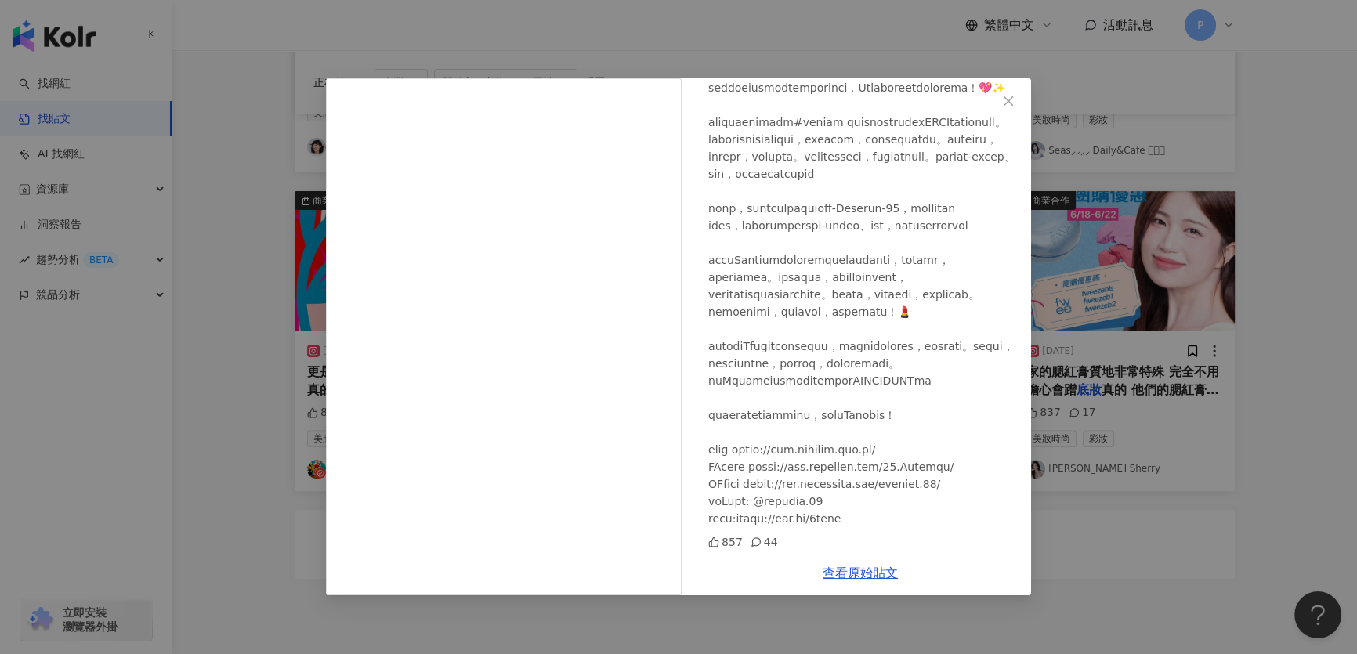
scroll to position [238, 0]
click at [1111, 411] on div "izzythewildland 2024/1/8 857 44 查看原始貼文" at bounding box center [678, 327] width 1357 height 654
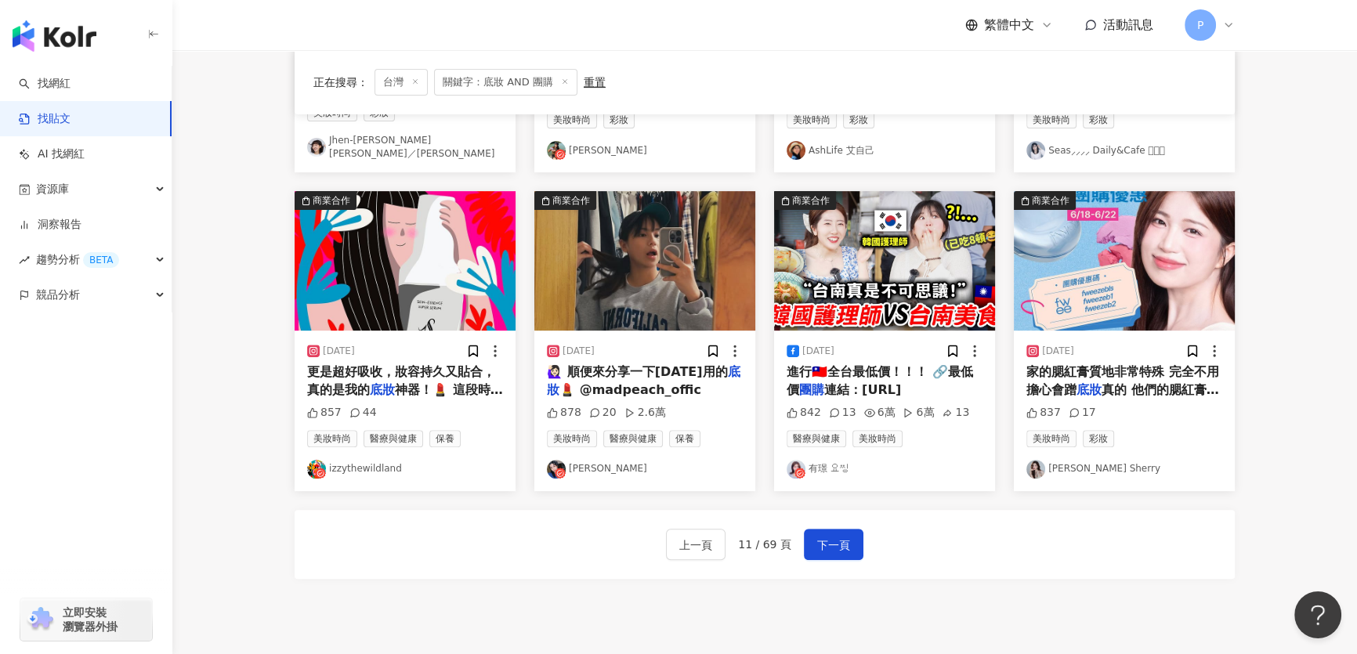
click at [619, 298] on img "button" at bounding box center [644, 260] width 221 height 139
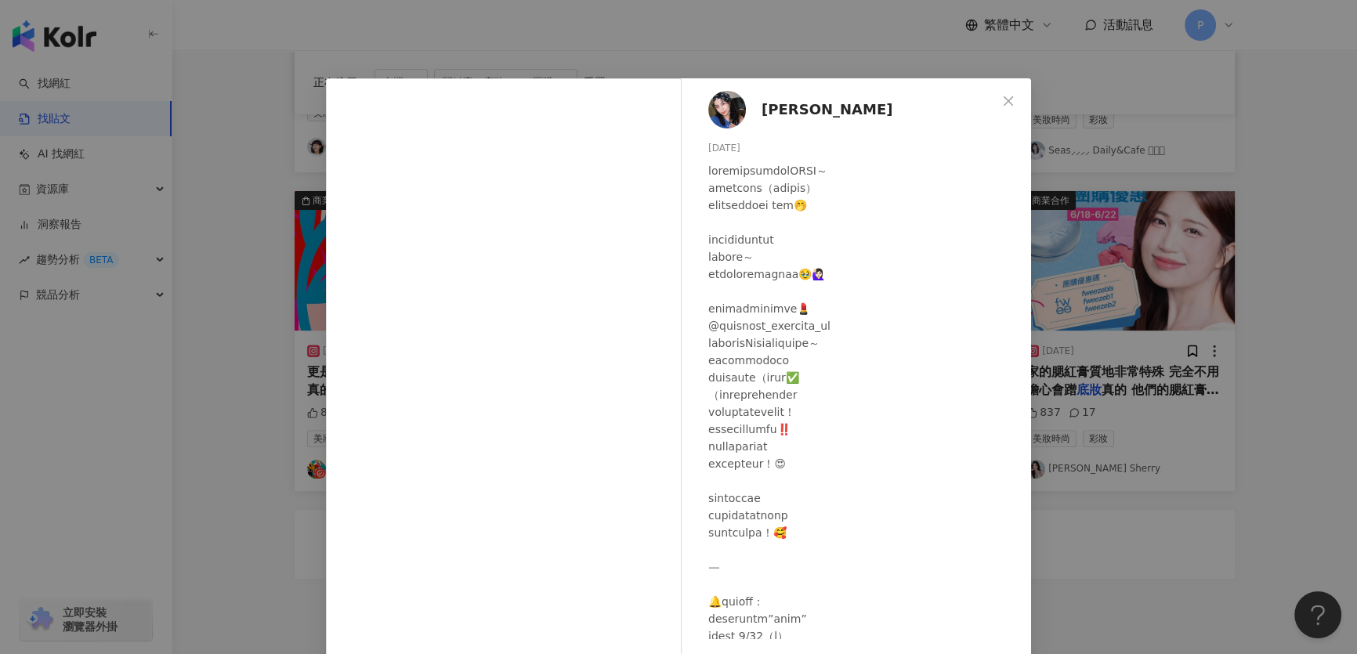
click at [718, 121] on img at bounding box center [727, 110] width 38 height 38
click at [1258, 292] on div "蕾蕾 2025/4/10 878 20 2.6萬 查看原始貼文" at bounding box center [678, 327] width 1357 height 654
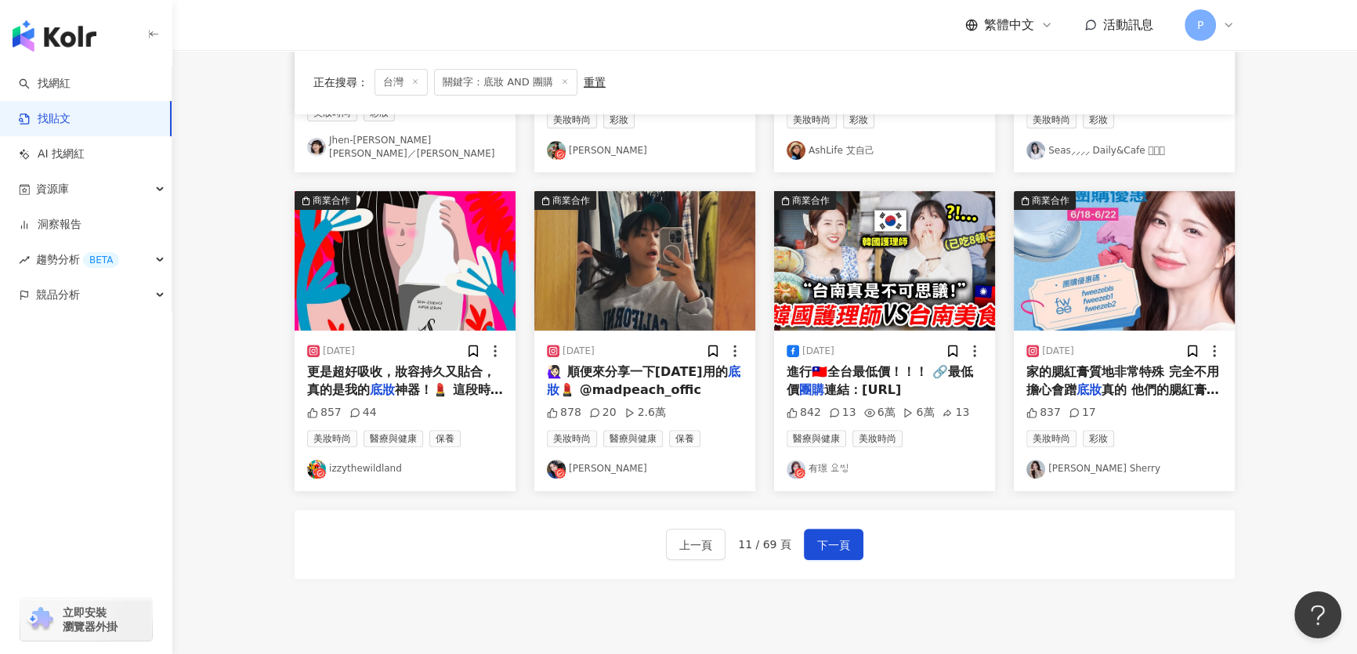
click at [1145, 237] on img "button" at bounding box center [1124, 260] width 221 height 139
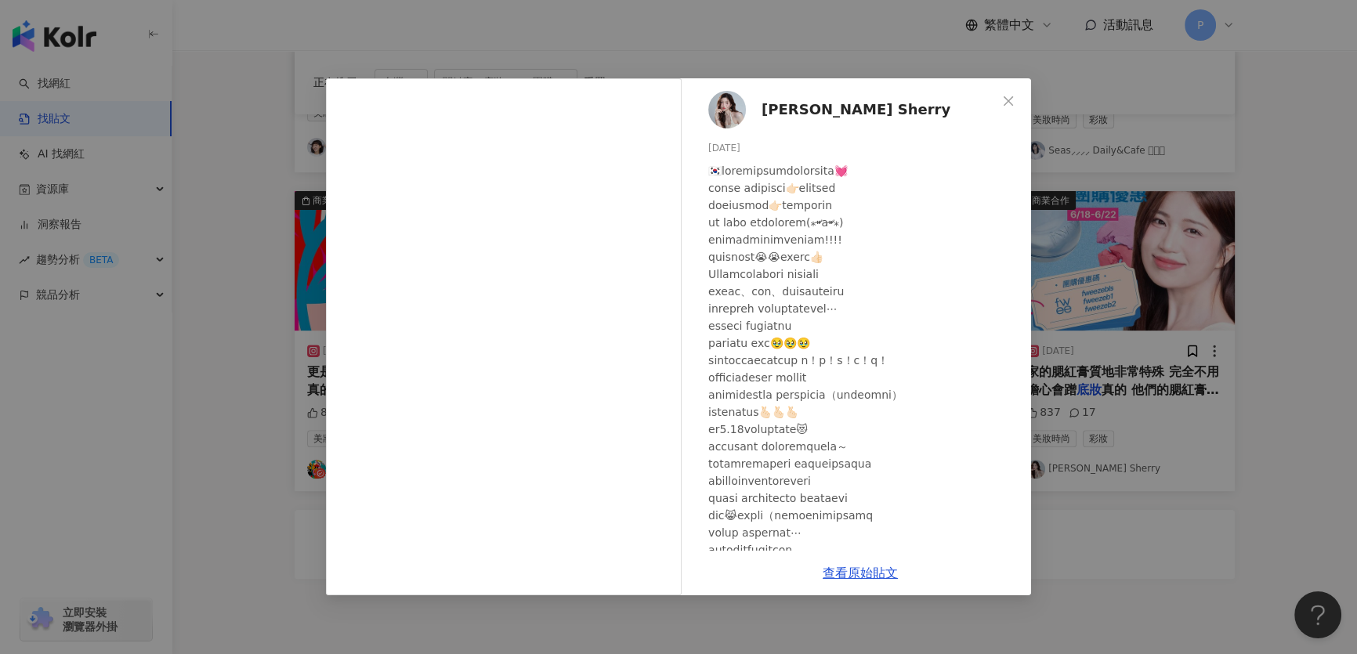
click at [729, 108] on img at bounding box center [727, 110] width 38 height 38
click at [1214, 280] on div "노지은 Sherry 2024/6/20 837 17 查看原始貼文" at bounding box center [678, 327] width 1357 height 654
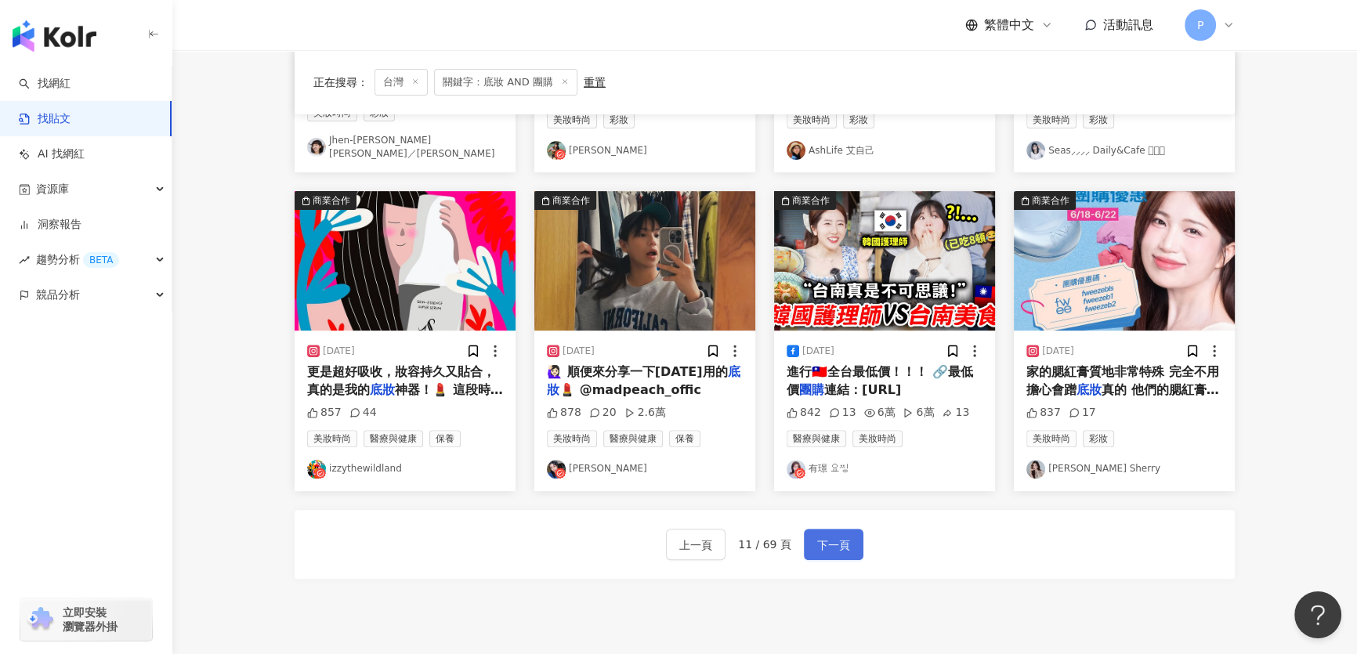
click at [817, 539] on span "下一頁" at bounding box center [833, 545] width 33 height 19
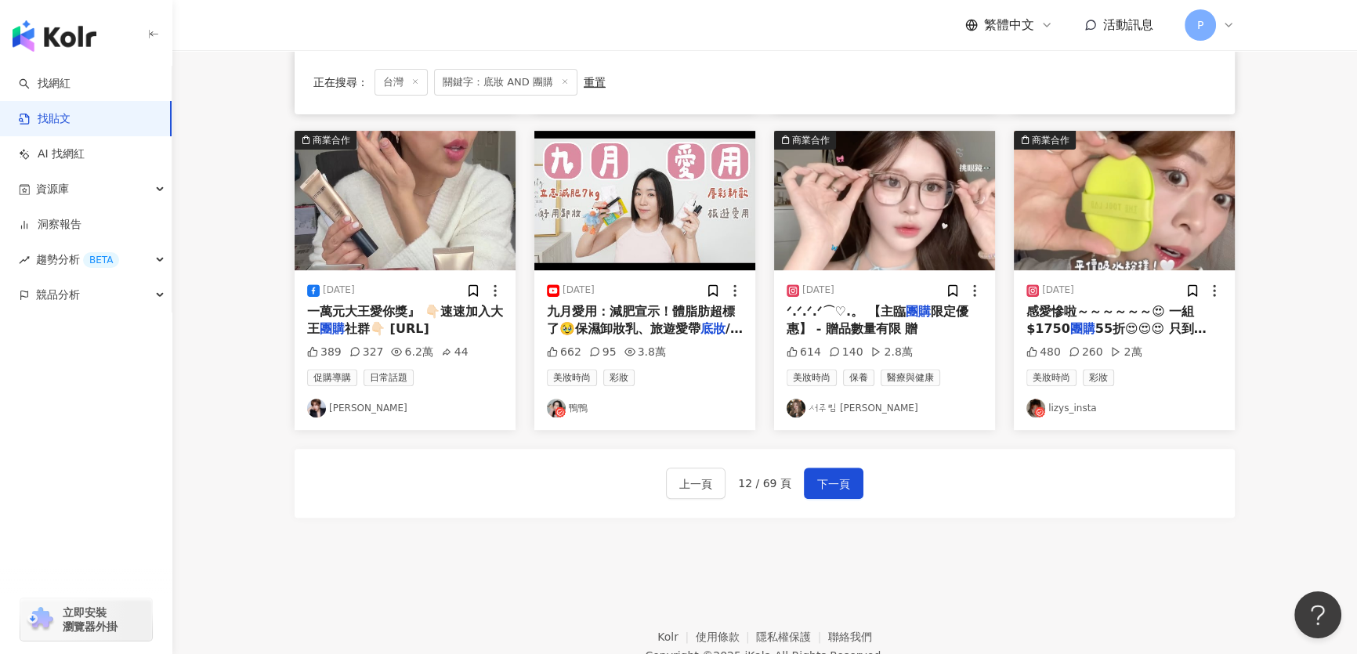
scroll to position [783, 0]
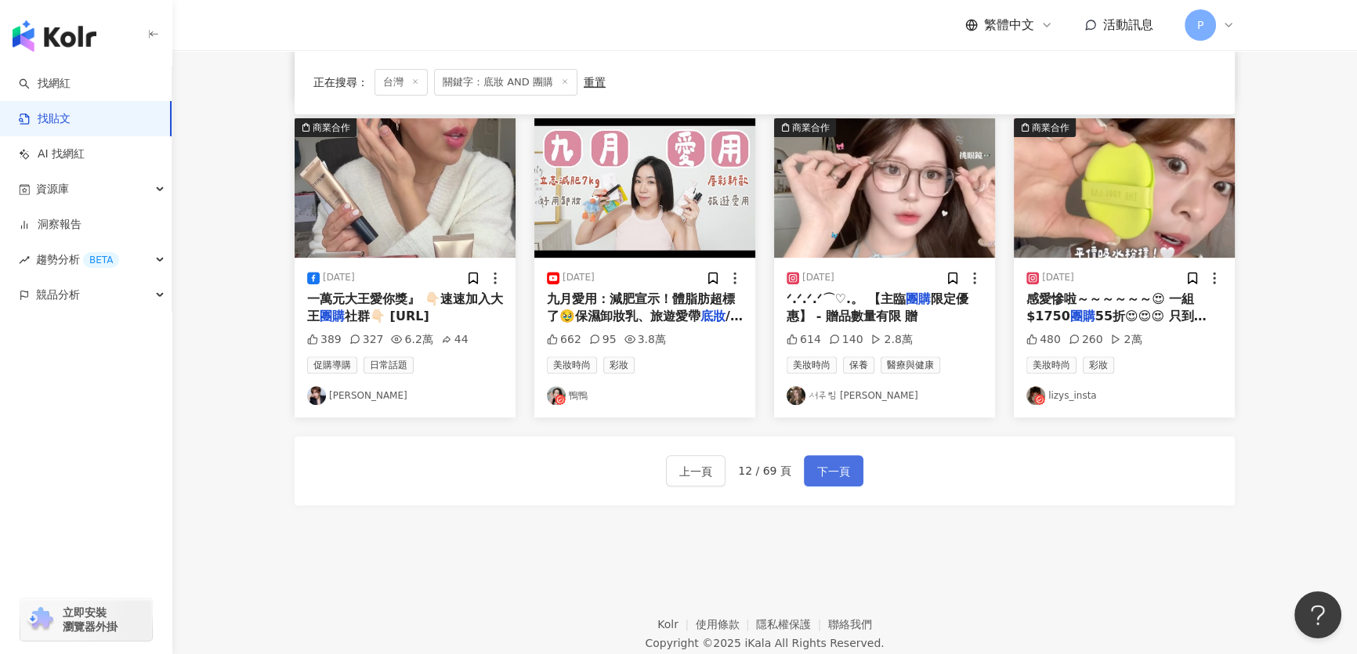
click at [838, 464] on span "下一頁" at bounding box center [833, 471] width 33 height 19
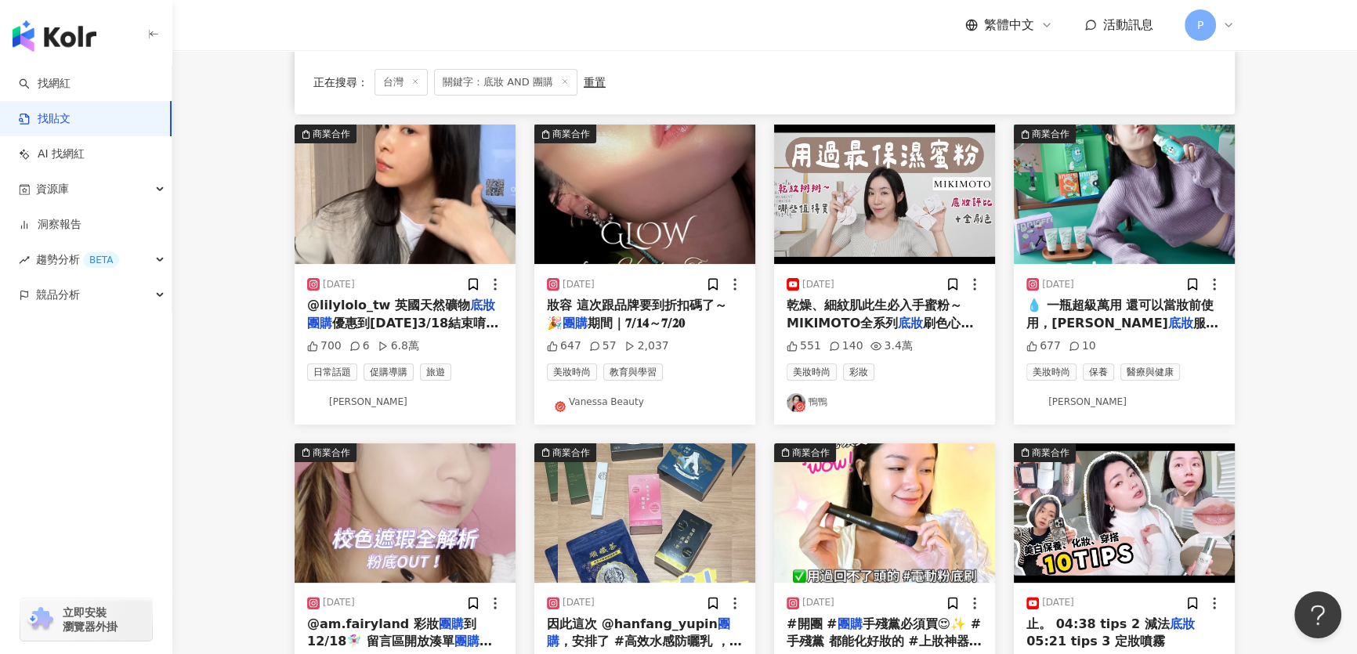
scroll to position [641, 0]
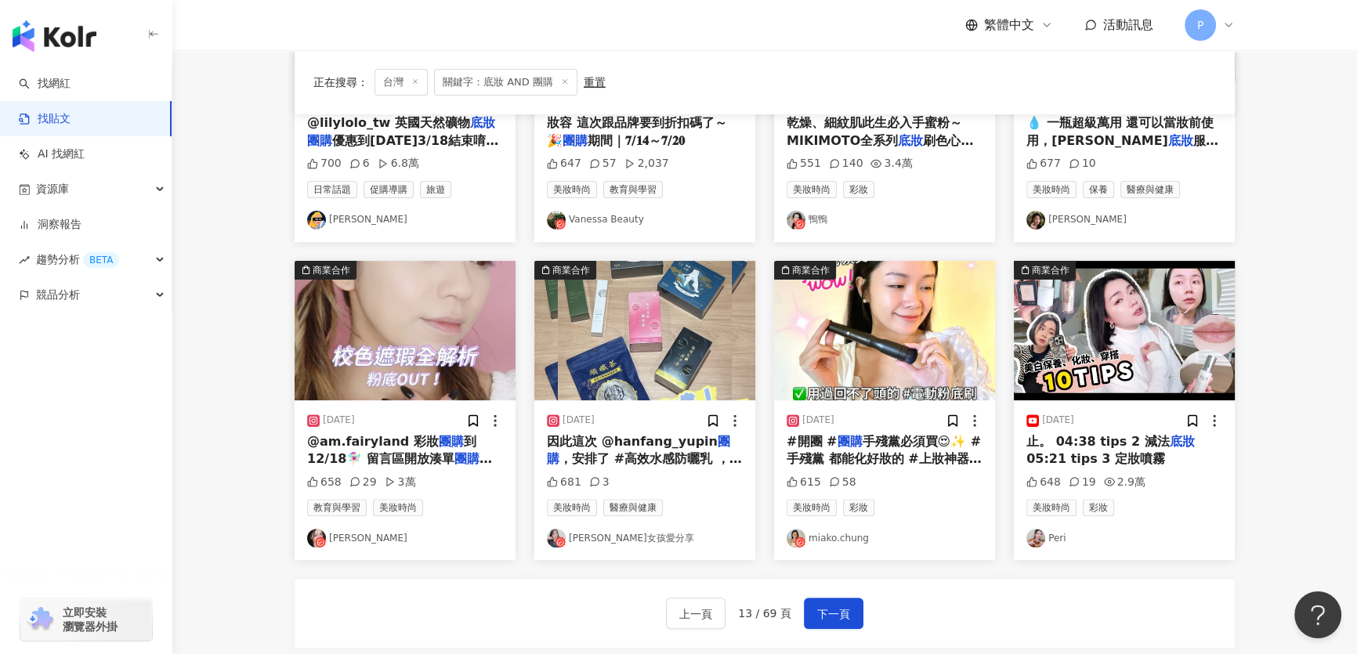
click at [853, 642] on div "上一頁 13 / 69 頁 下一頁" at bounding box center [765, 613] width 940 height 69
click at [808, 611] on button "下一頁" at bounding box center [834, 613] width 60 height 31
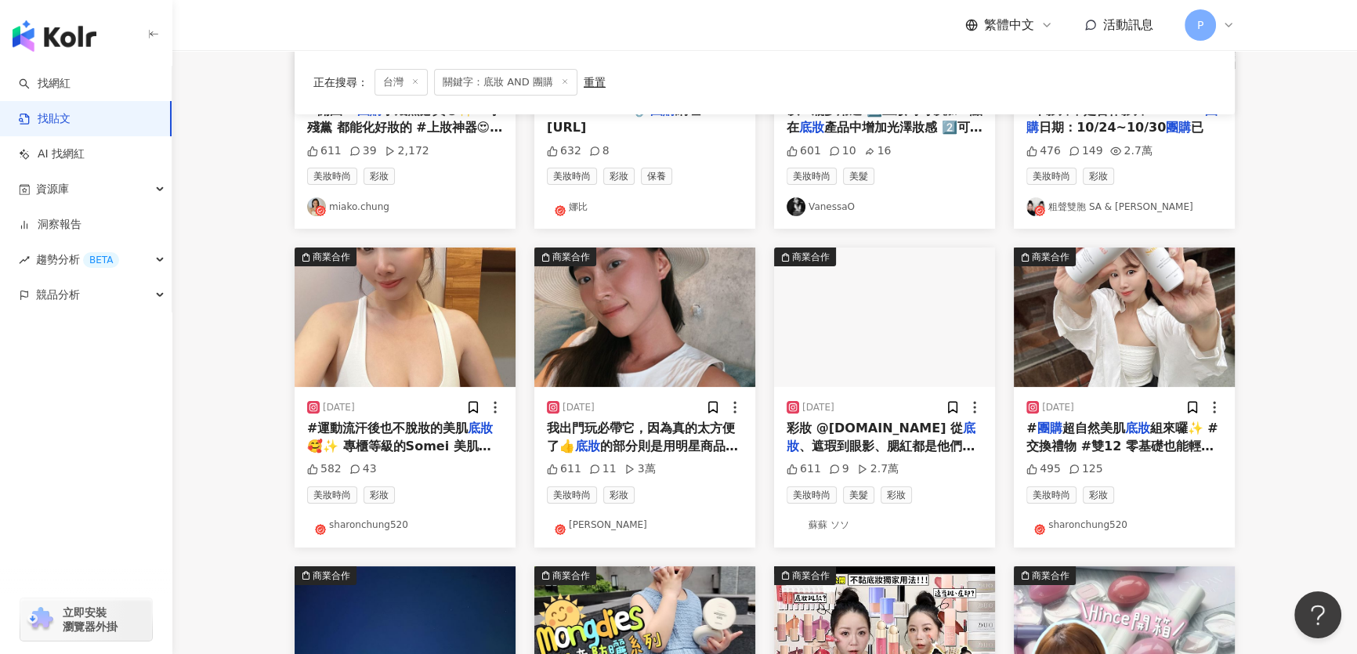
scroll to position [356, 0]
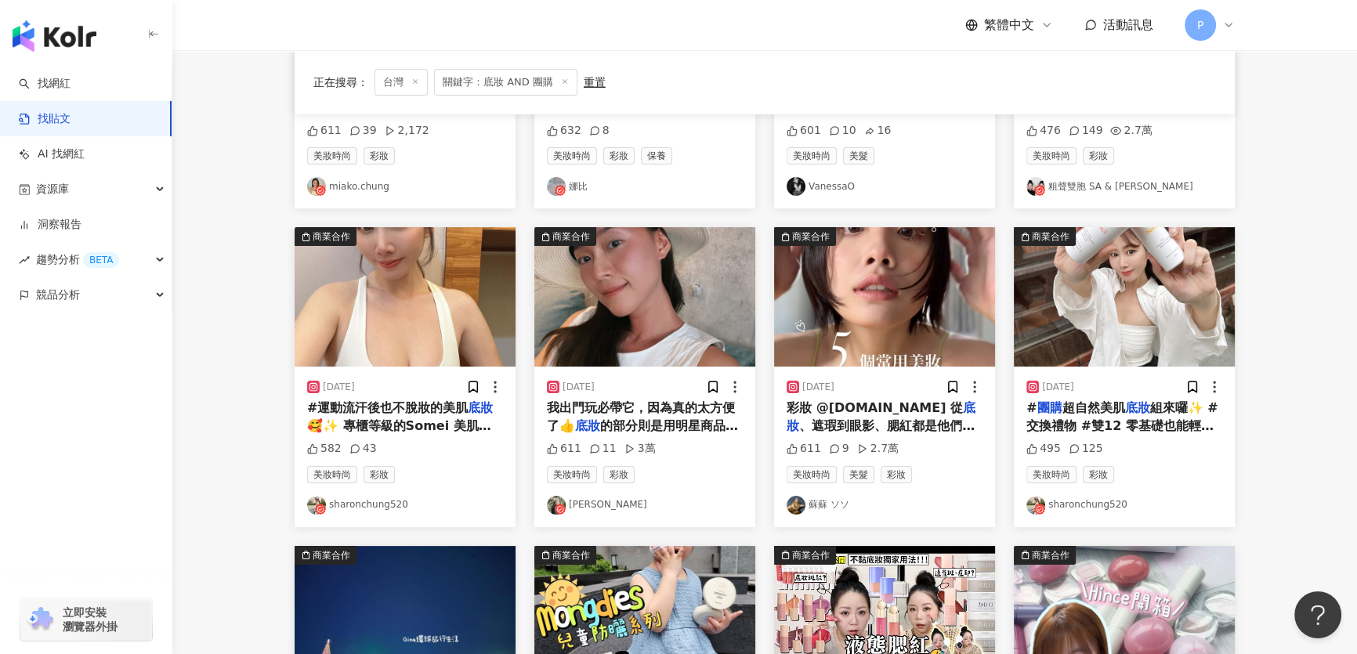
click at [635, 334] on img "button" at bounding box center [644, 296] width 221 height 139
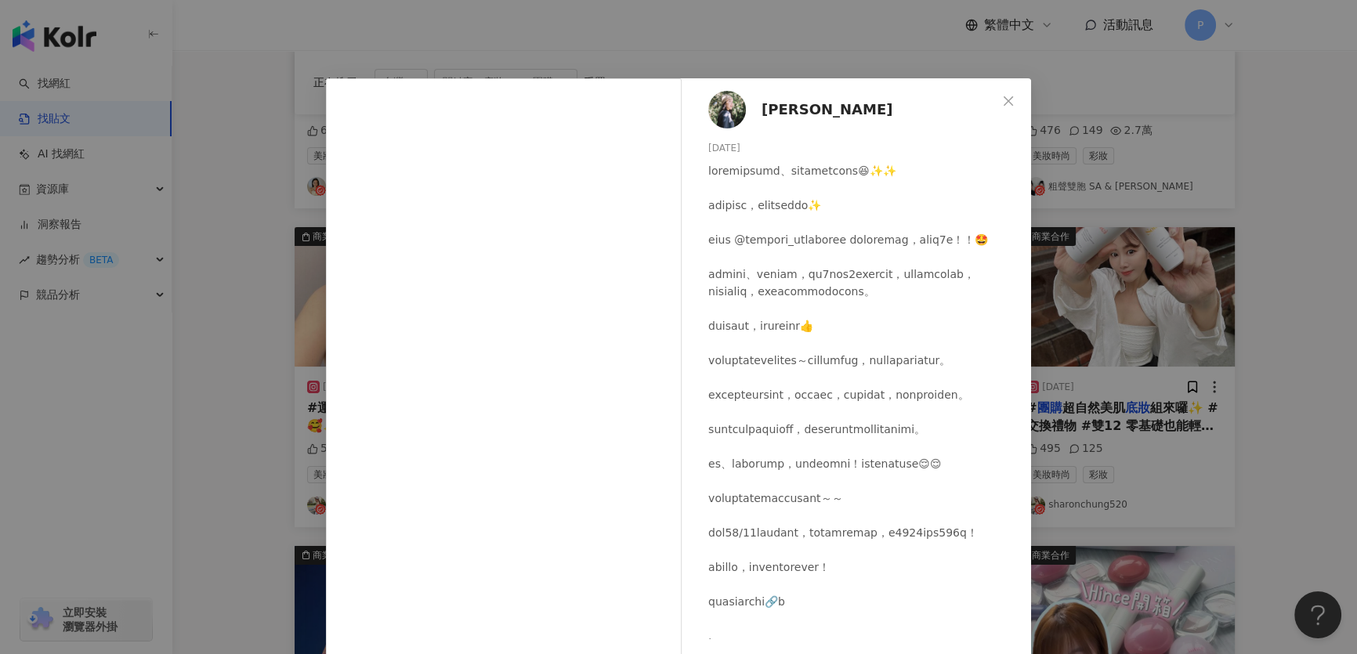
click at [1126, 162] on div "谷庭 2024/10/25 611 11 3萬 查看原始貼文" at bounding box center [678, 327] width 1357 height 654
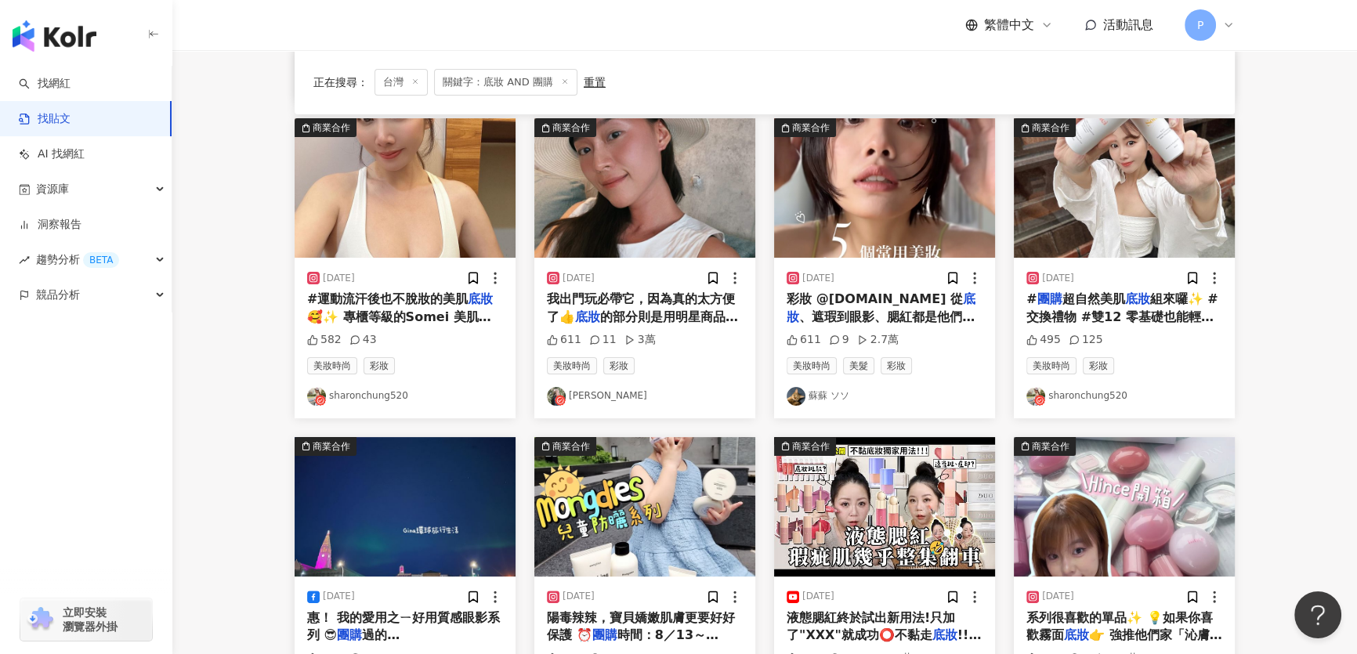
scroll to position [641, 0]
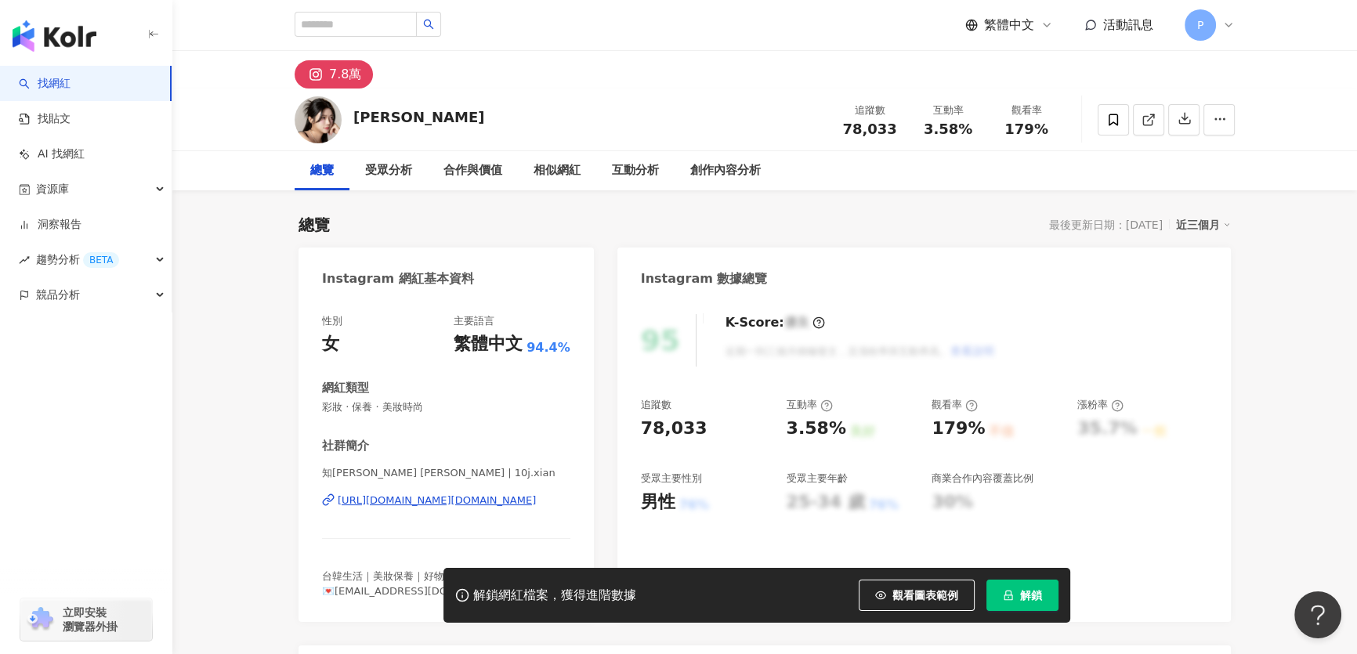
click at [451, 507] on div "https://www.instagram.com/10j.xian/" at bounding box center [437, 501] width 198 height 14
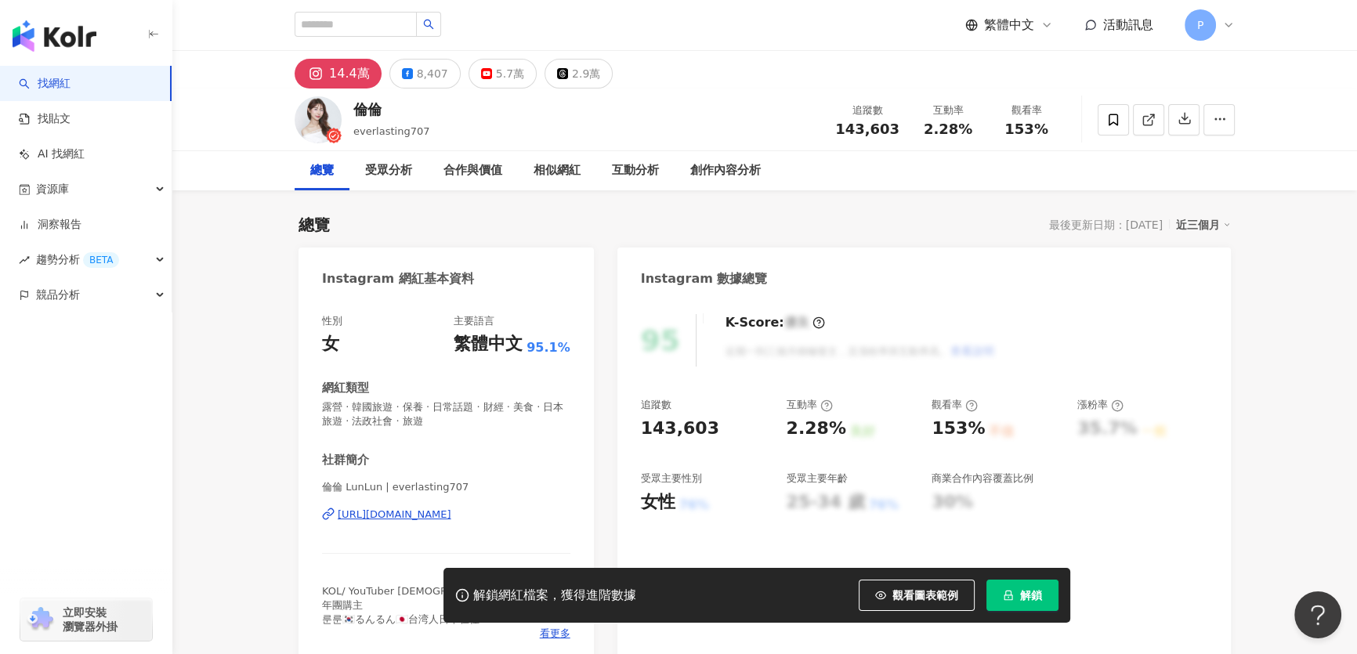
click at [451, 520] on div "https://www.instagram.com/everlasting707/" at bounding box center [395, 515] width 114 height 14
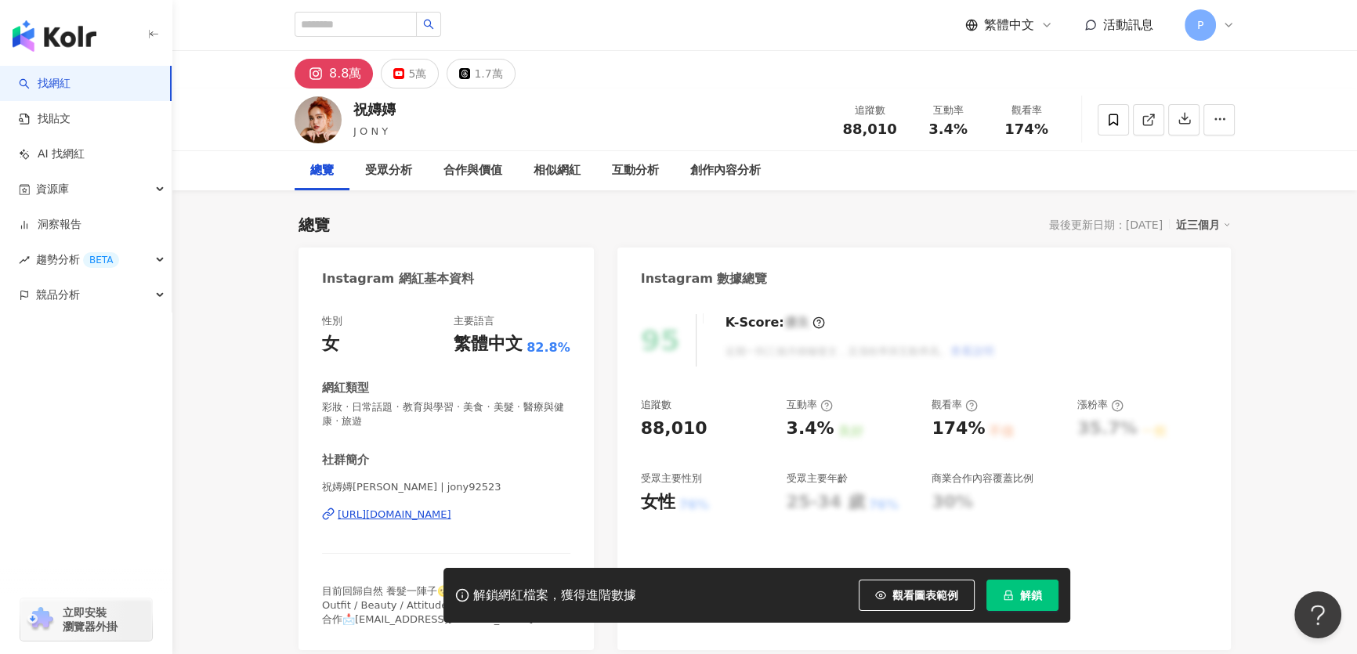
click at [483, 525] on div "祝嫥嫥JONY | jony92523 https://www.instagram.com/jony92523/" at bounding box center [446, 526] width 248 height 92
click at [451, 515] on div "https://www.instagram.com/jony92523/" at bounding box center [395, 515] width 114 height 14
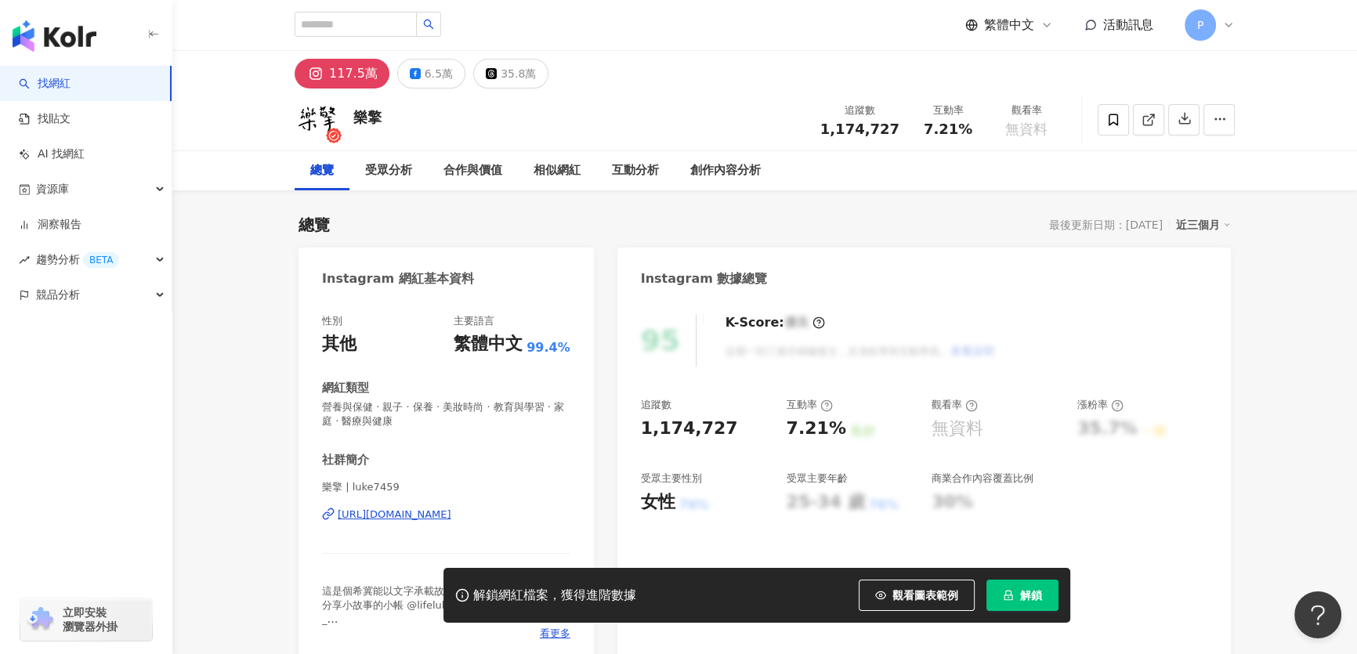
click at [462, 502] on div "樂擎 | luke7459 [URL][DOMAIN_NAME]" at bounding box center [446, 526] width 248 height 92
click at [451, 510] on div "https://www.instagram.com/luke7459/" at bounding box center [395, 515] width 114 height 14
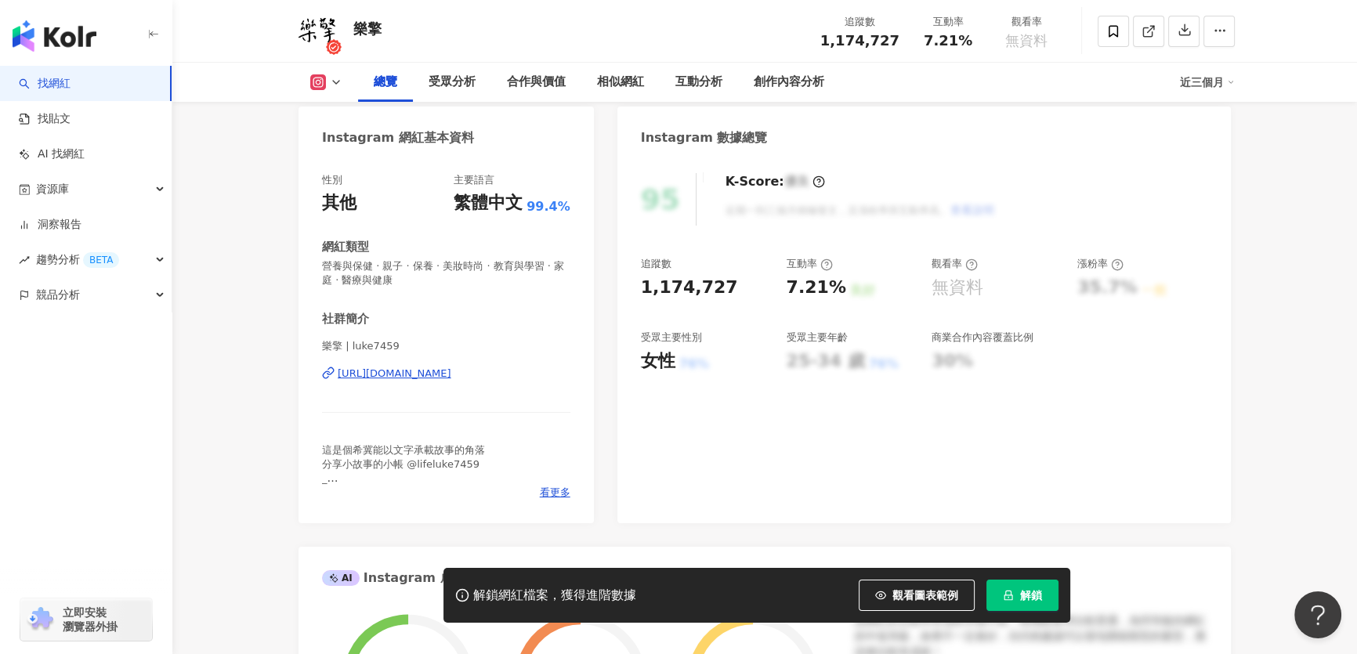
scroll to position [142, 0]
click at [451, 375] on div "https://www.instagram.com/luke7459/" at bounding box center [395, 373] width 114 height 14
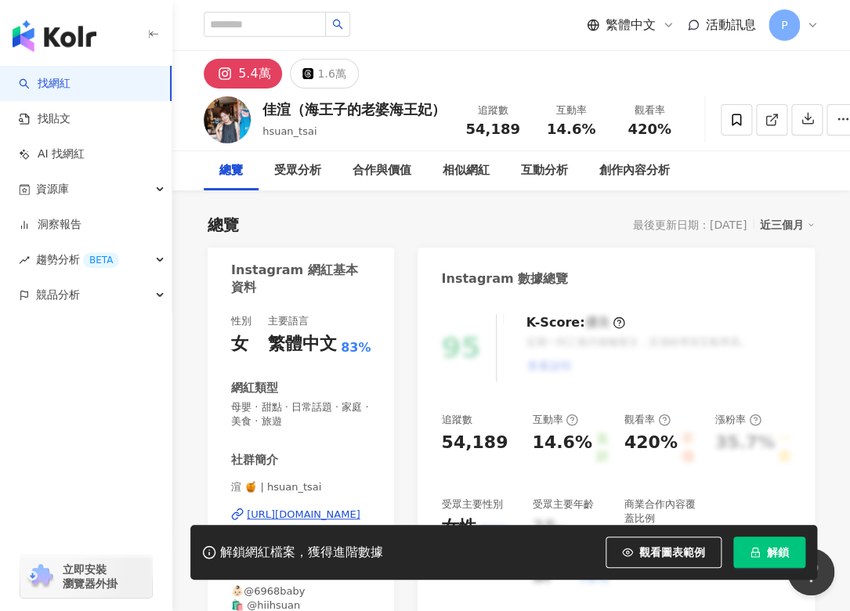
click at [329, 523] on div "渲 🍯 | hsuan_tsai https://www.instagram.com/hsuan_tsai/" at bounding box center [300, 526] width 139 height 92
click at [331, 521] on div "https://www.instagram.com/hsuan_tsai/" at bounding box center [304, 515] width 114 height 14
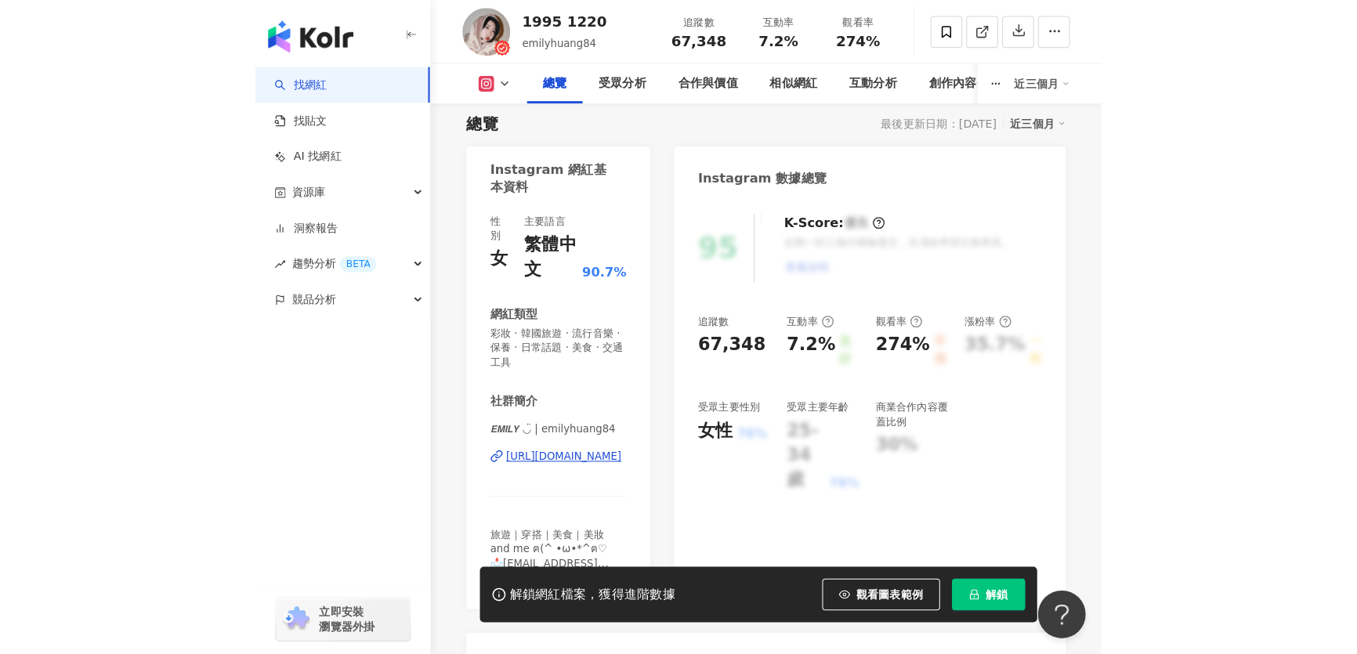
scroll to position [213, 0]
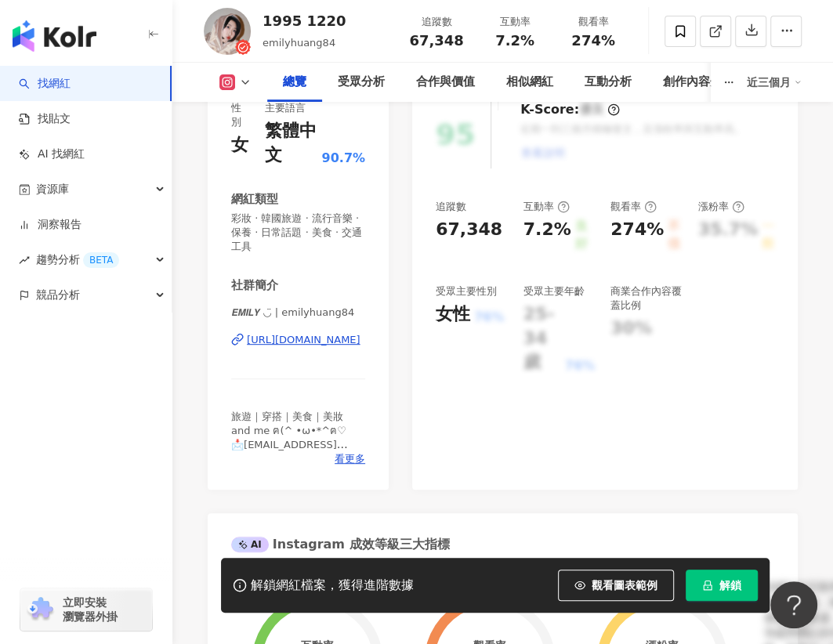
click at [318, 334] on div "https://www.instagram.com/emilyhuang84/" at bounding box center [304, 340] width 114 height 14
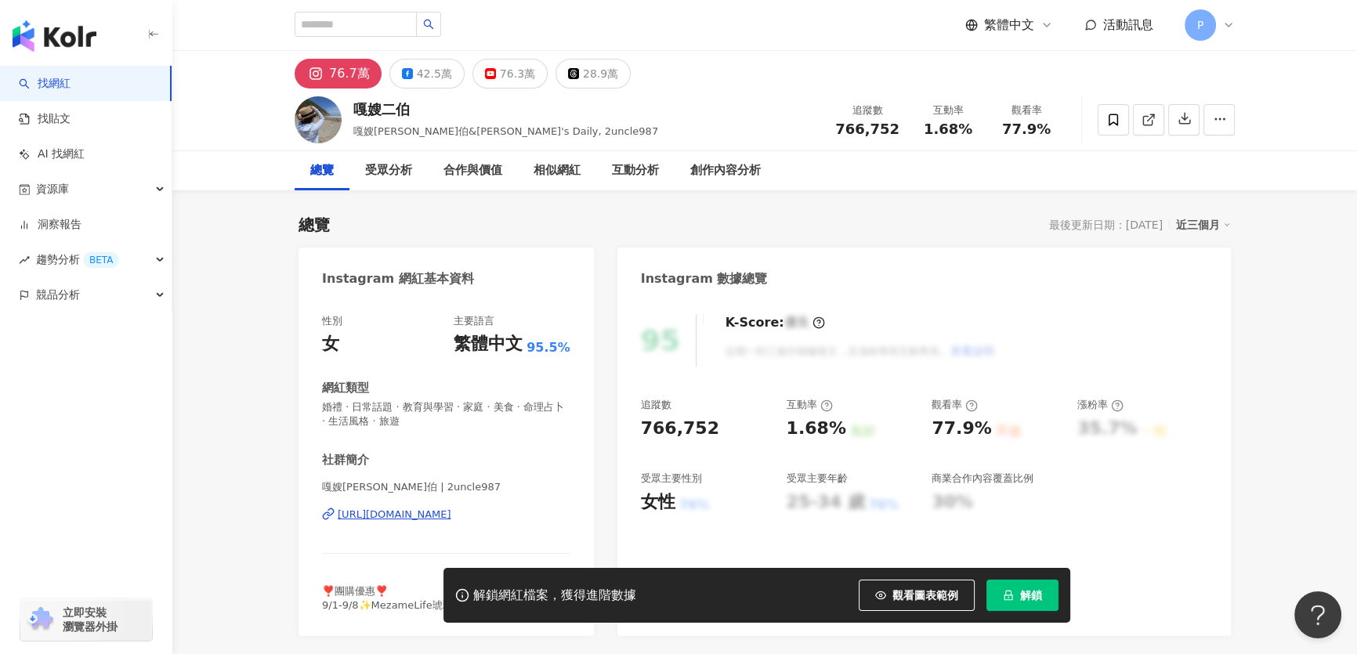
click at [441, 519] on div "https://www.instagram.com/2uncle987/" at bounding box center [395, 515] width 114 height 14
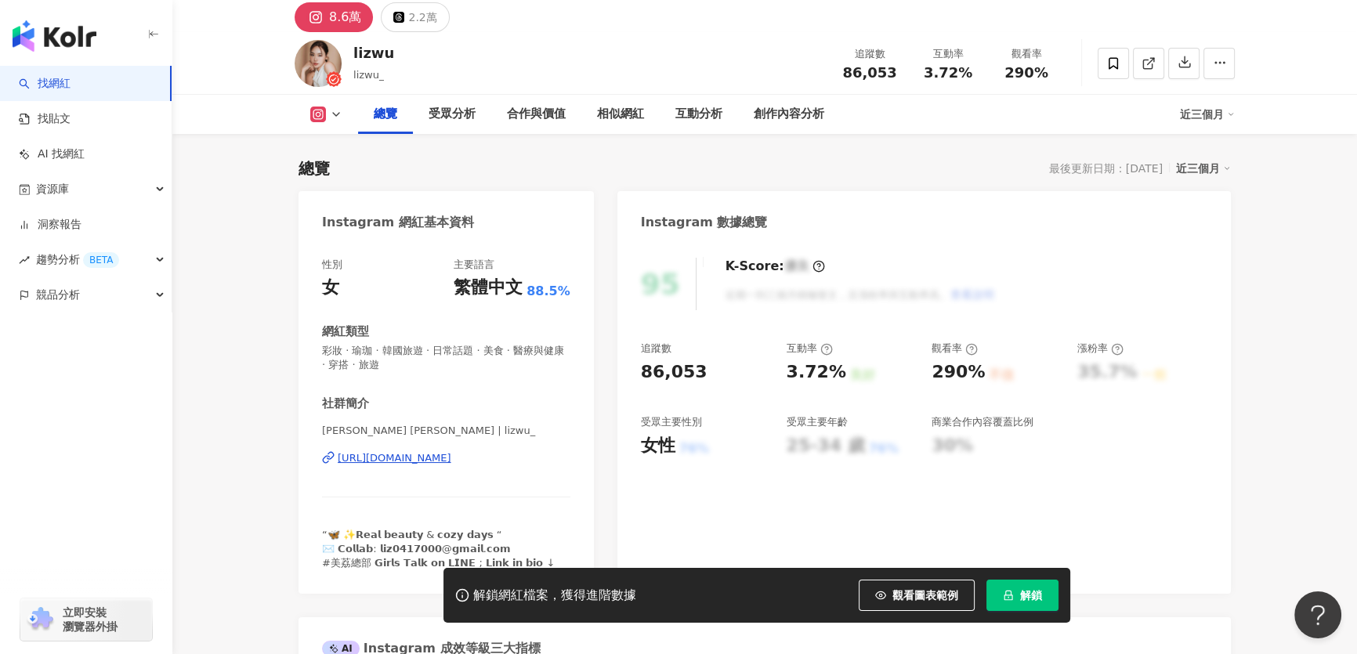
scroll to position [142, 0]
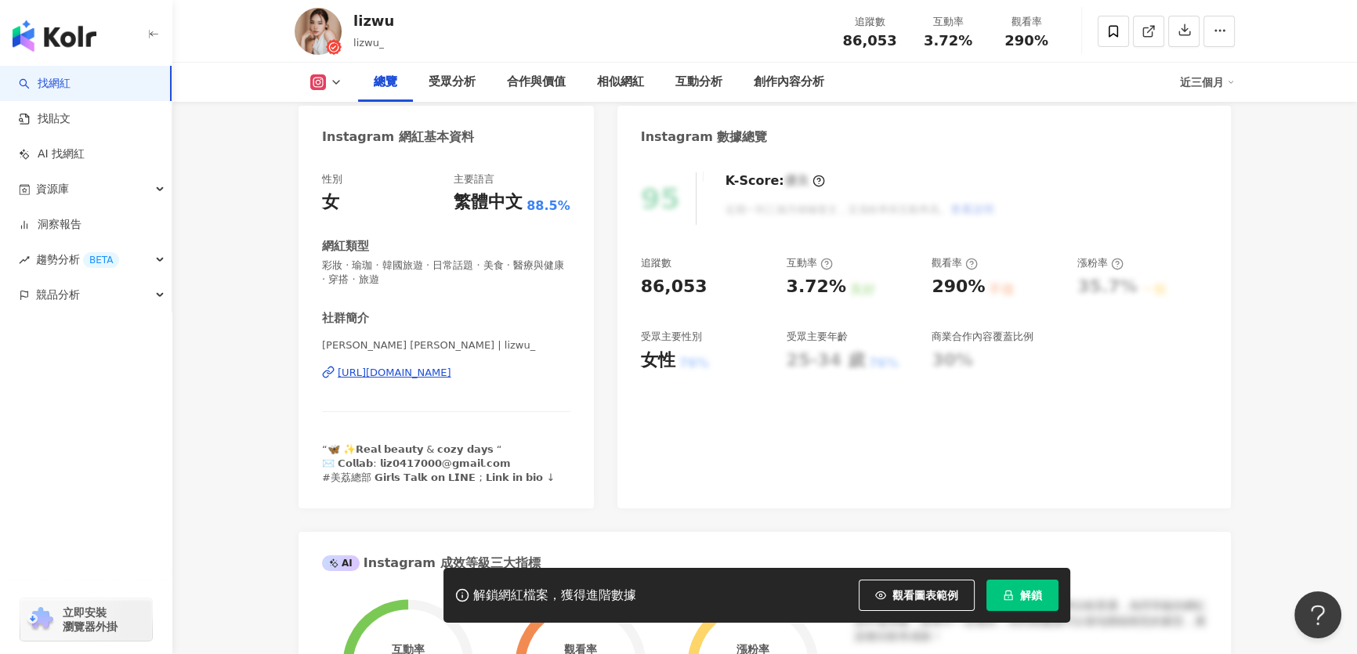
click at [451, 366] on div "https://www.instagram.com/lizwu_/" at bounding box center [395, 373] width 114 height 14
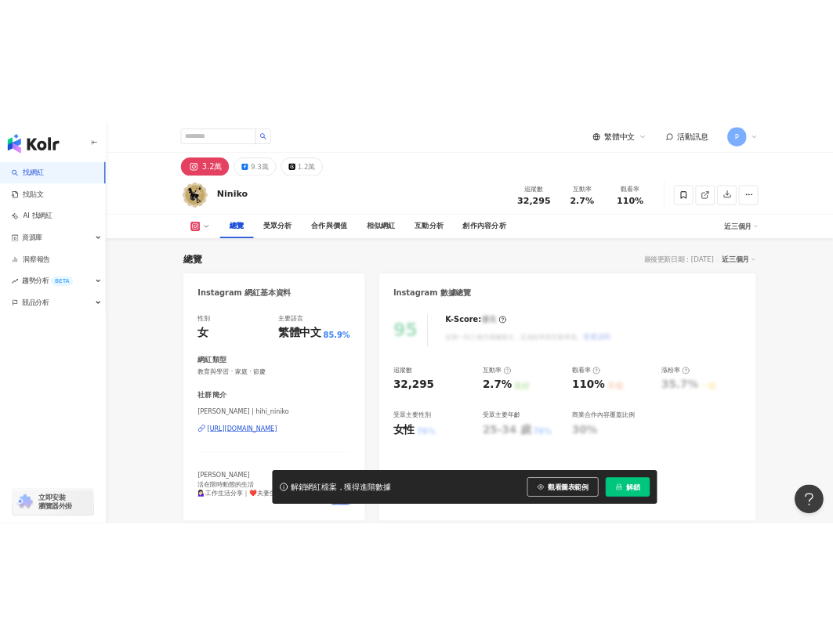
scroll to position [213, 0]
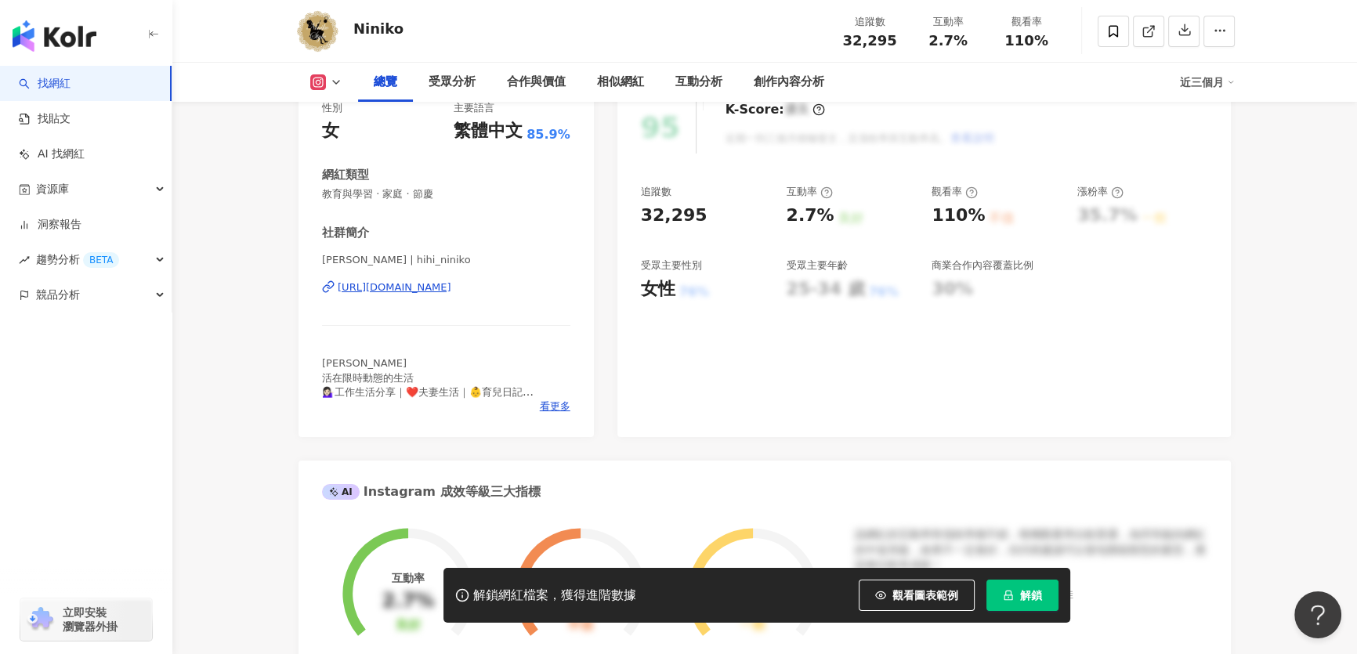
click at [451, 284] on div "https://www.instagram.com/hihi_niniko/" at bounding box center [395, 287] width 114 height 14
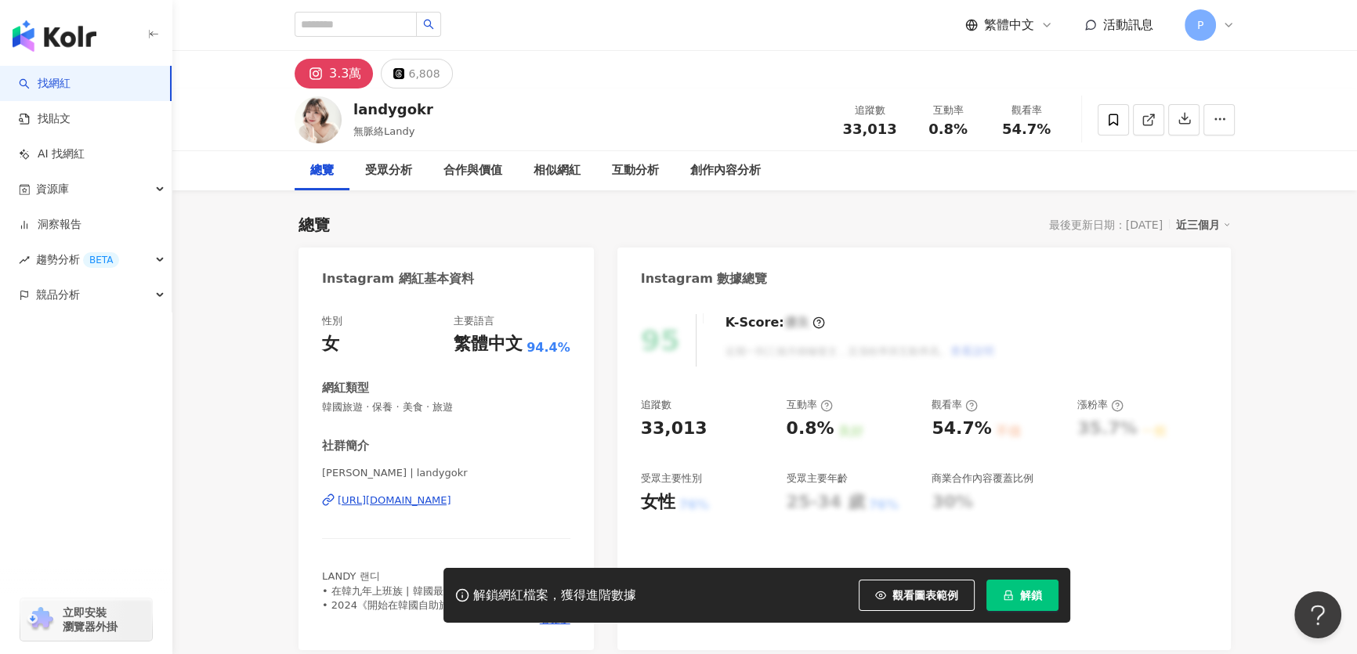
click at [322, 546] on div "Landy Chen | landygokr https://www.instagram.com/landygokr/" at bounding box center [446, 512] width 248 height 92
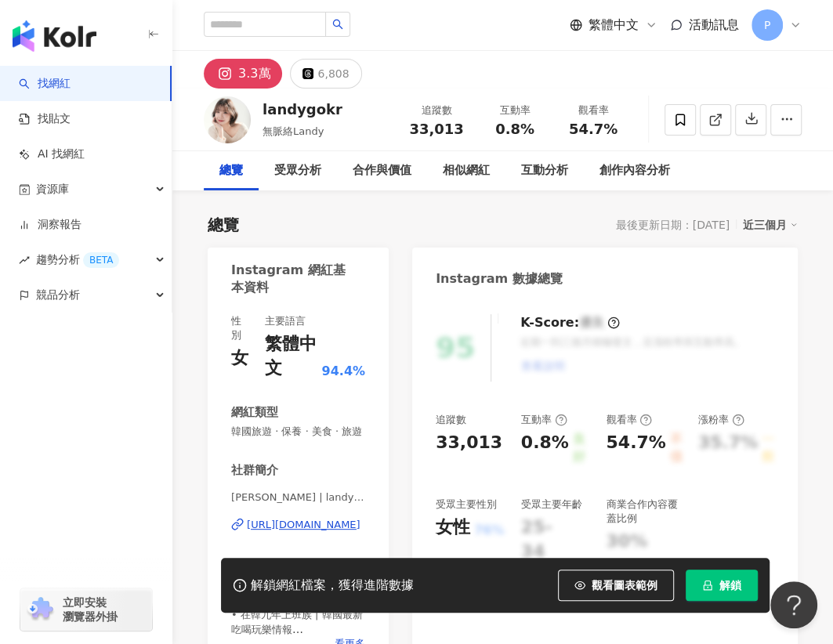
click at [312, 532] on div "https://www.instagram.com/landygokr/" at bounding box center [304, 525] width 114 height 14
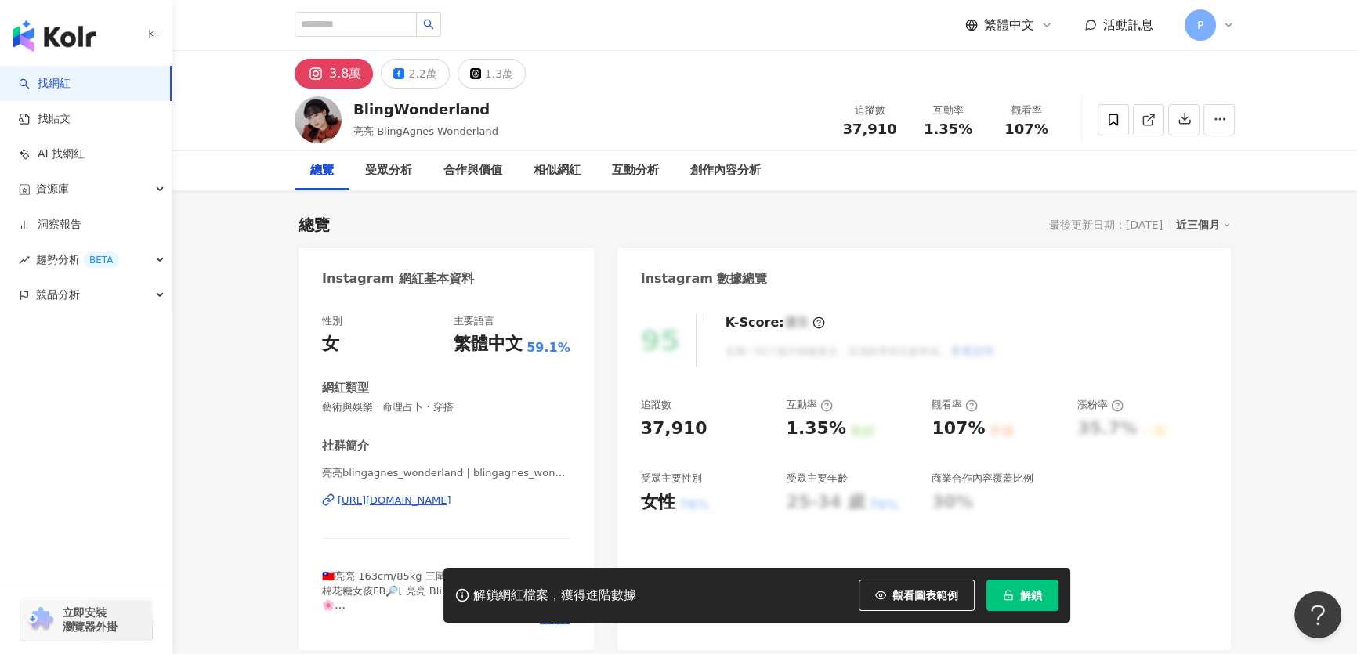
click at [451, 497] on div "https://www.instagram.com/blingagnes_wonderland/" at bounding box center [395, 501] width 114 height 14
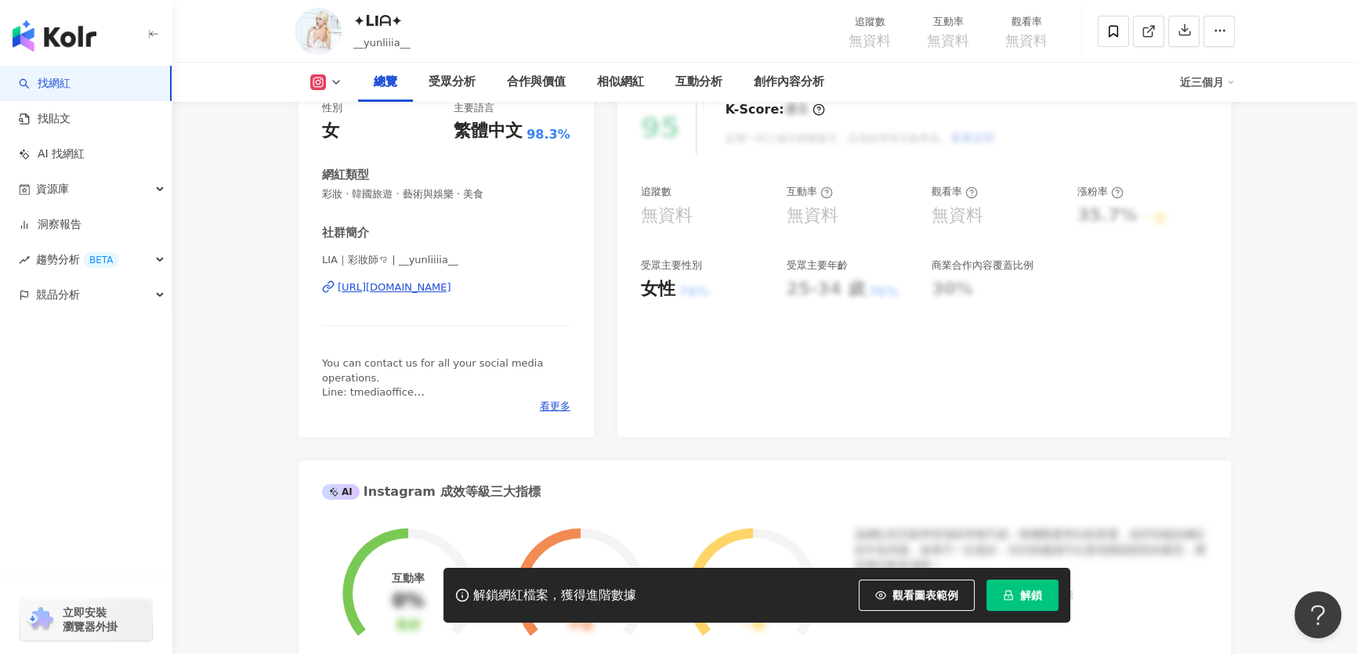
click at [451, 289] on div "https://www.instagram.com/__yunliiiia__/" at bounding box center [395, 287] width 114 height 14
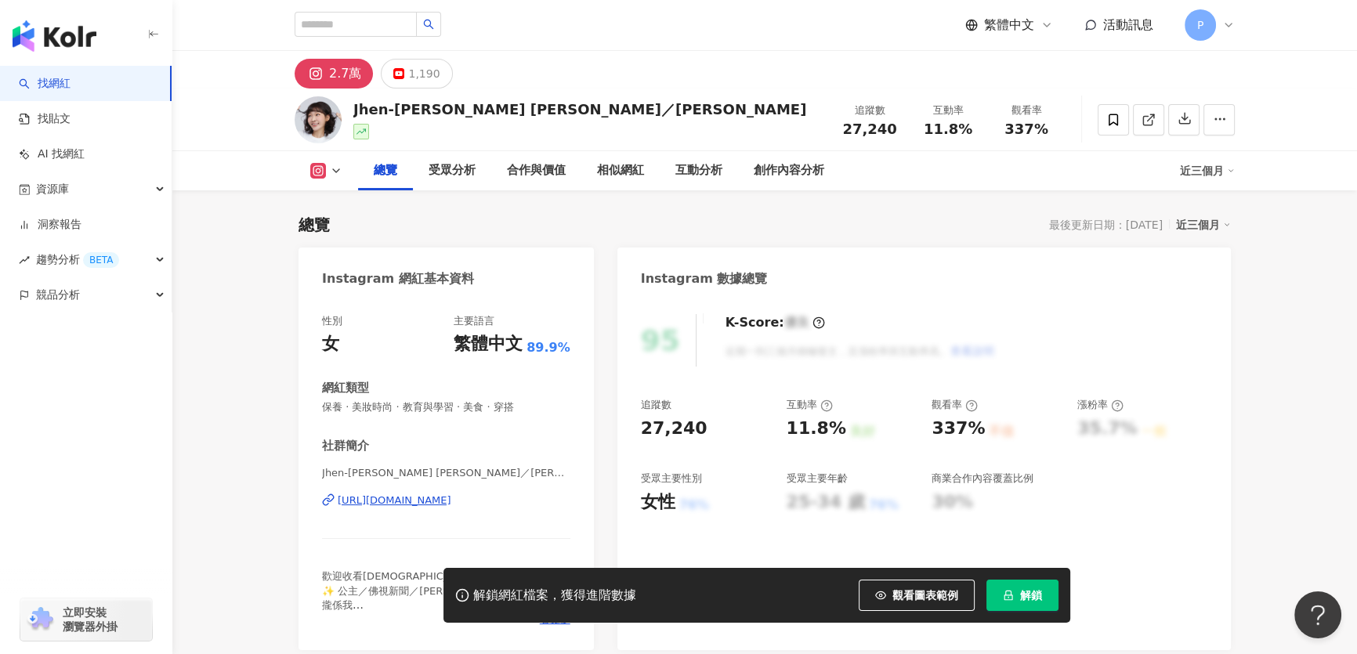
scroll to position [71, 0]
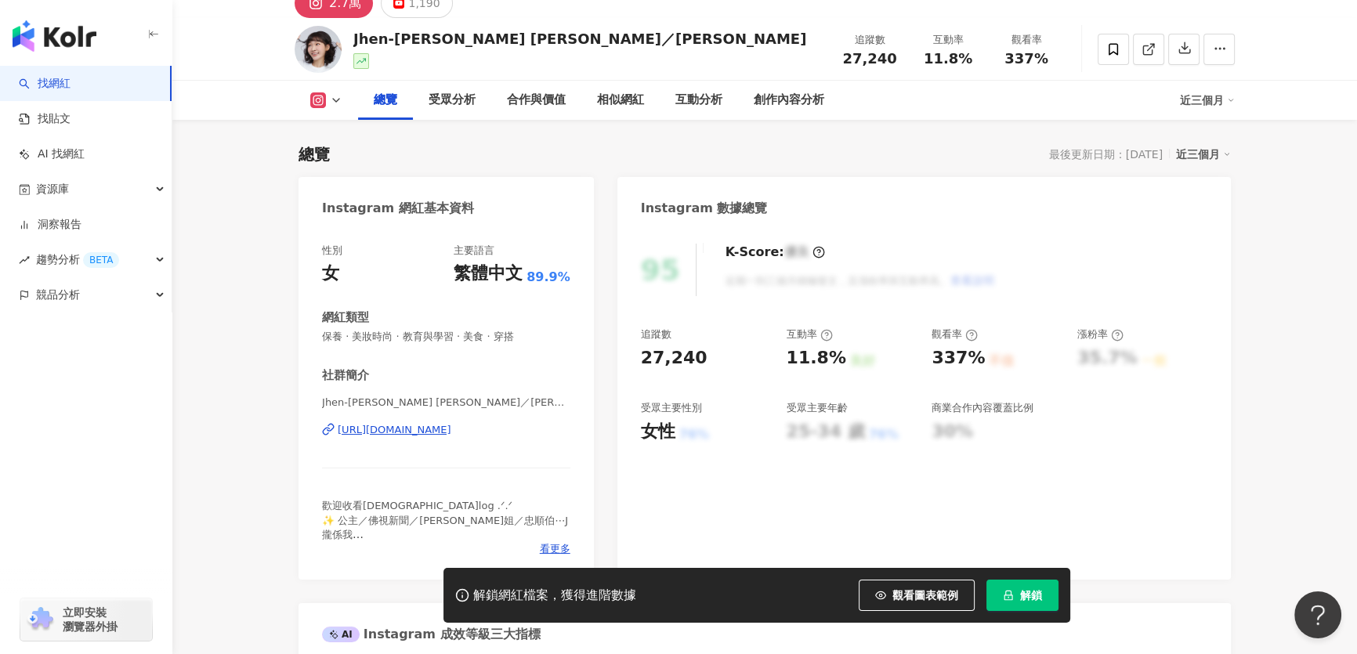
click at [451, 429] on div "https://www.instagram.com/jen_ifer_yu/" at bounding box center [395, 430] width 114 height 14
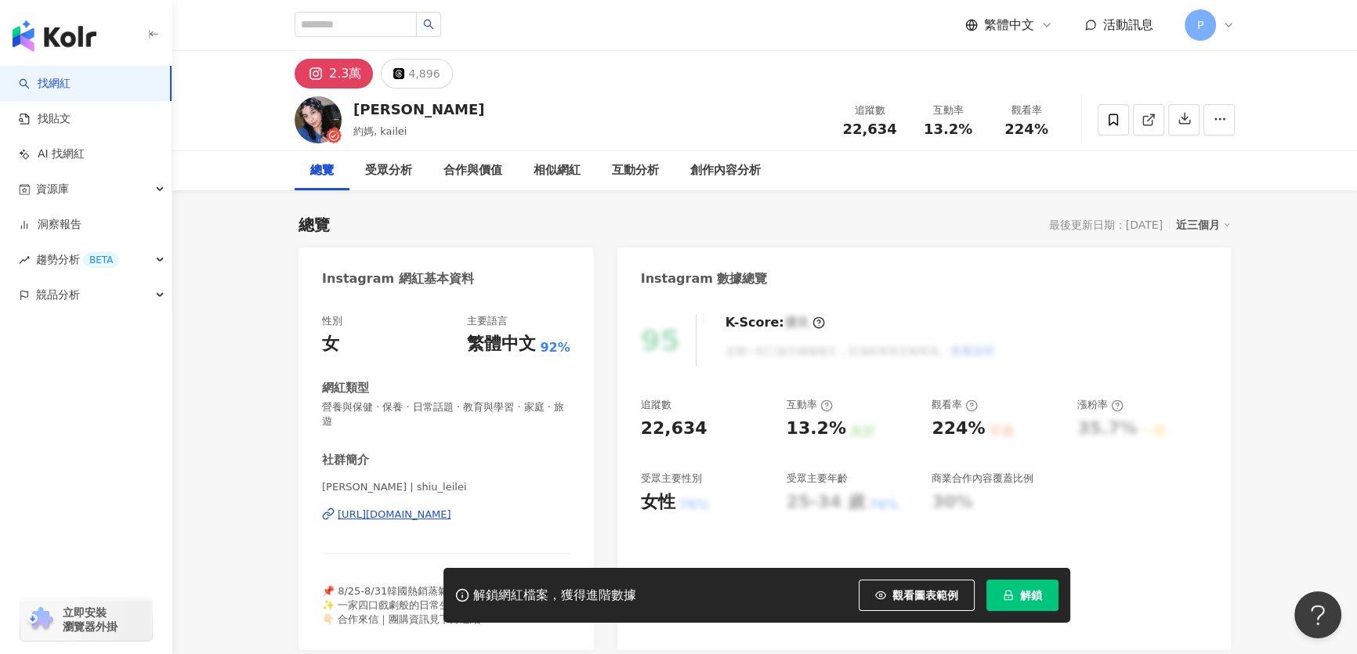
click at [451, 508] on div "[URL][DOMAIN_NAME]" at bounding box center [395, 515] width 114 height 14
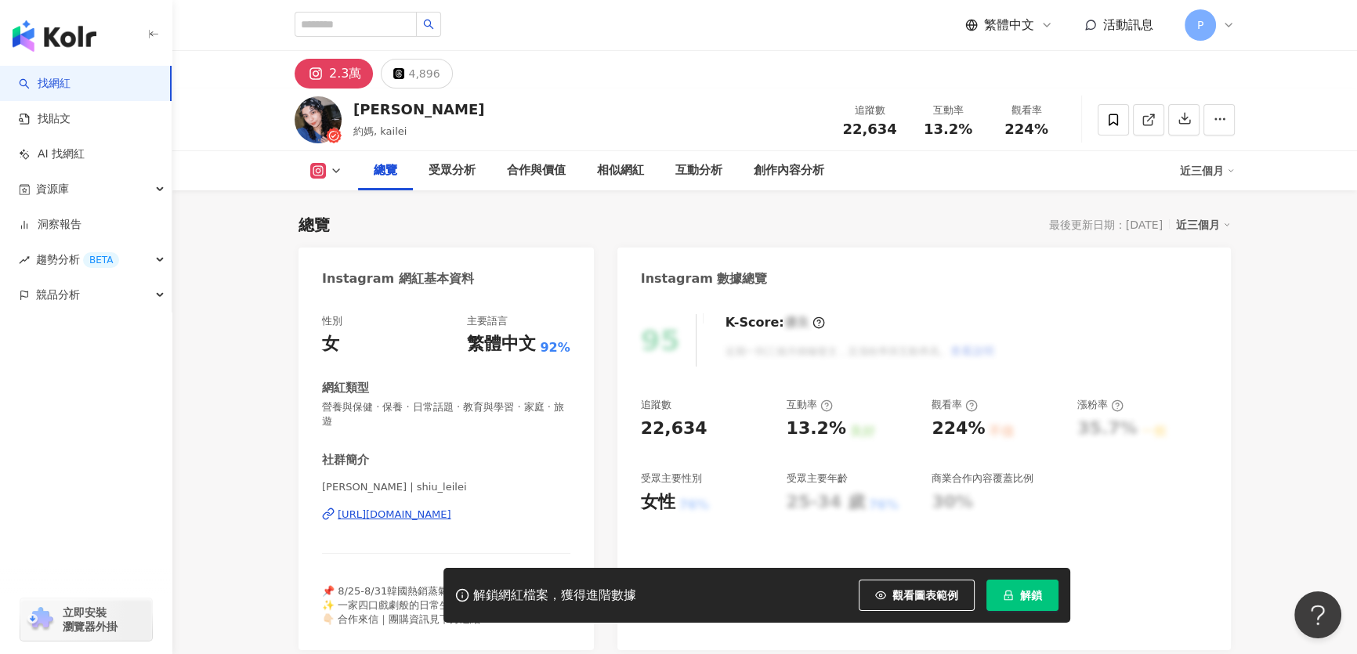
scroll to position [71, 0]
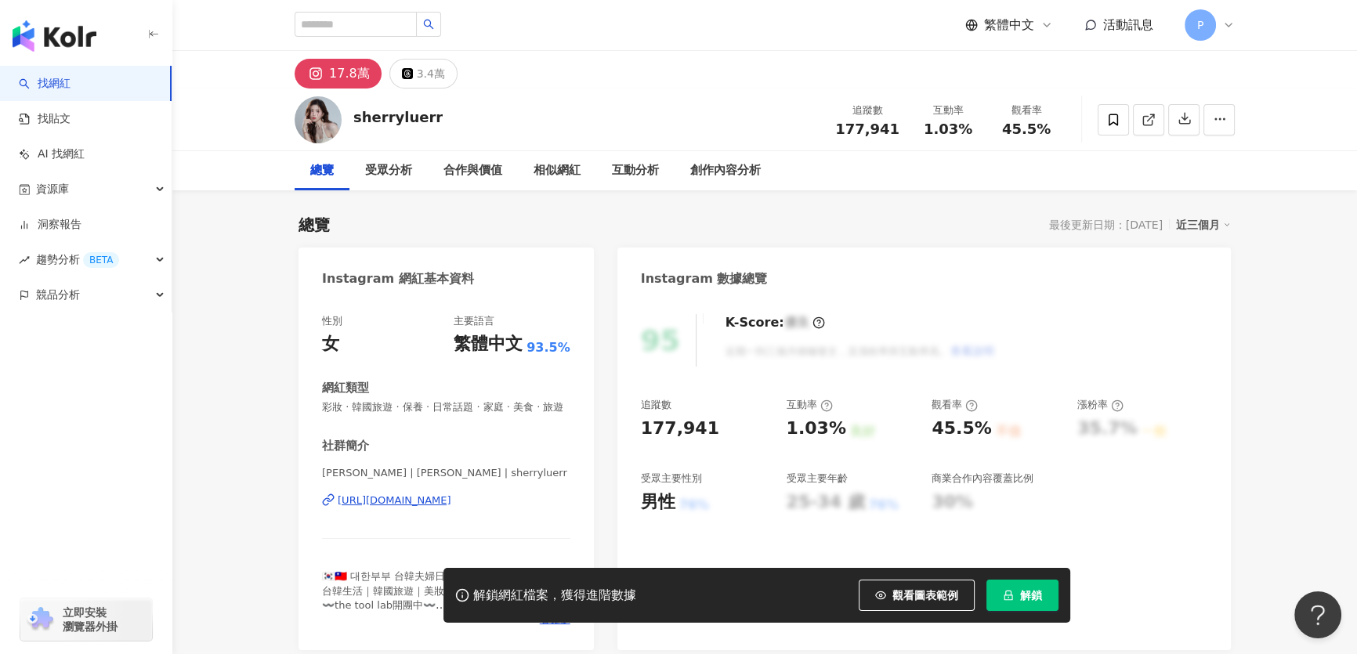
click at [451, 508] on div "[URL][DOMAIN_NAME]" at bounding box center [395, 501] width 114 height 14
